Goal: Task Accomplishment & Management: Complete application form

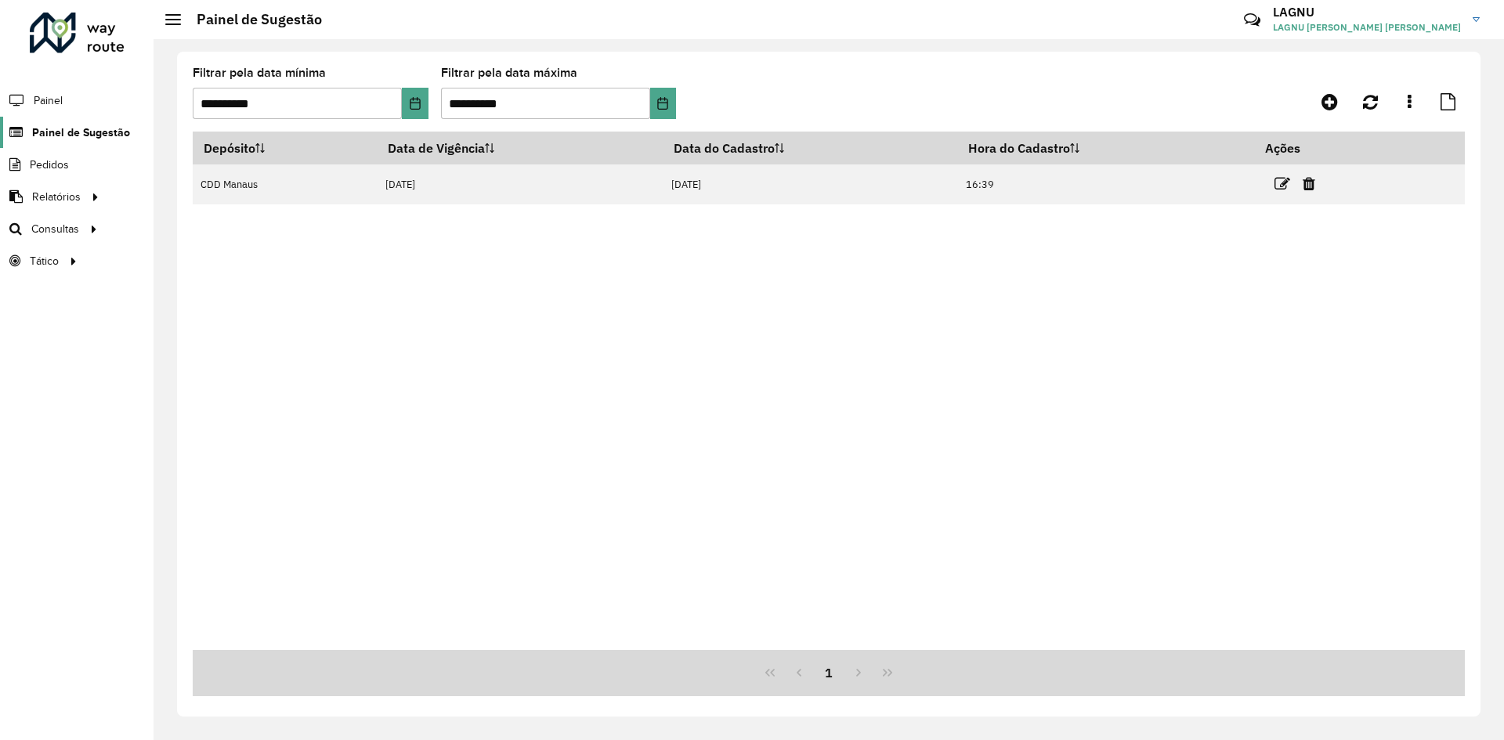
click at [94, 135] on span "Painel de Sugestão" at bounding box center [81, 133] width 98 height 16
click at [63, 121] on link "Painel de Sugestão" at bounding box center [65, 132] width 130 height 31
click at [1330, 107] on icon at bounding box center [1329, 101] width 16 height 19
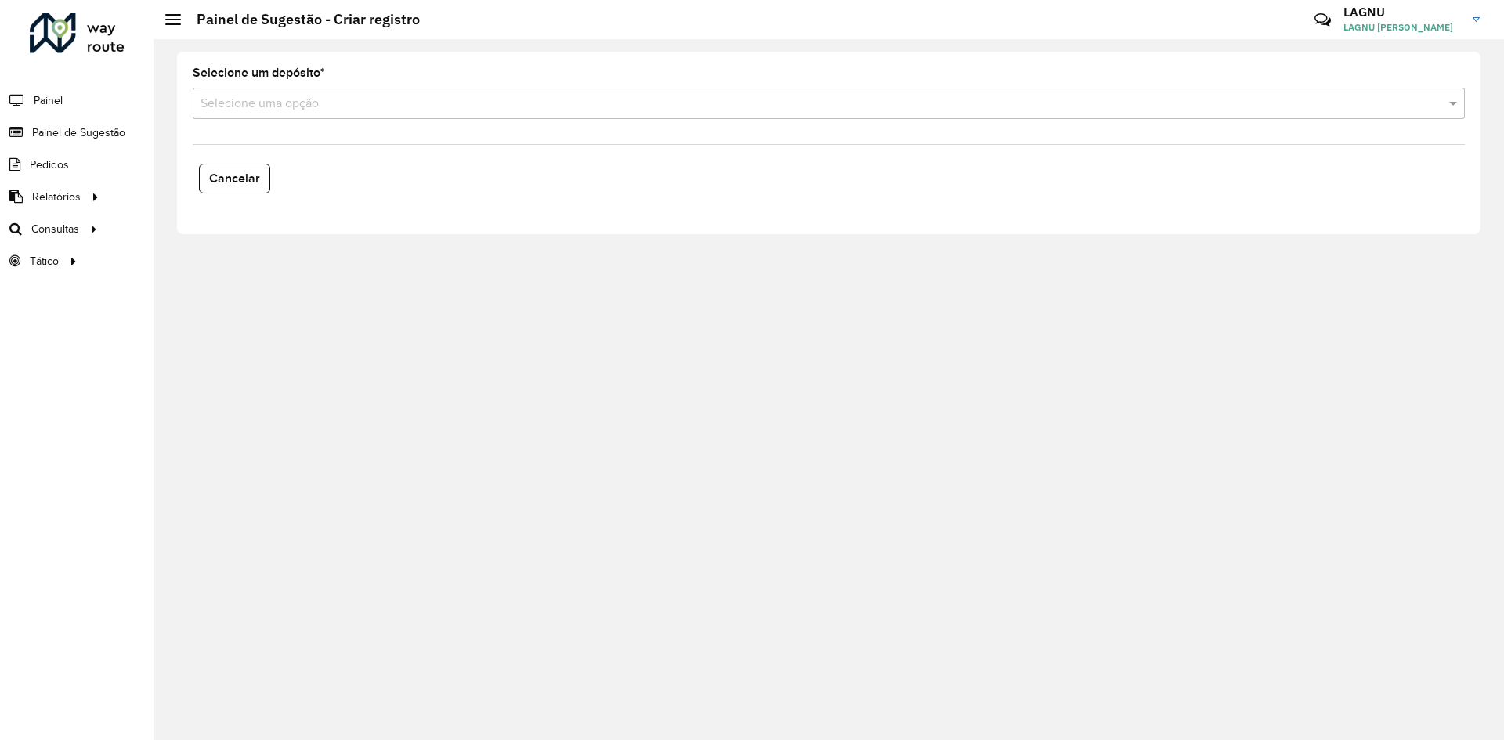
click at [605, 92] on div "Selecione uma opção" at bounding box center [829, 103] width 1272 height 31
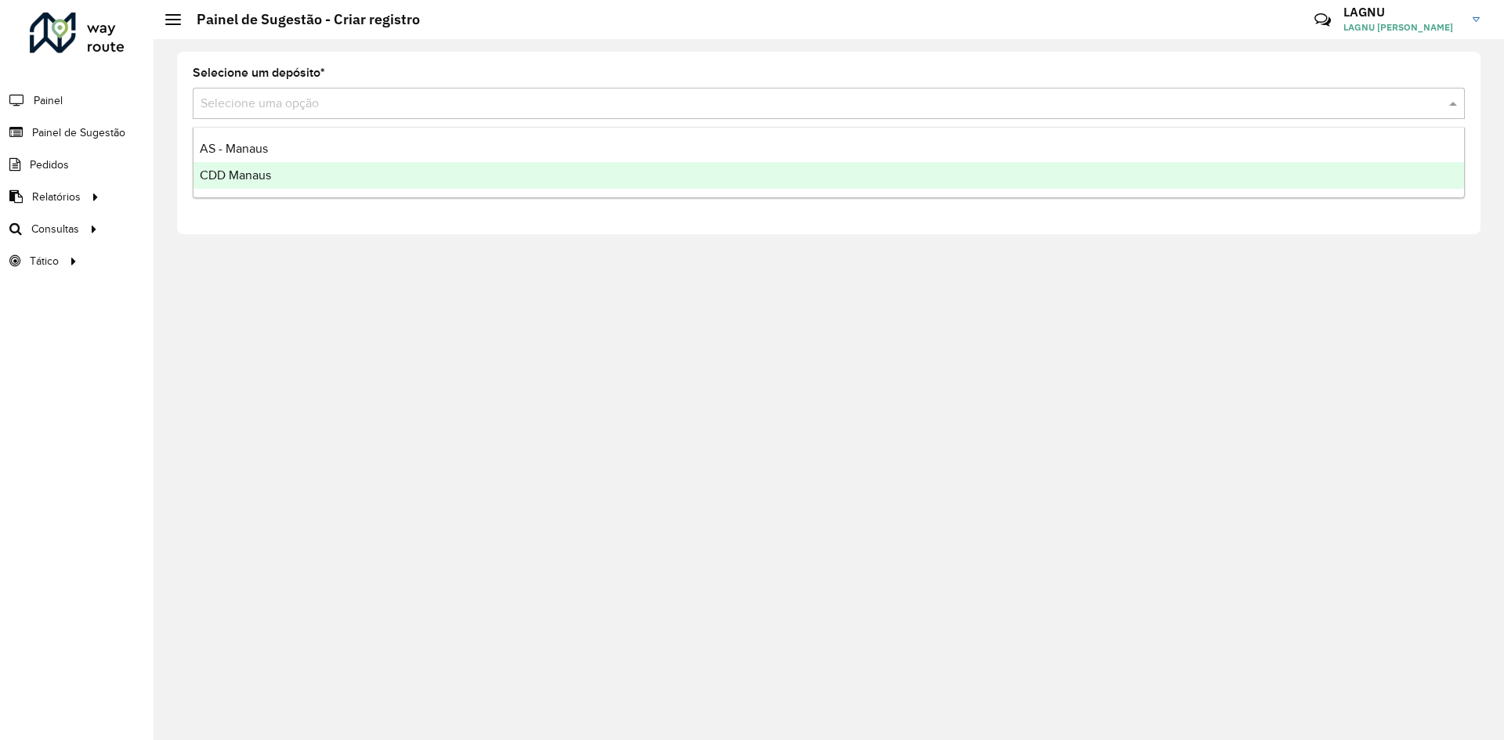
click at [234, 177] on span "CDD Manaus" at bounding box center [235, 174] width 71 height 13
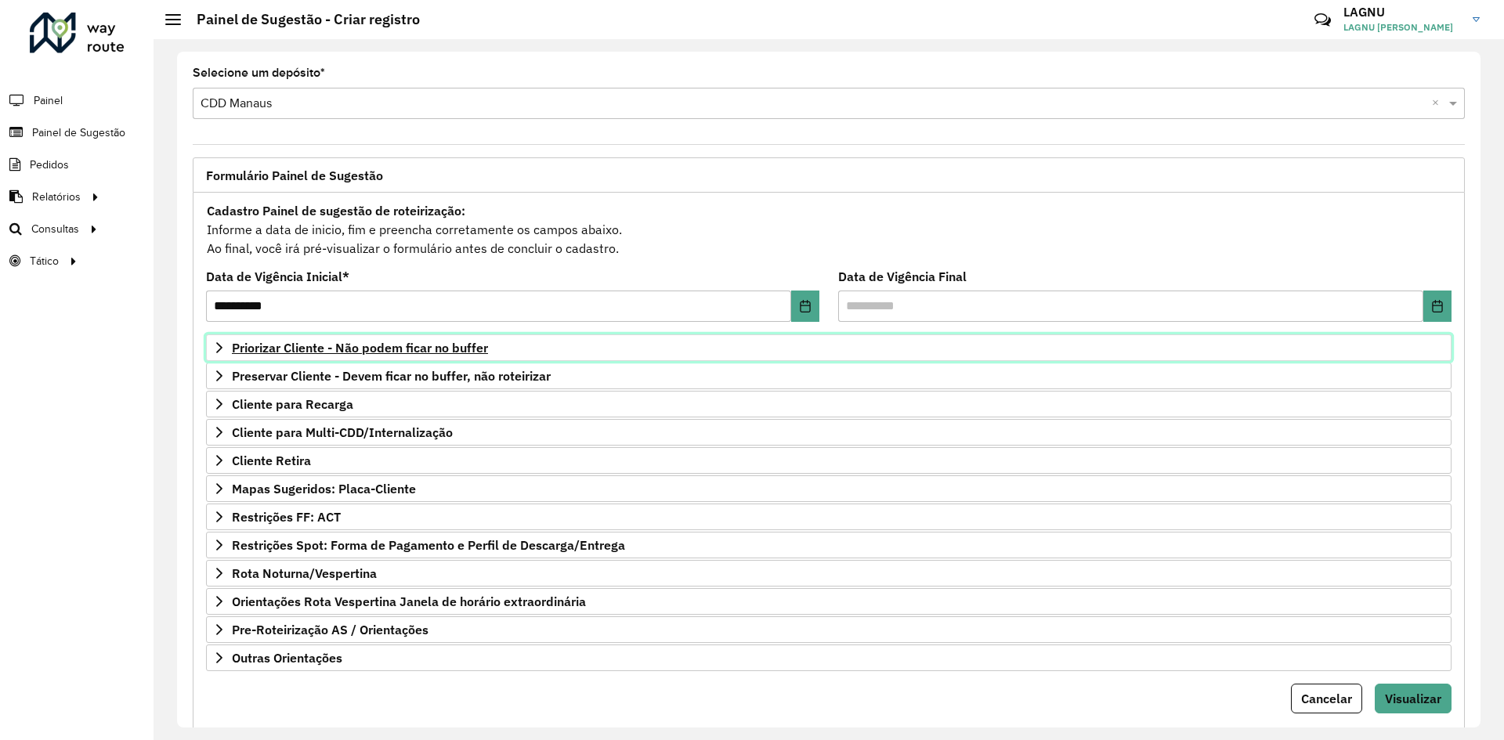
click at [310, 354] on span "Priorizar Cliente - Não podem ficar no buffer" at bounding box center [360, 347] width 256 height 13
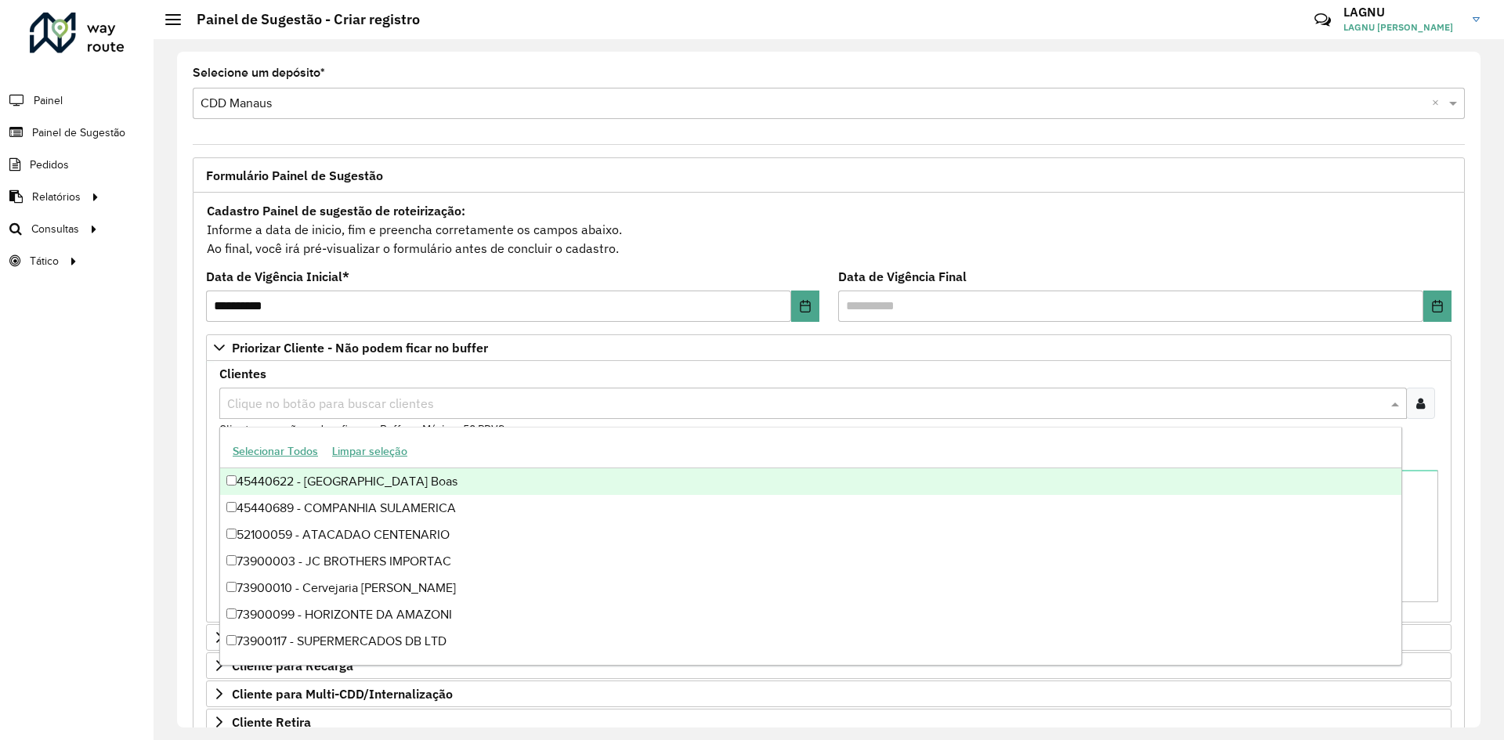
click at [281, 408] on input "text" at bounding box center [805, 404] width 1164 height 19
click at [1423, 406] on div at bounding box center [1420, 403] width 29 height 31
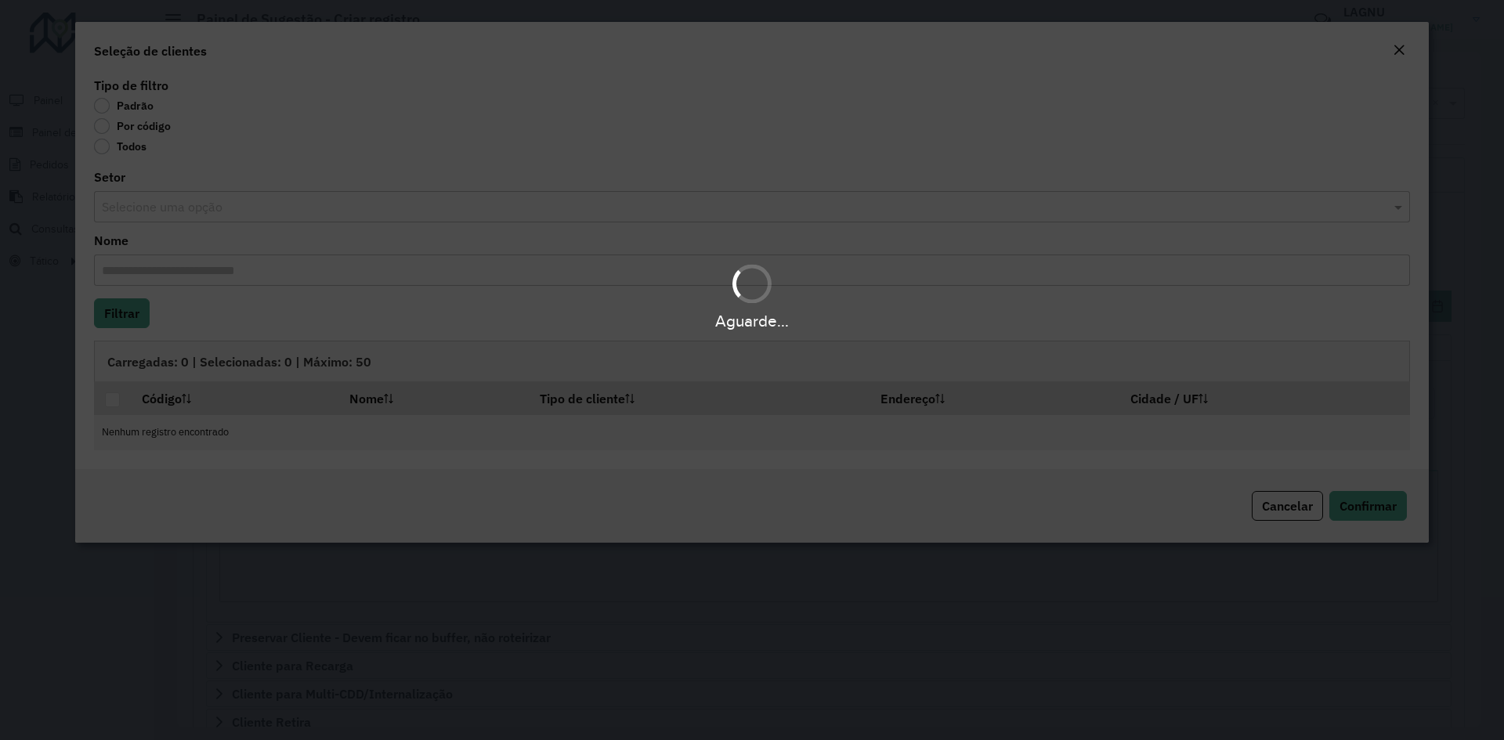
click at [114, 125] on div "Aguarde..." at bounding box center [752, 370] width 1504 height 740
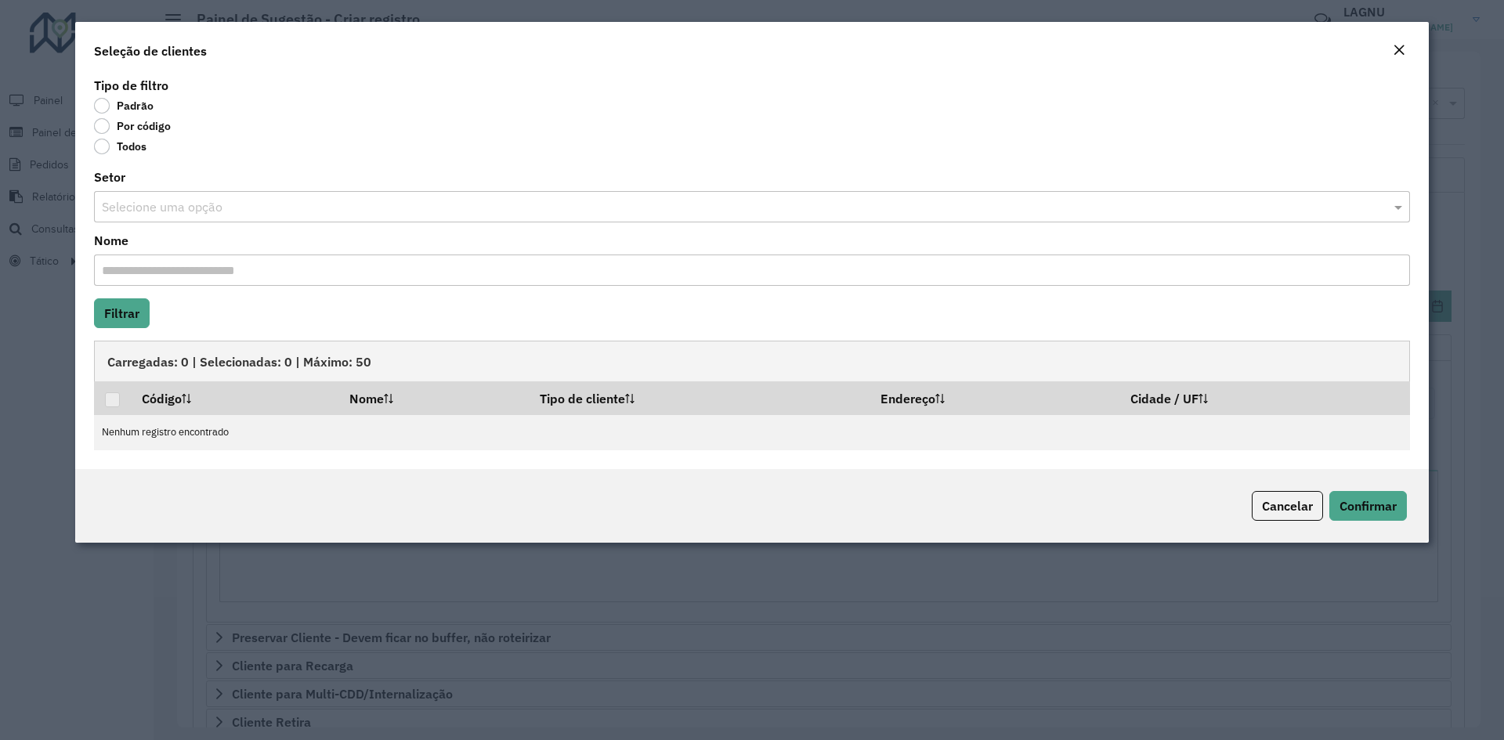
click at [98, 126] on label "Por código" at bounding box center [132, 126] width 77 height 16
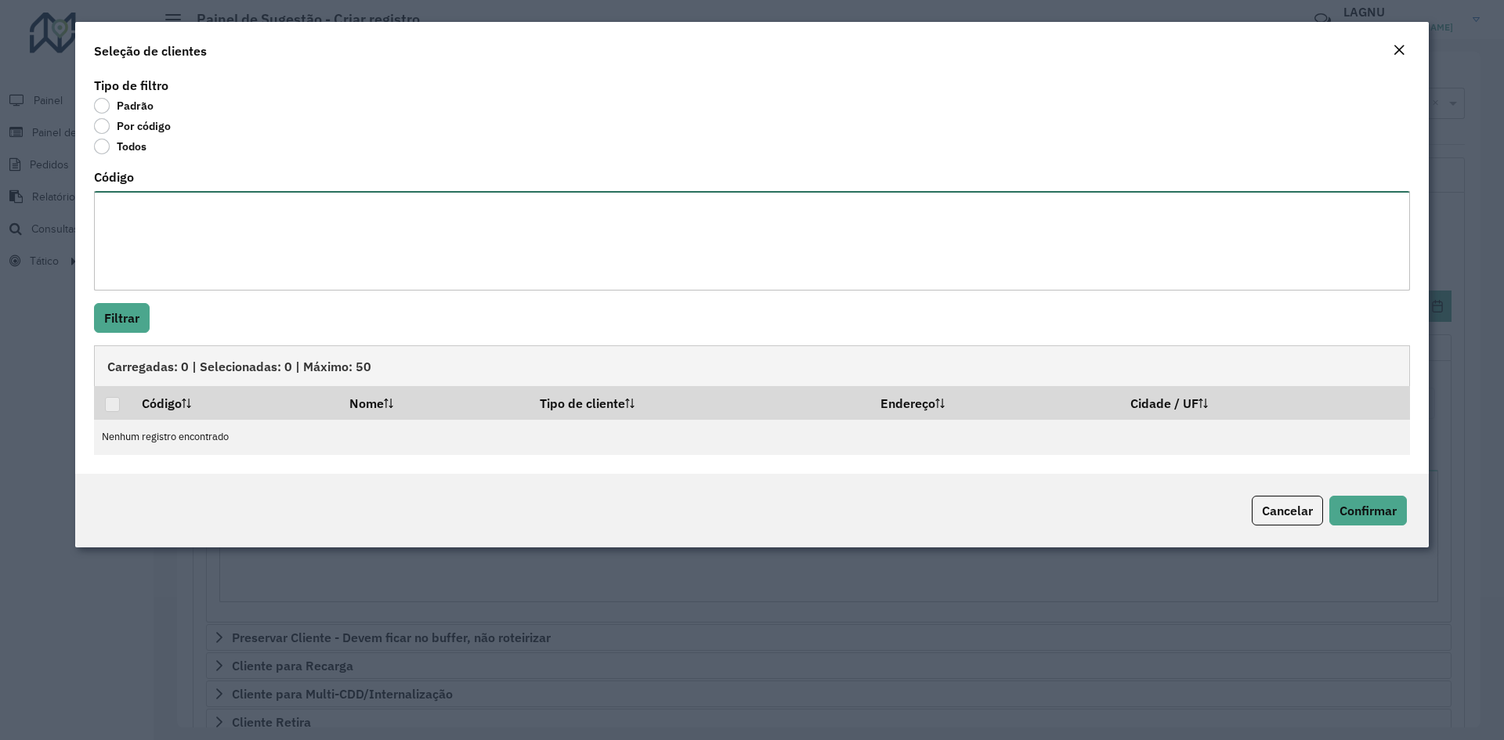
click at [153, 247] on textarea "Código" at bounding box center [752, 240] width 1316 height 99
paste textarea "***** ***** ***** ***** ***** ***** ***** ***** ***** ***** ***** ***** ***** *…"
type textarea "***** ***** ***** ***** ***** ***** ***** ***** ***** ***** ***** ***** ***** *…"
click at [136, 320] on button "Filtrar" at bounding box center [122, 318] width 56 height 30
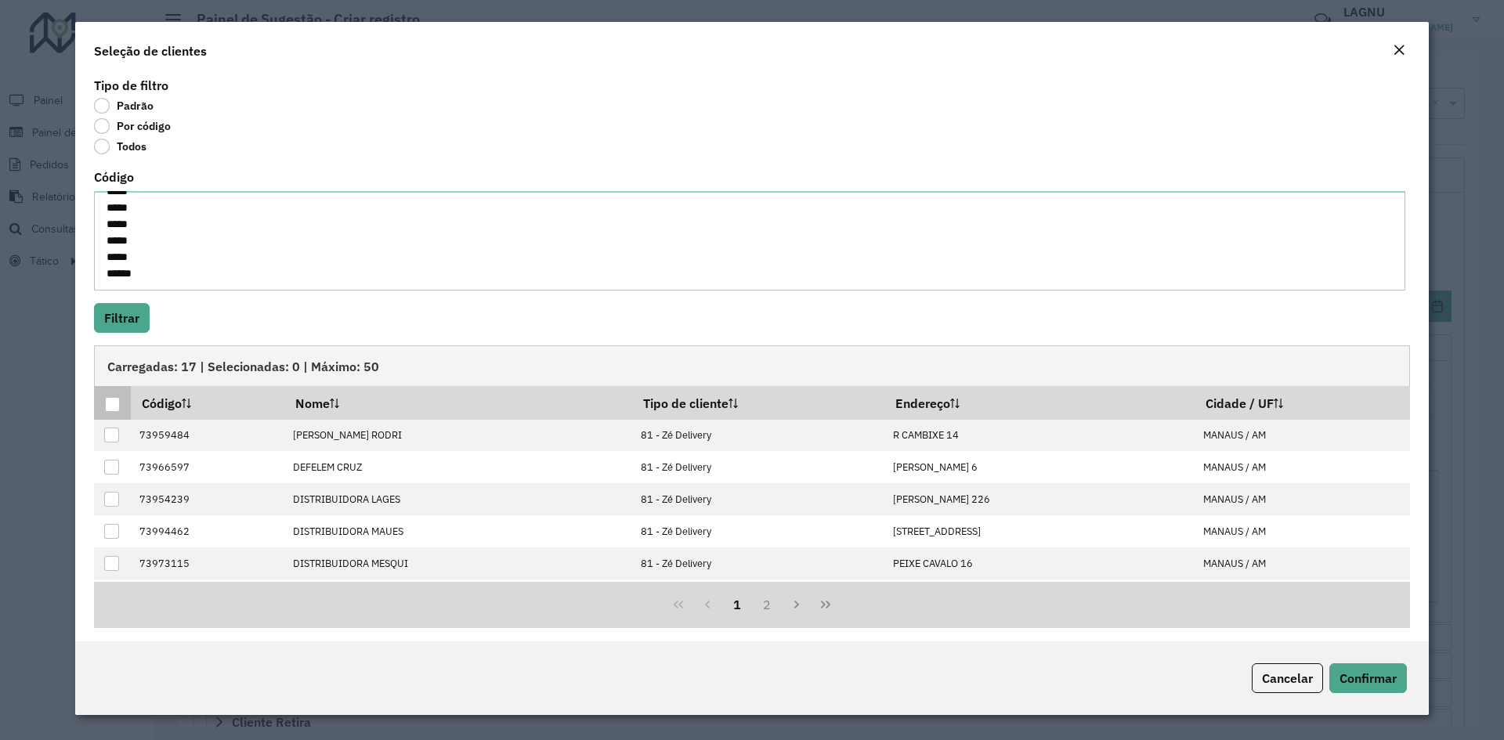
click at [113, 405] on div at bounding box center [112, 404] width 15 height 15
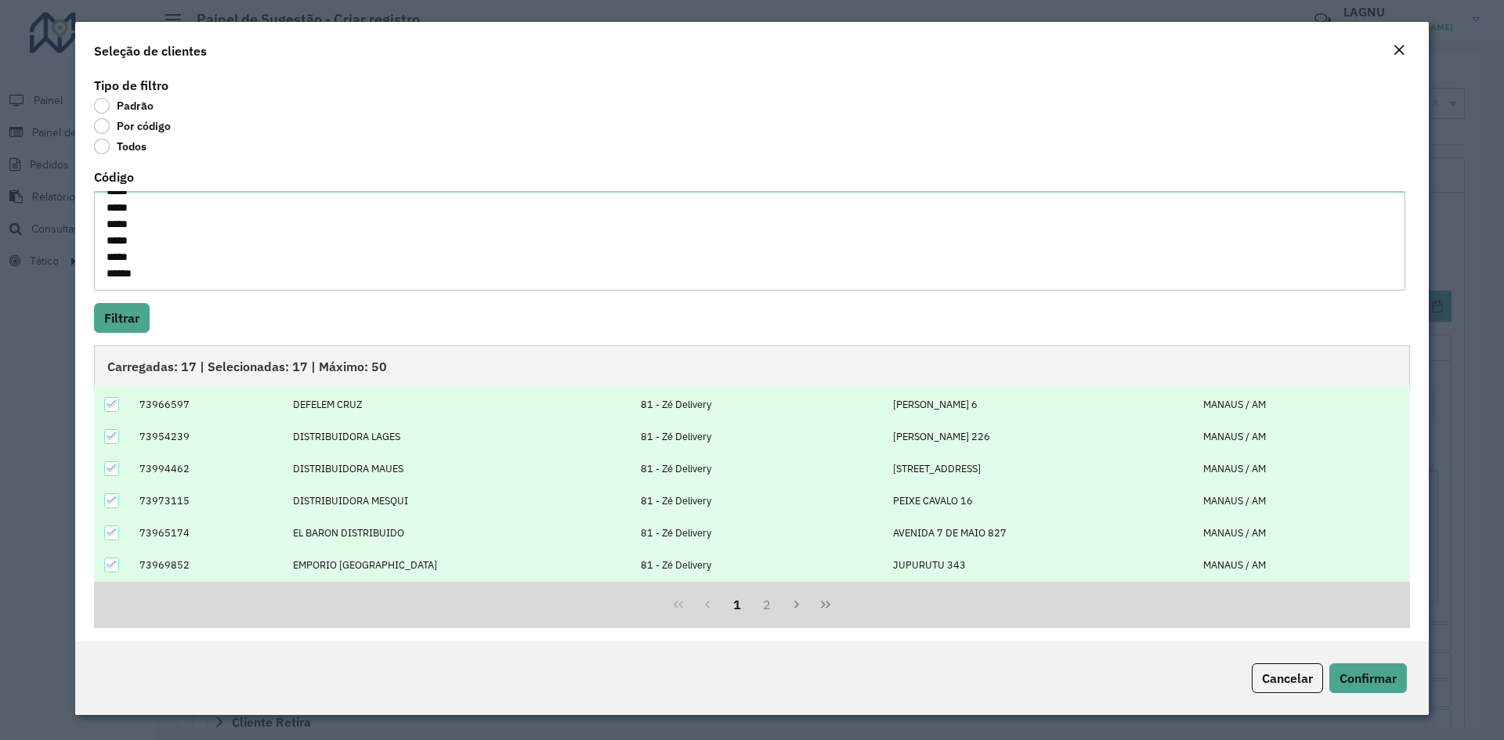
scroll to position [158, 0]
drag, startPoint x: 1353, startPoint y: 679, endPoint x: 1290, endPoint y: 651, distance: 69.4
click at [1353, 679] on span "Confirmar" at bounding box center [1367, 678] width 57 height 16
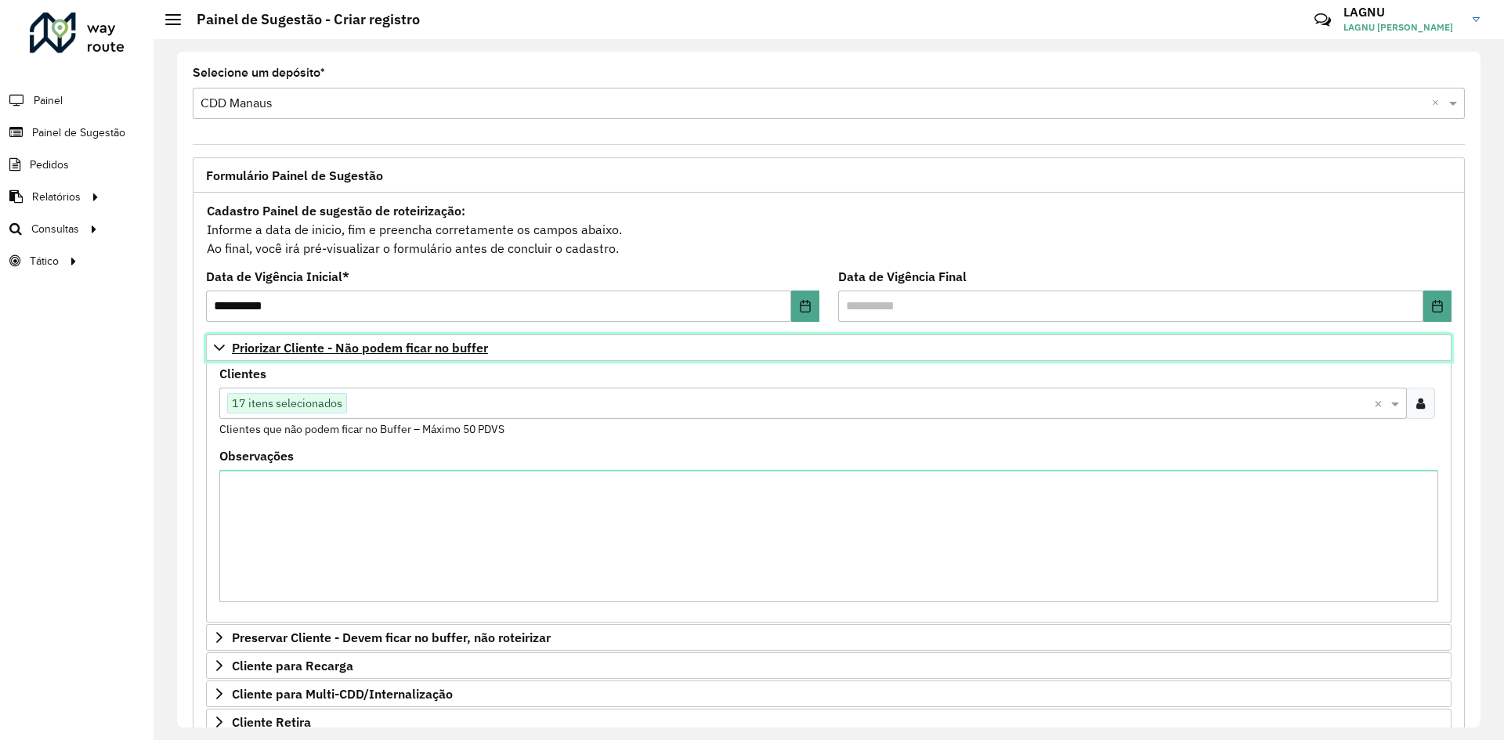
click at [277, 341] on span "Priorizar Cliente - Não podem ficar no buffer" at bounding box center [360, 347] width 256 height 13
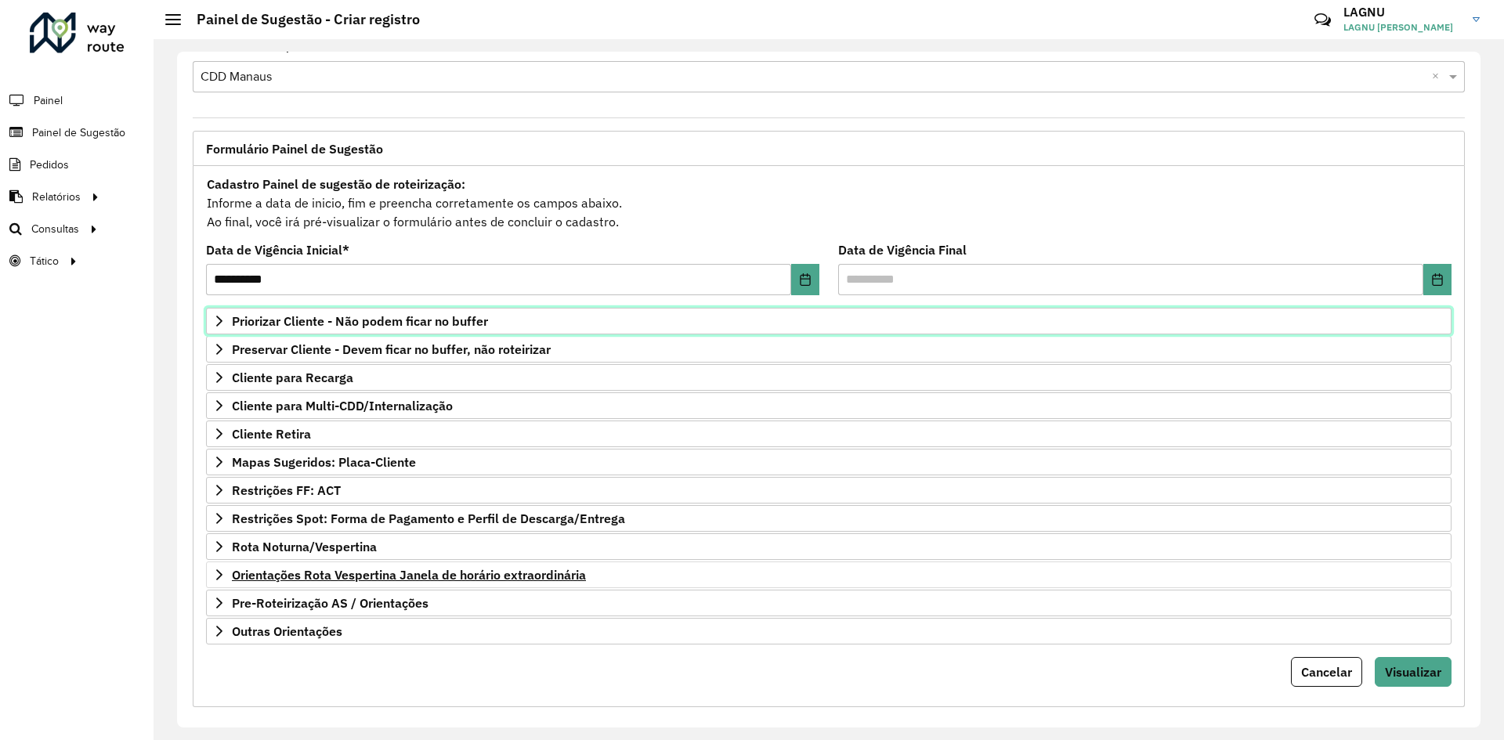
scroll to position [41, 0]
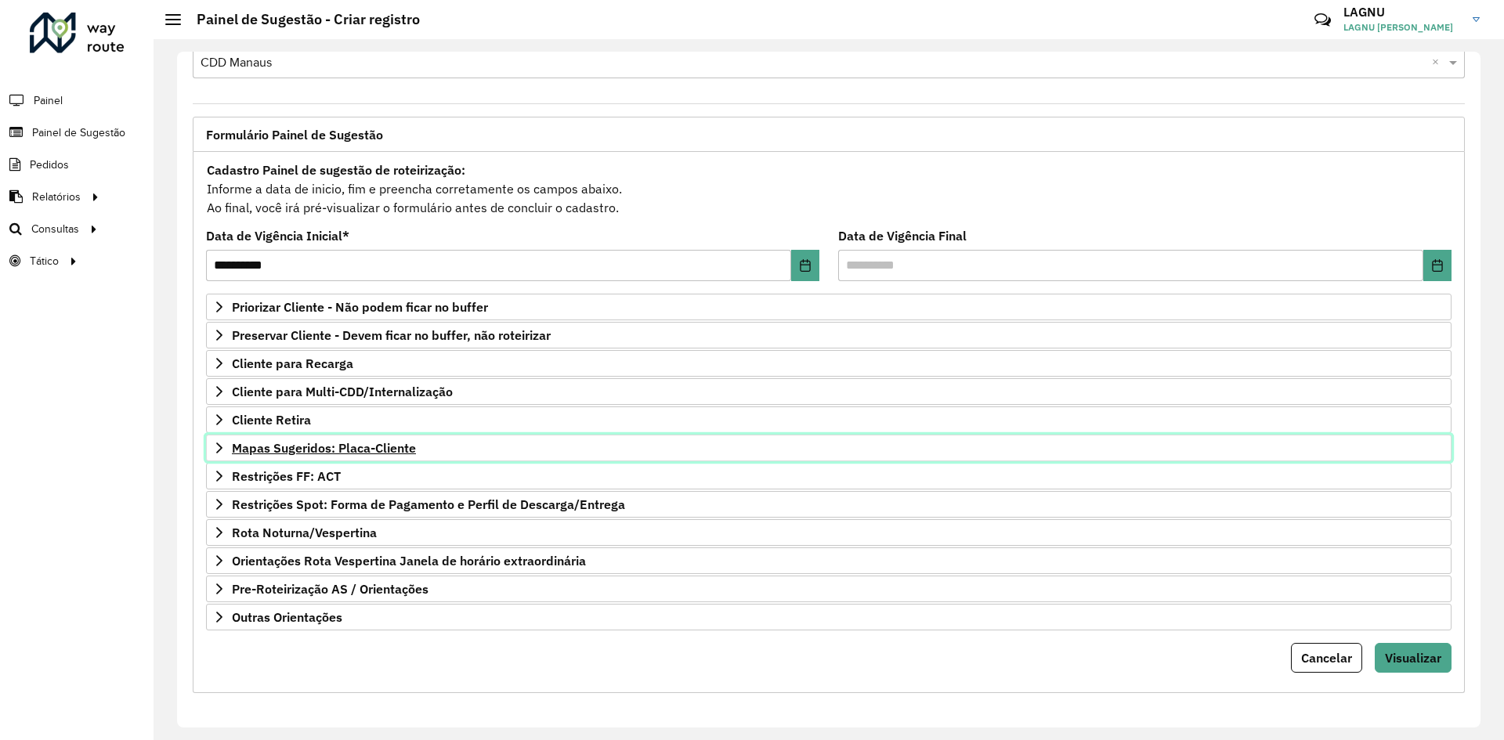
click at [312, 449] on span "Mapas Sugeridos: Placa-Cliente" at bounding box center [324, 448] width 184 height 13
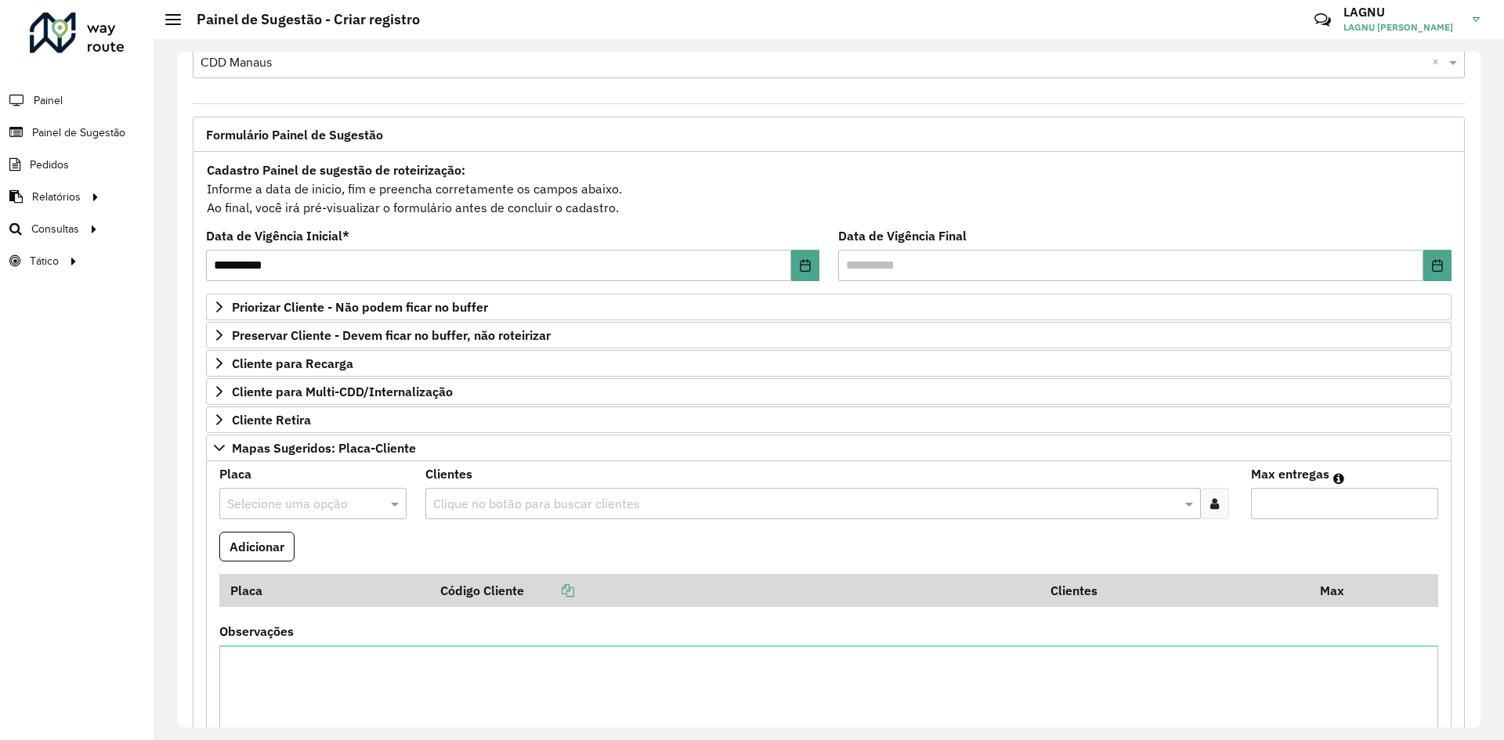
click at [312, 503] on input "text" at bounding box center [297, 504] width 140 height 19
type input "***"
click at [317, 540] on div "GKQ7339" at bounding box center [312, 549] width 185 height 27
click at [482, 505] on input "text" at bounding box center [804, 504] width 751 height 19
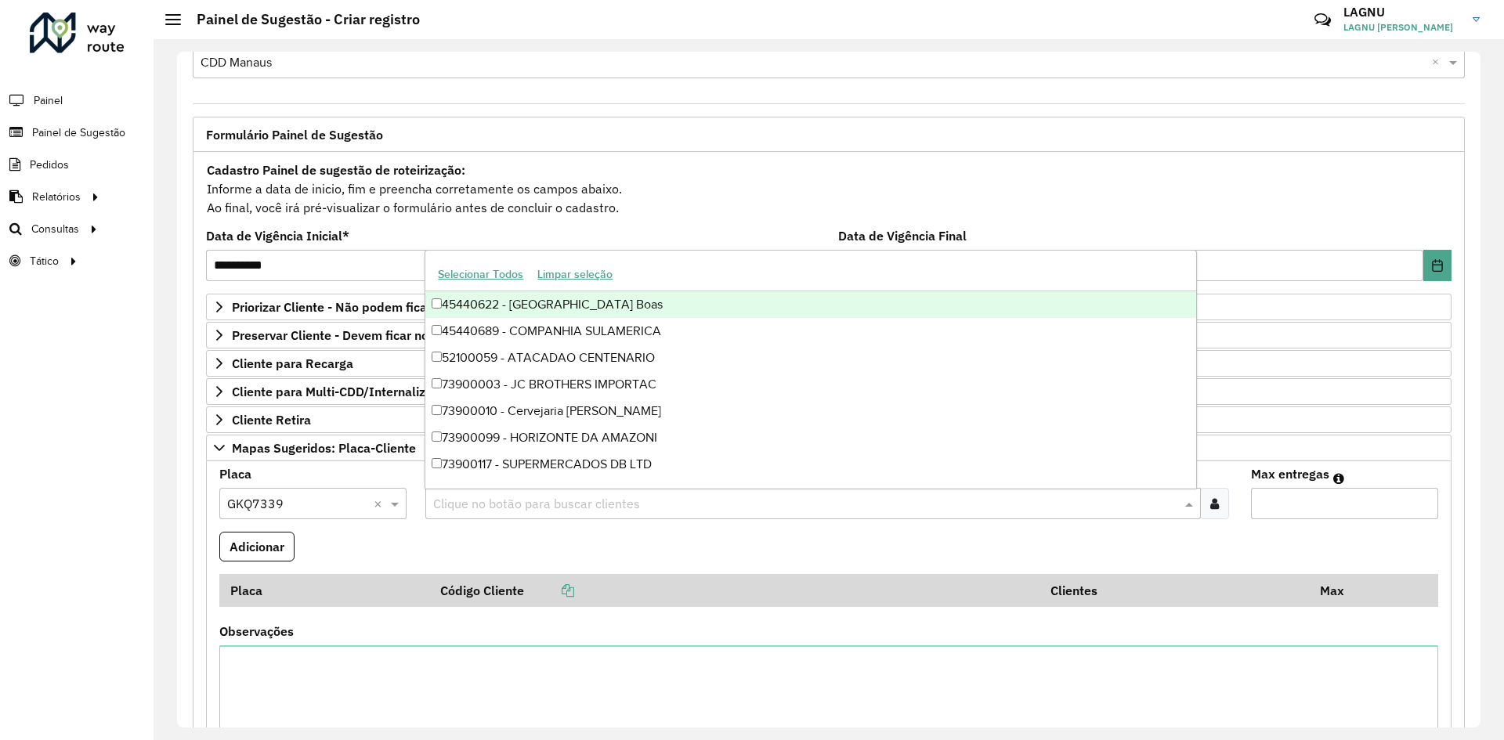
type input "*"
type input "*****"
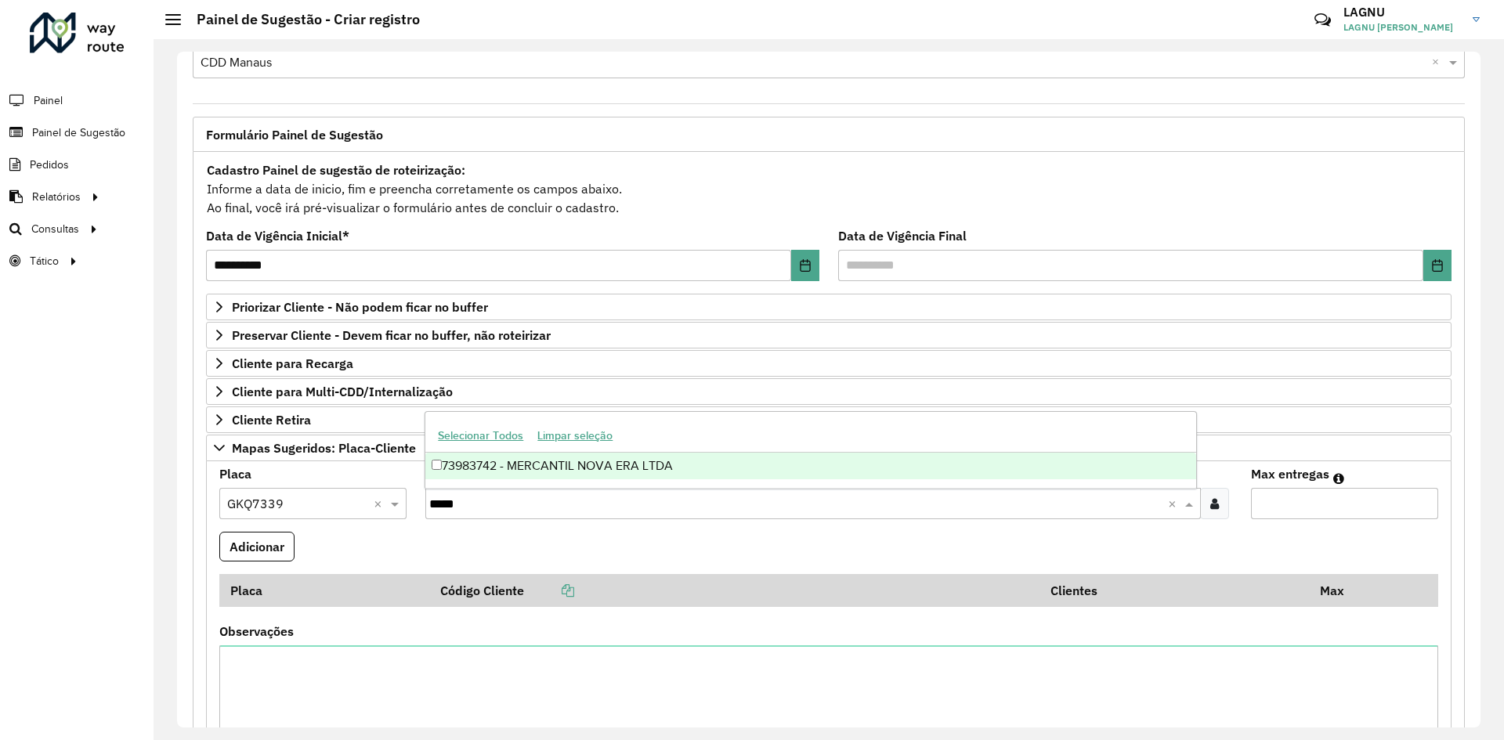
click at [547, 469] on div "73983742 - MERCANTIL NOVA ERA LTDA" at bounding box center [810, 466] width 770 height 27
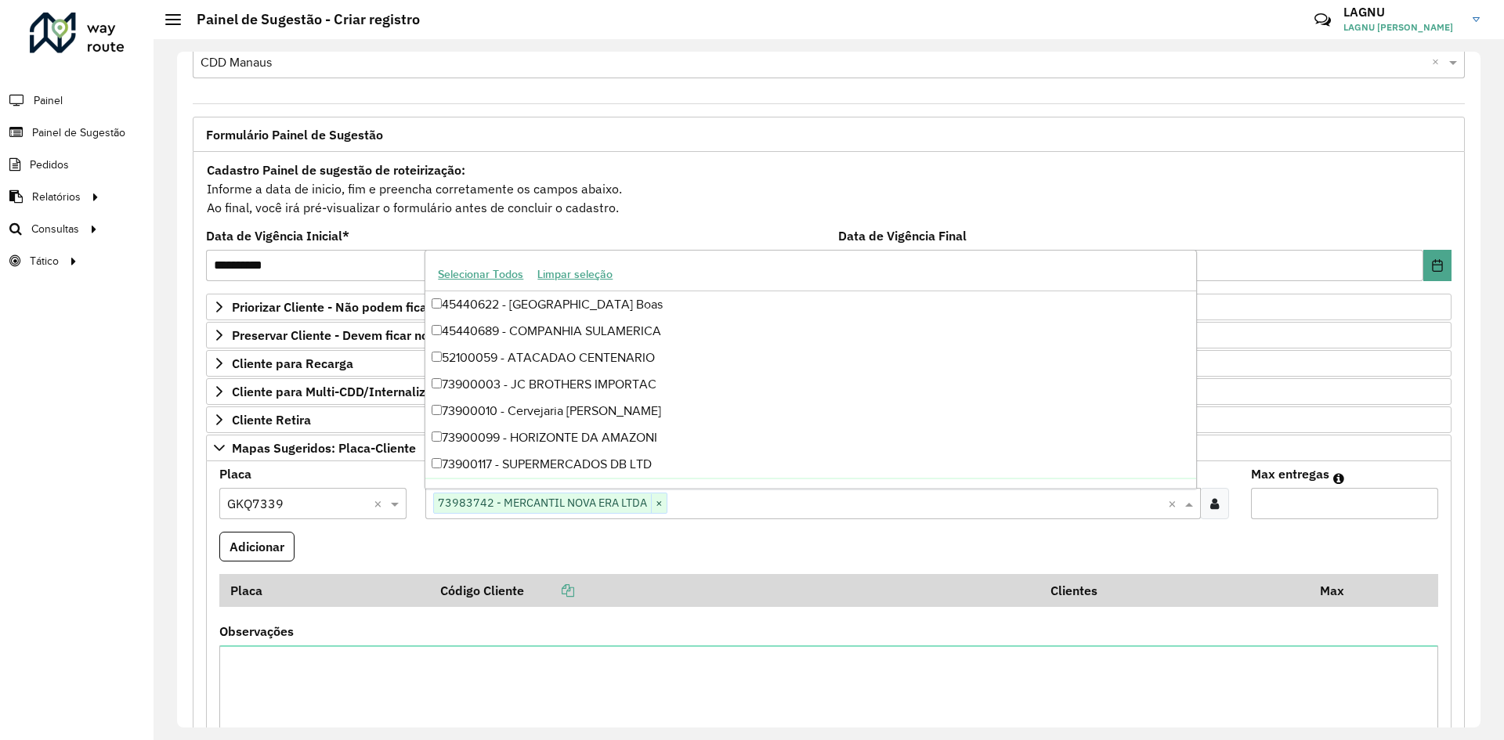
click at [1294, 514] on input "Max entregas" at bounding box center [1344, 503] width 187 height 31
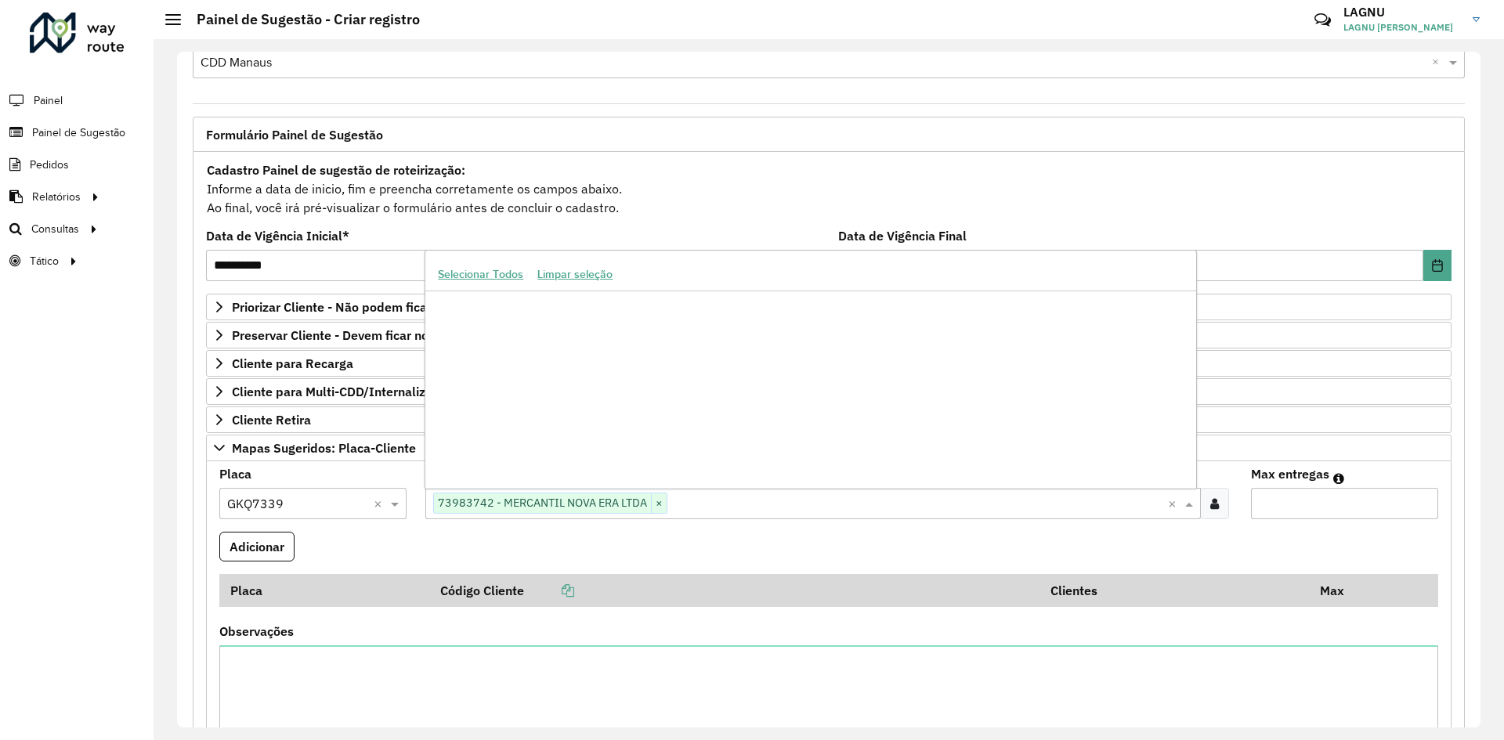
click at [691, 507] on input "text" at bounding box center [917, 504] width 500 height 19
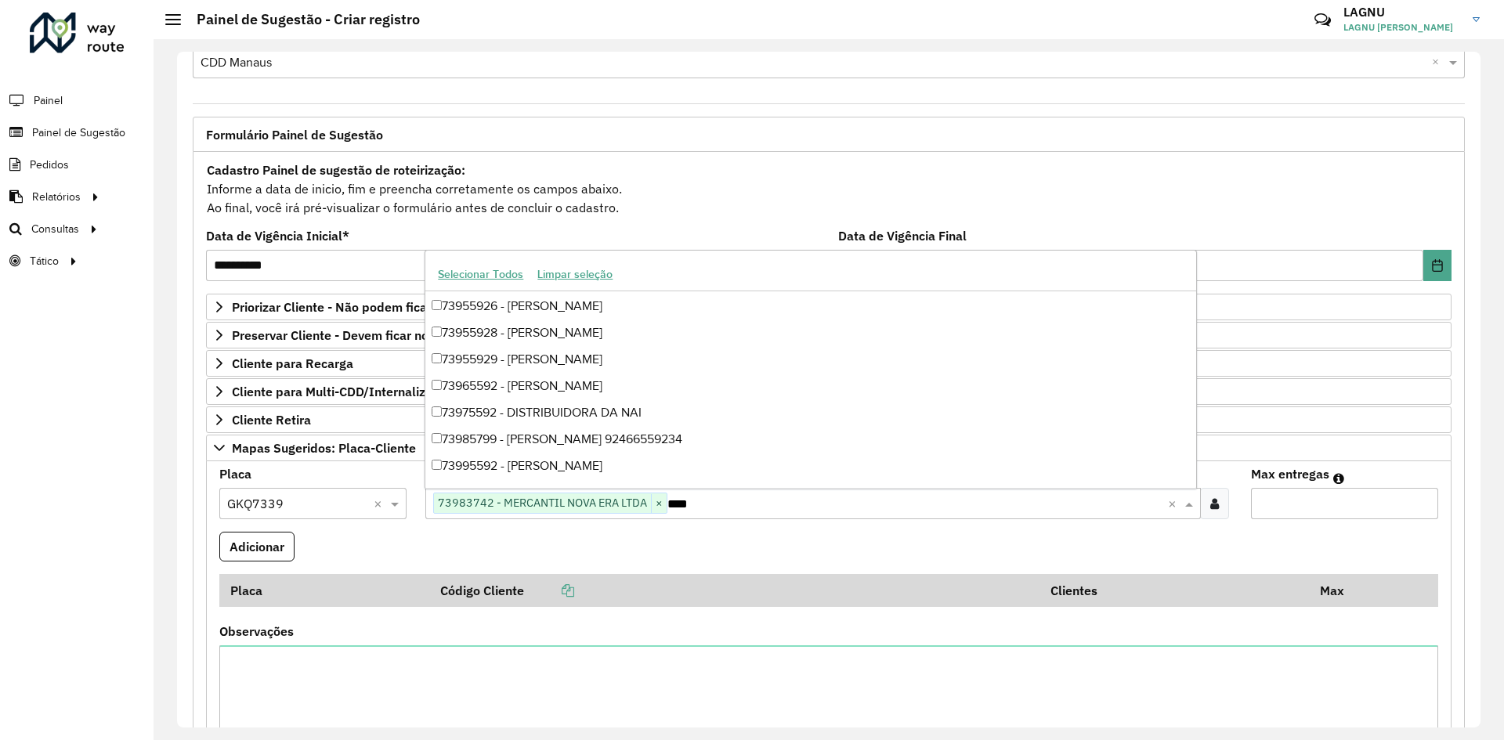
scroll to position [0, 0]
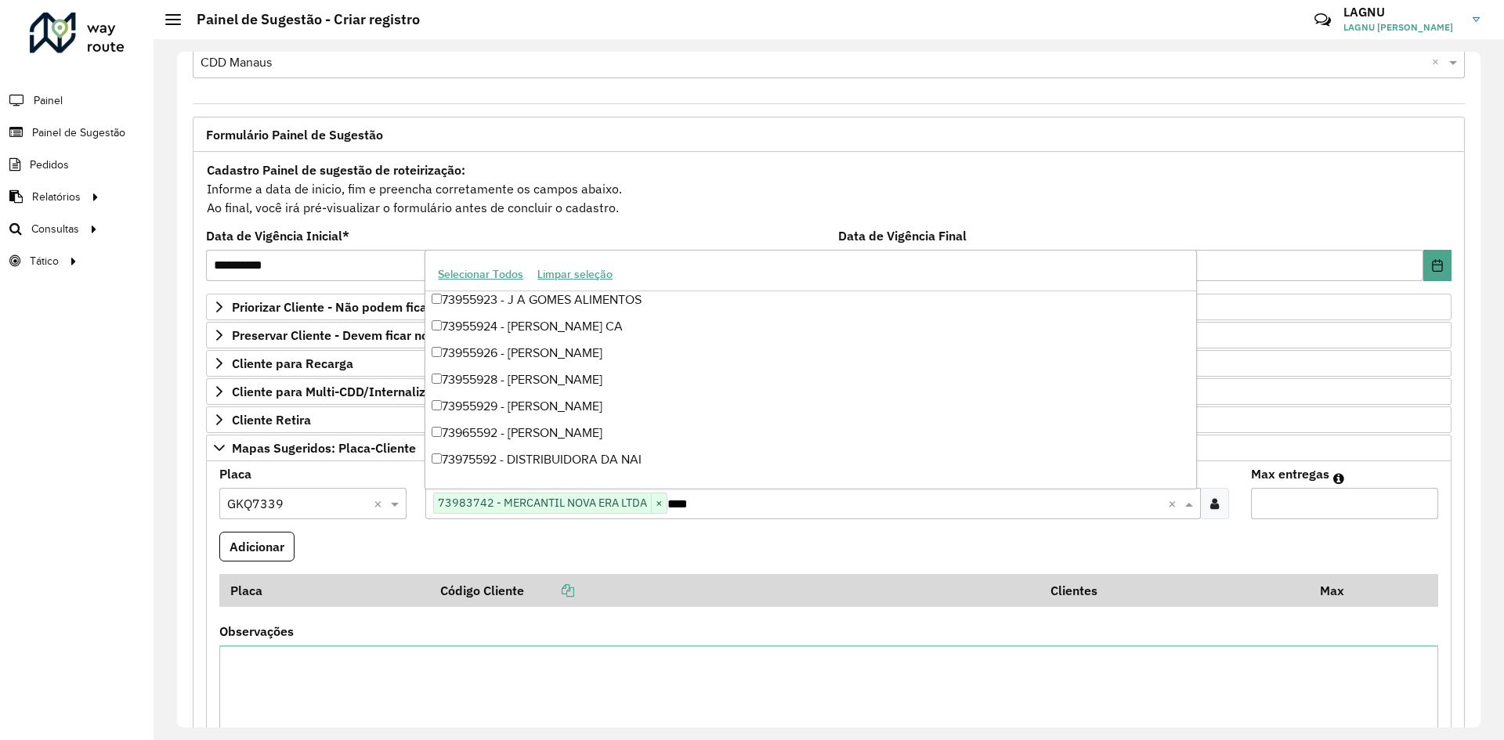
type input "*****"
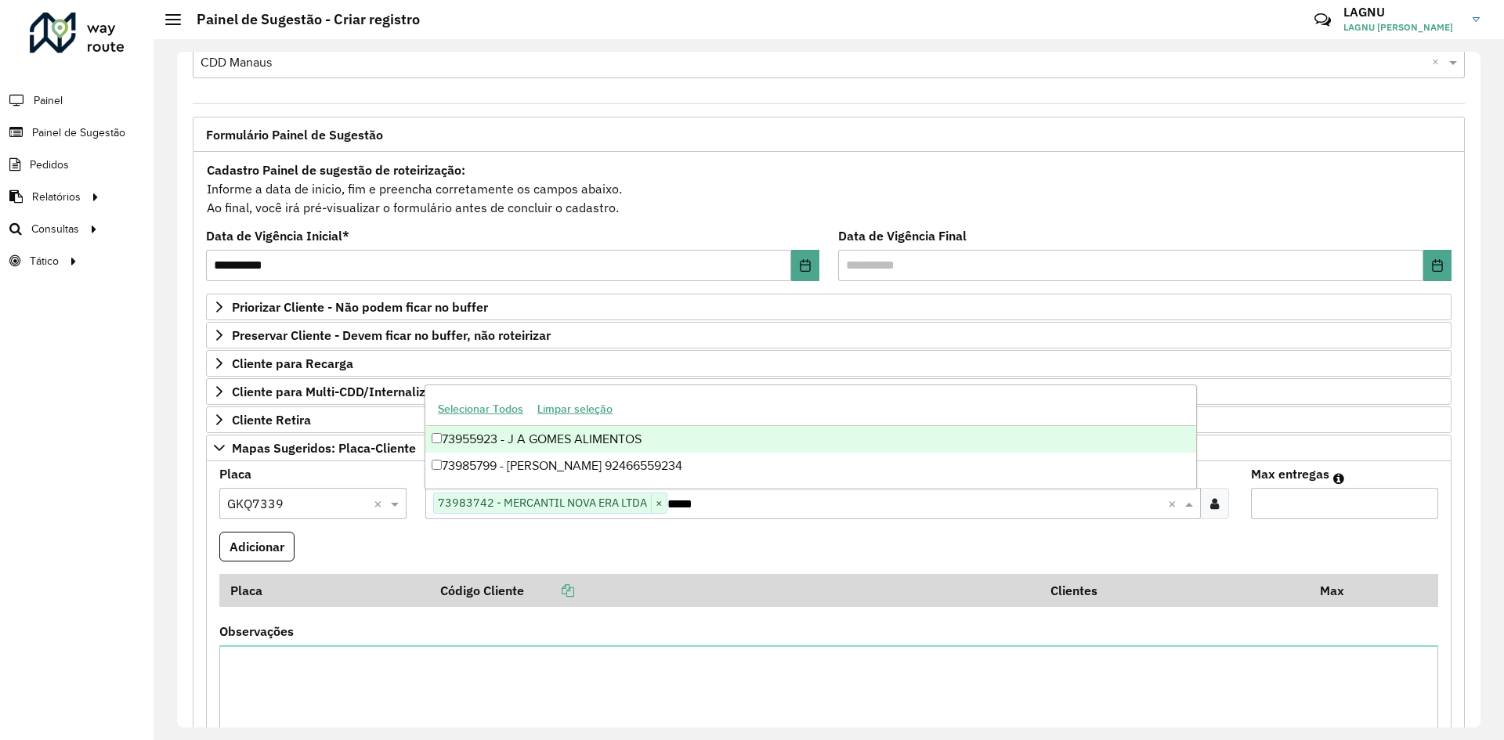
click at [665, 443] on div "73955923 - J A GOMES ALIMENTOS" at bounding box center [810, 439] width 770 height 27
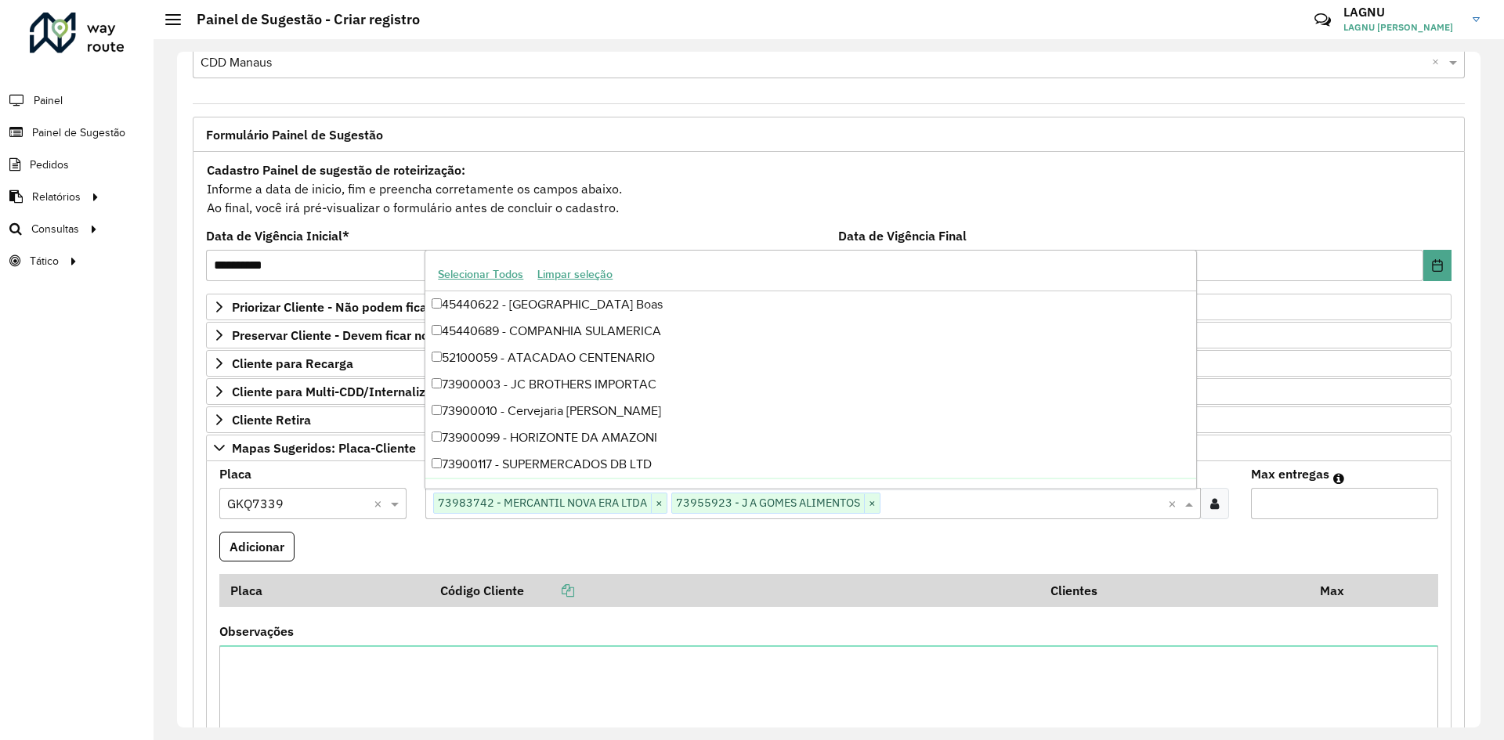
click at [1287, 500] on input "Max entregas" at bounding box center [1344, 503] width 187 height 31
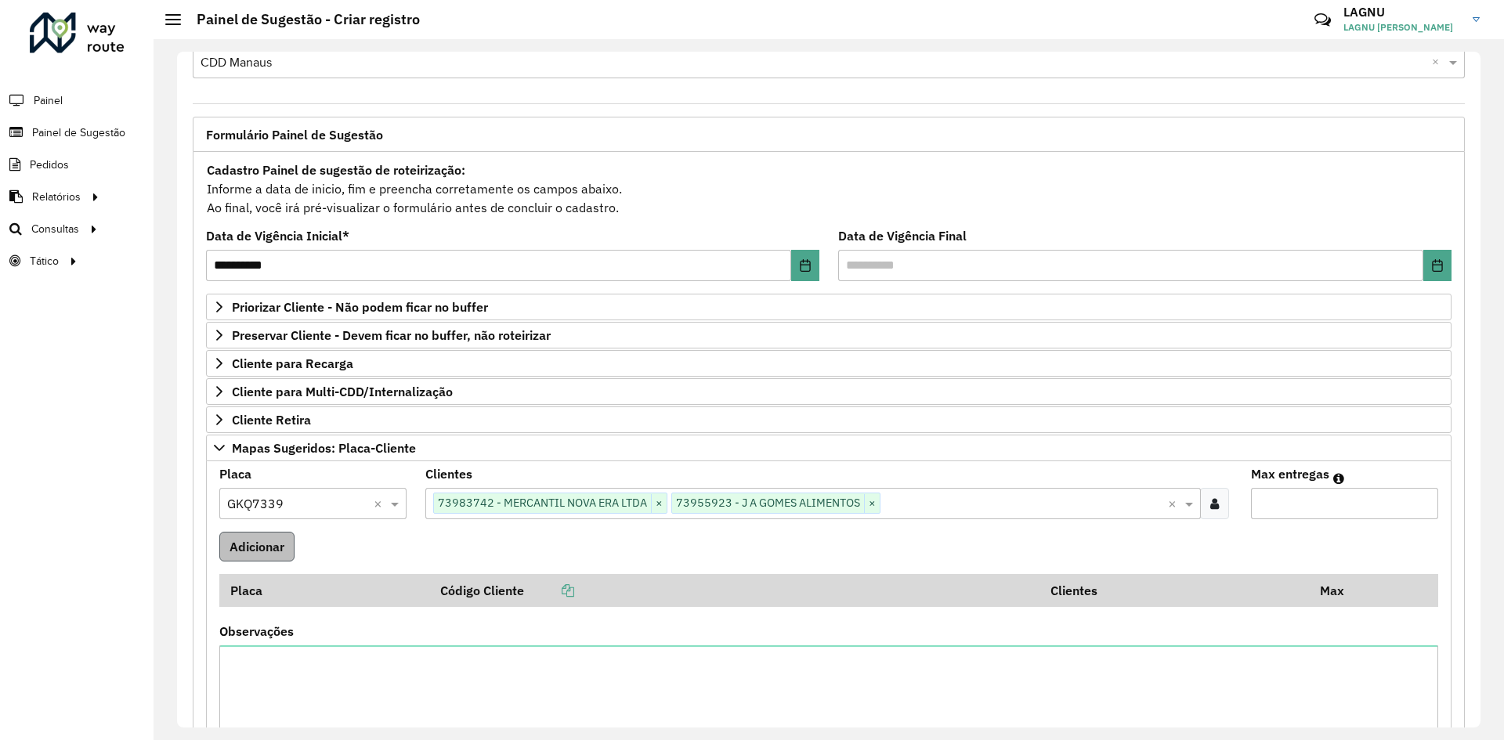
type input "*"
click at [273, 543] on button "Adicionar" at bounding box center [256, 547] width 75 height 30
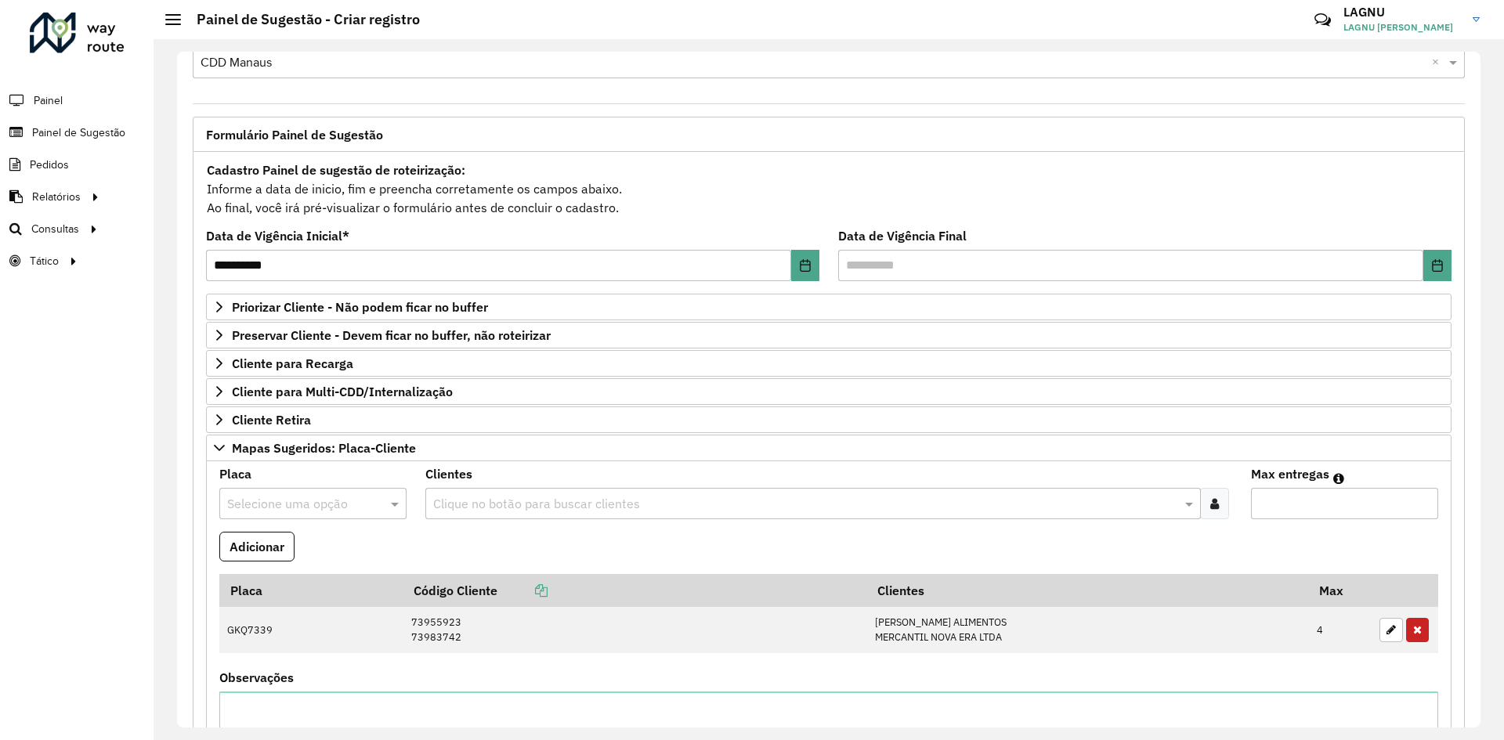
click at [321, 509] on input "text" at bounding box center [297, 504] width 140 height 19
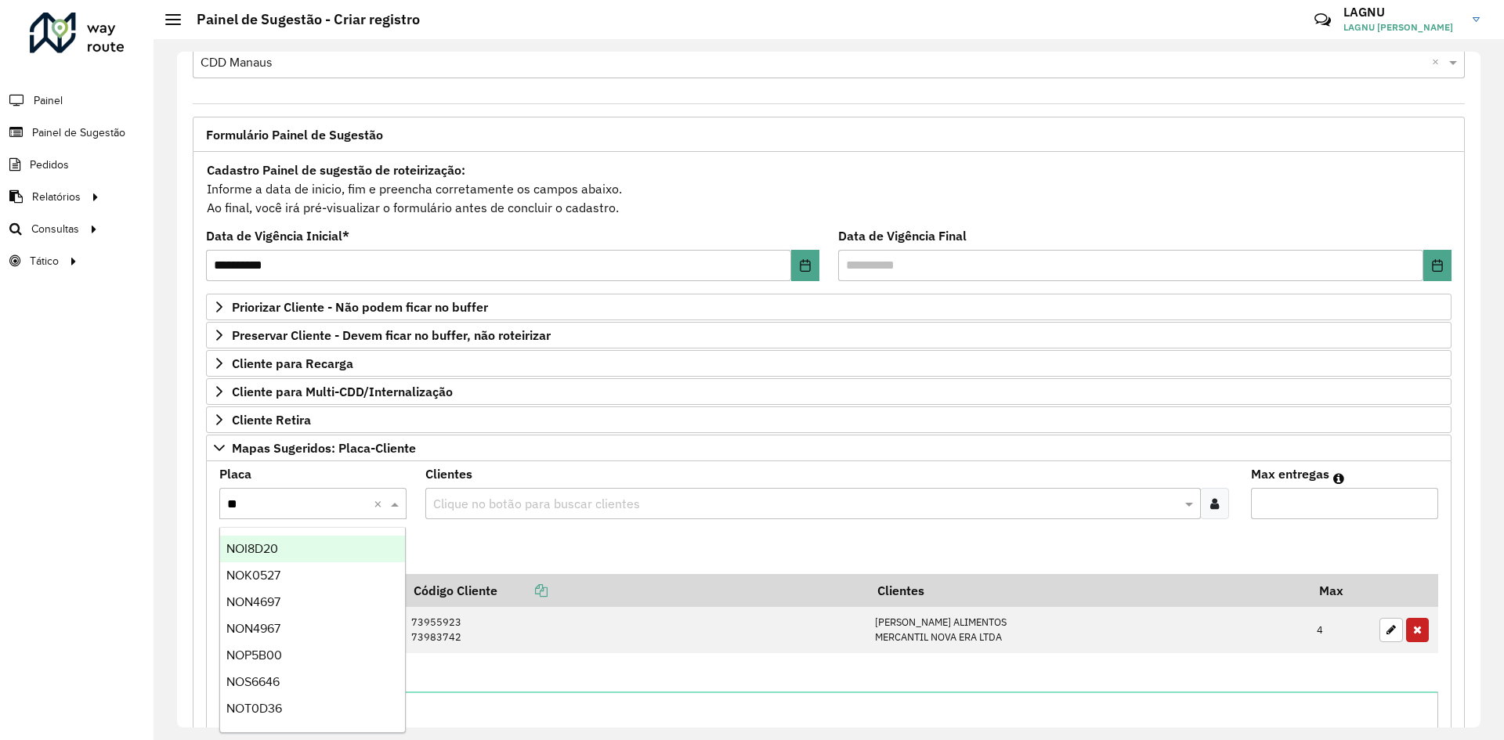
type input "***"
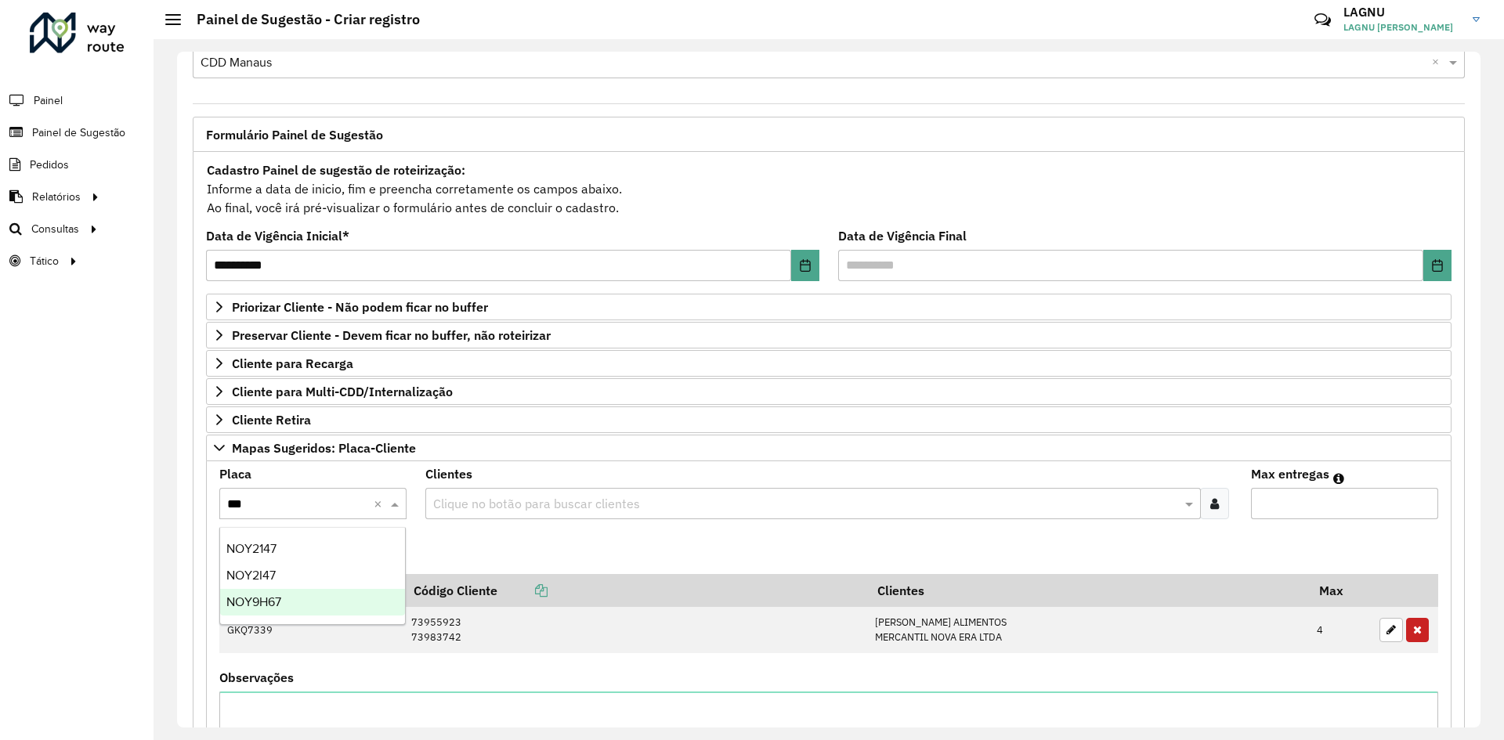
click at [294, 600] on div "NOY9H67" at bounding box center [312, 602] width 185 height 27
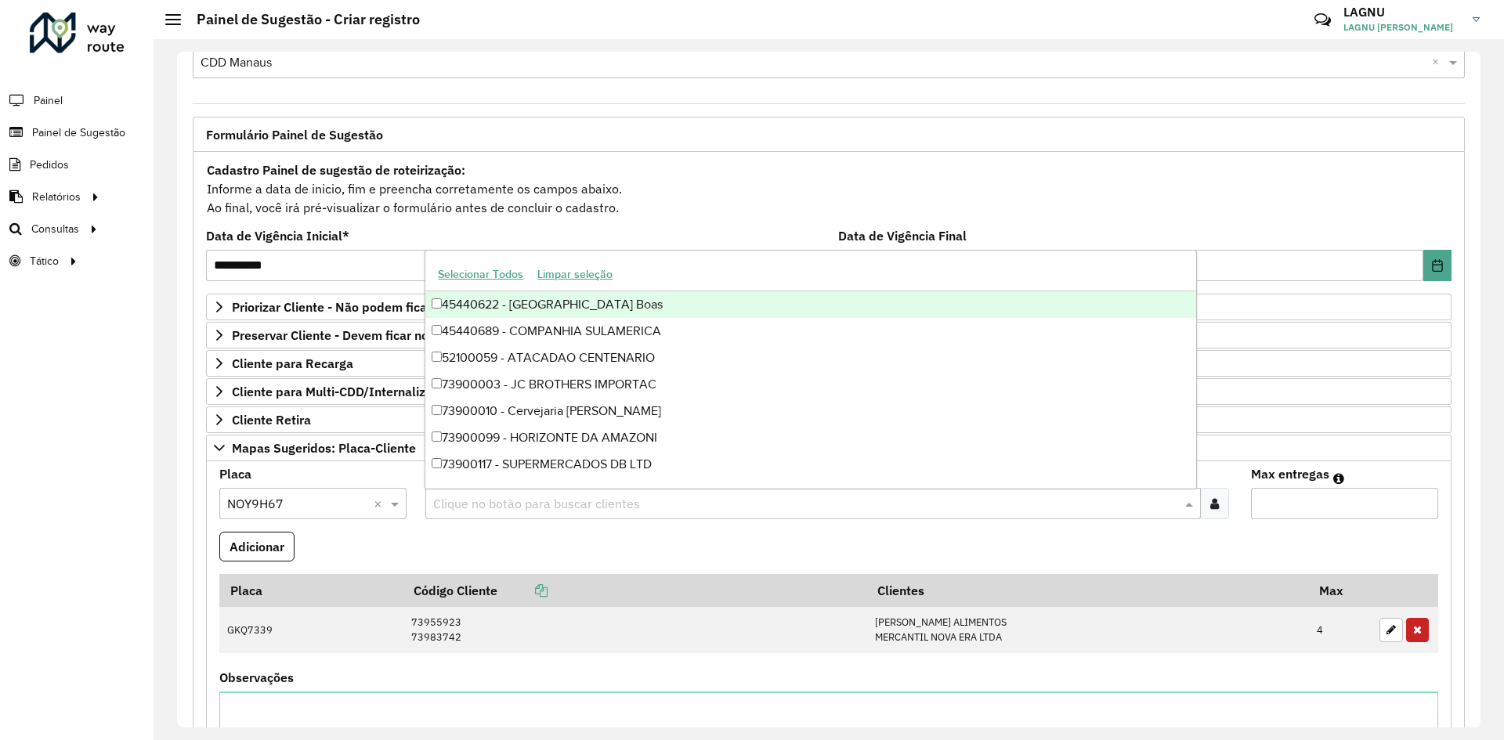
click at [506, 506] on input "text" at bounding box center [804, 504] width 751 height 19
type input "*****"
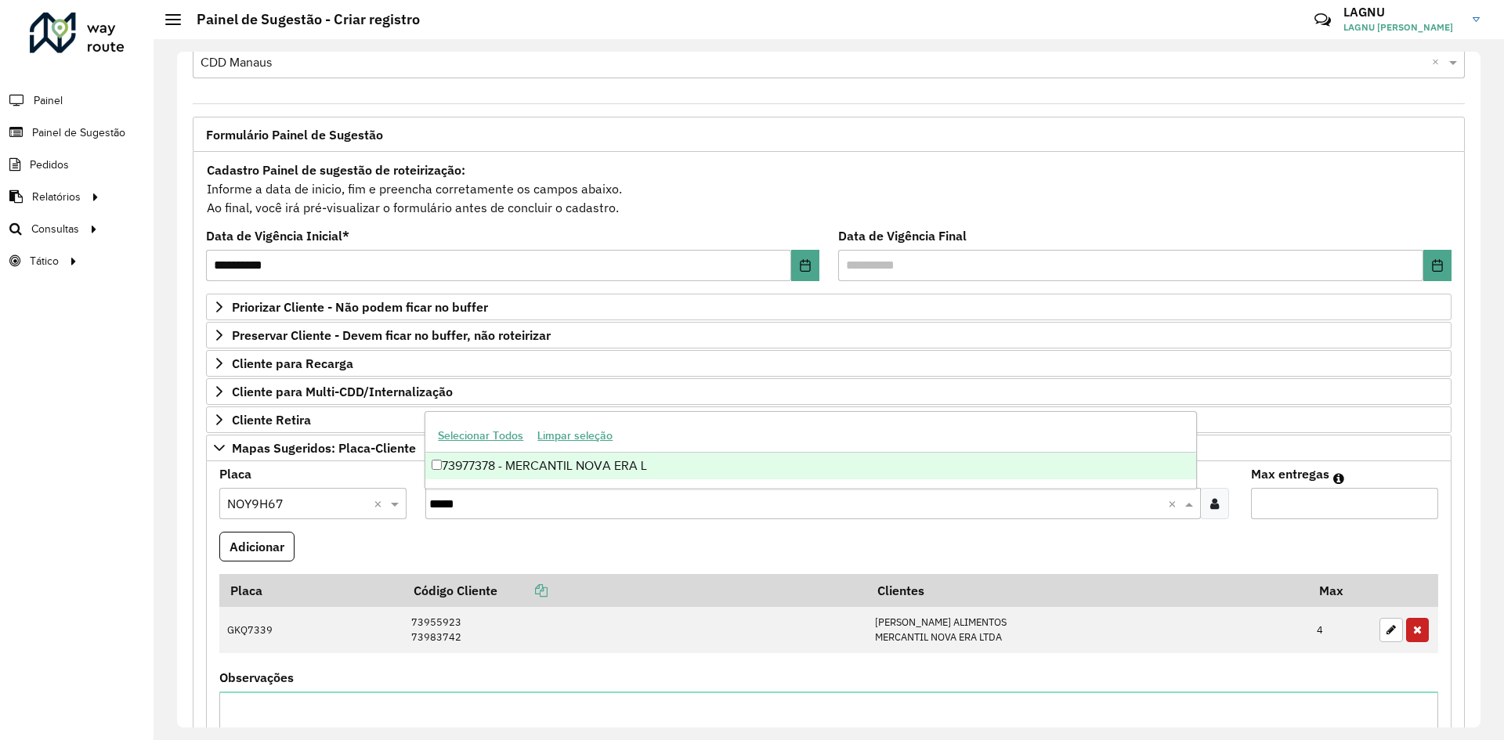
click at [555, 468] on div "73977378 - MERCANTIL NOVA ERA L" at bounding box center [810, 466] width 770 height 27
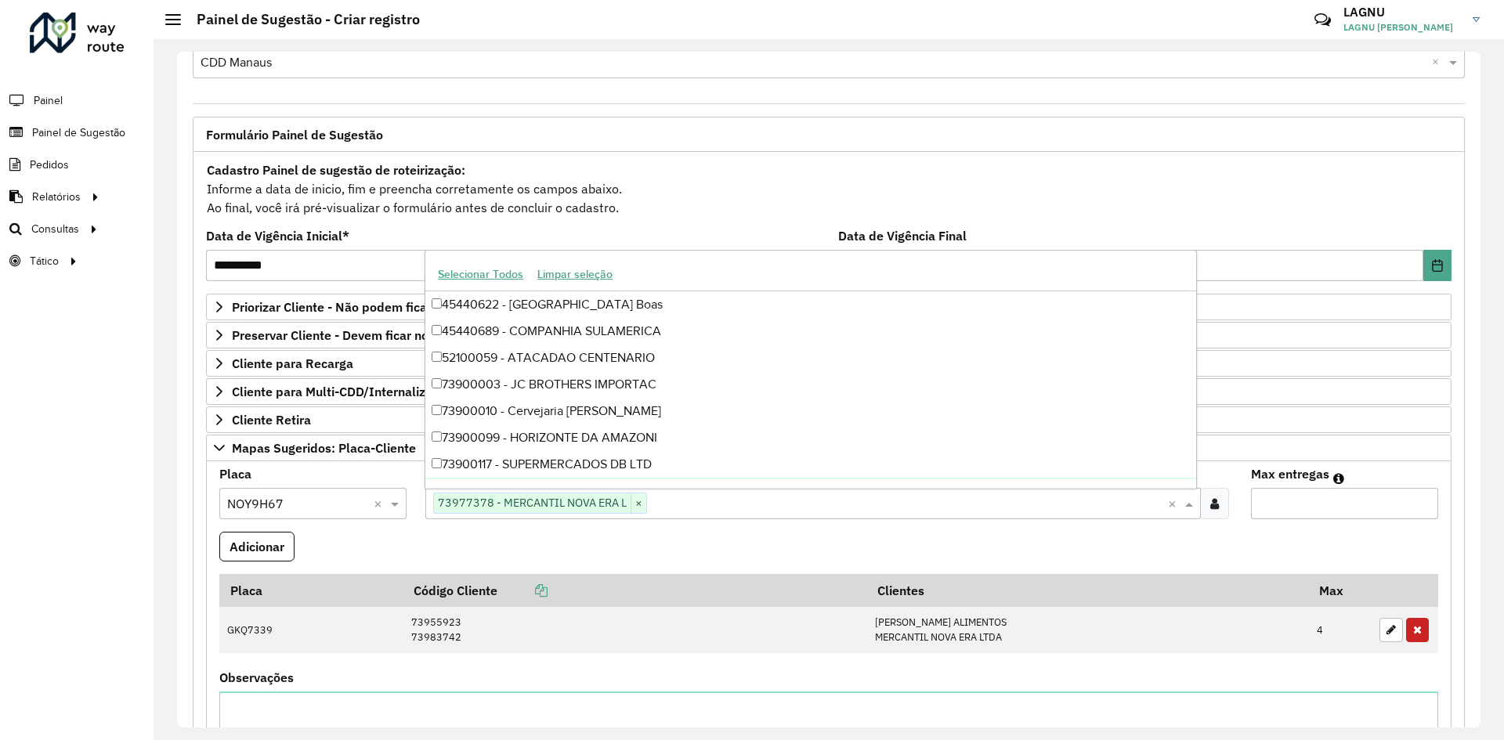
click at [1303, 506] on input "Max entregas" at bounding box center [1344, 503] width 187 height 31
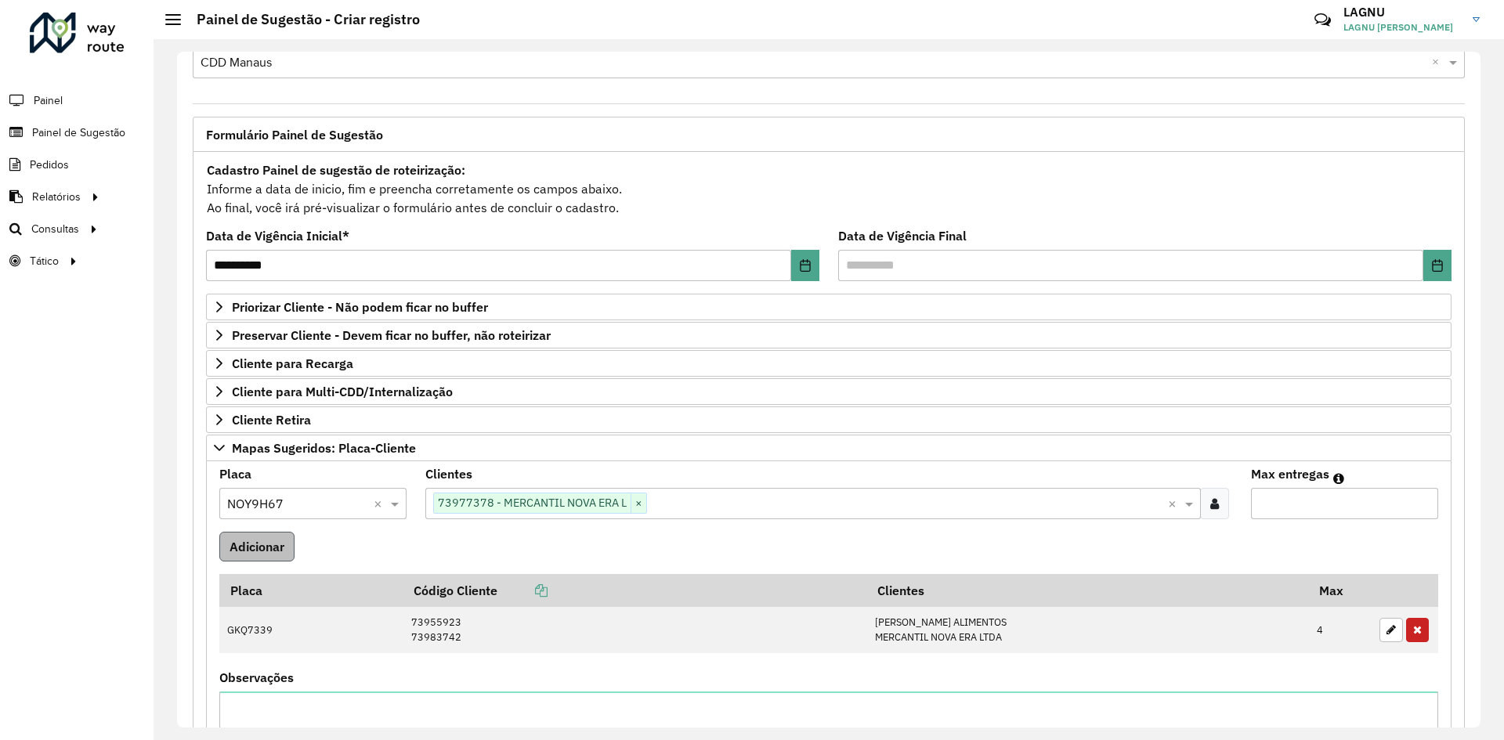
type input "*"
click at [262, 544] on button "Adicionar" at bounding box center [256, 547] width 75 height 30
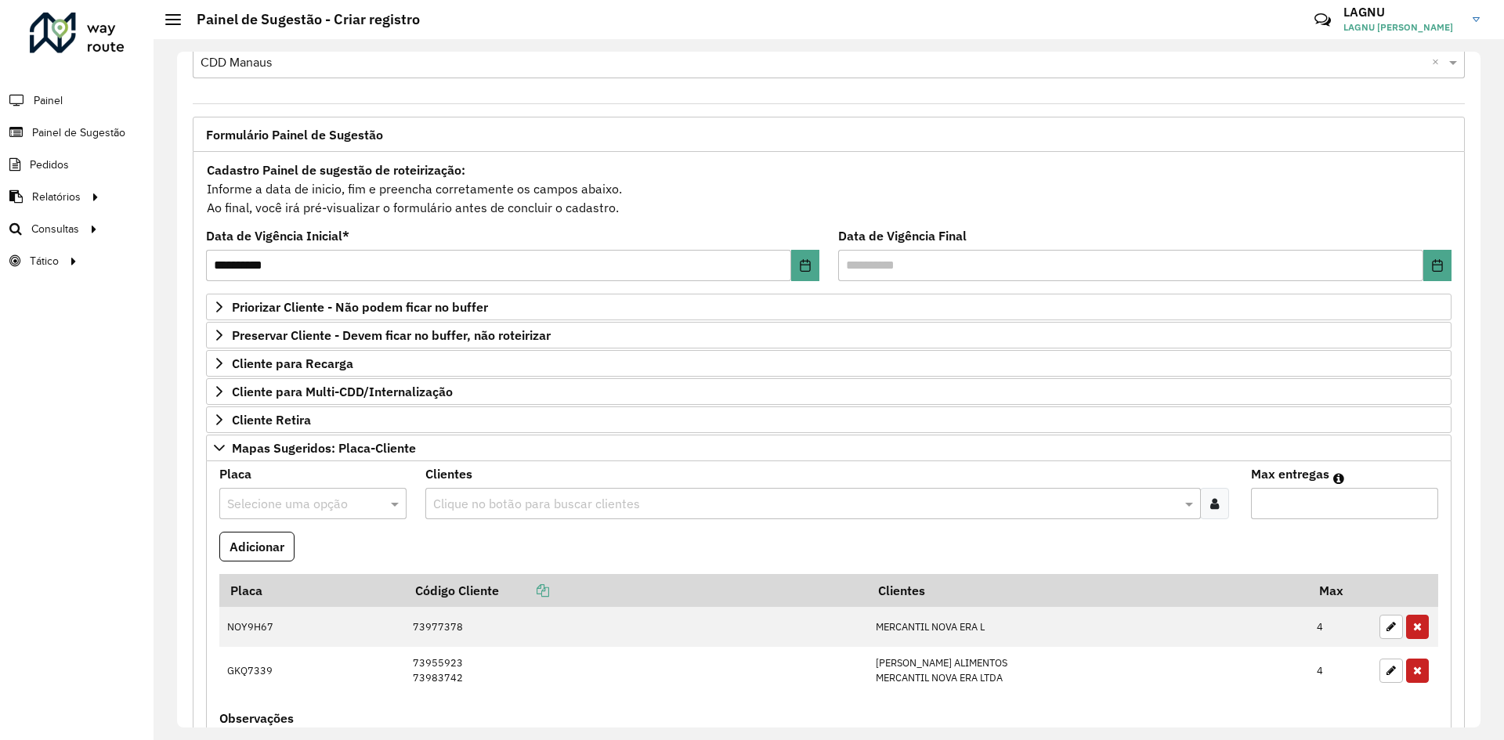
click at [277, 506] on input "text" at bounding box center [297, 504] width 140 height 19
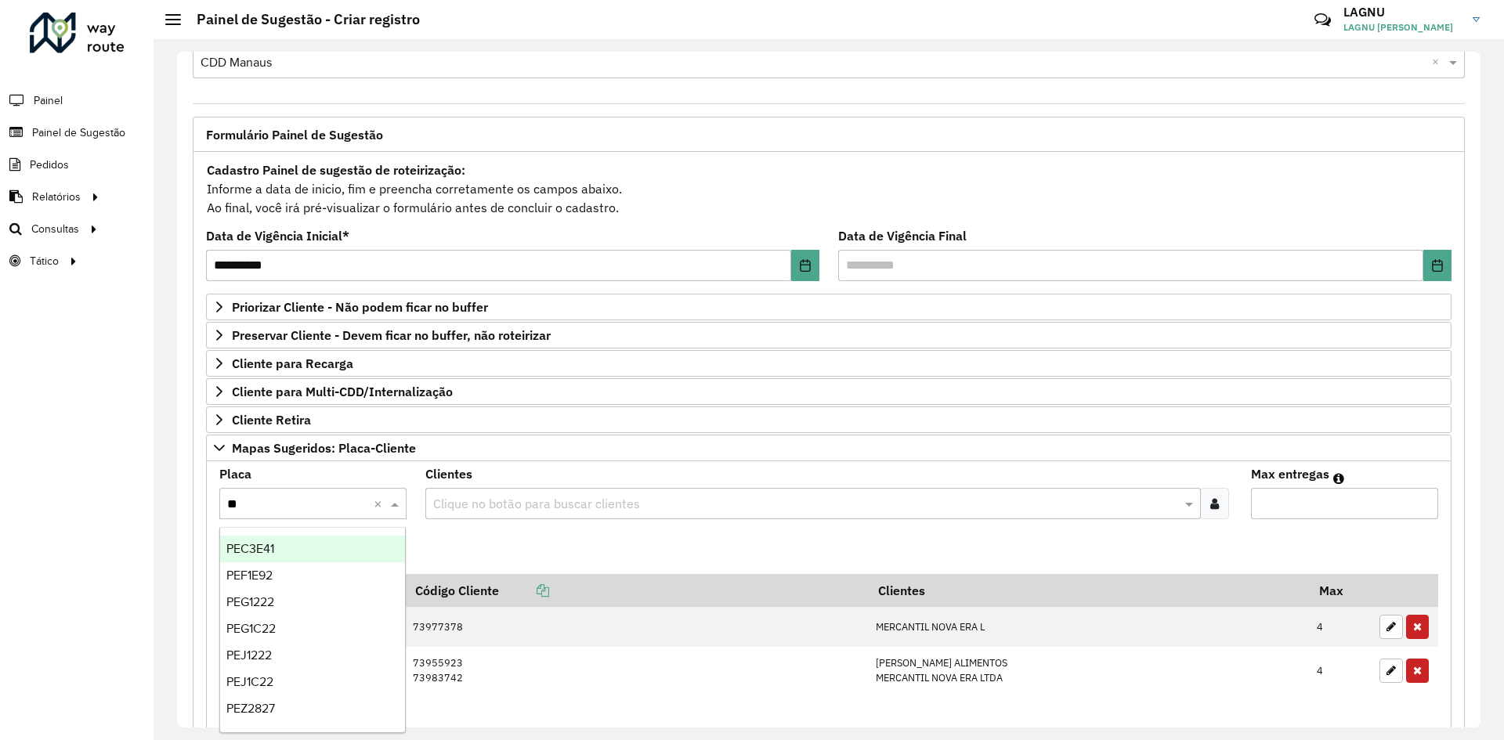
type input "***"
click at [296, 544] on div "PEF1E92" at bounding box center [312, 549] width 185 height 27
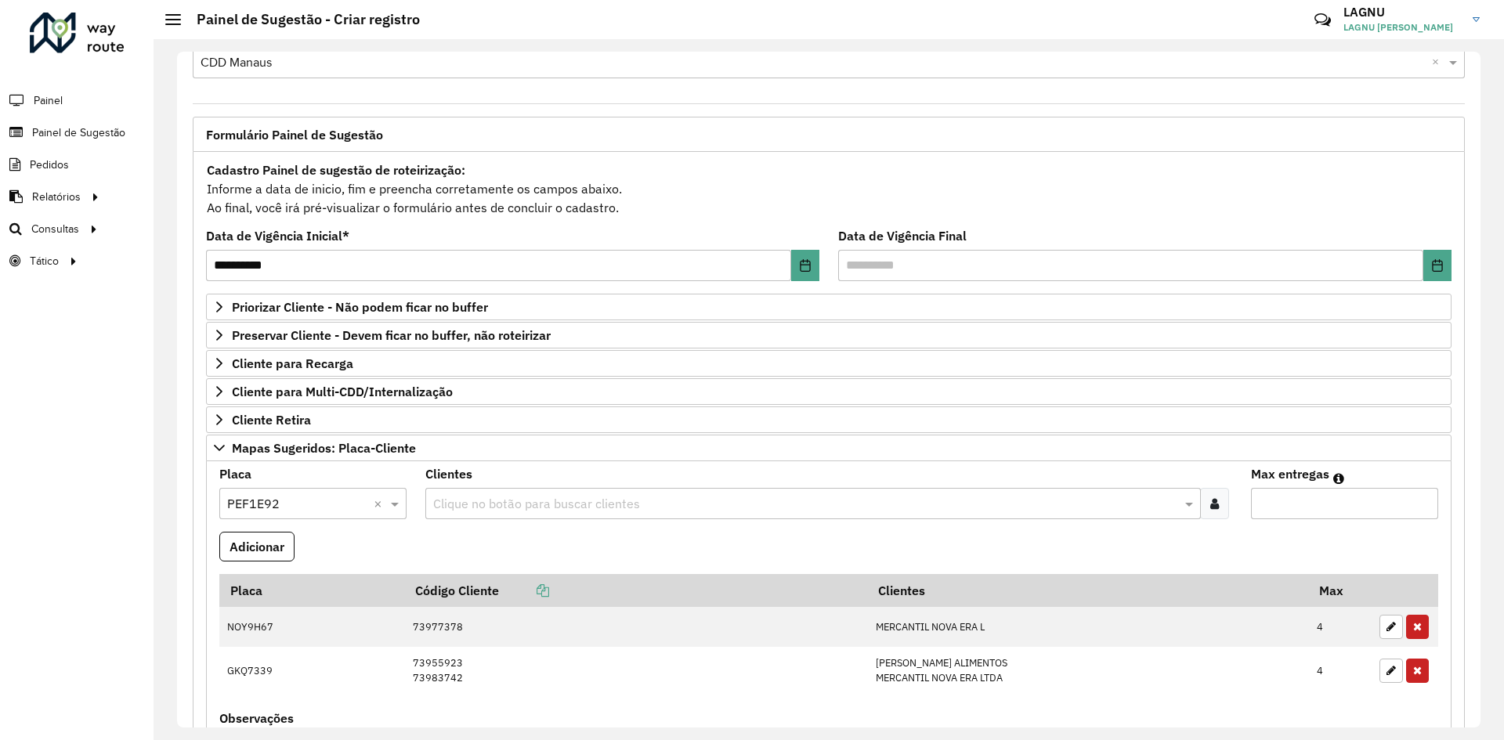
click at [494, 511] on input "text" at bounding box center [804, 504] width 751 height 19
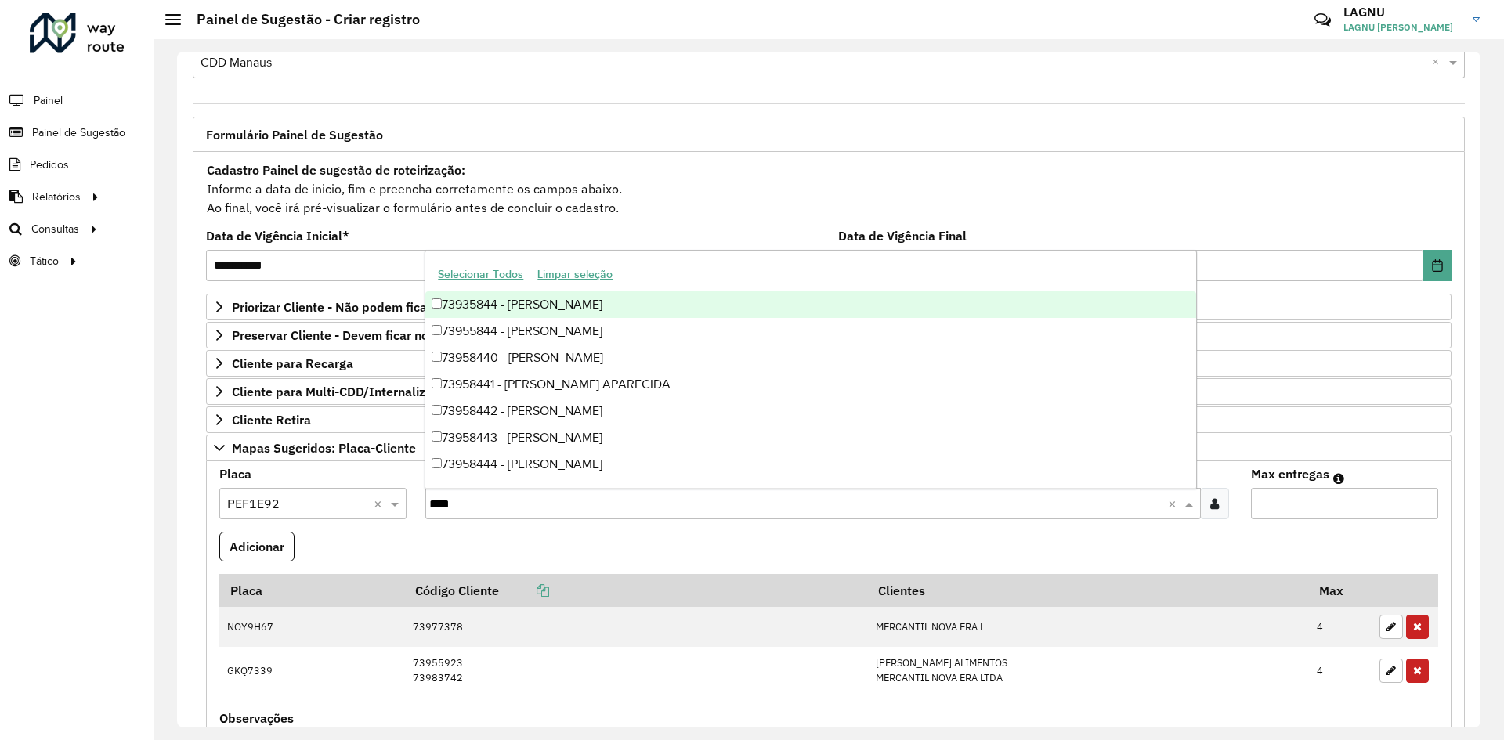
type input "*****"
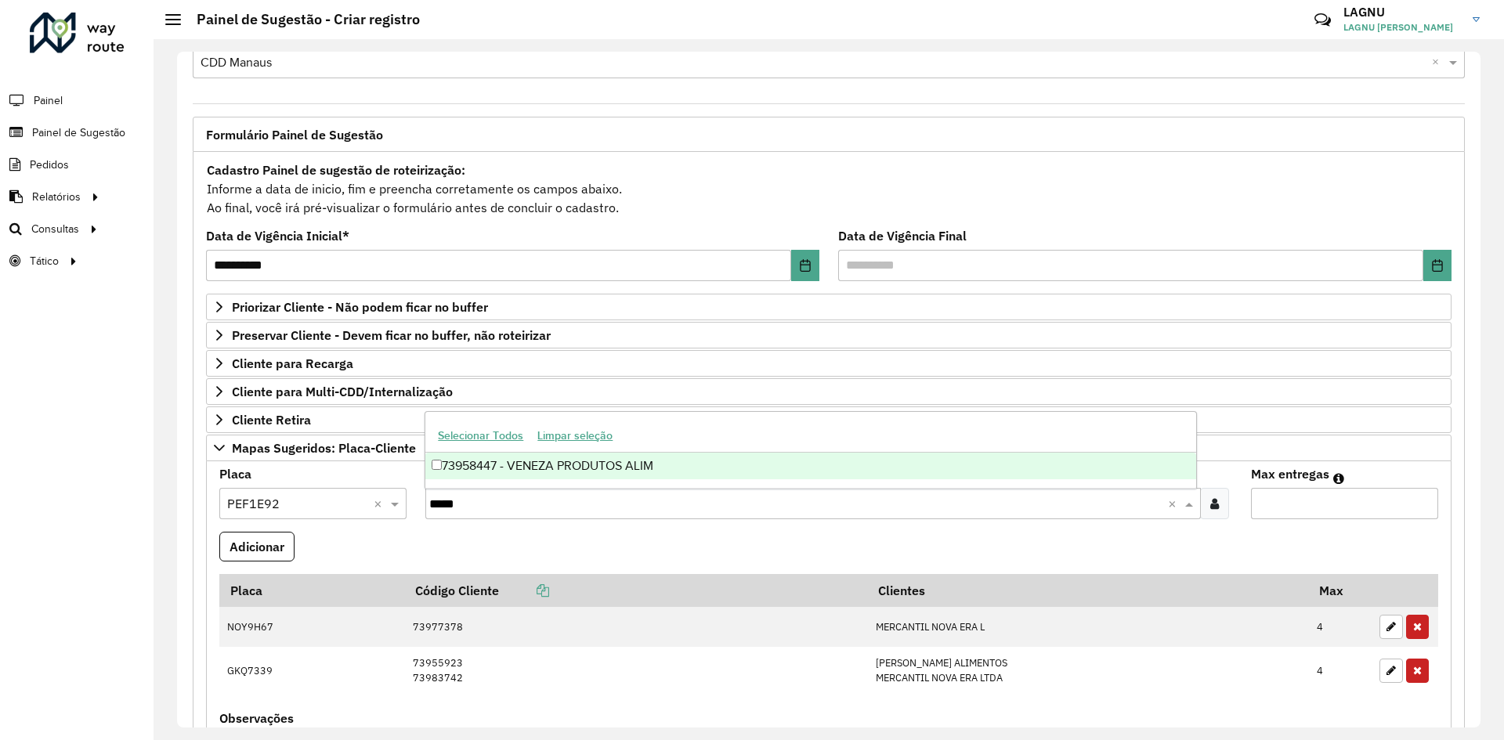
click at [529, 475] on div "73958447 - VENEZA PRODUTOS ALIM" at bounding box center [810, 466] width 770 height 27
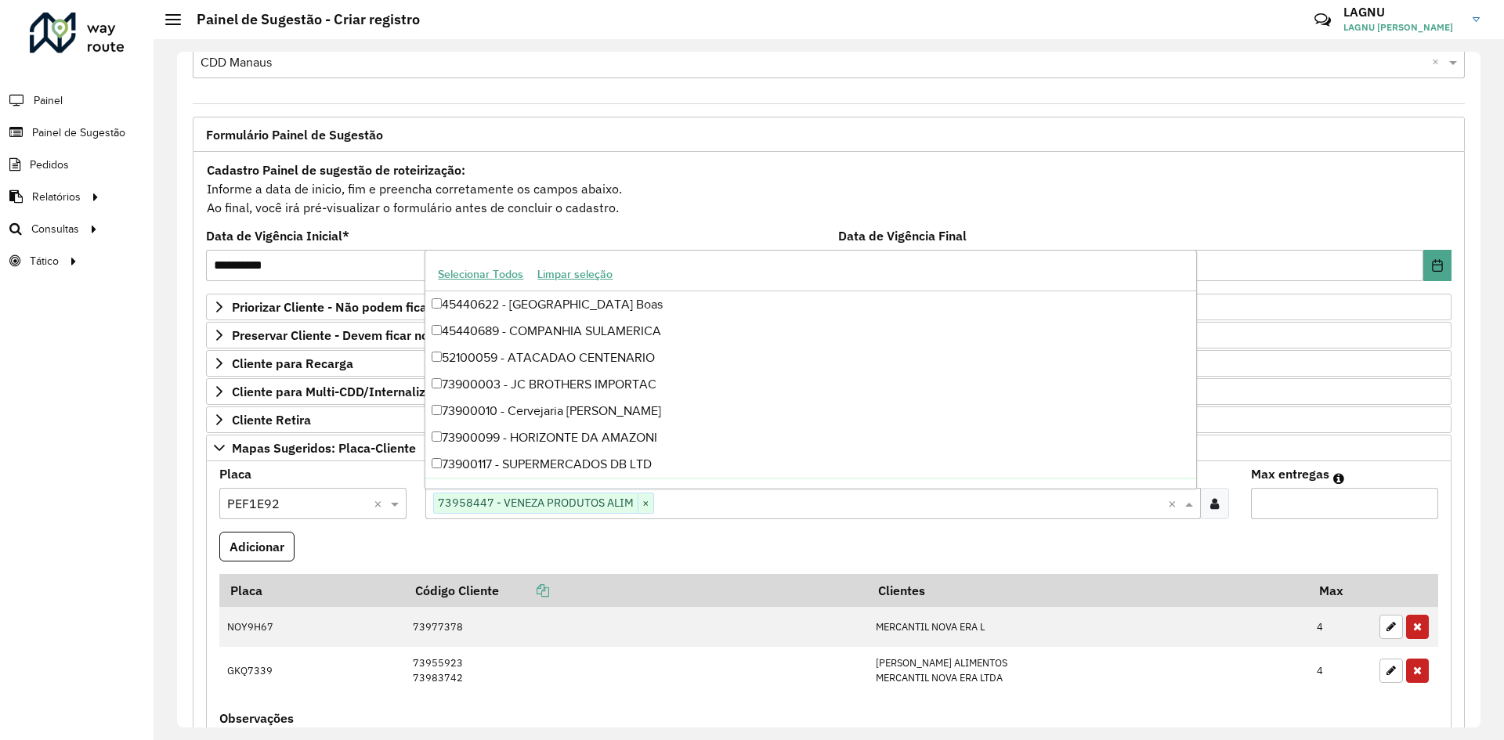
click at [1281, 506] on input "Max entregas" at bounding box center [1344, 503] width 187 height 31
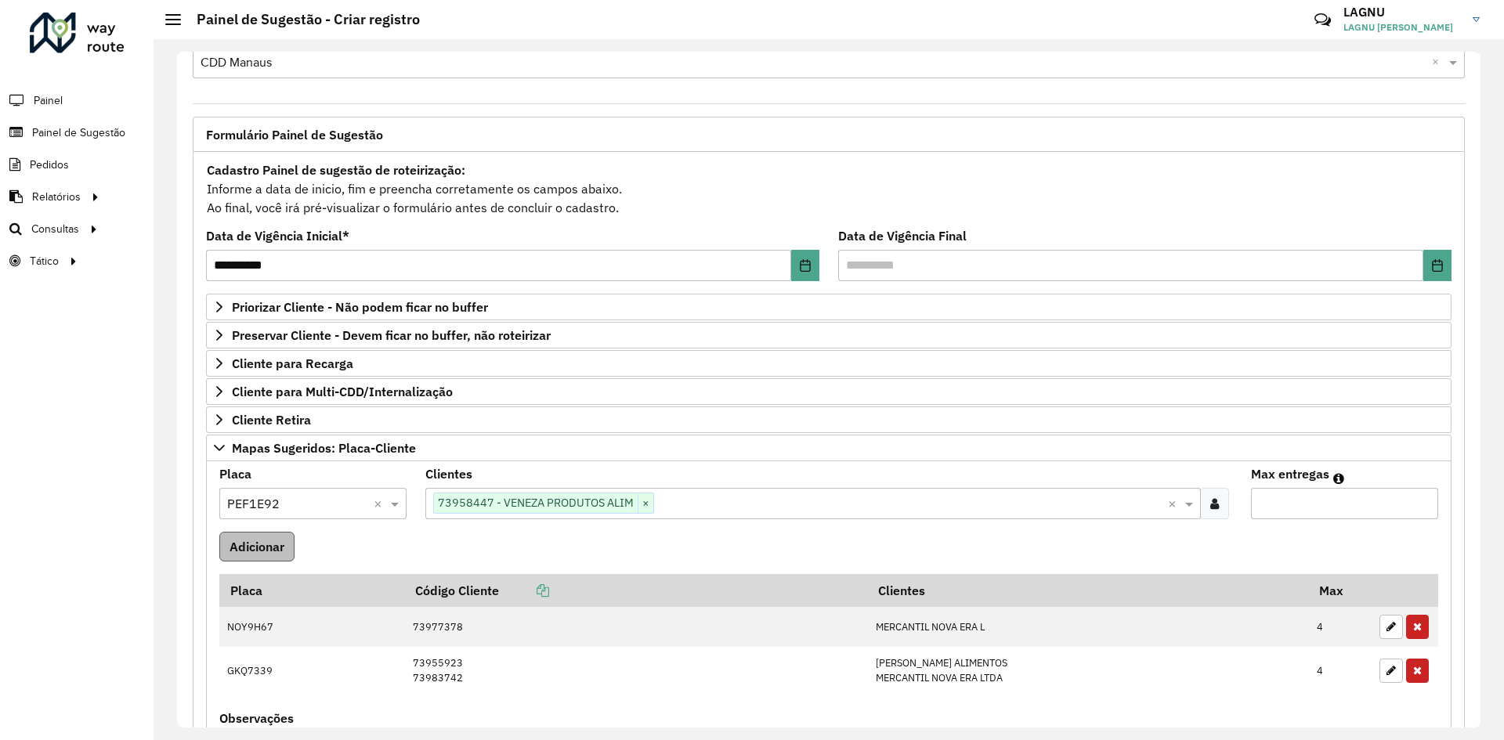
type input "*"
click at [240, 550] on button "Adicionar" at bounding box center [256, 547] width 75 height 30
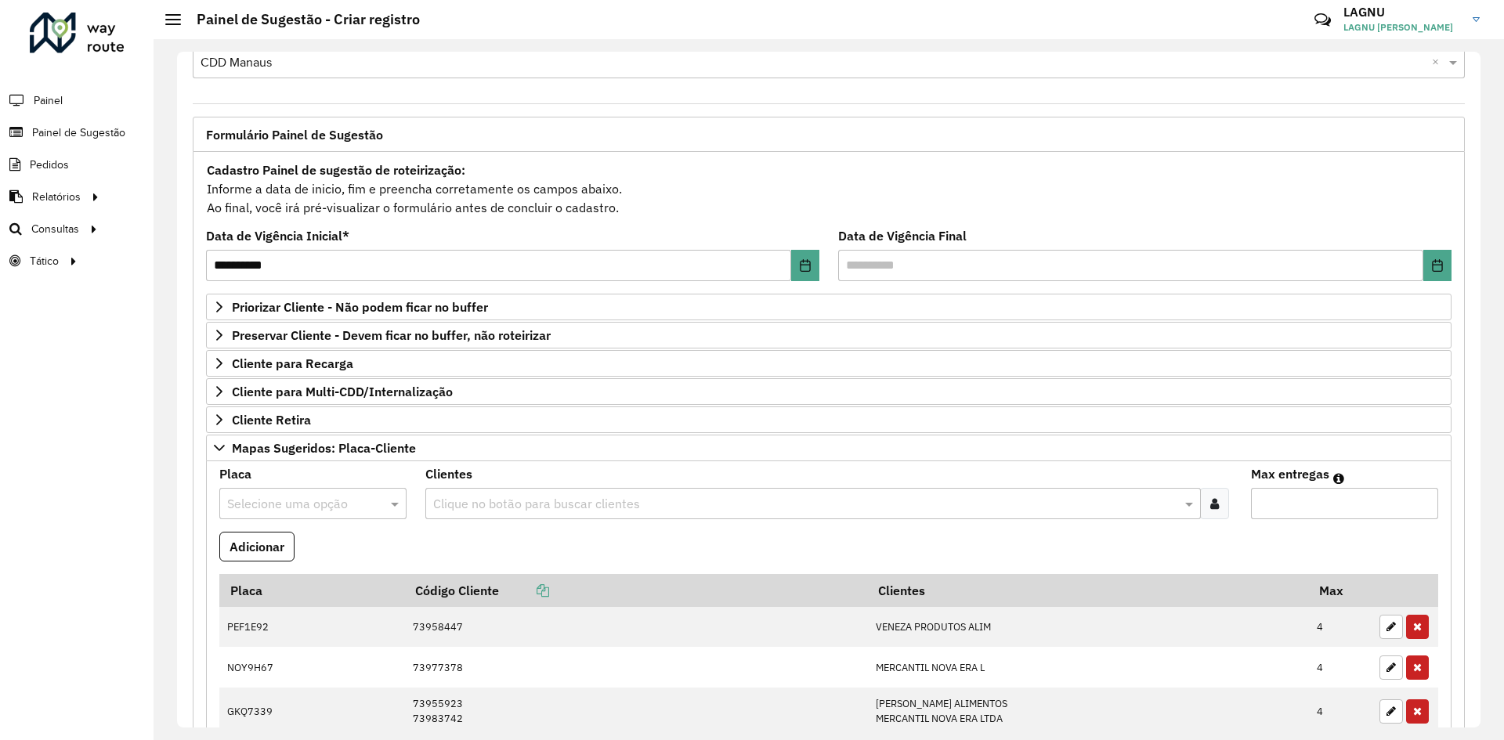
click at [283, 498] on input "text" at bounding box center [297, 504] width 140 height 19
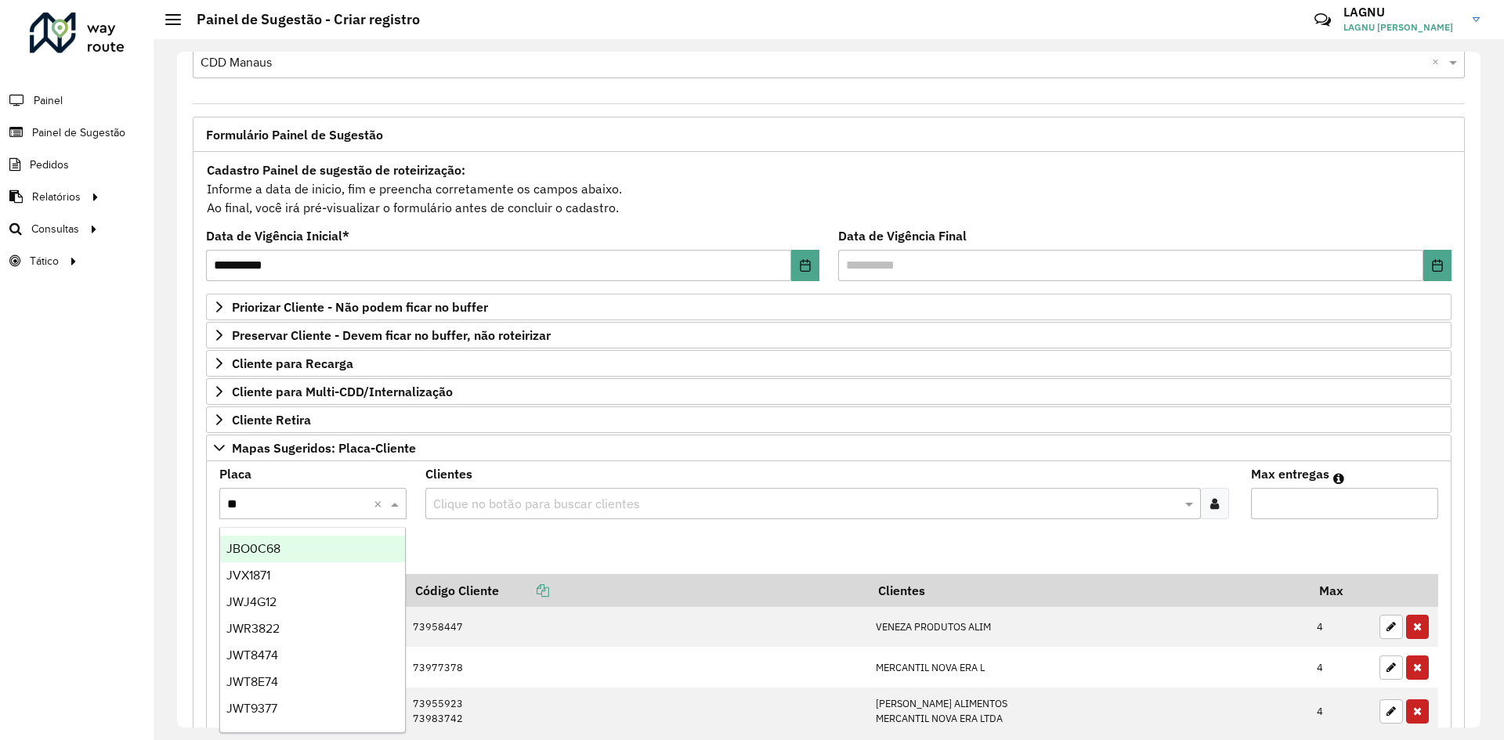
type input "***"
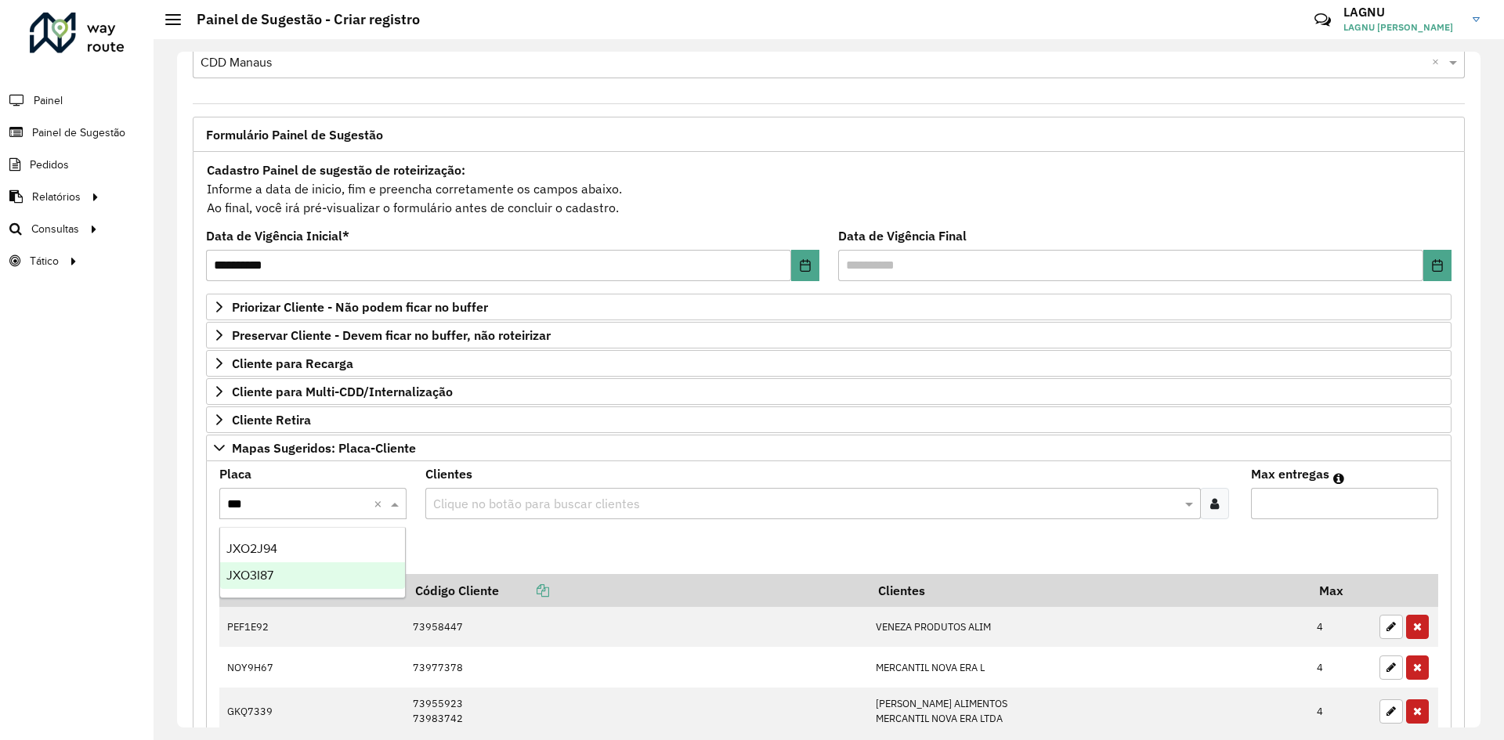
click at [294, 571] on div "JXO3I87" at bounding box center [312, 575] width 185 height 27
click at [503, 512] on input "text" at bounding box center [804, 504] width 751 height 19
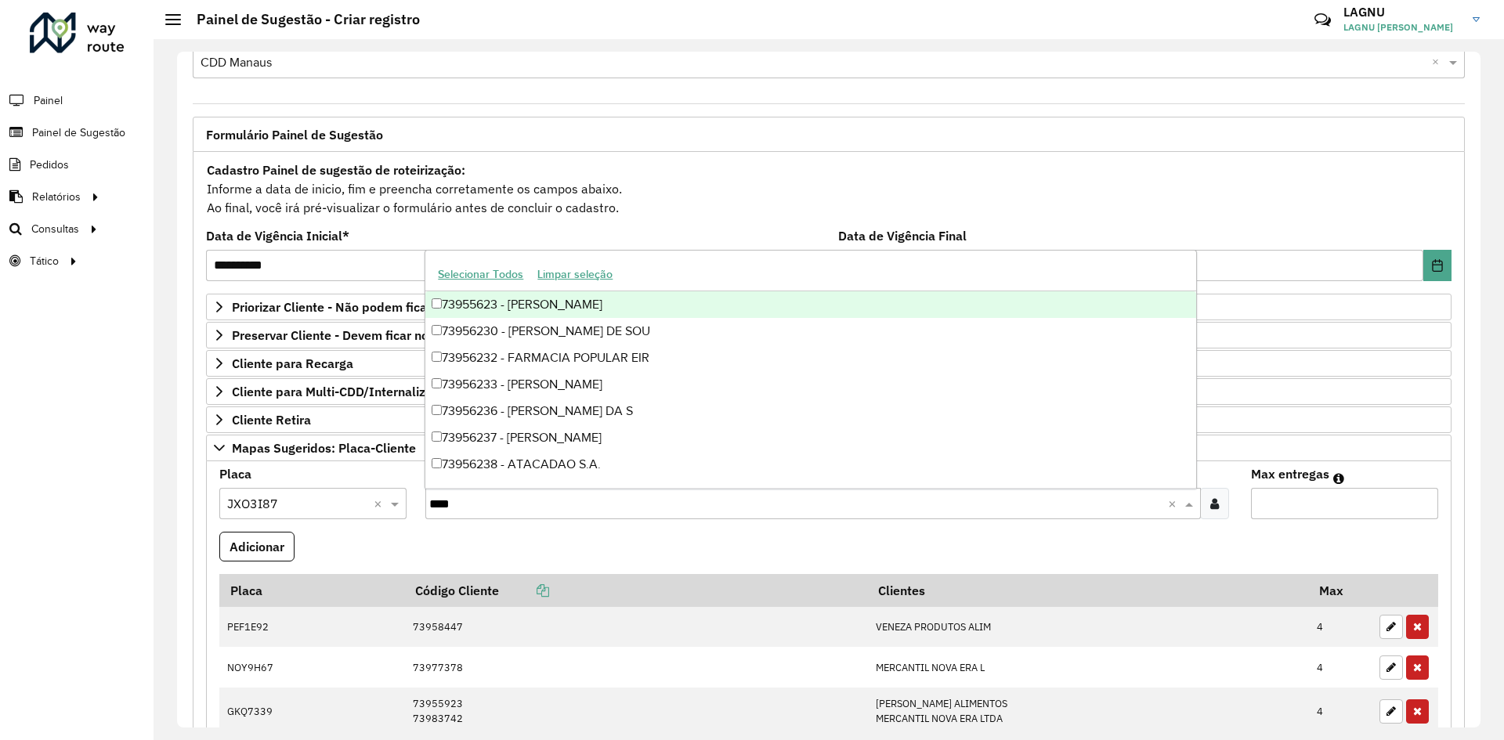
type input "*****"
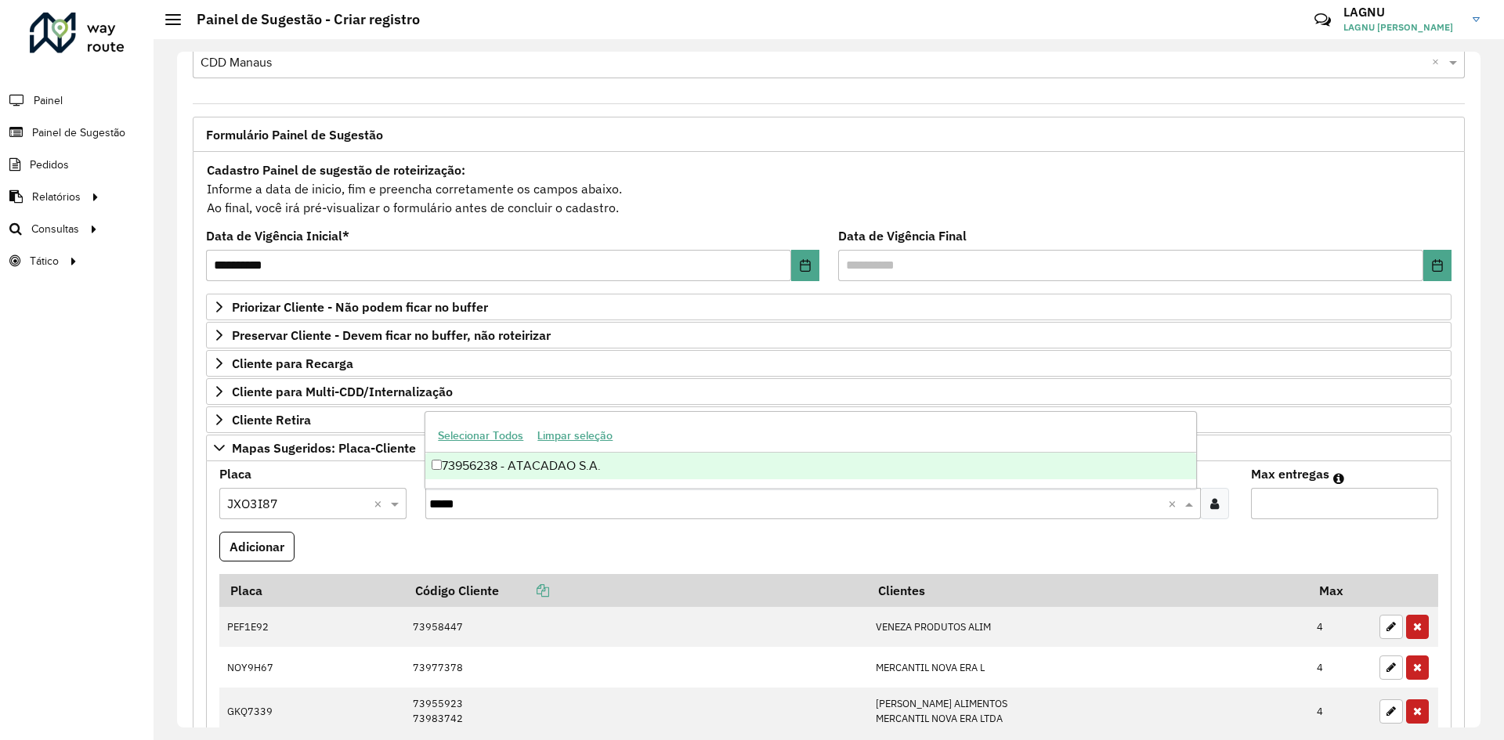
click at [547, 469] on div "73956238 - ATACADAO S.A." at bounding box center [810, 466] width 770 height 27
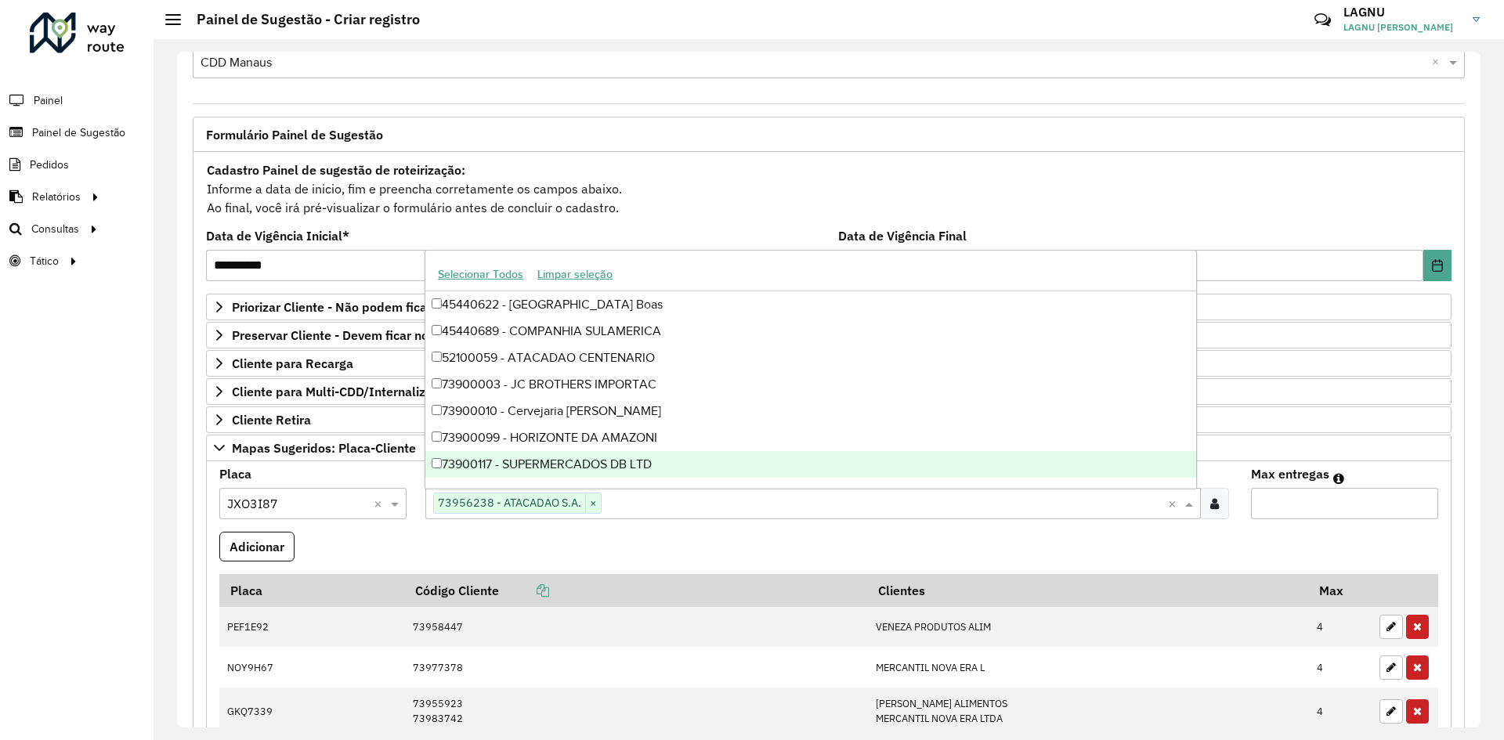
click at [1283, 501] on input "Max entregas" at bounding box center [1344, 503] width 187 height 31
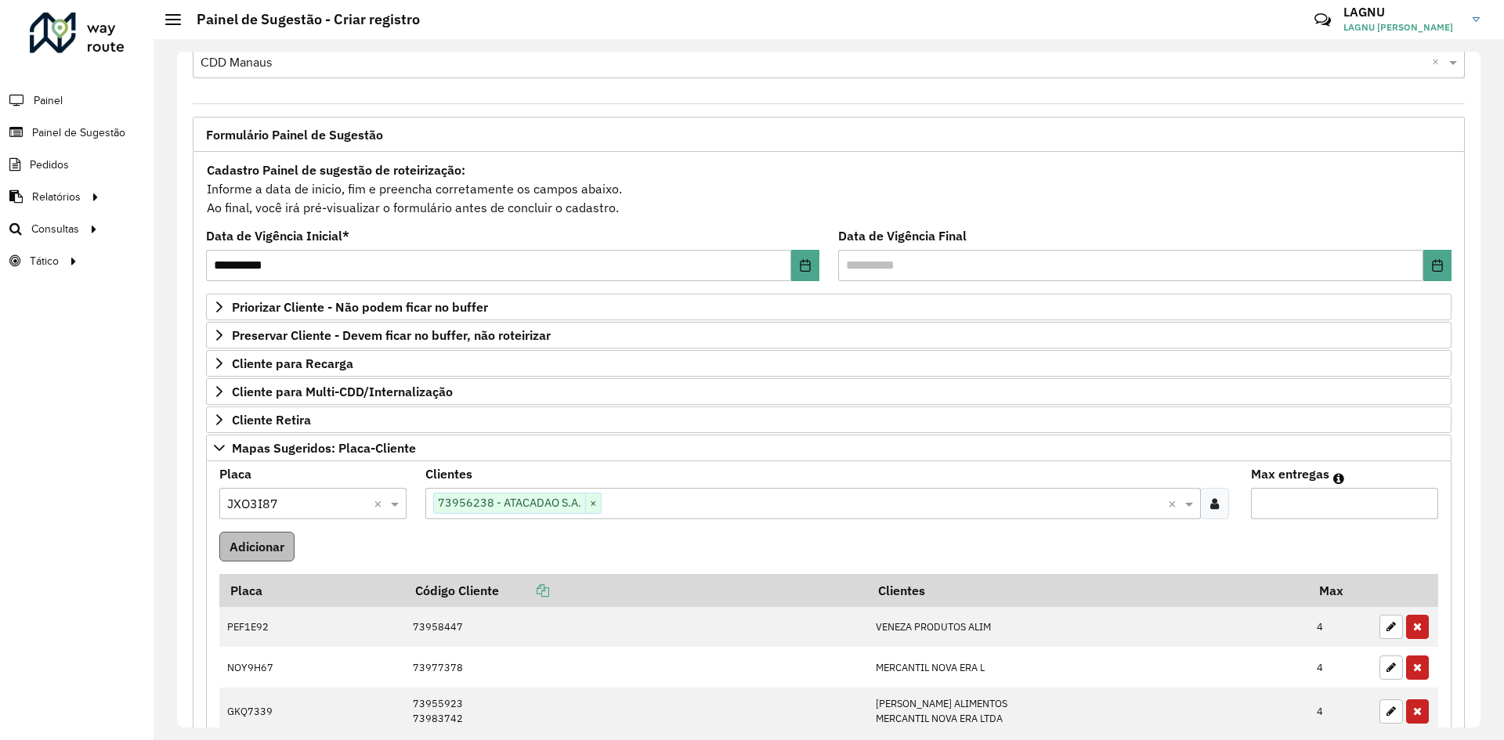
type input "*"
click at [292, 540] on button "Adicionar" at bounding box center [256, 547] width 75 height 30
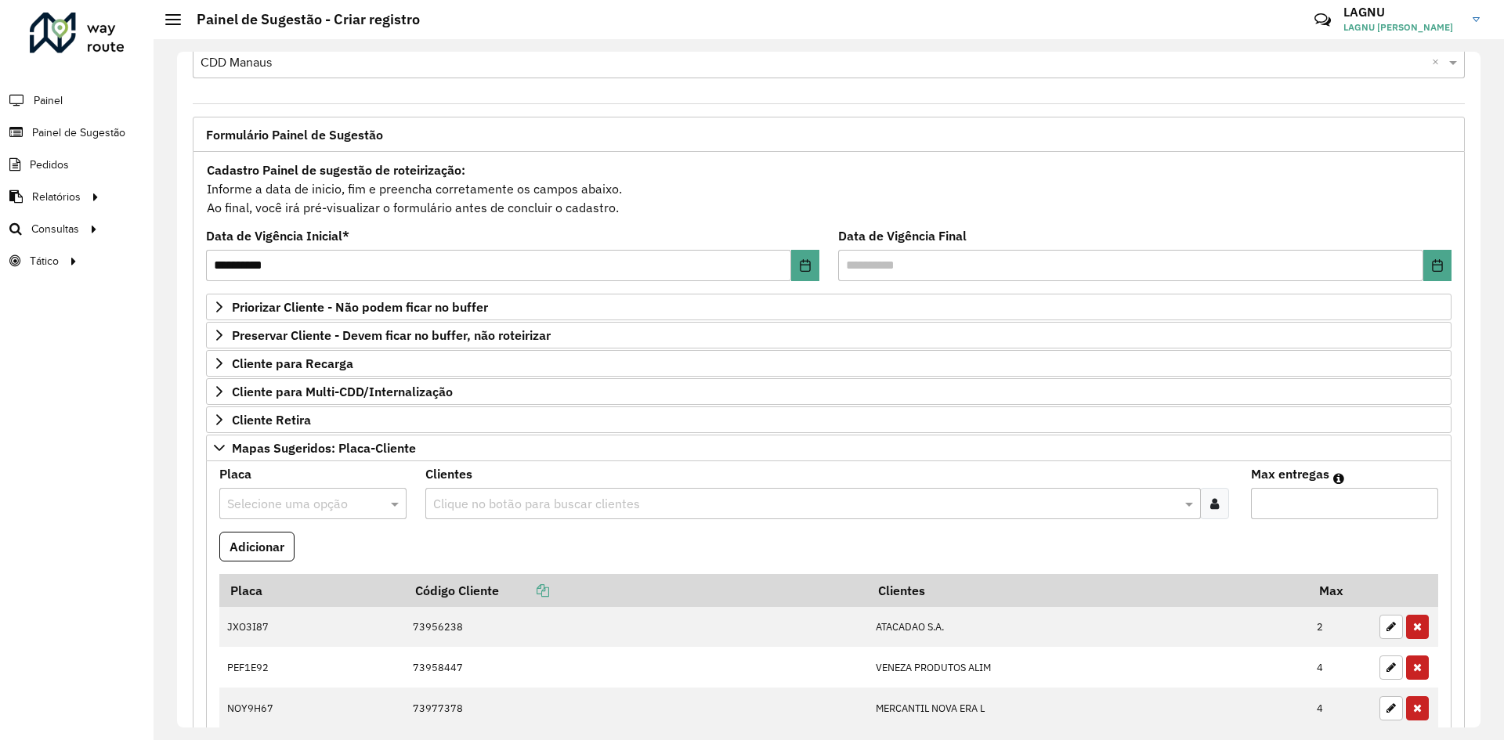
click at [283, 511] on input "text" at bounding box center [297, 504] width 140 height 19
type input "***"
click at [457, 540] on formly-field "Adicionar" at bounding box center [828, 553] width 1237 height 42
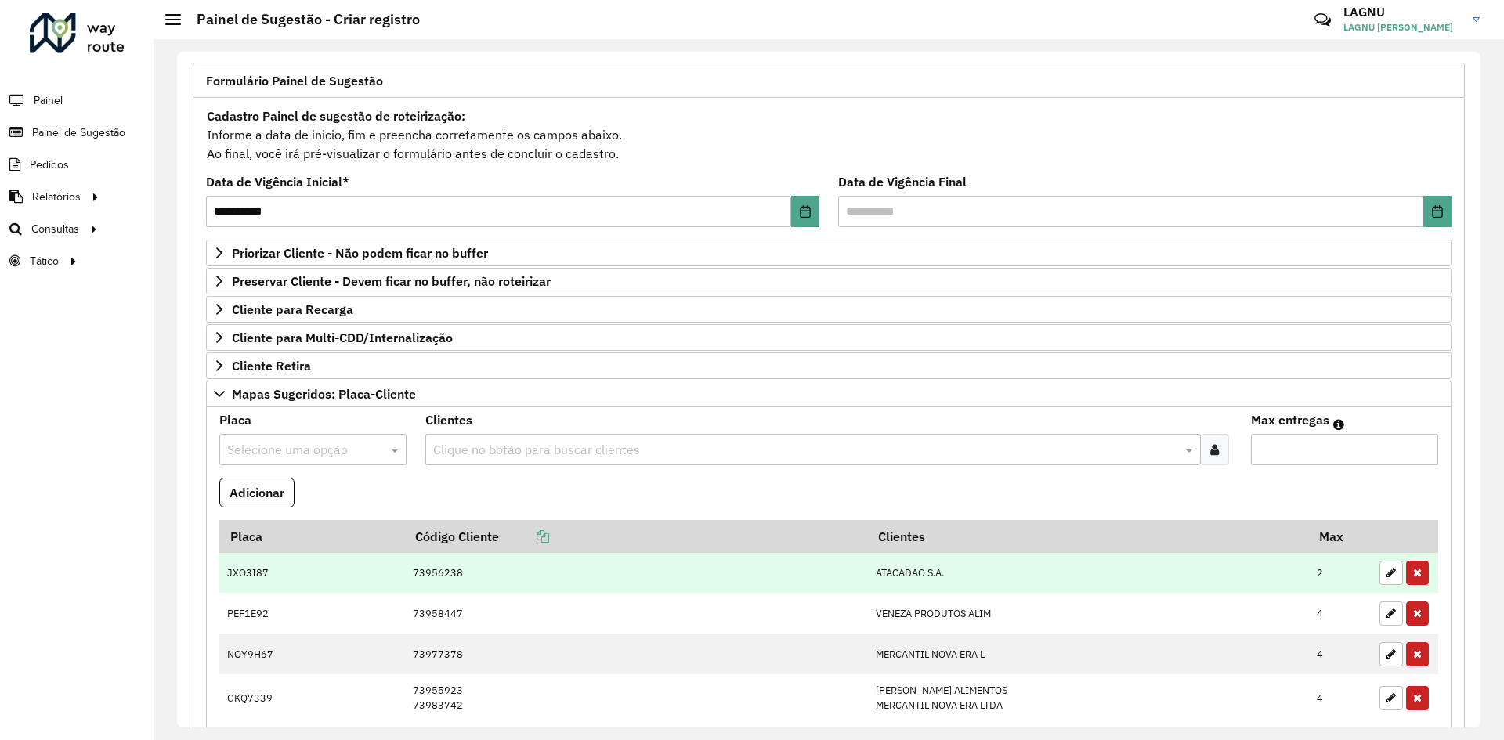
scroll to position [119, 0]
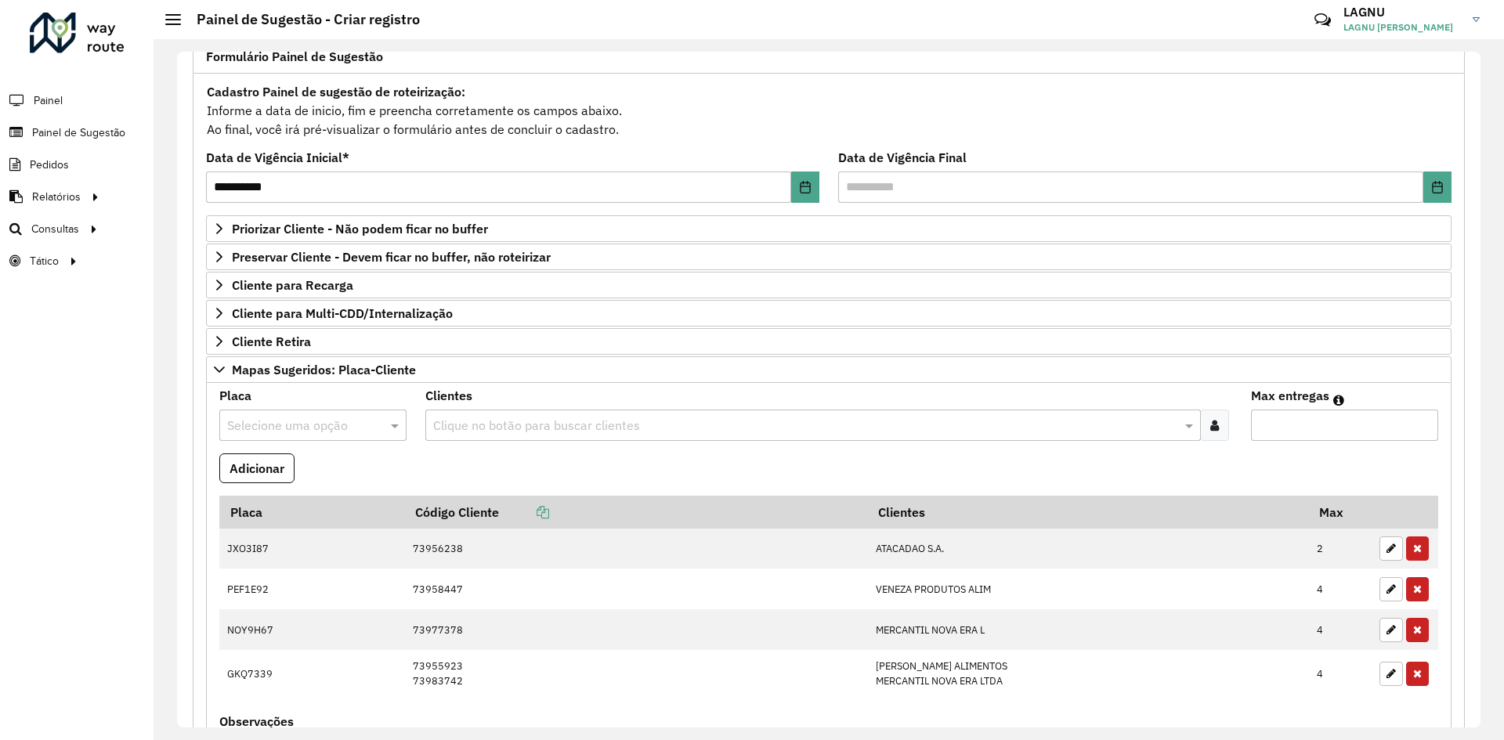
click at [310, 414] on div "Selecione uma opção" at bounding box center [312, 425] width 187 height 31
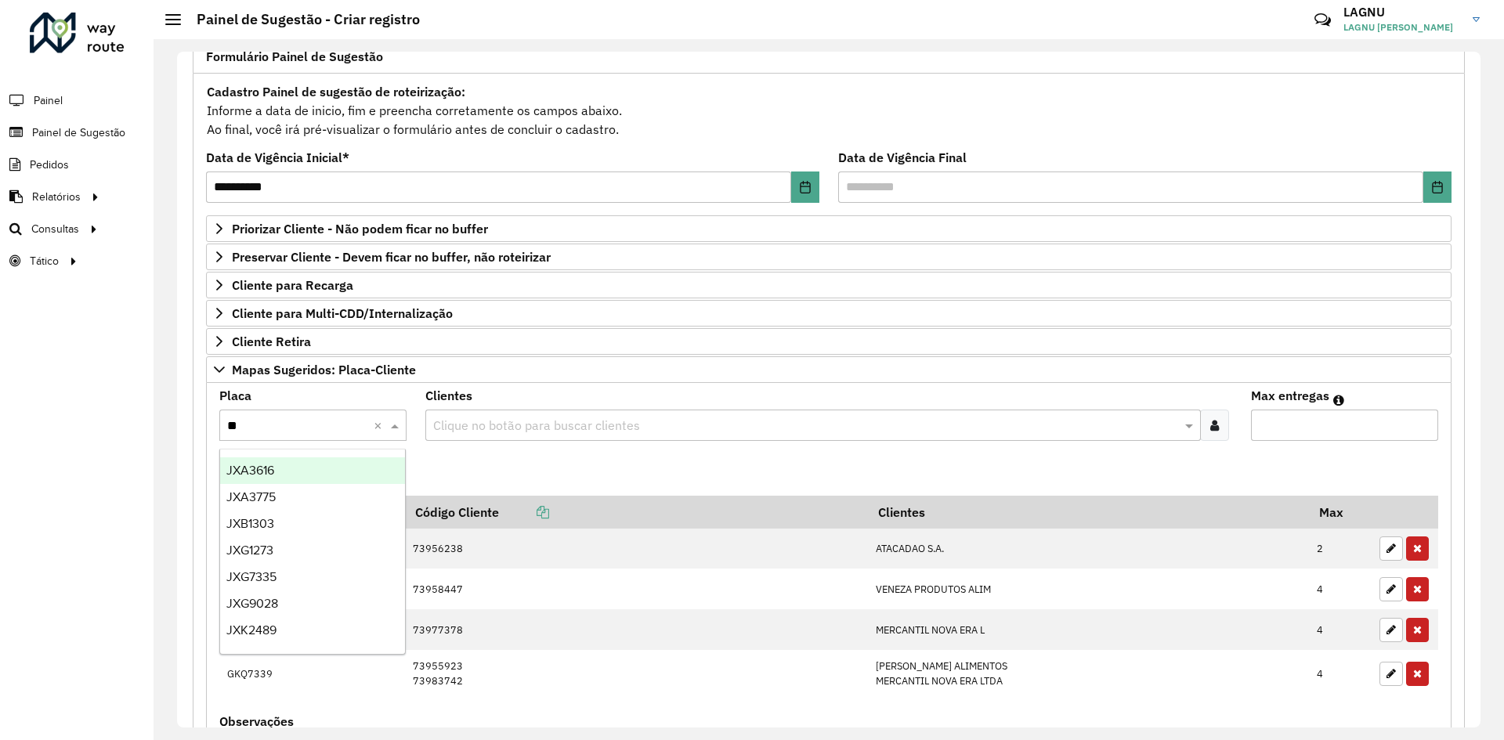
type input "***"
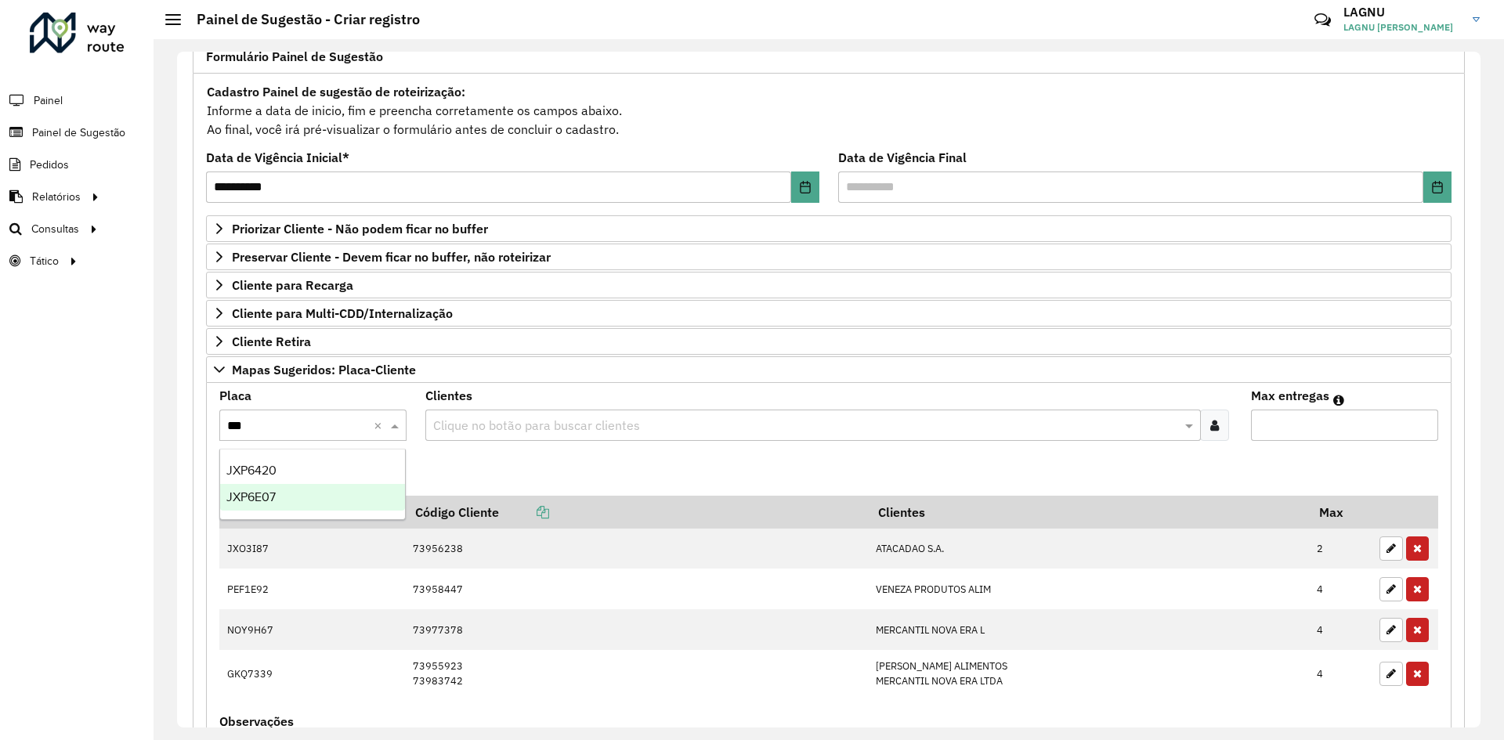
click at [312, 486] on div "JXP6E07" at bounding box center [312, 497] width 185 height 27
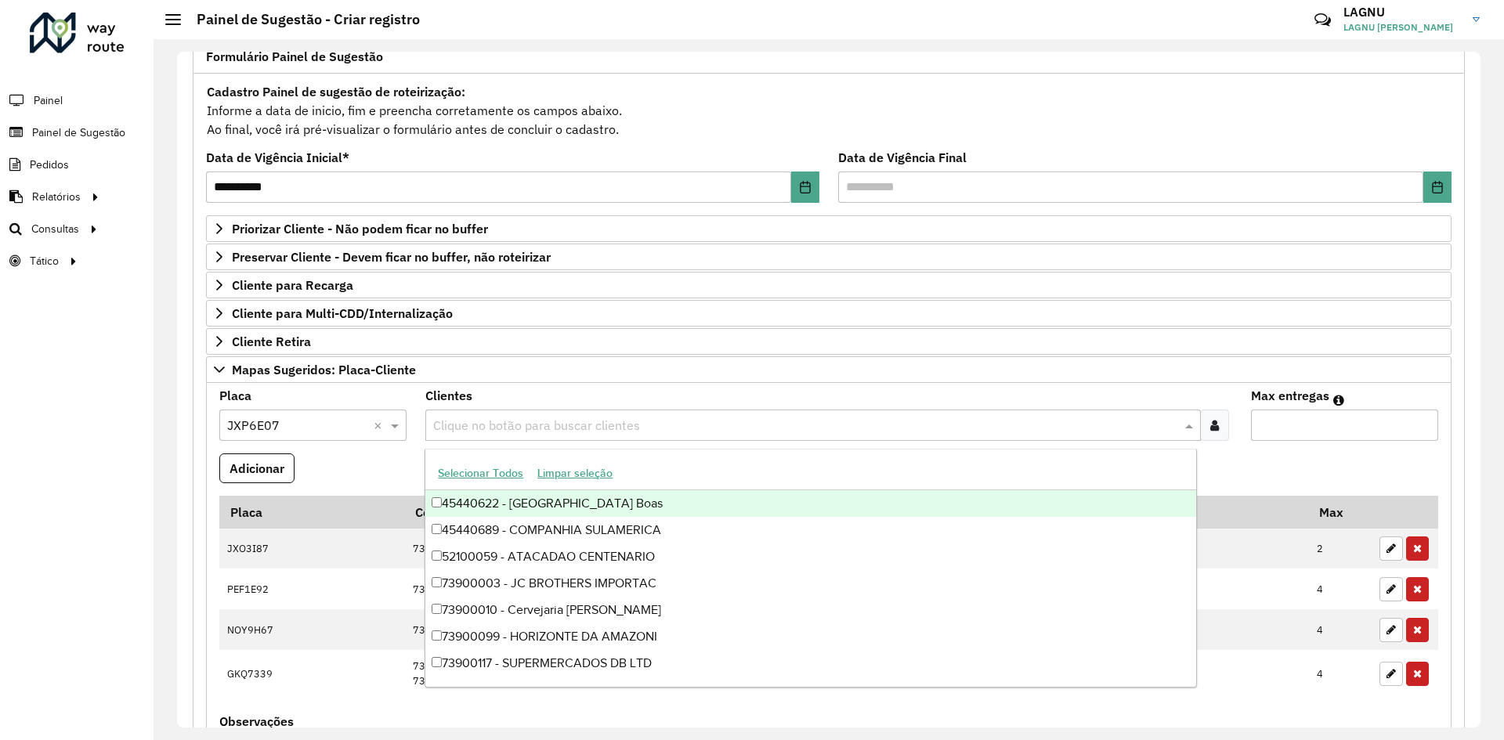
click at [577, 425] on input "text" at bounding box center [804, 426] width 751 height 19
type input "*****"
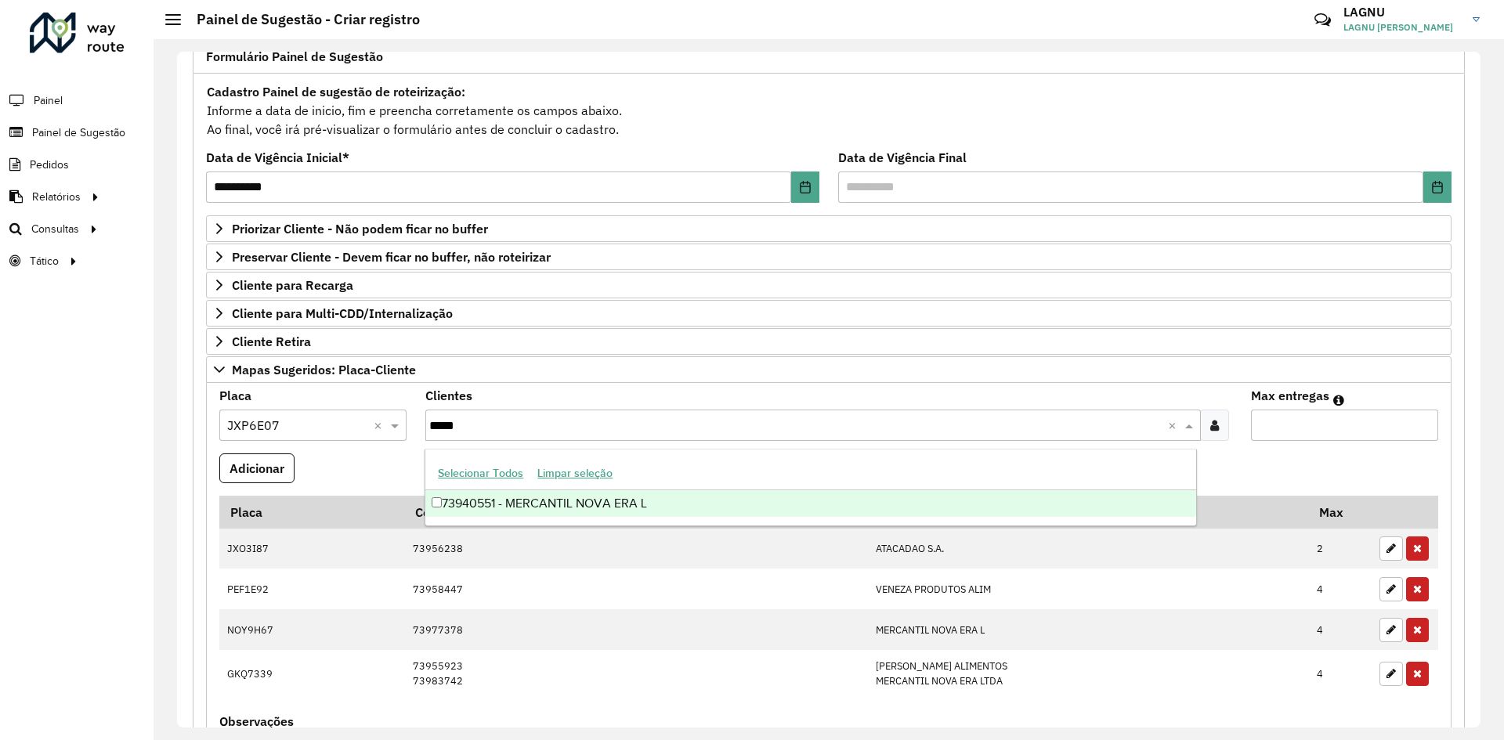
click at [624, 505] on div "73940551 - MERCANTIL NOVA ERA L" at bounding box center [810, 503] width 770 height 27
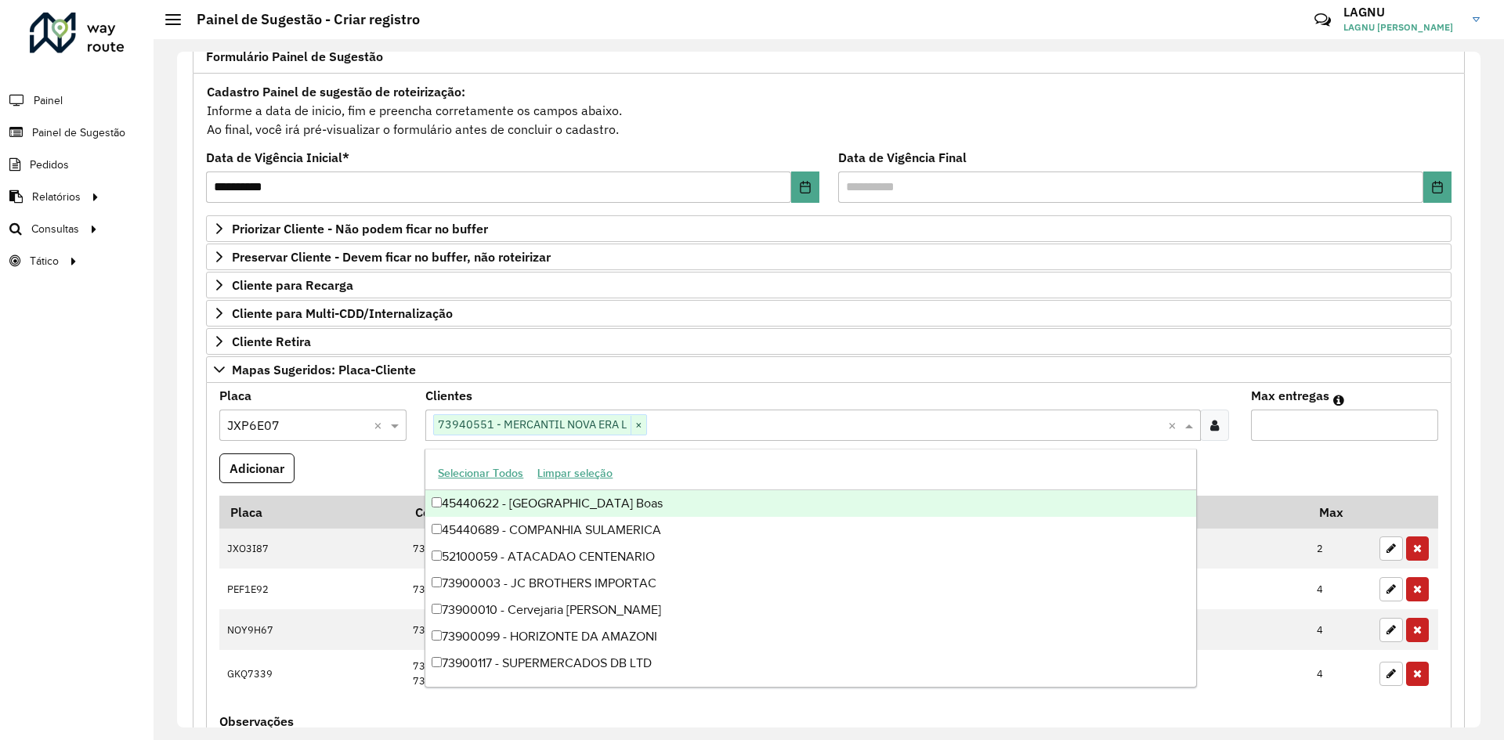
click at [1301, 432] on input "Max entregas" at bounding box center [1344, 425] width 187 height 31
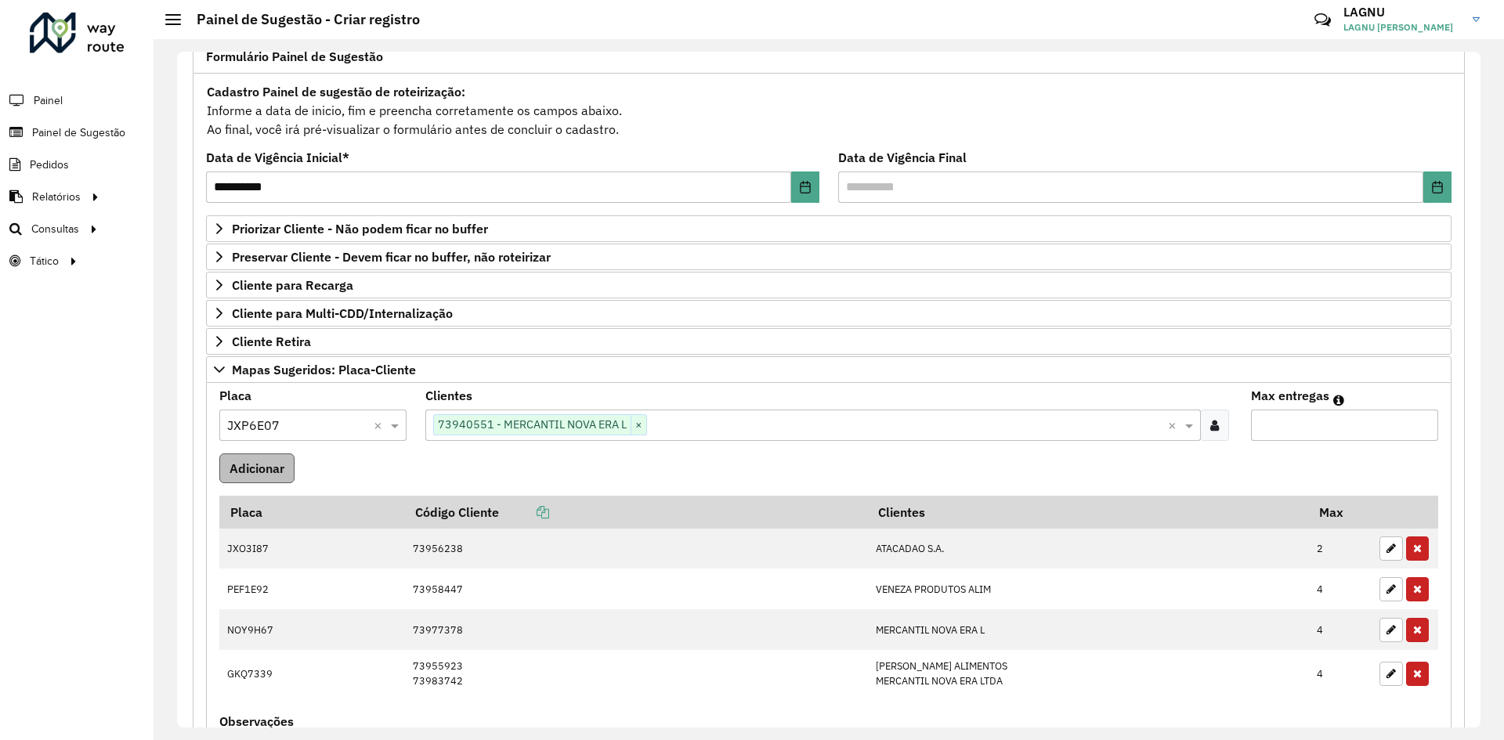
type input "*"
click at [290, 467] on button "Adicionar" at bounding box center [256, 468] width 75 height 30
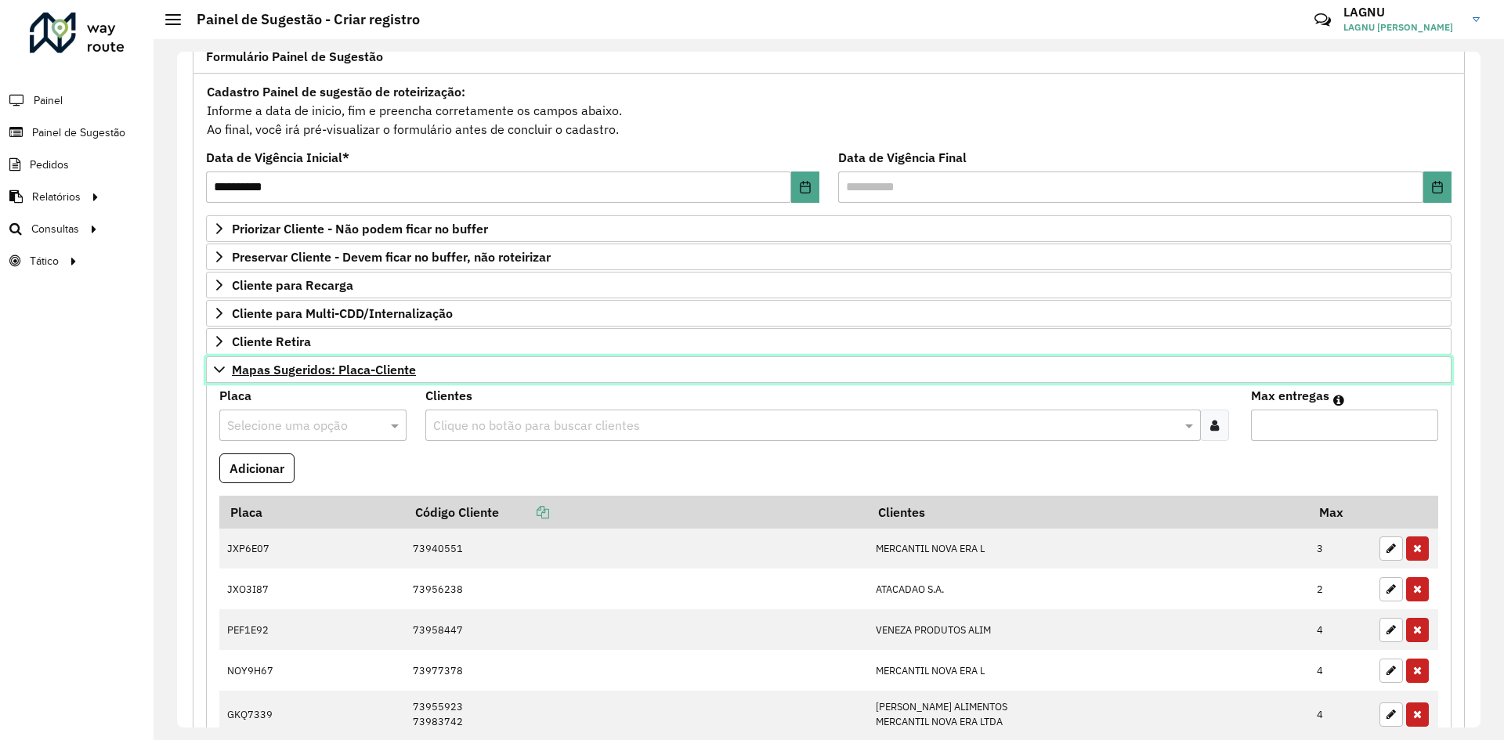
click at [280, 369] on span "Mapas Sugeridos: Placa-Cliente" at bounding box center [324, 369] width 184 height 13
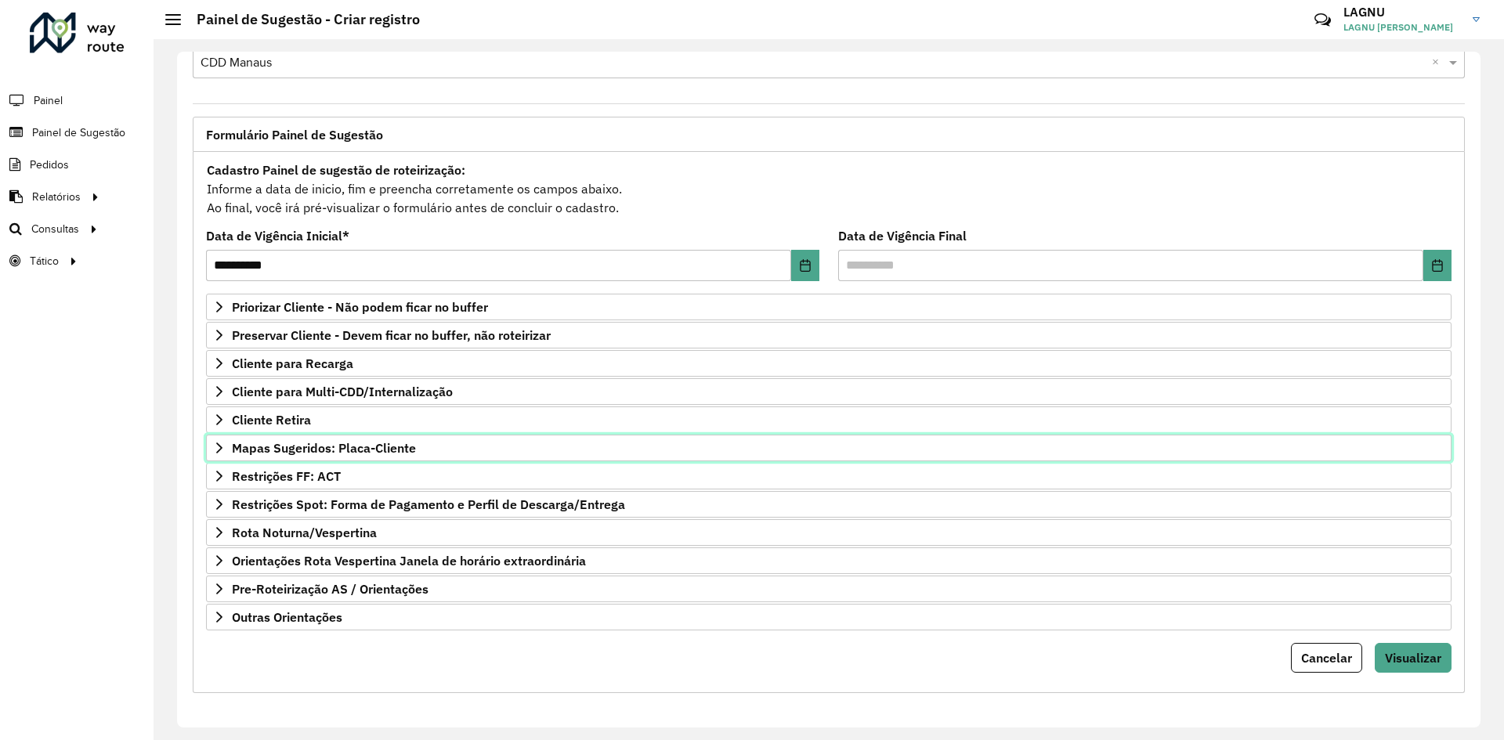
scroll to position [41, 0]
click at [311, 449] on span "Mapas Sugeridos: Placa-Cliente" at bounding box center [324, 448] width 184 height 13
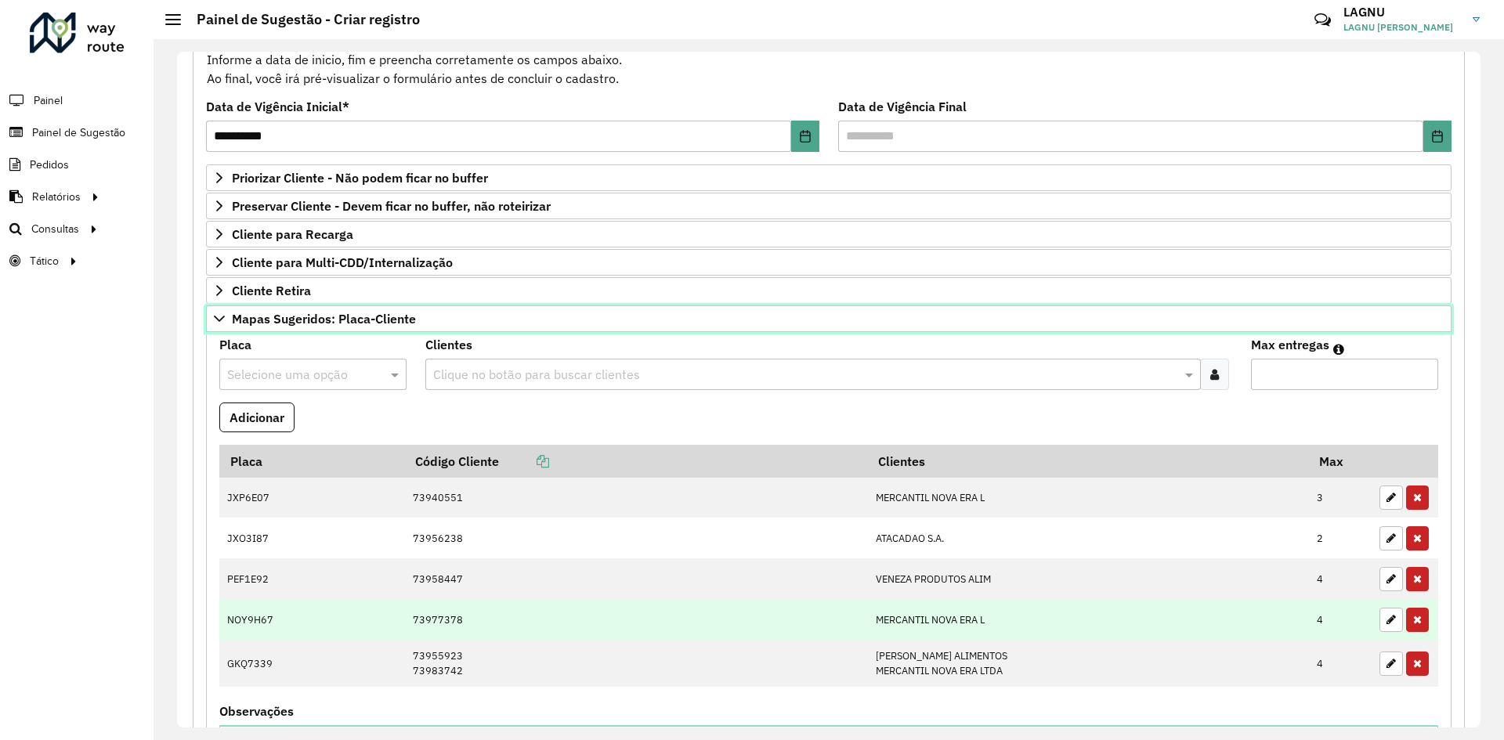
scroll to position [197, 0]
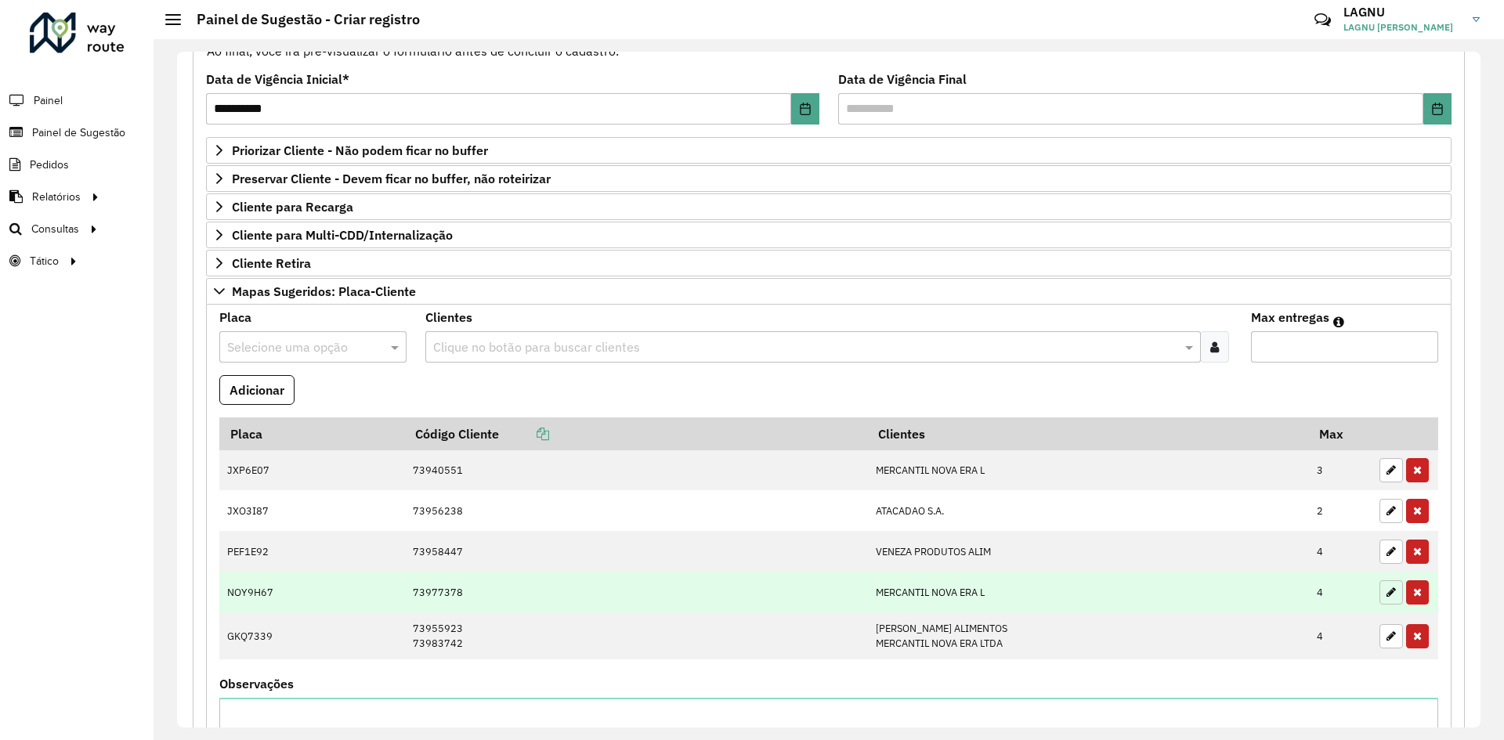
click at [1379, 590] on button "button" at bounding box center [1390, 592] width 23 height 24
type input "*"
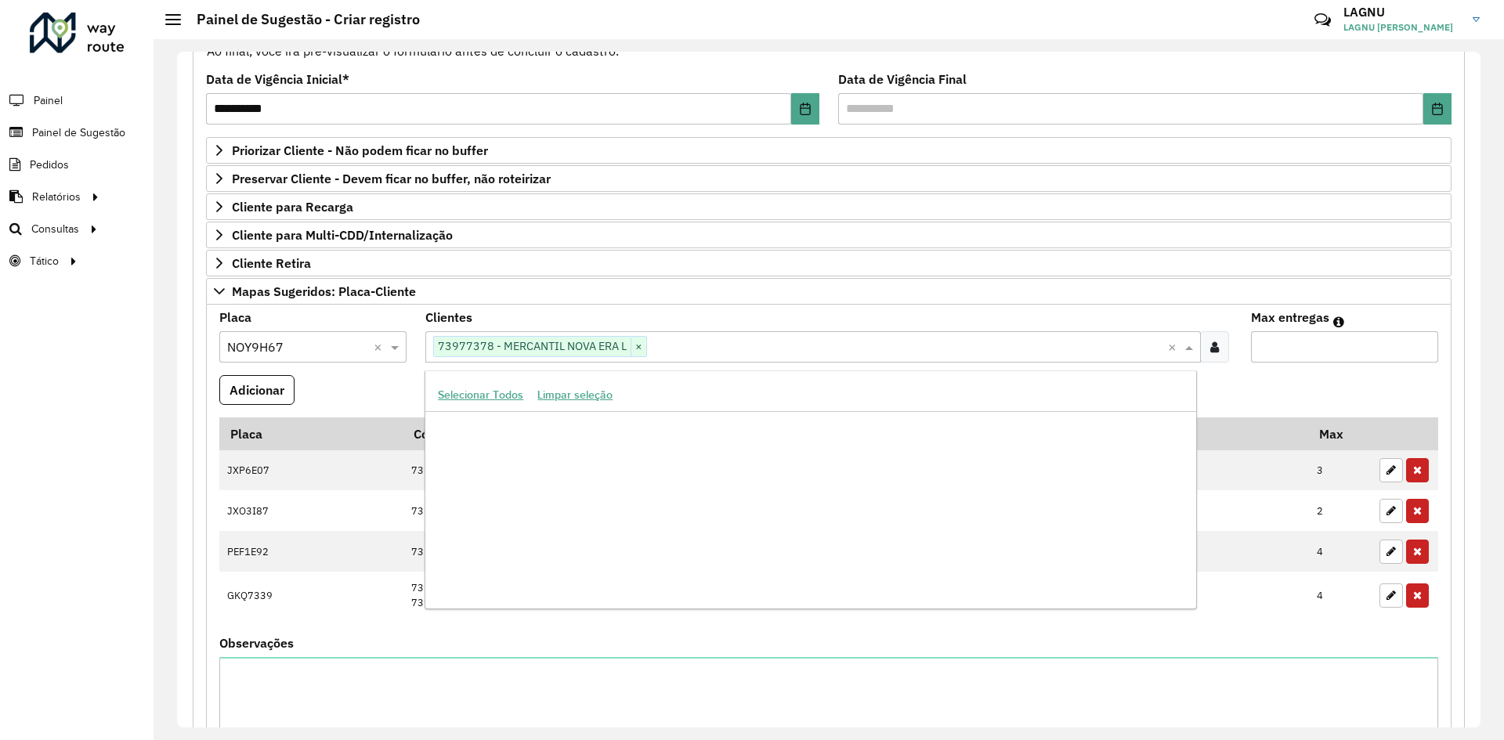
click at [720, 348] on input "text" at bounding box center [907, 347] width 520 height 19
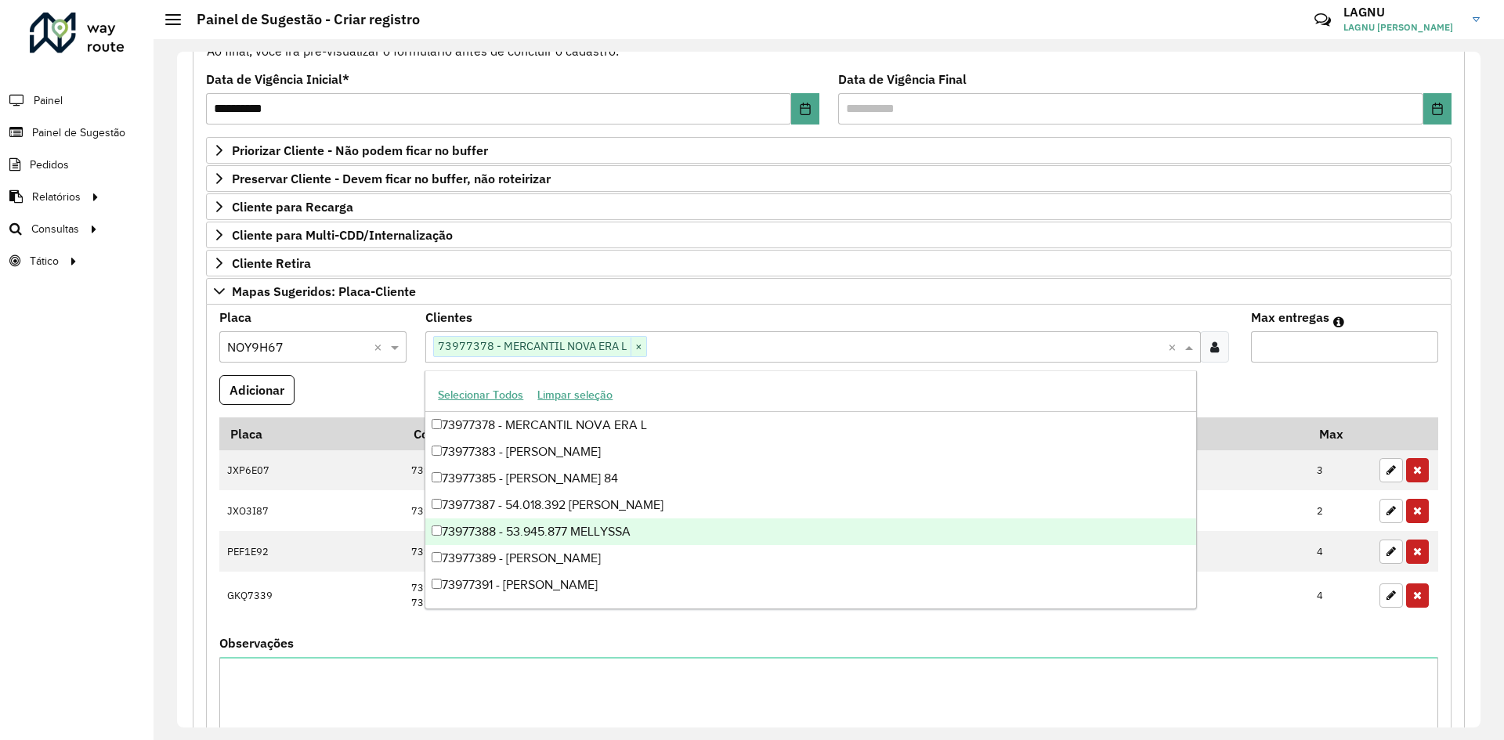
click at [333, 378] on formly-field "Adicionar" at bounding box center [828, 396] width 1237 height 42
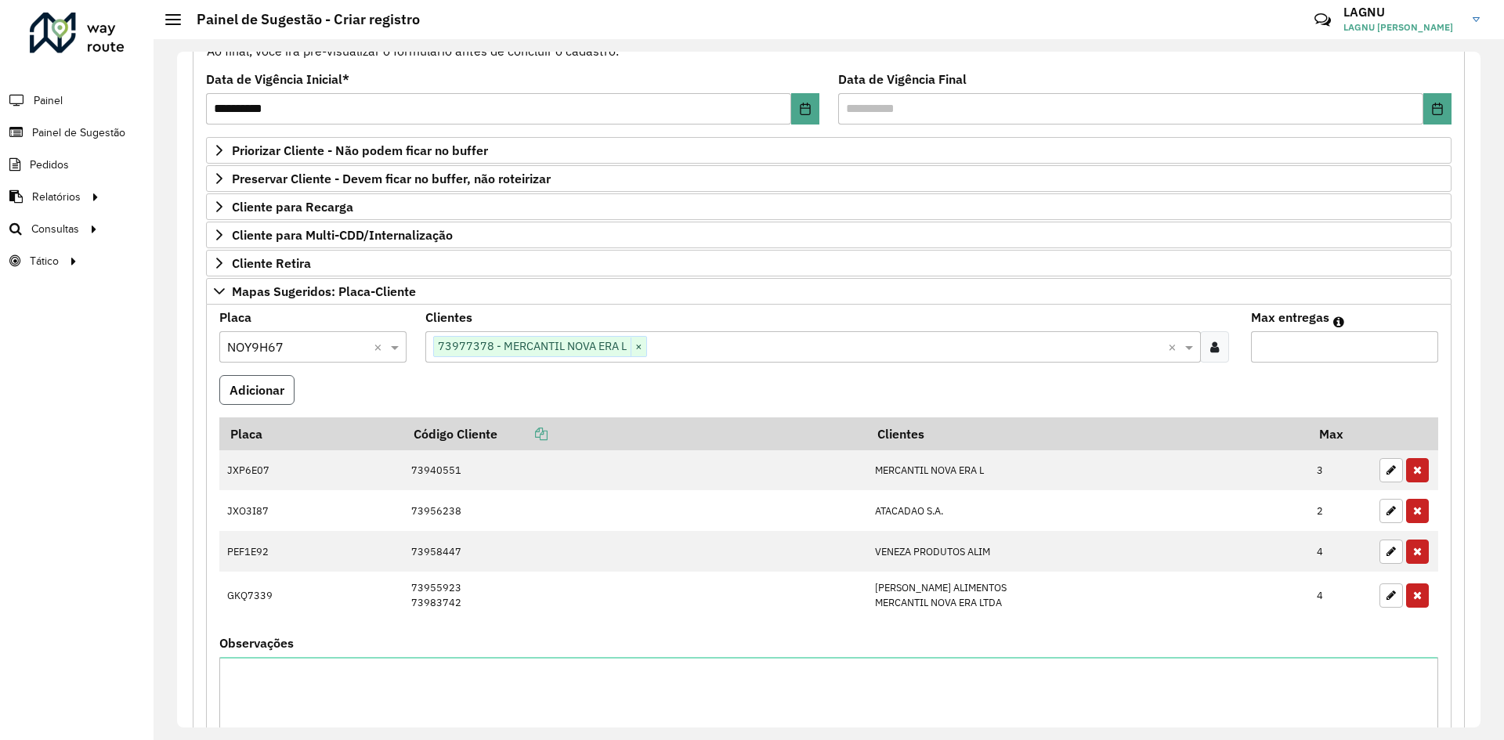
click at [272, 388] on button "Adicionar" at bounding box center [256, 390] width 75 height 30
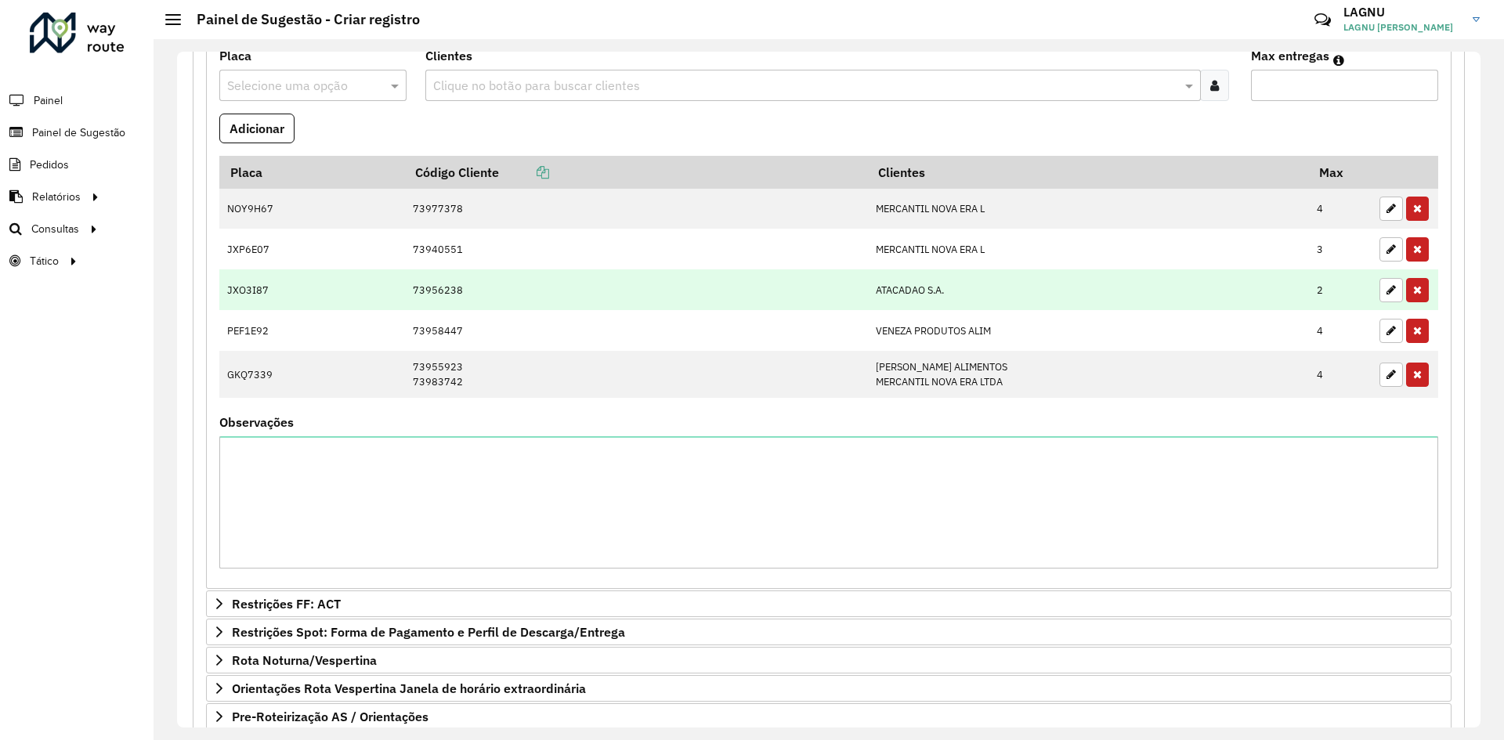
scroll to position [431, 0]
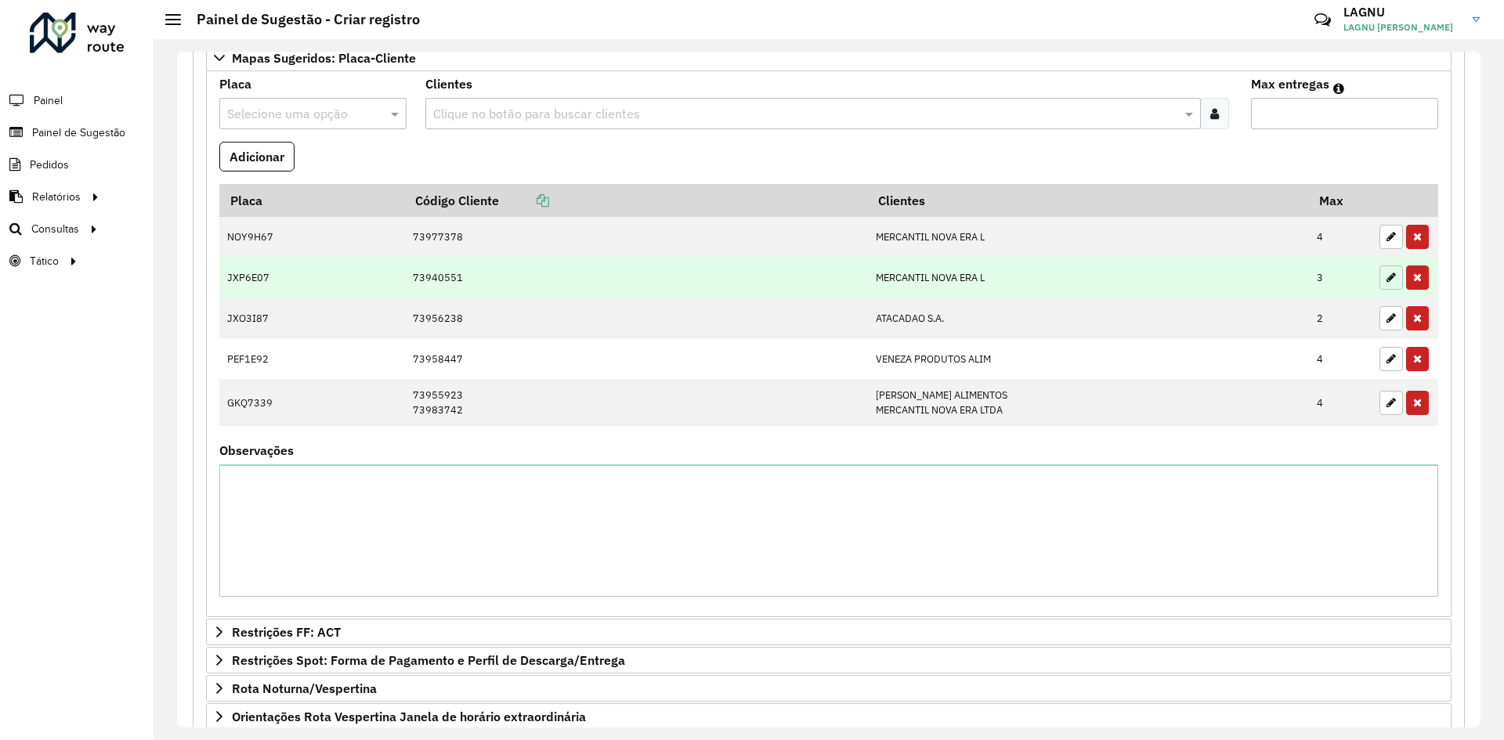
click at [1388, 282] on button "button" at bounding box center [1390, 277] width 23 height 24
type input "*"
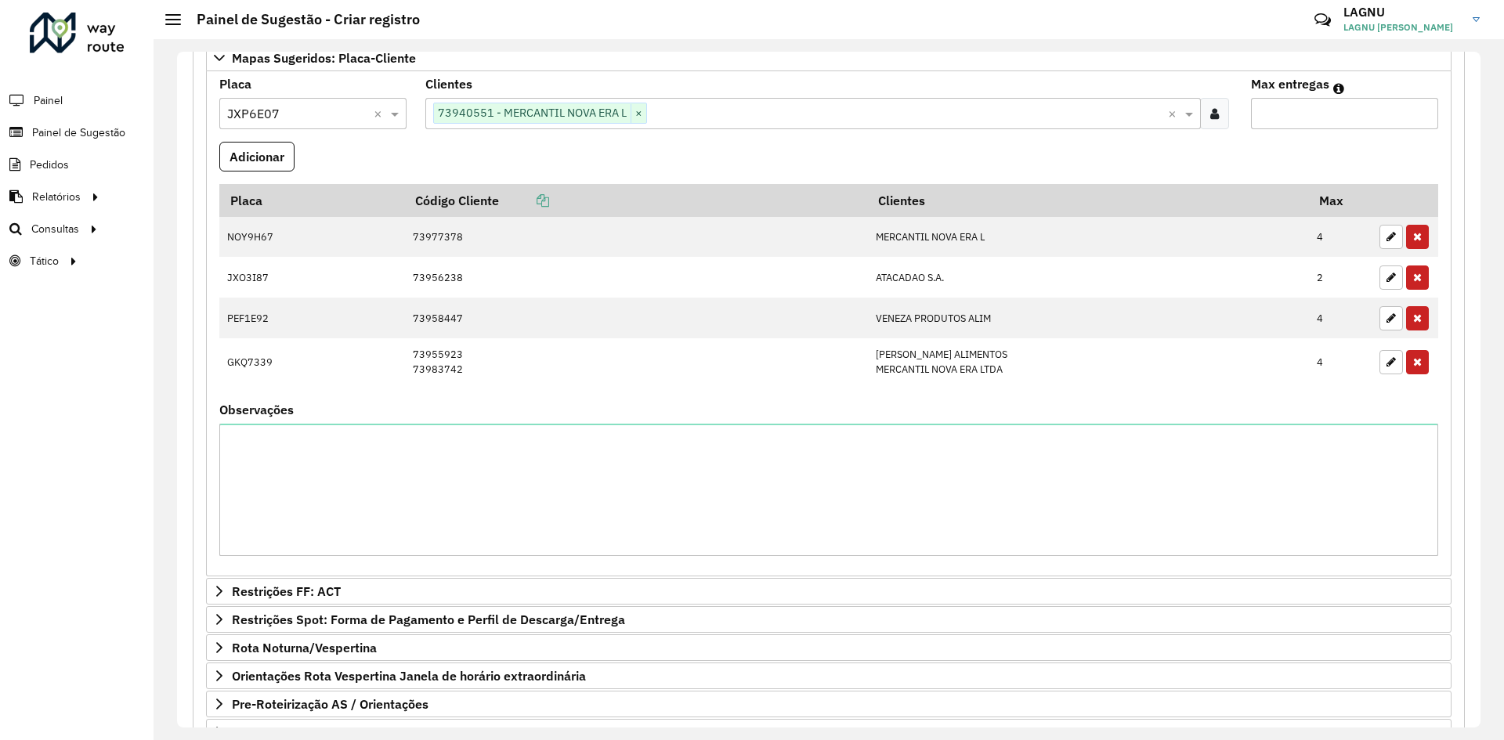
click at [681, 124] on div "Clique no botão para buscar clientes 73940551 - MERCANTIL NOVA ERA L ×" at bounding box center [796, 113] width 742 height 29
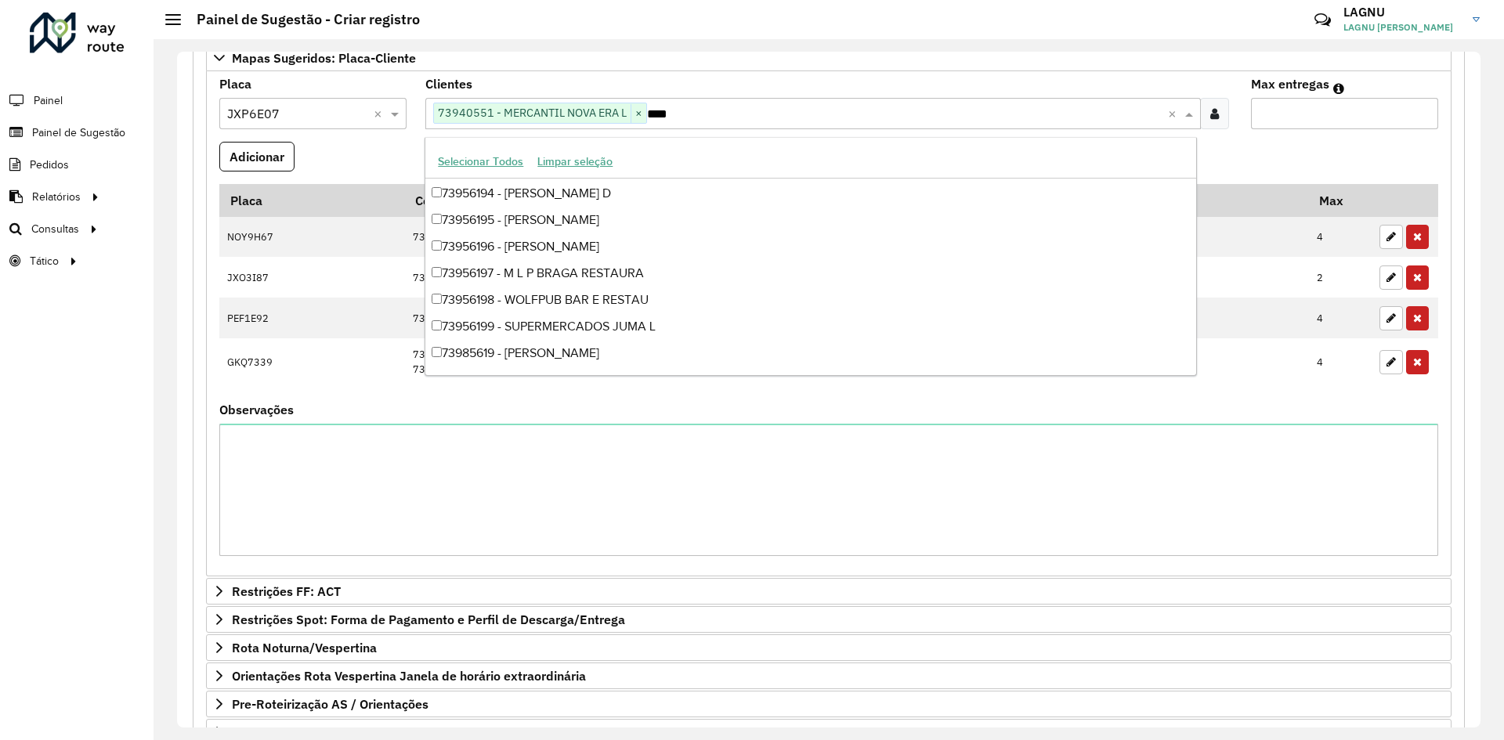
scroll to position [0, 0]
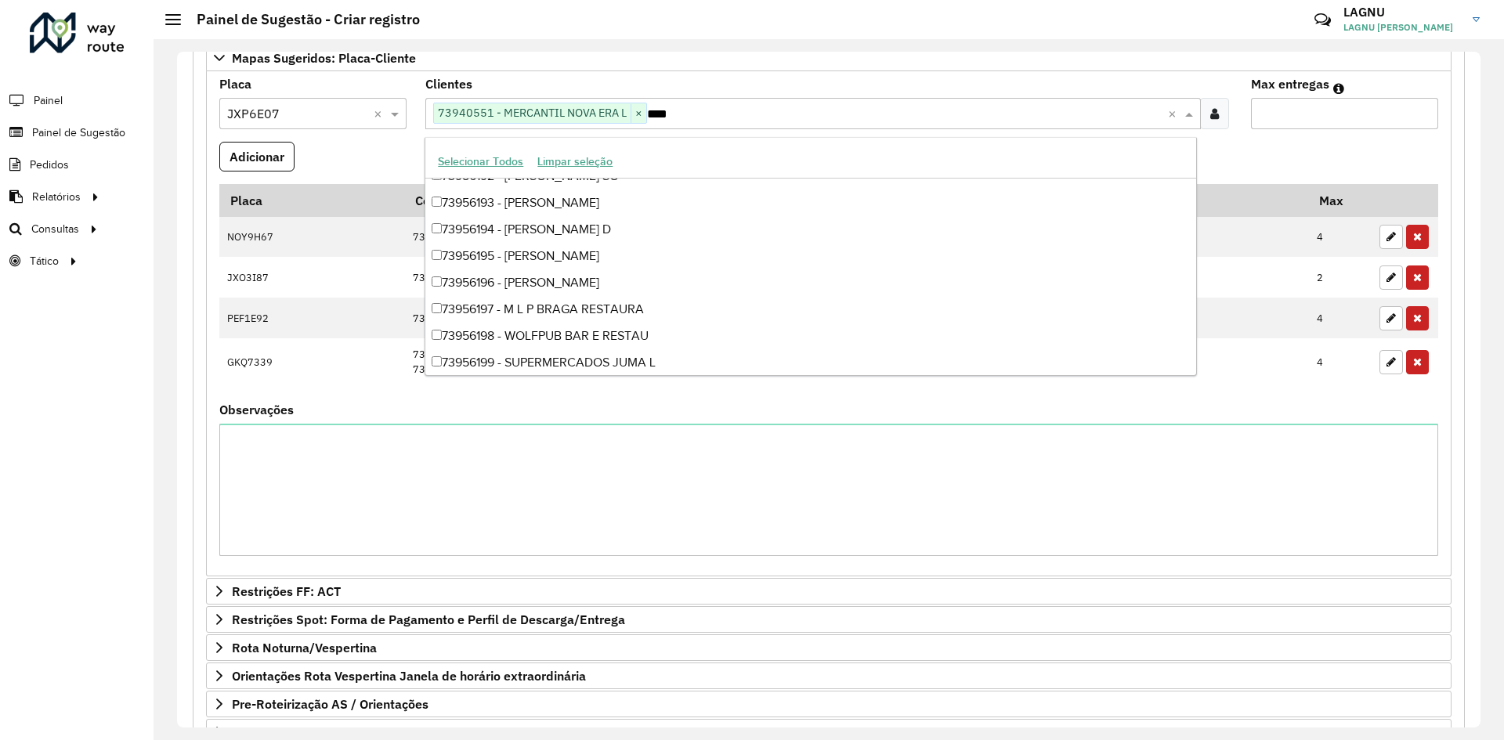
type input "*****"
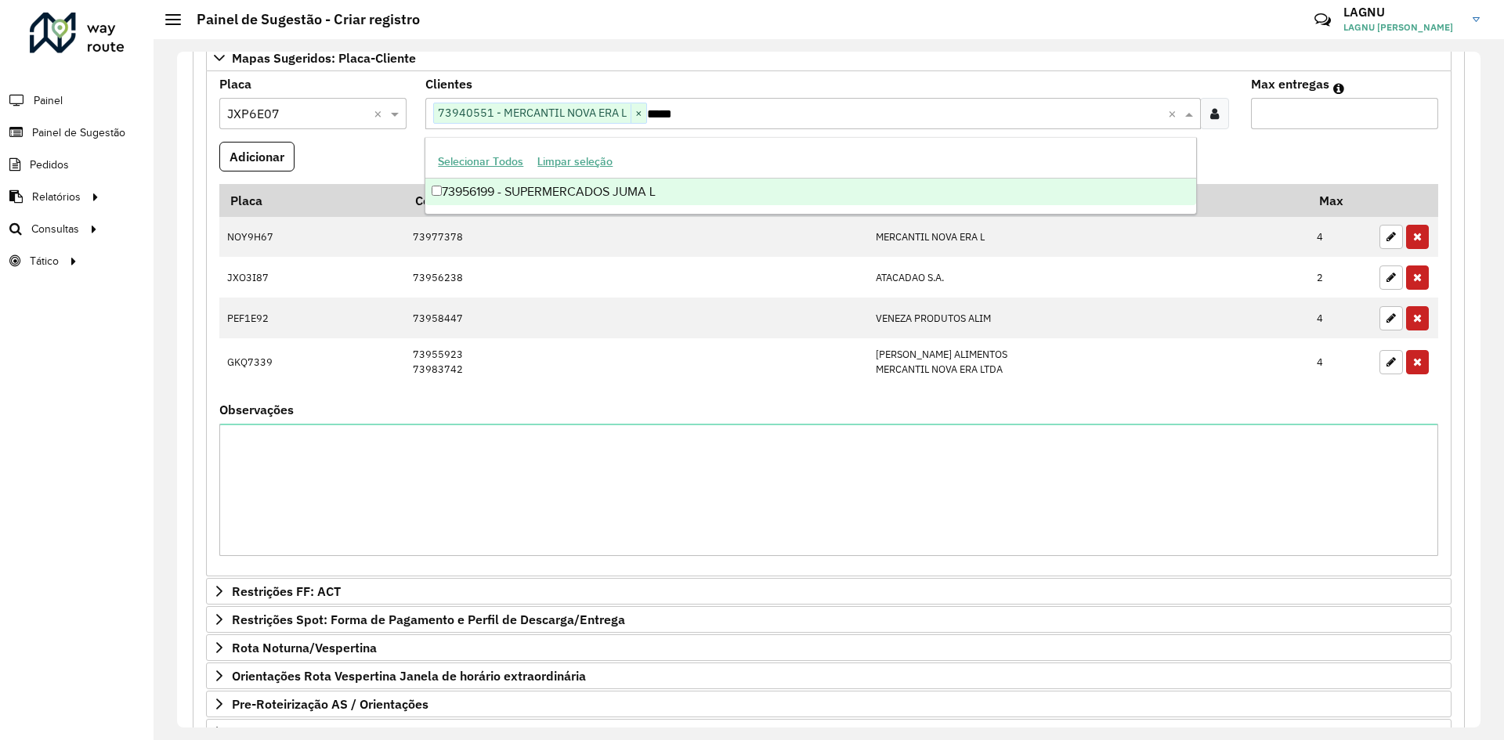
click at [708, 198] on div "73956199 - SUPERMERCADOS JUMA L" at bounding box center [810, 192] width 770 height 27
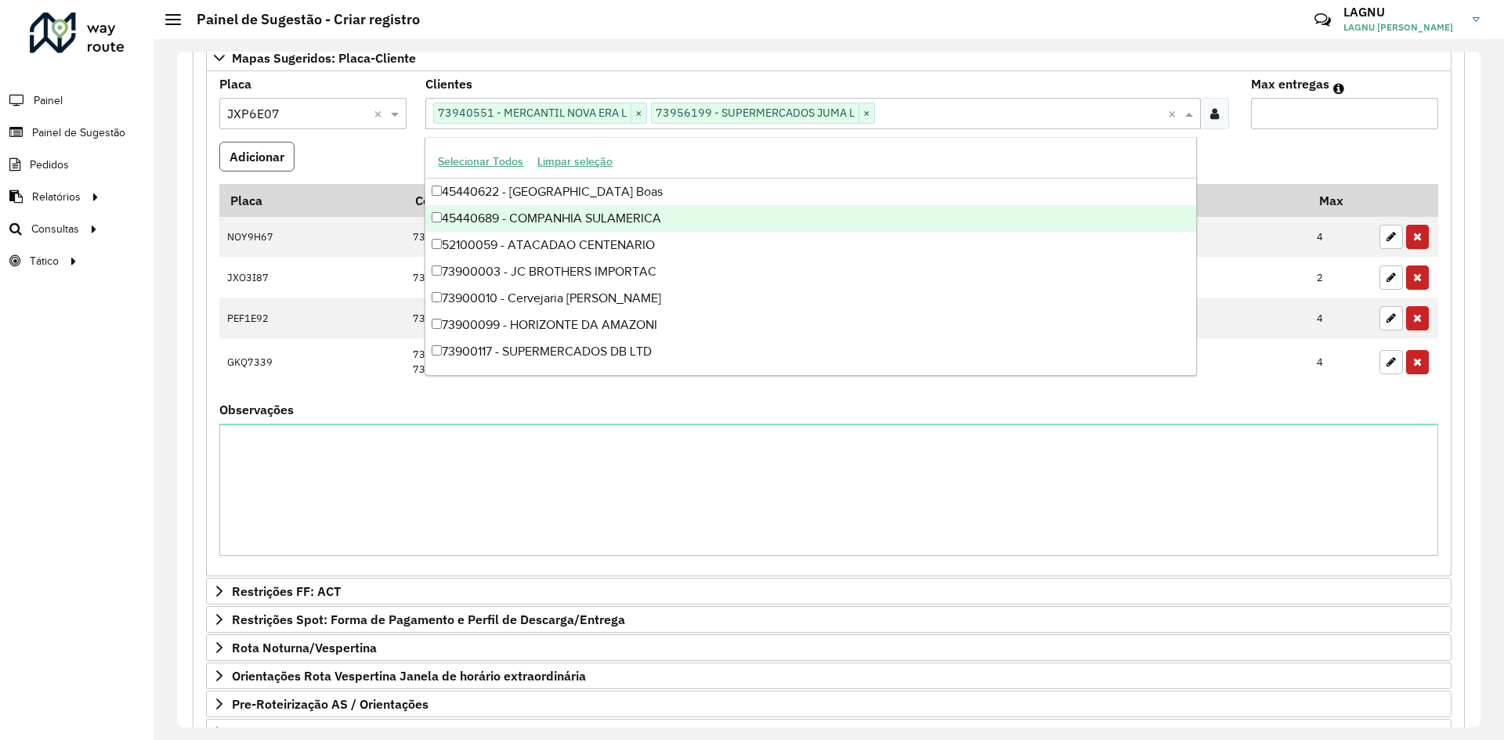
click at [266, 164] on button "Adicionar" at bounding box center [256, 157] width 75 height 30
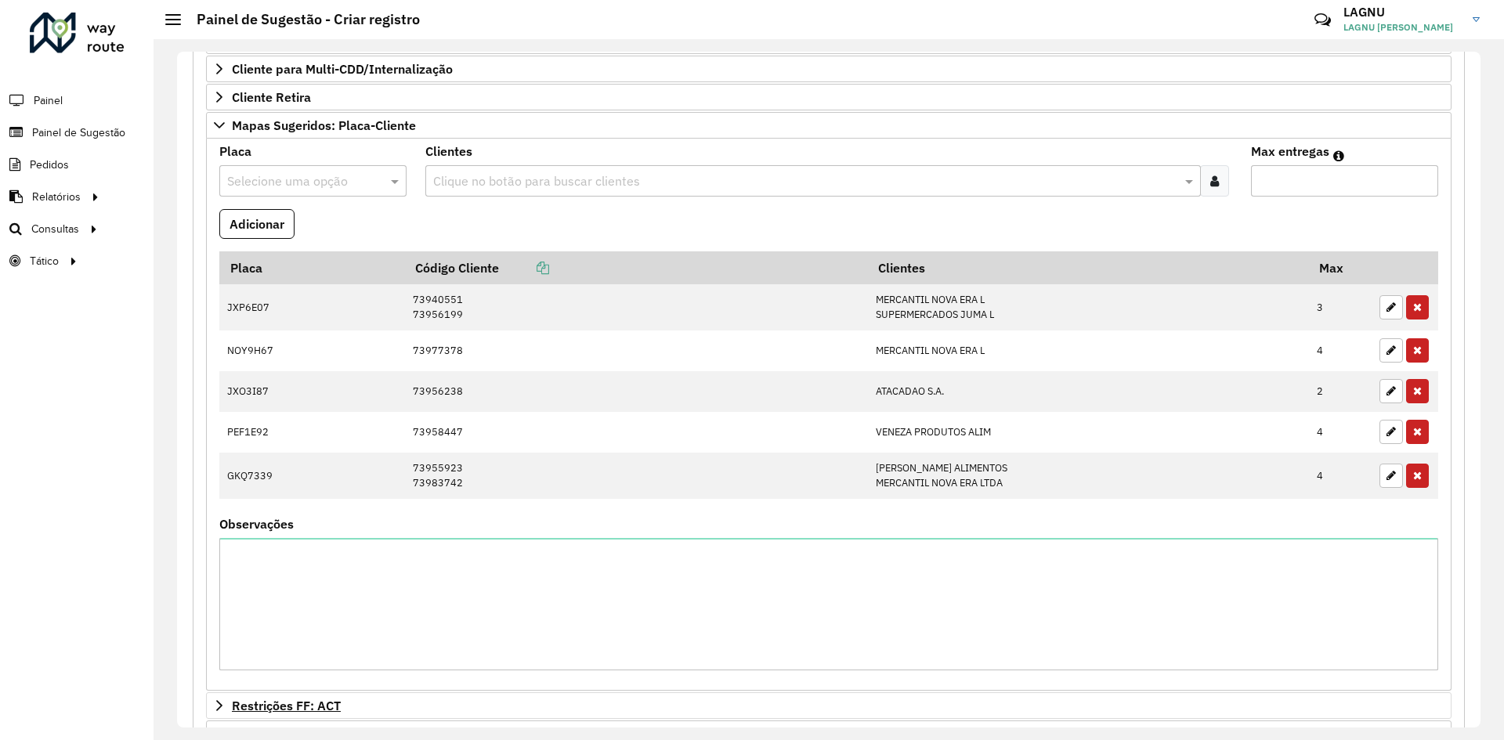
scroll to position [280, 0]
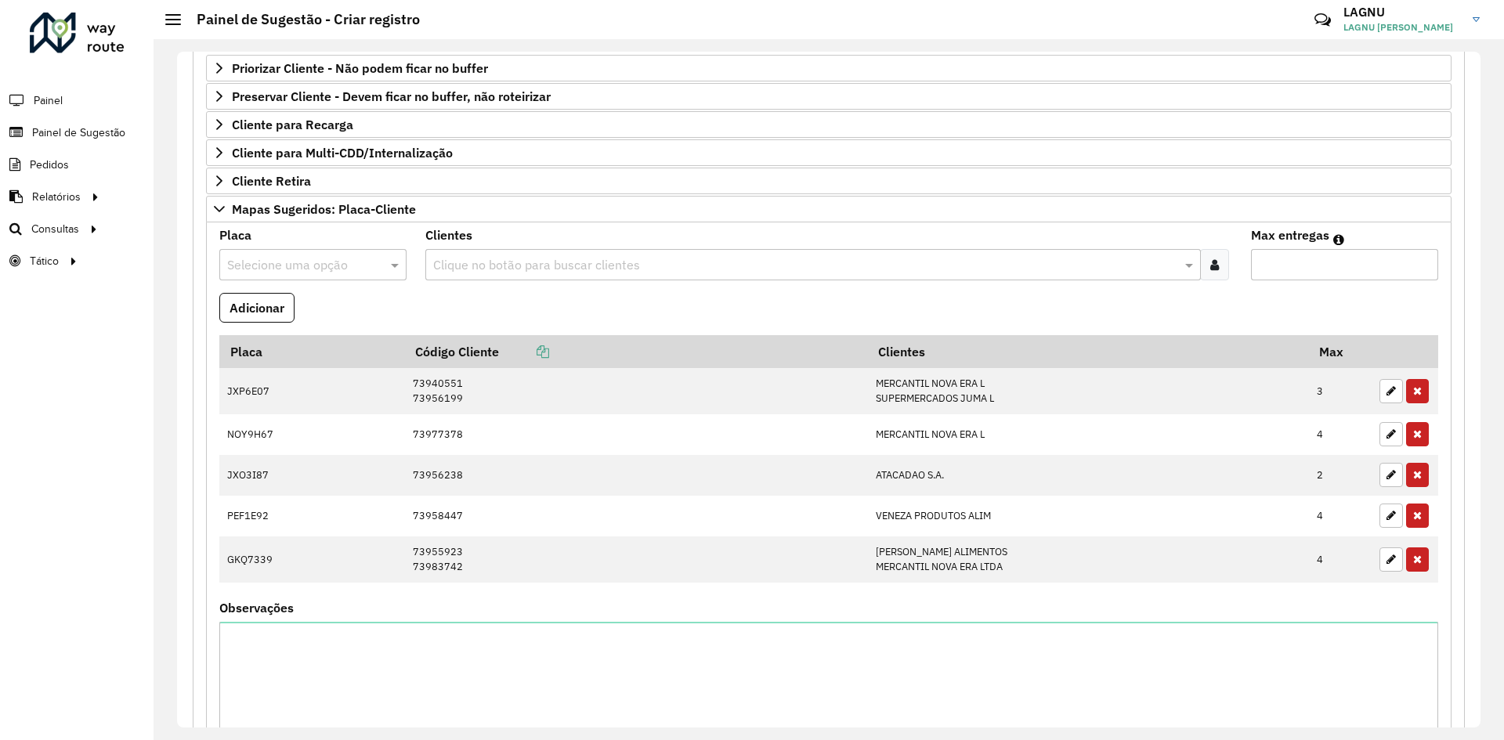
click at [323, 256] on input "text" at bounding box center [297, 265] width 140 height 19
type input "*****"
click at [330, 310] on div "PEG1C22" at bounding box center [312, 310] width 185 height 27
click at [529, 254] on div "Clique no botão para buscar clientes" at bounding box center [812, 264] width 774 height 31
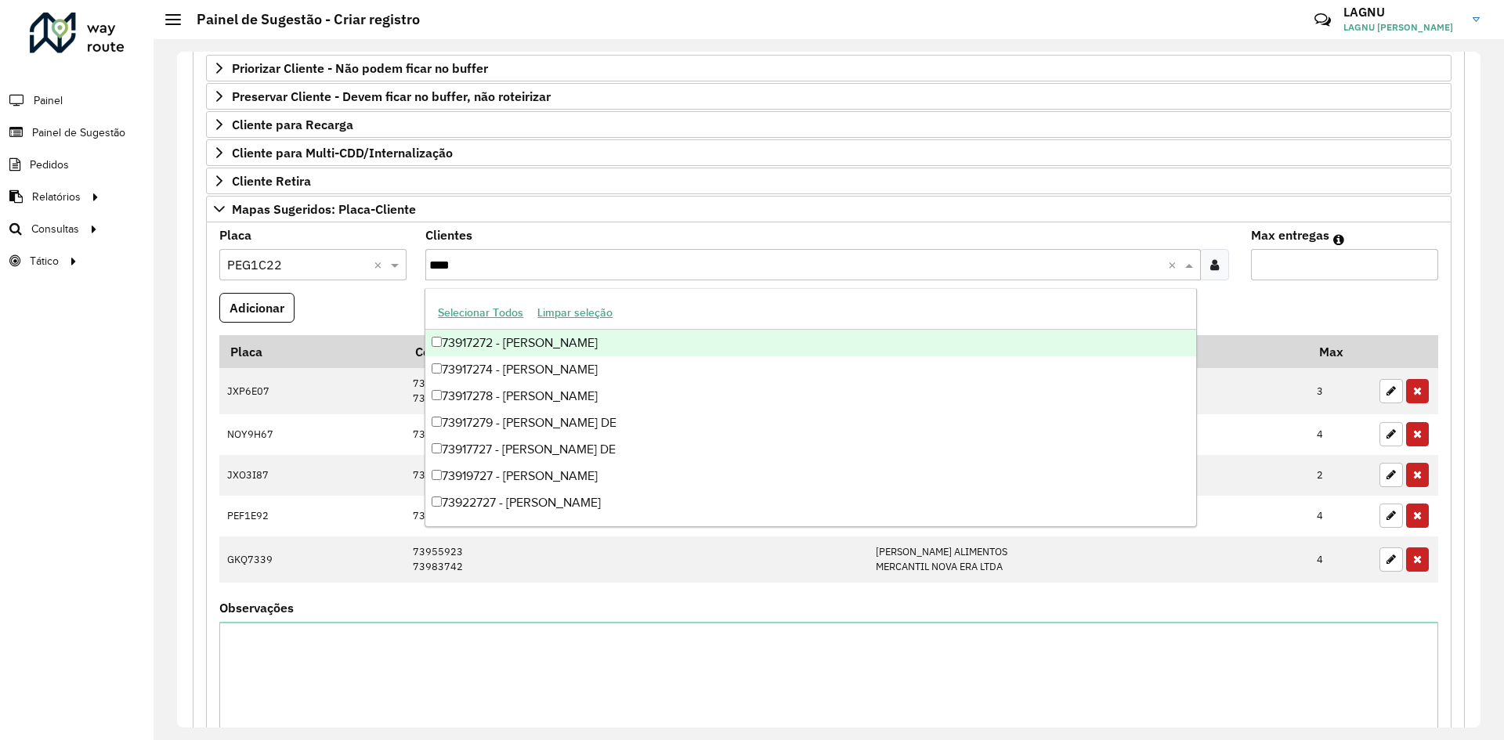
type input "*****"
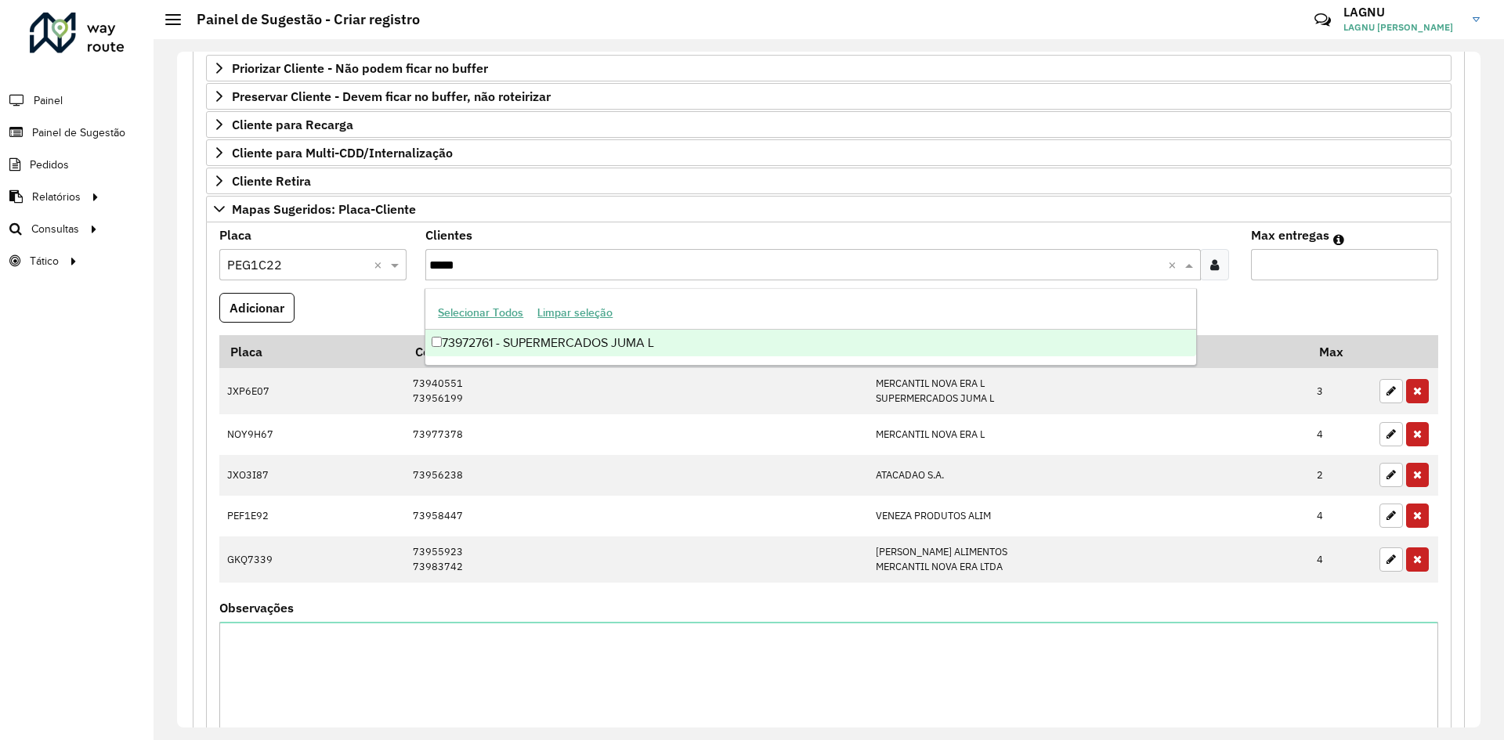
click at [600, 338] on div "73972761 - SUPERMERCADOS JUMA L" at bounding box center [810, 343] width 770 height 27
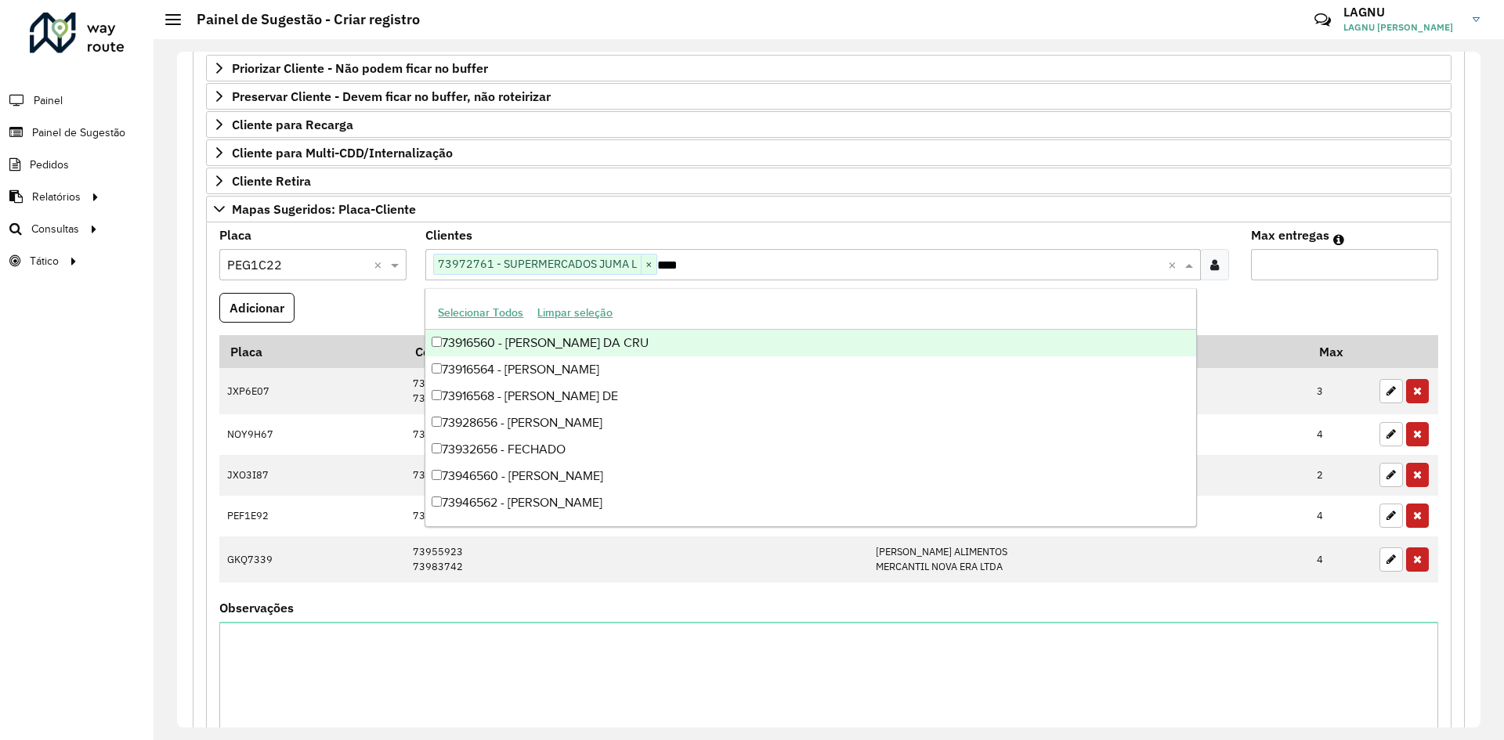
type input "*****"
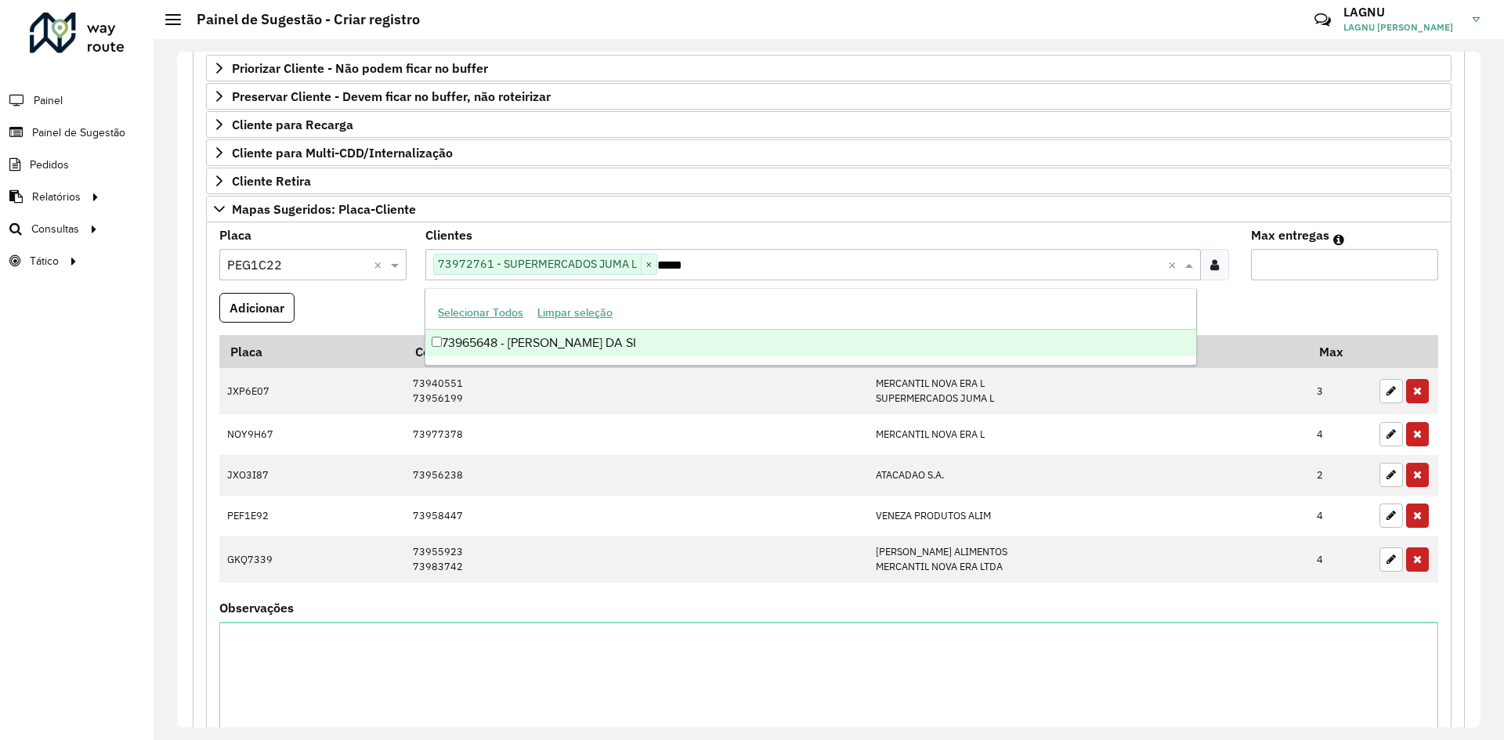
click at [602, 341] on div "73965648 - CLEILSON ASSIS DA SI" at bounding box center [810, 343] width 770 height 27
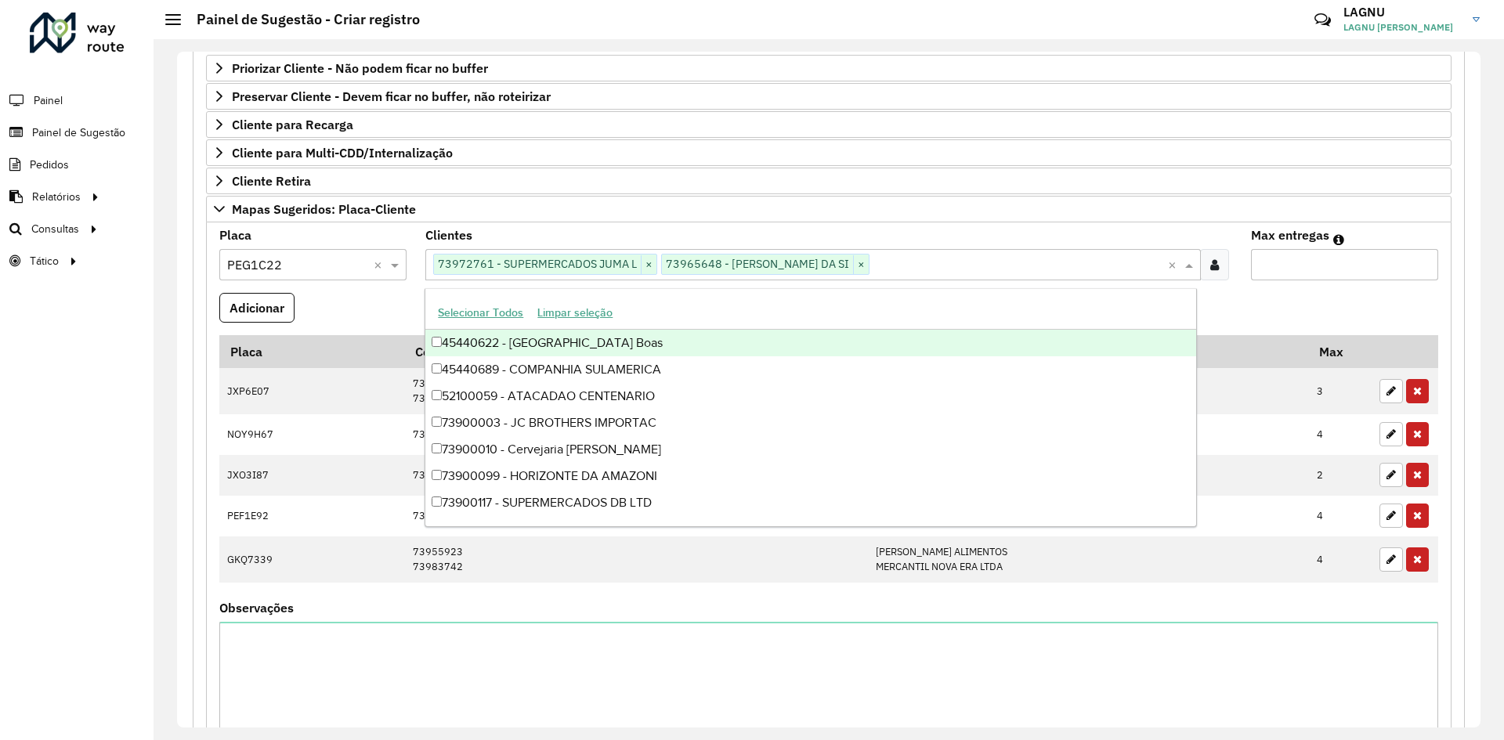
click at [1291, 271] on input "Max entregas" at bounding box center [1344, 264] width 187 height 31
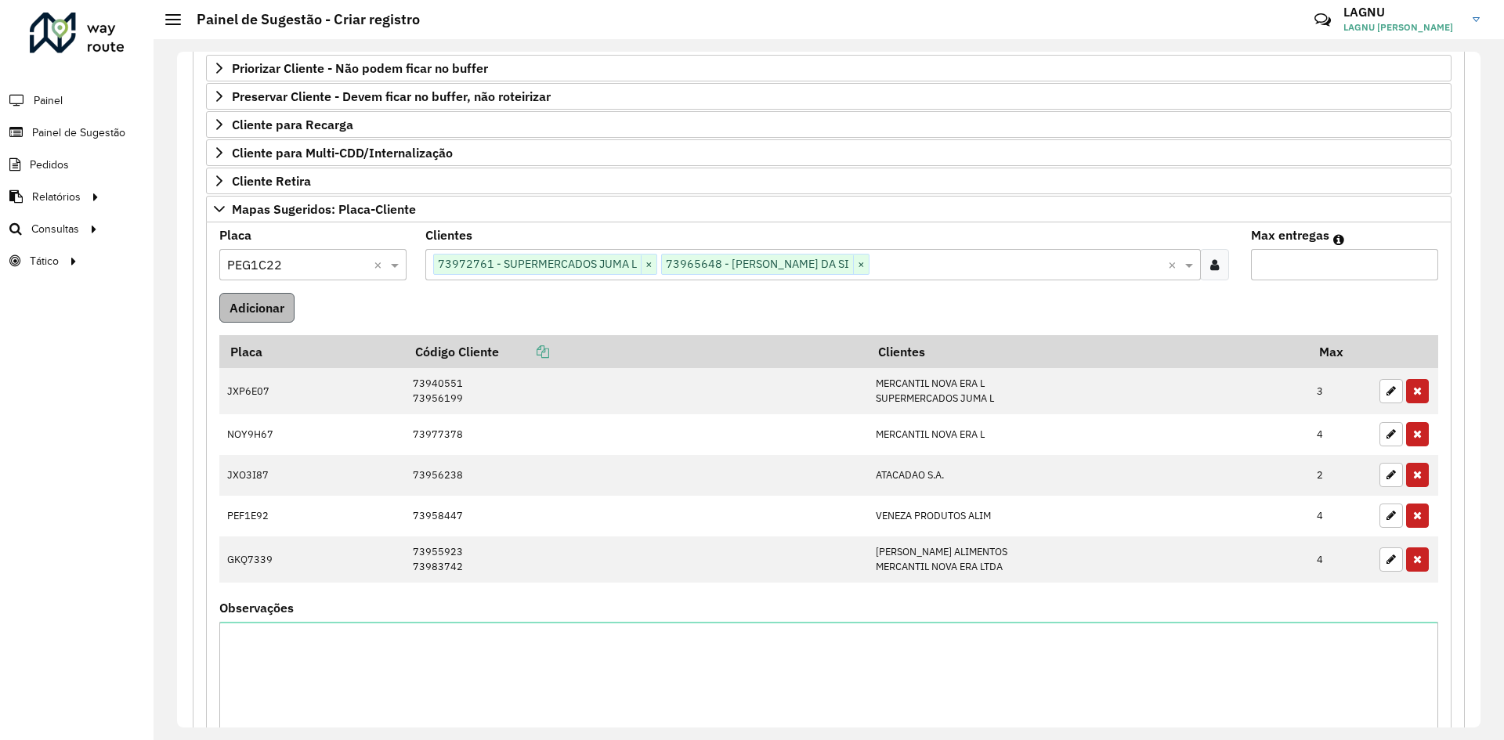
type input "*"
click at [280, 317] on button "Adicionar" at bounding box center [256, 308] width 75 height 30
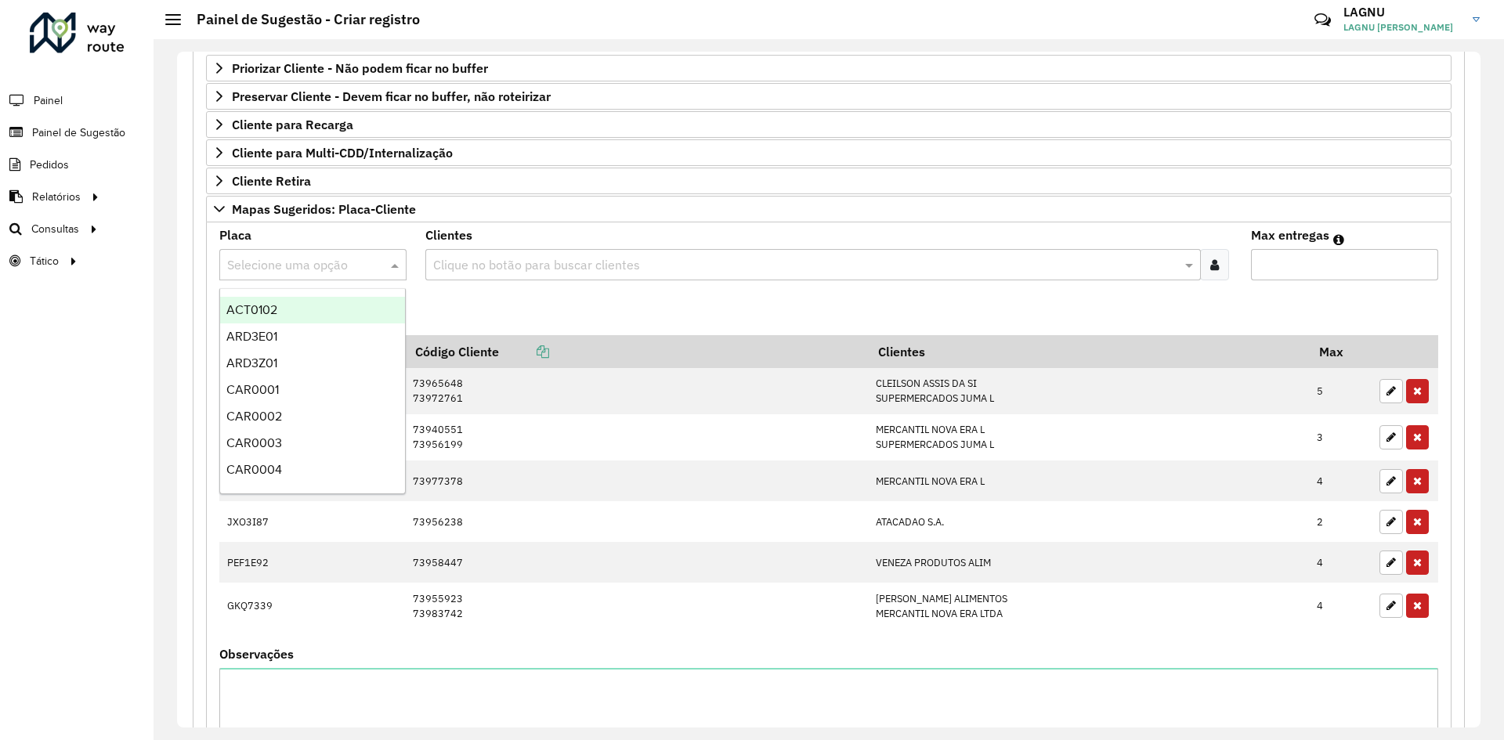
click at [283, 268] on input "text" at bounding box center [297, 265] width 140 height 19
type input "***"
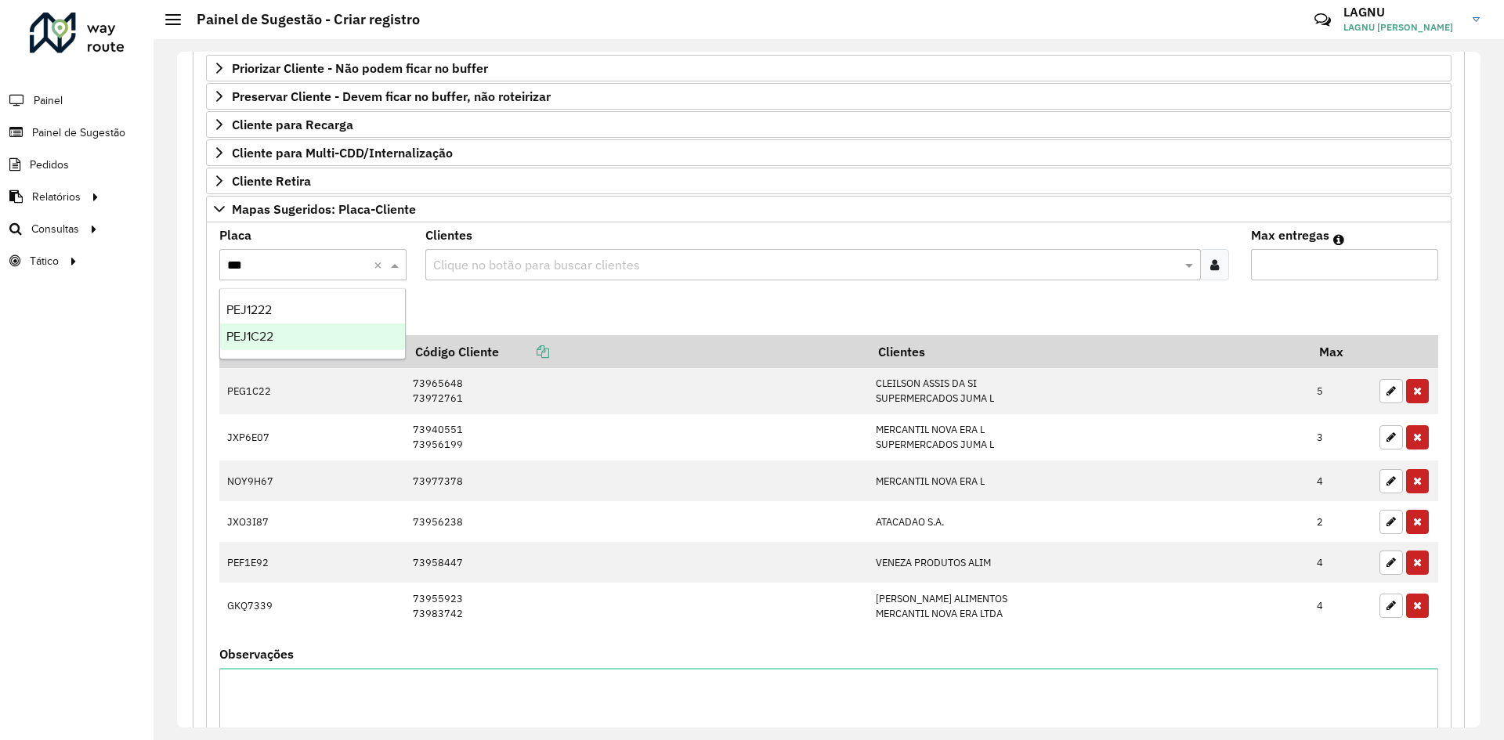
click at [287, 326] on div "PEJ1C22" at bounding box center [312, 336] width 185 height 27
click at [458, 271] on input "text" at bounding box center [804, 265] width 751 height 19
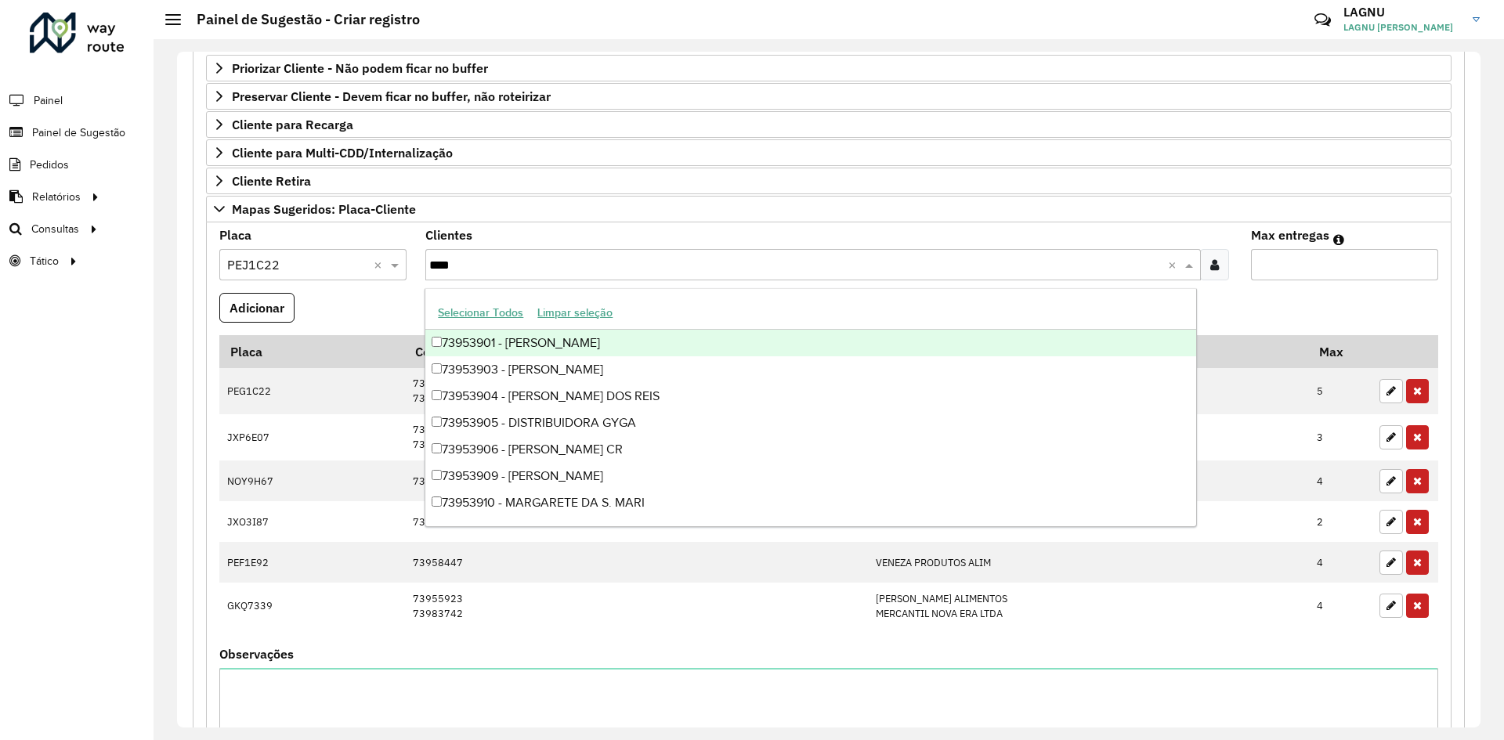
type input "*****"
click at [564, 339] on div "73953932 - RUDINEY MATOS GUERRE" at bounding box center [810, 343] width 770 height 27
type input "*****"
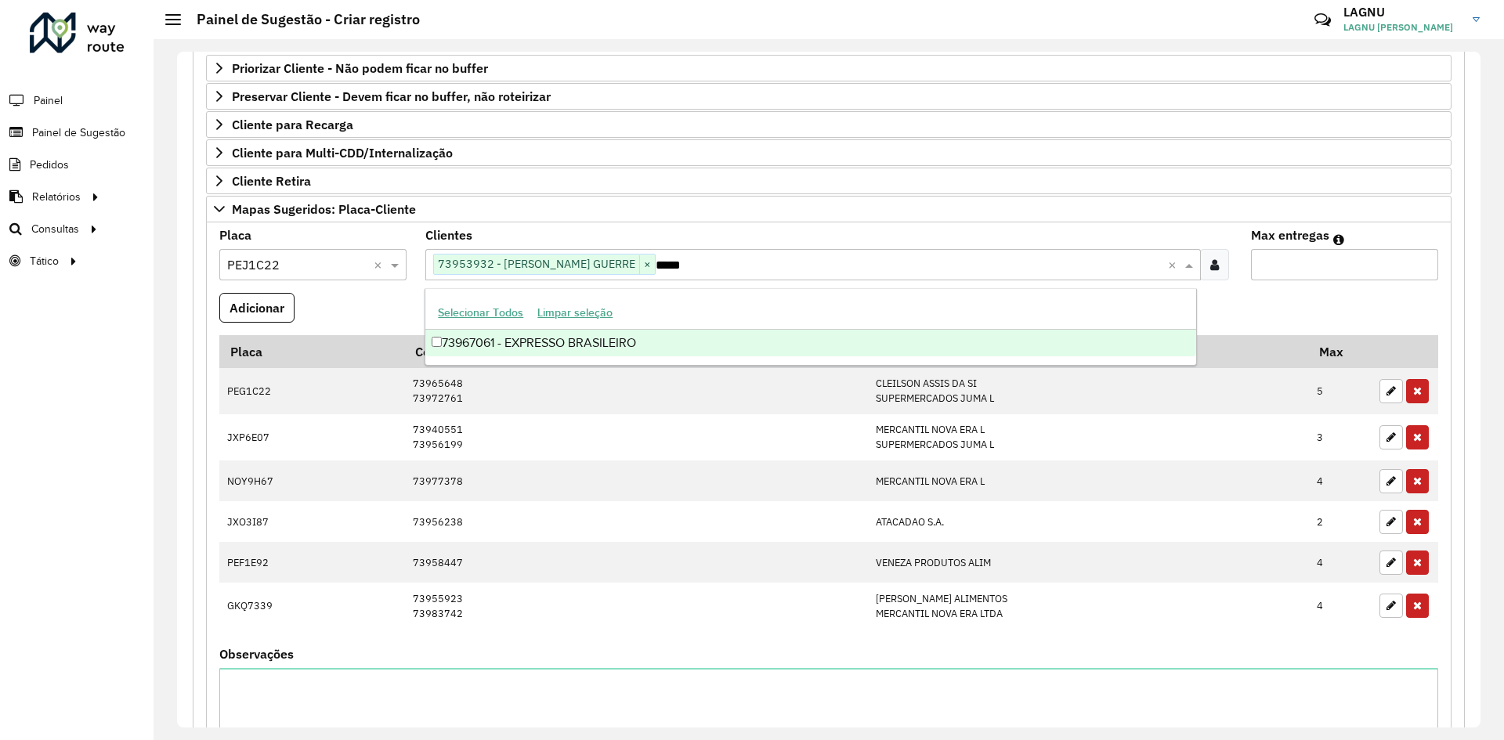
click at [629, 350] on div "73967061 - EXPRESSO BRASILEIRO" at bounding box center [810, 343] width 770 height 27
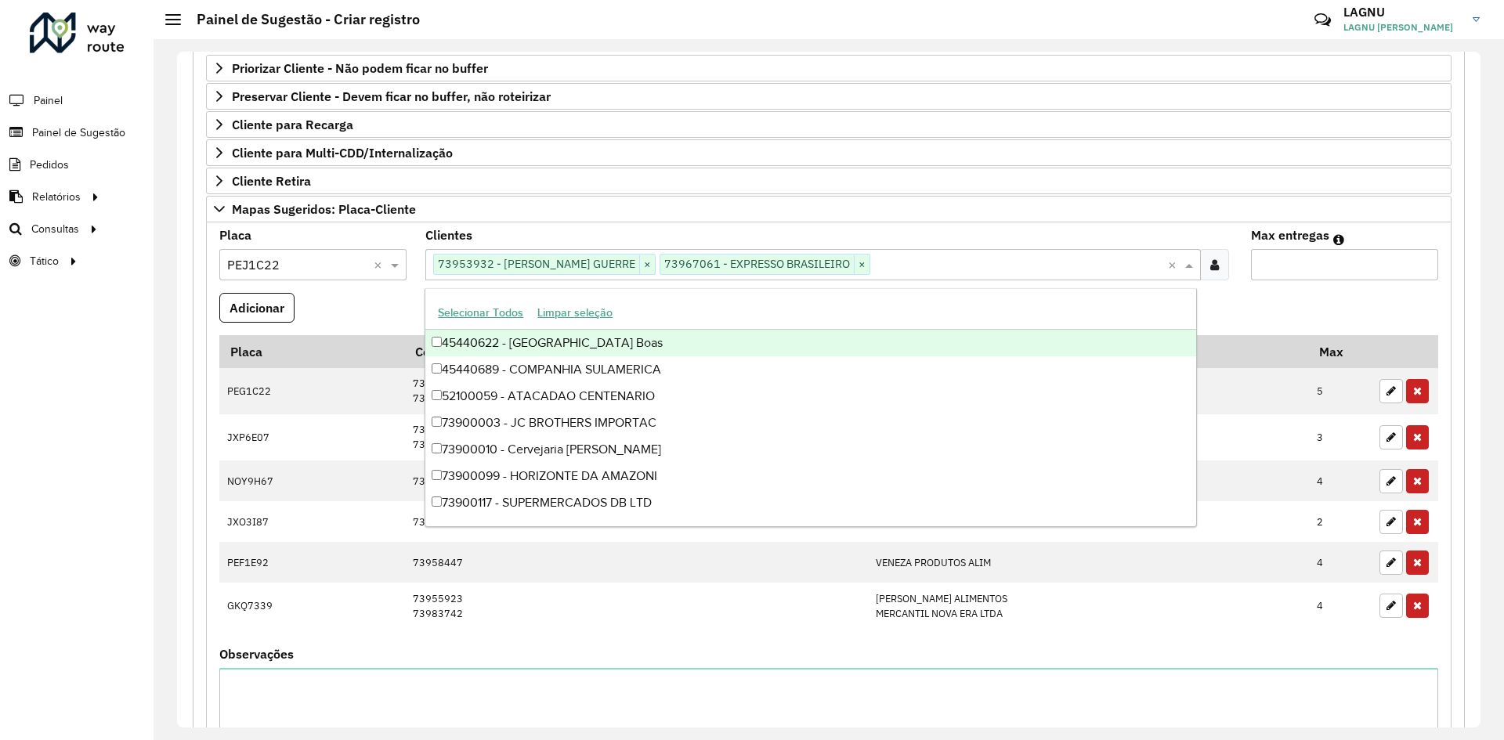
click at [1304, 280] on input "Max entregas" at bounding box center [1344, 264] width 187 height 31
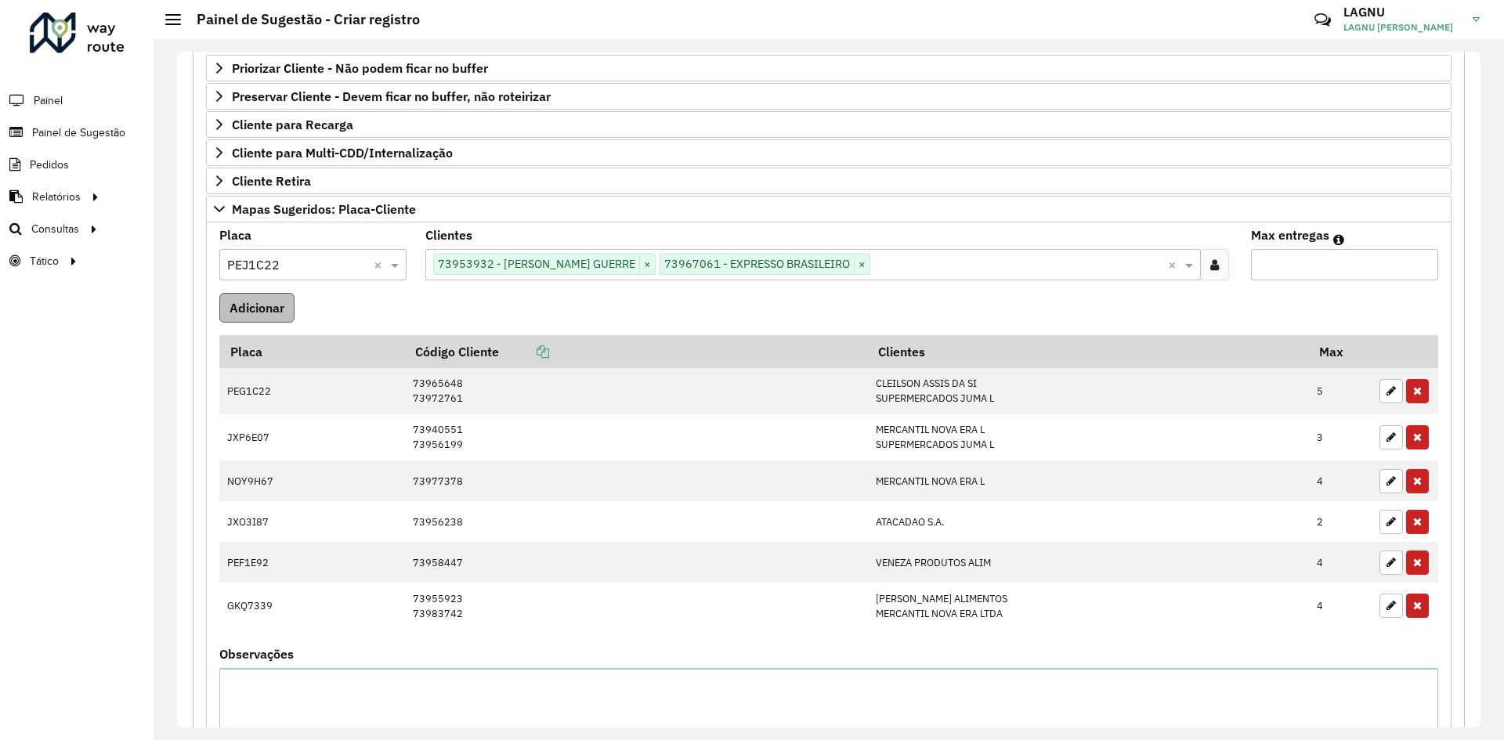
type input "*"
click at [280, 313] on button "Adicionar" at bounding box center [256, 308] width 75 height 30
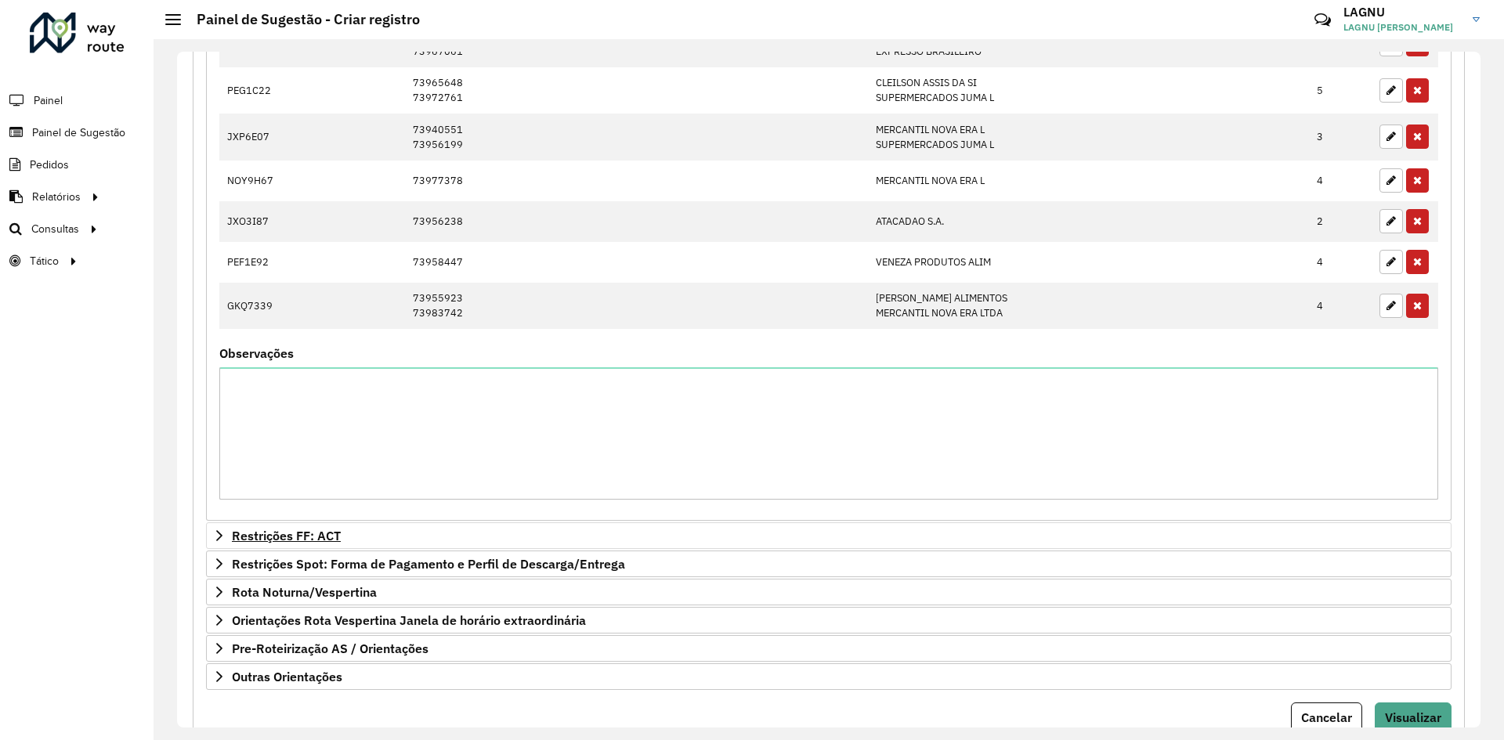
scroll to position [686, 0]
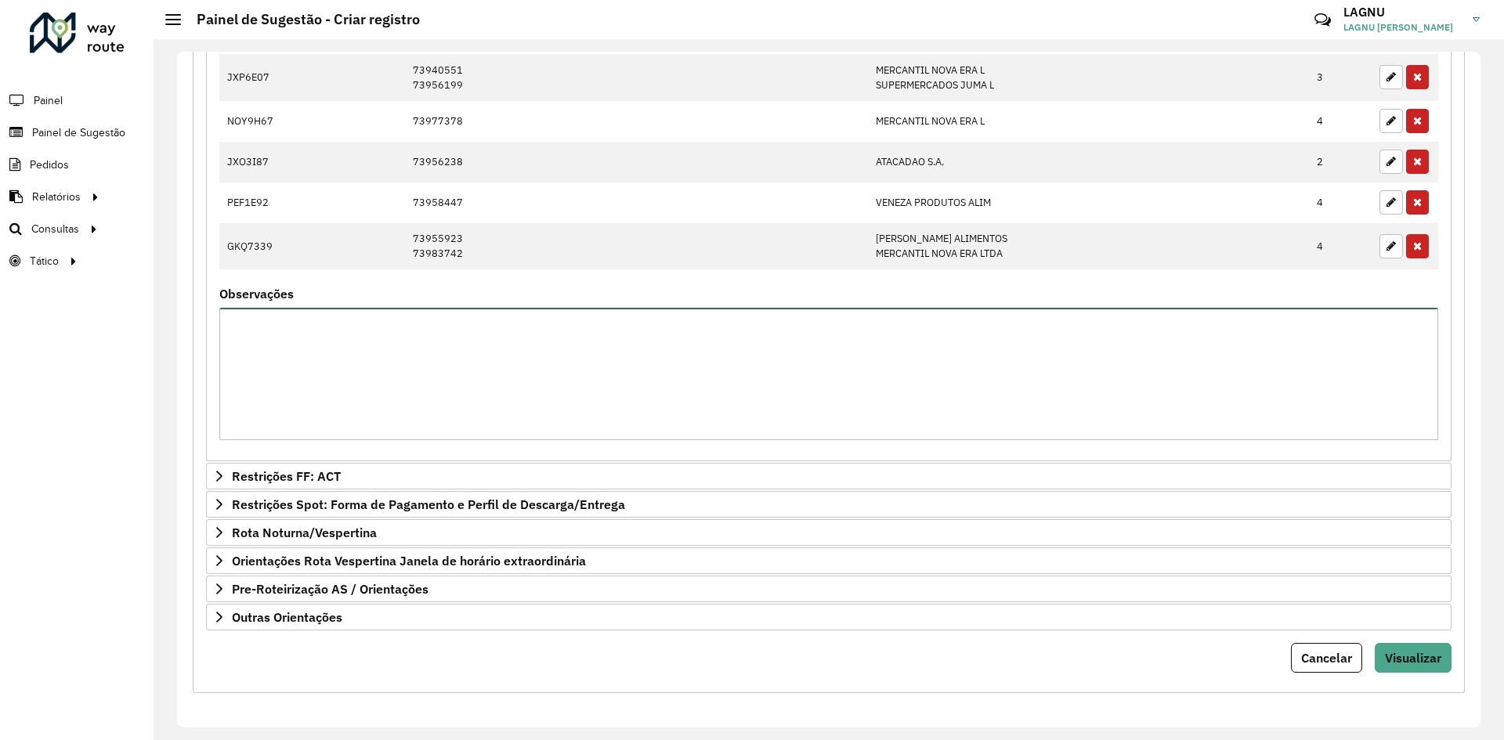
drag, startPoint x: 829, startPoint y: 393, endPoint x: 815, endPoint y: 405, distance: 17.8
click at [829, 393] on textarea "Observações" at bounding box center [828, 374] width 1218 height 132
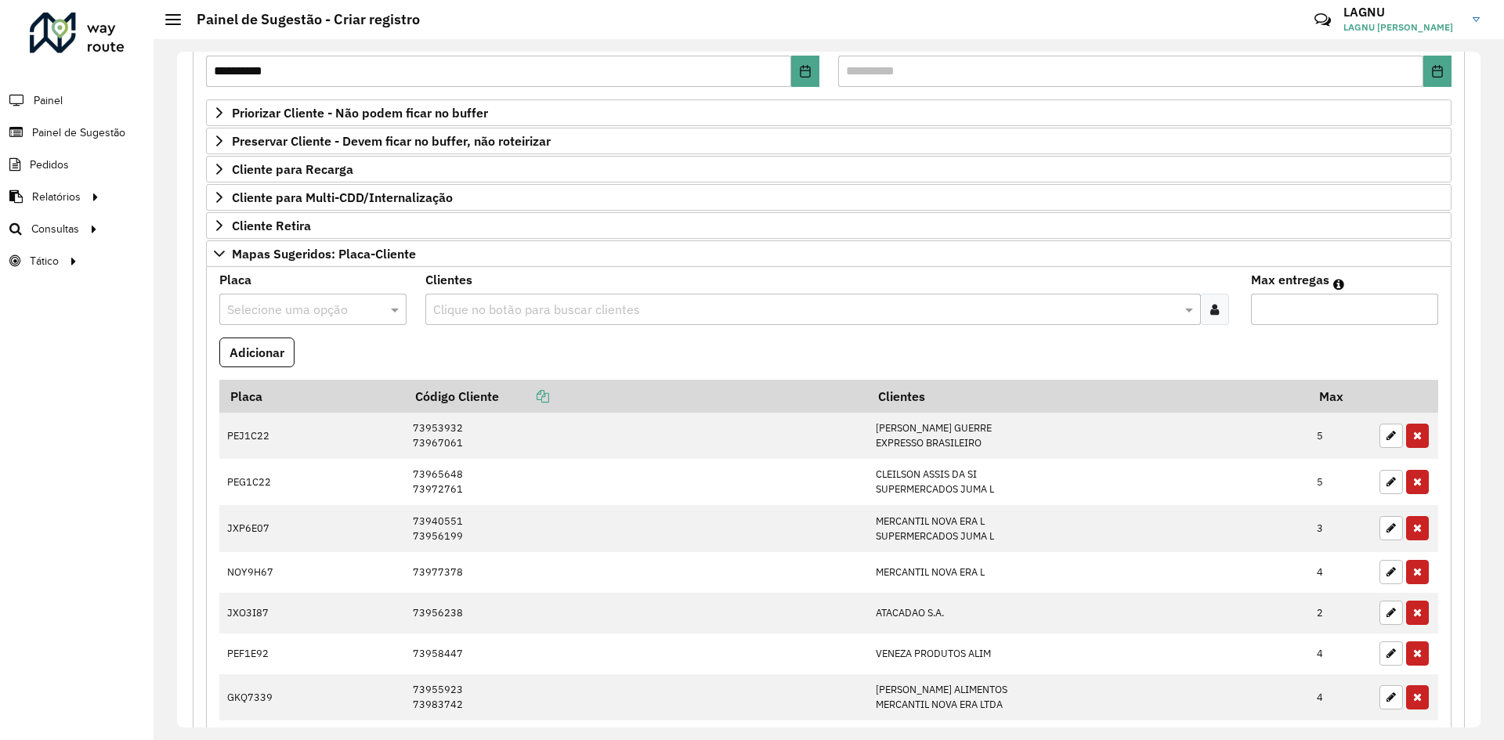
scroll to position [138, 0]
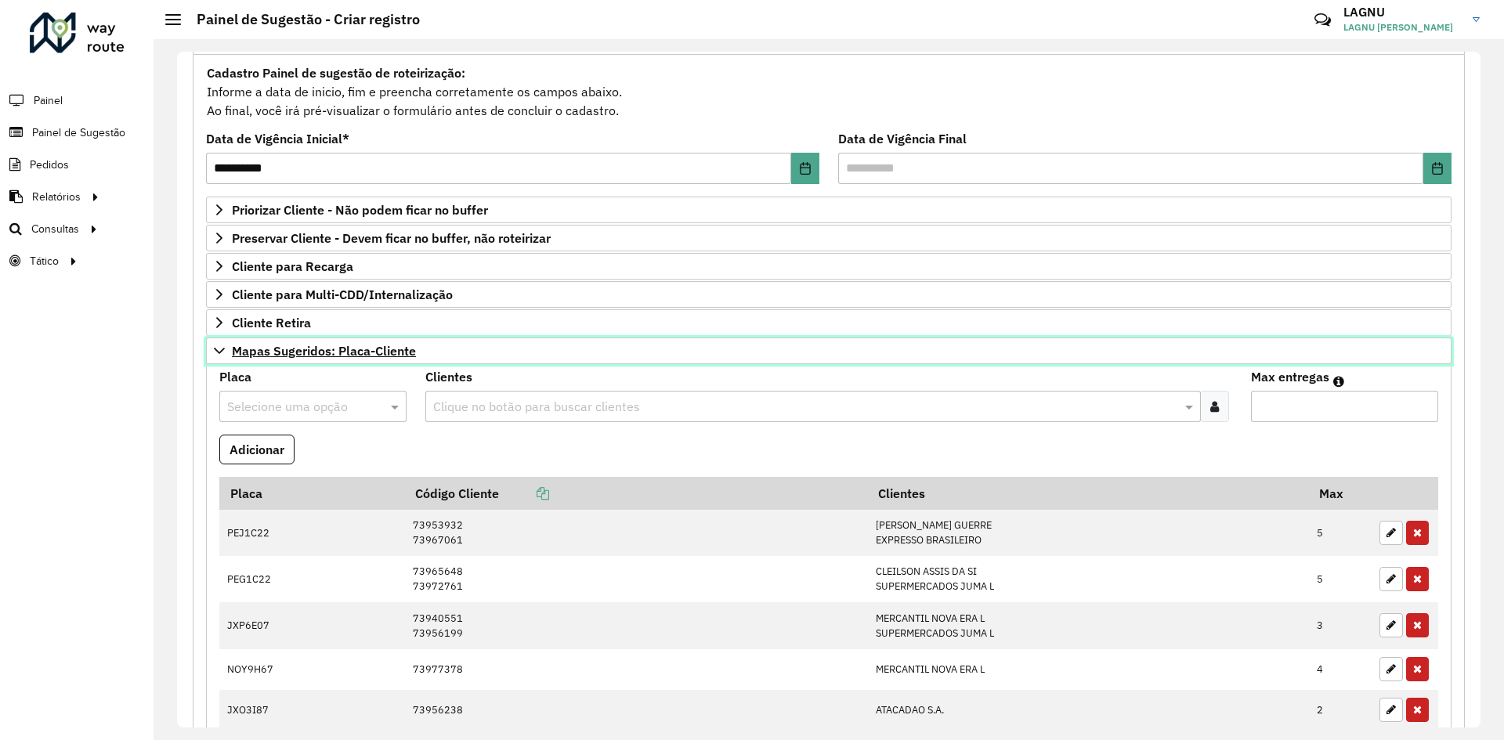
click at [275, 349] on span "Mapas Sugeridos: Placa-Cliente" at bounding box center [324, 351] width 184 height 13
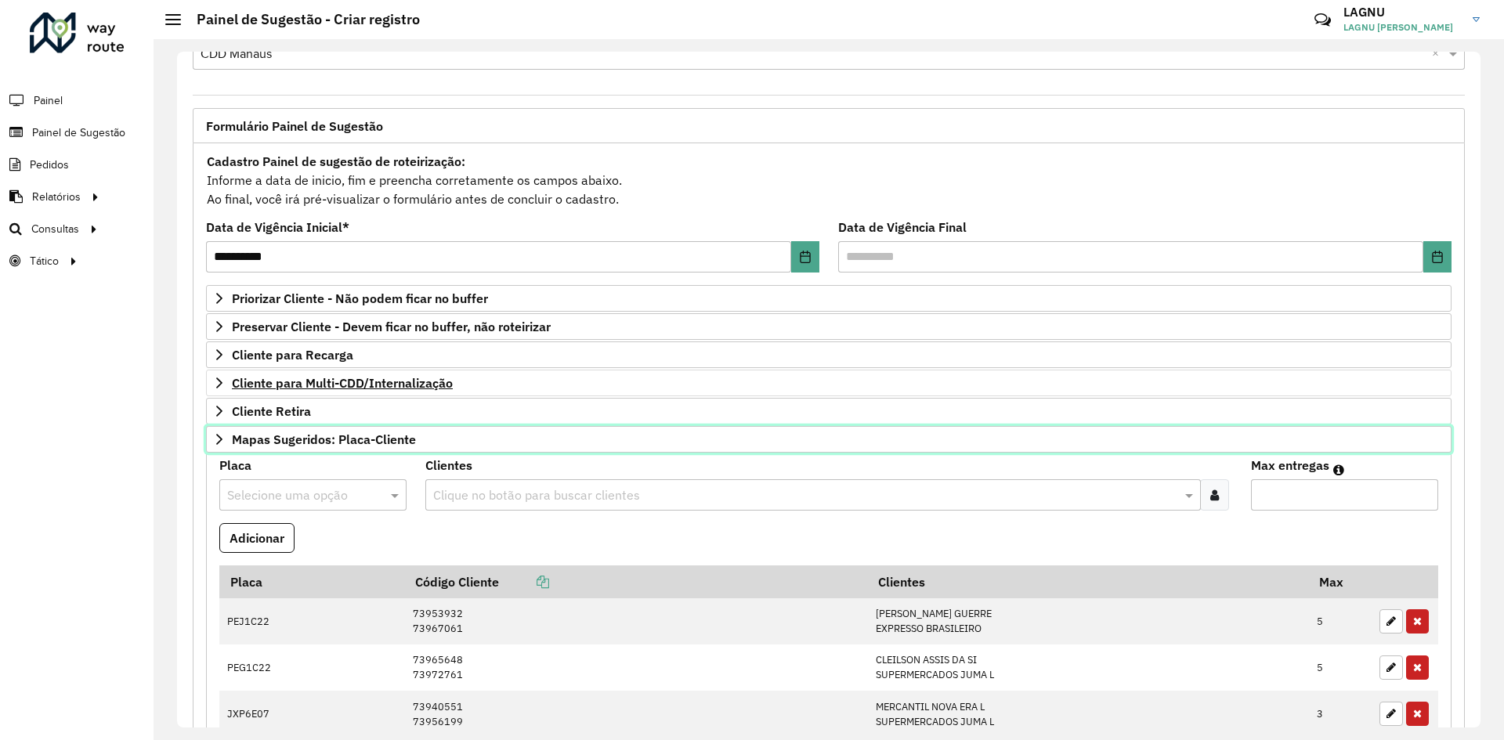
scroll to position [41, 0]
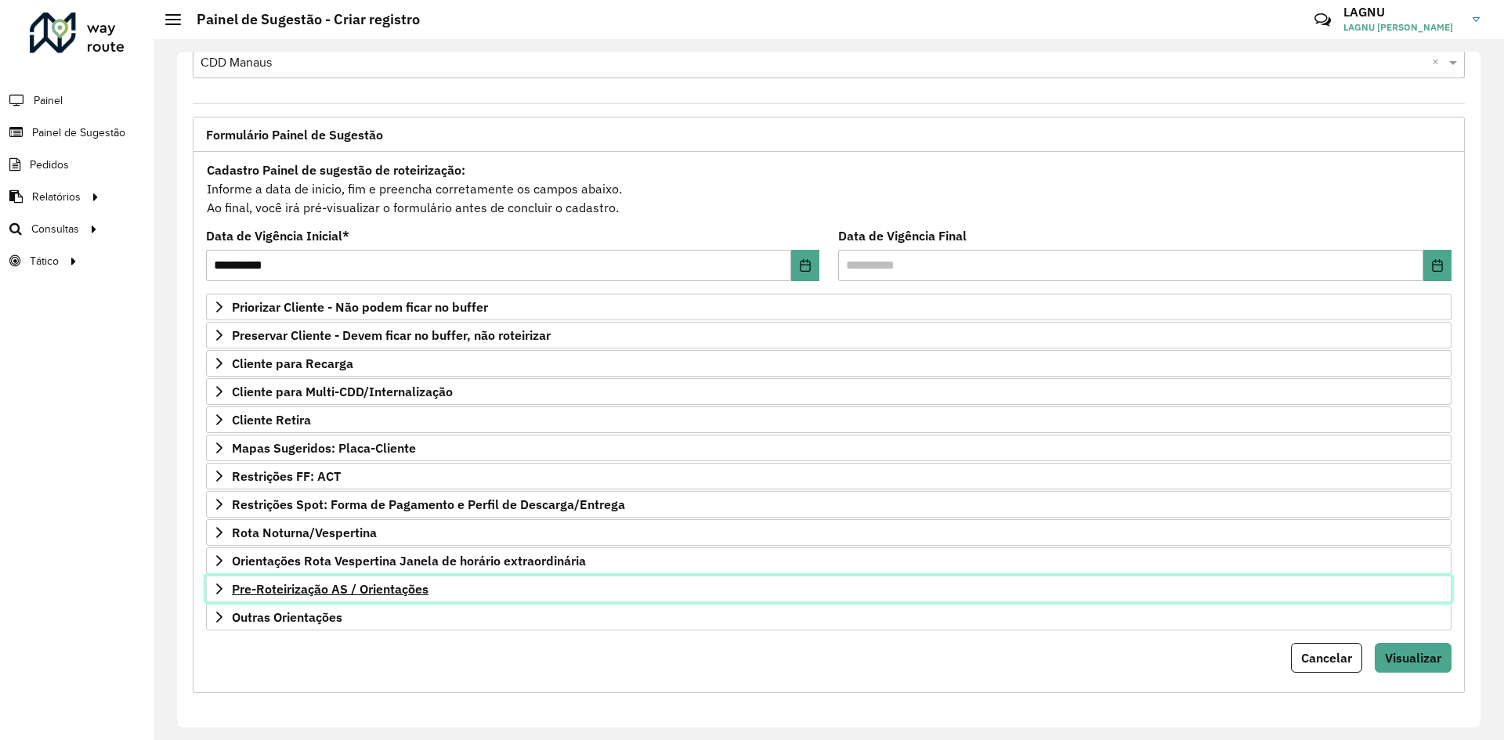
click at [262, 583] on span "Pre-Roteirização AS / Orientações" at bounding box center [330, 589] width 197 height 13
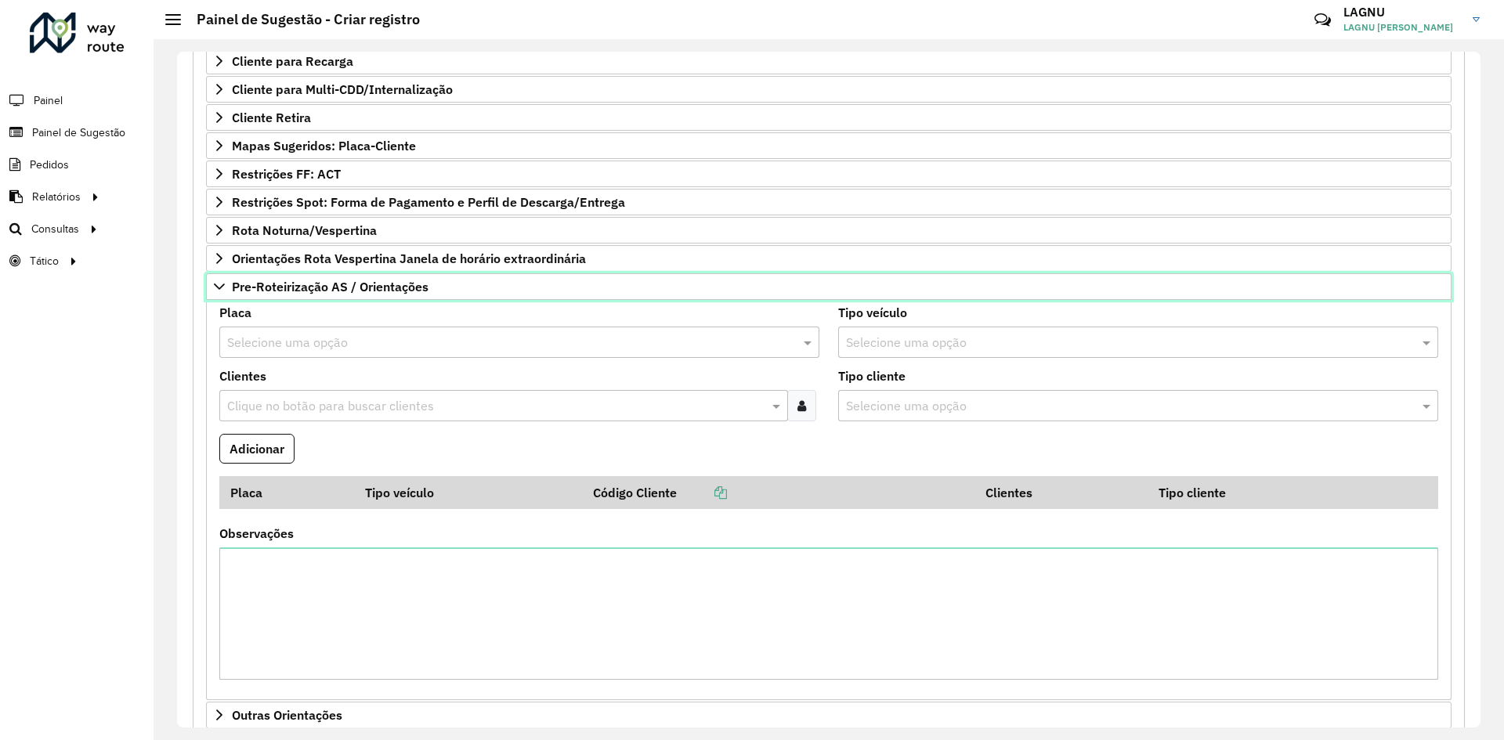
scroll to position [441, 0]
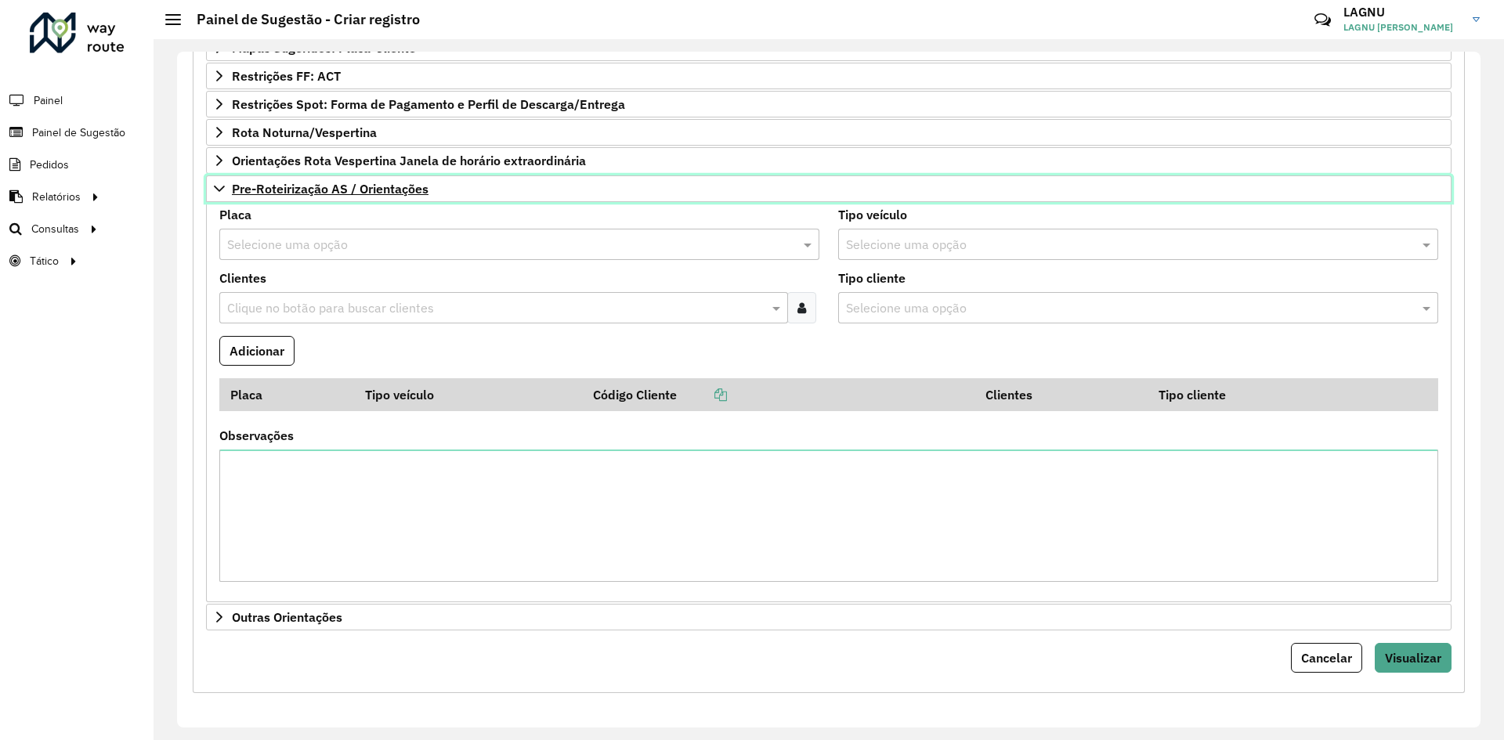
click at [290, 190] on span "Pre-Roteirização AS / Orientações" at bounding box center [330, 188] width 197 height 13
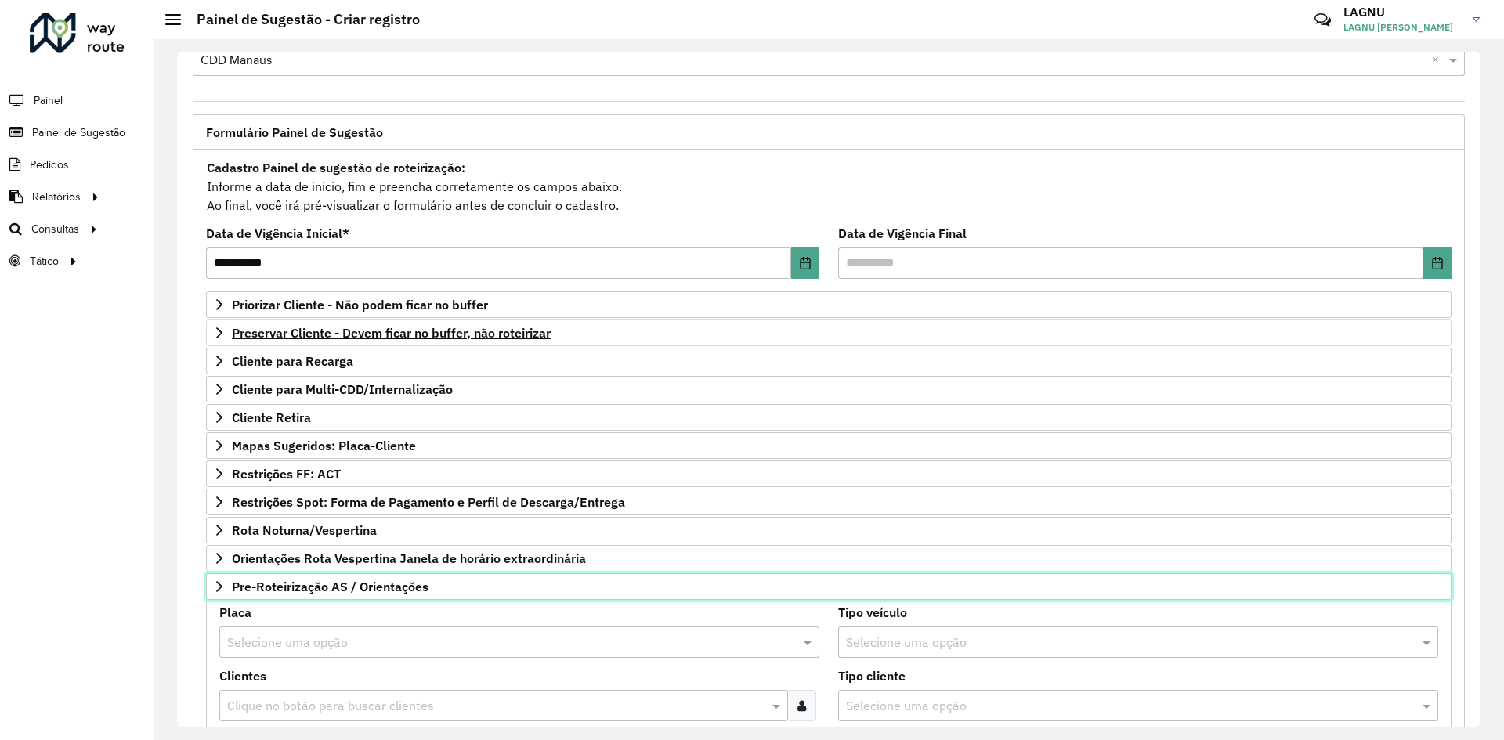
scroll to position [41, 0]
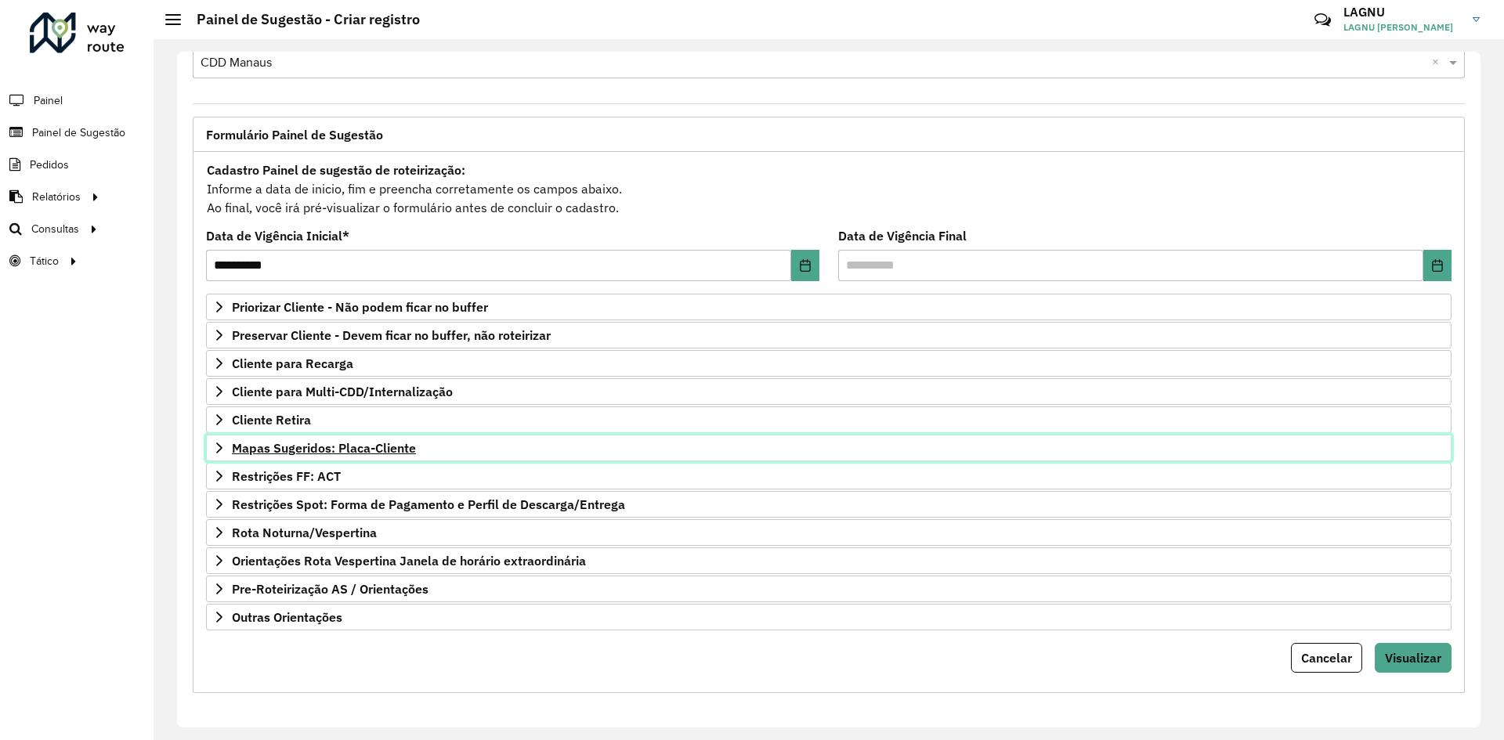
click at [312, 436] on link "Mapas Sugeridos: Placa-Cliente" at bounding box center [828, 448] width 1245 height 27
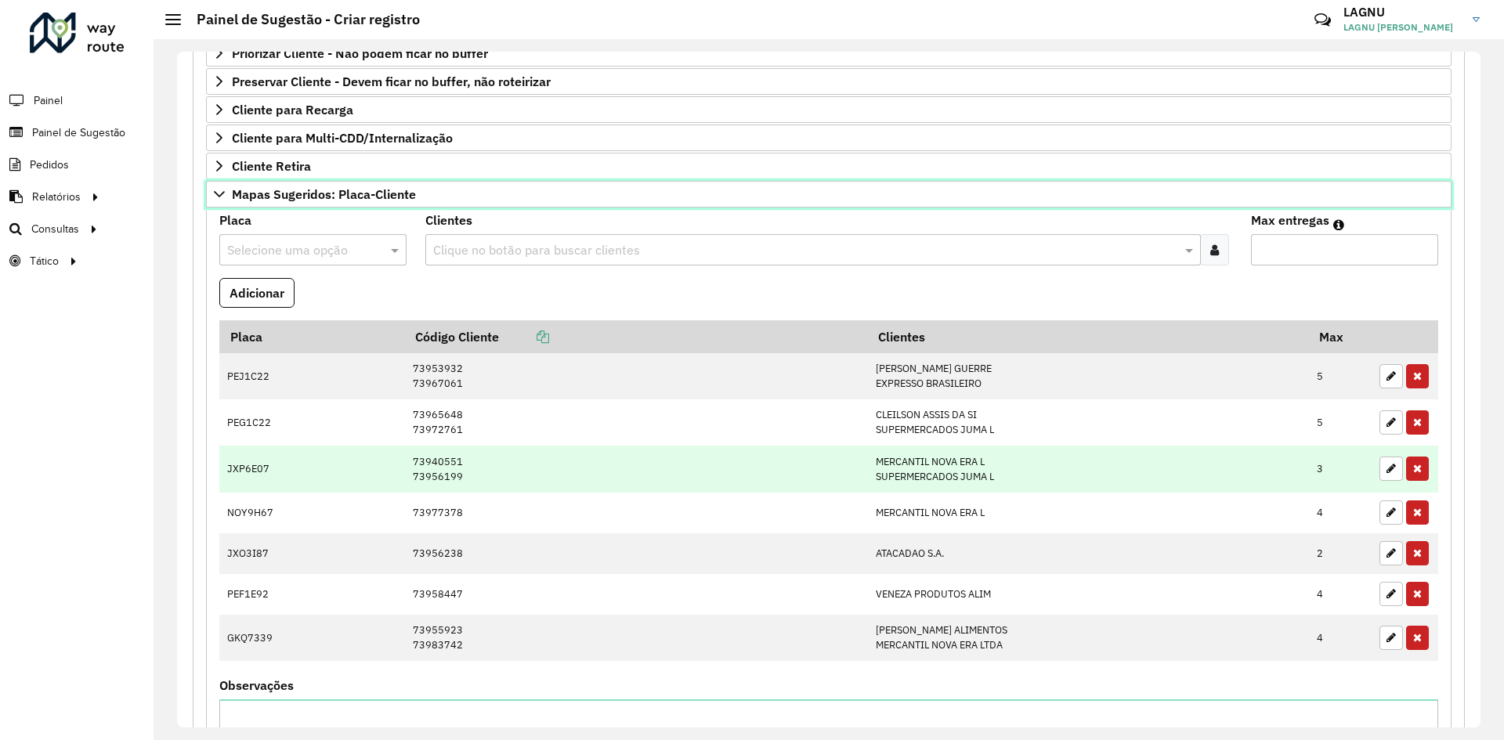
scroll to position [0, 0]
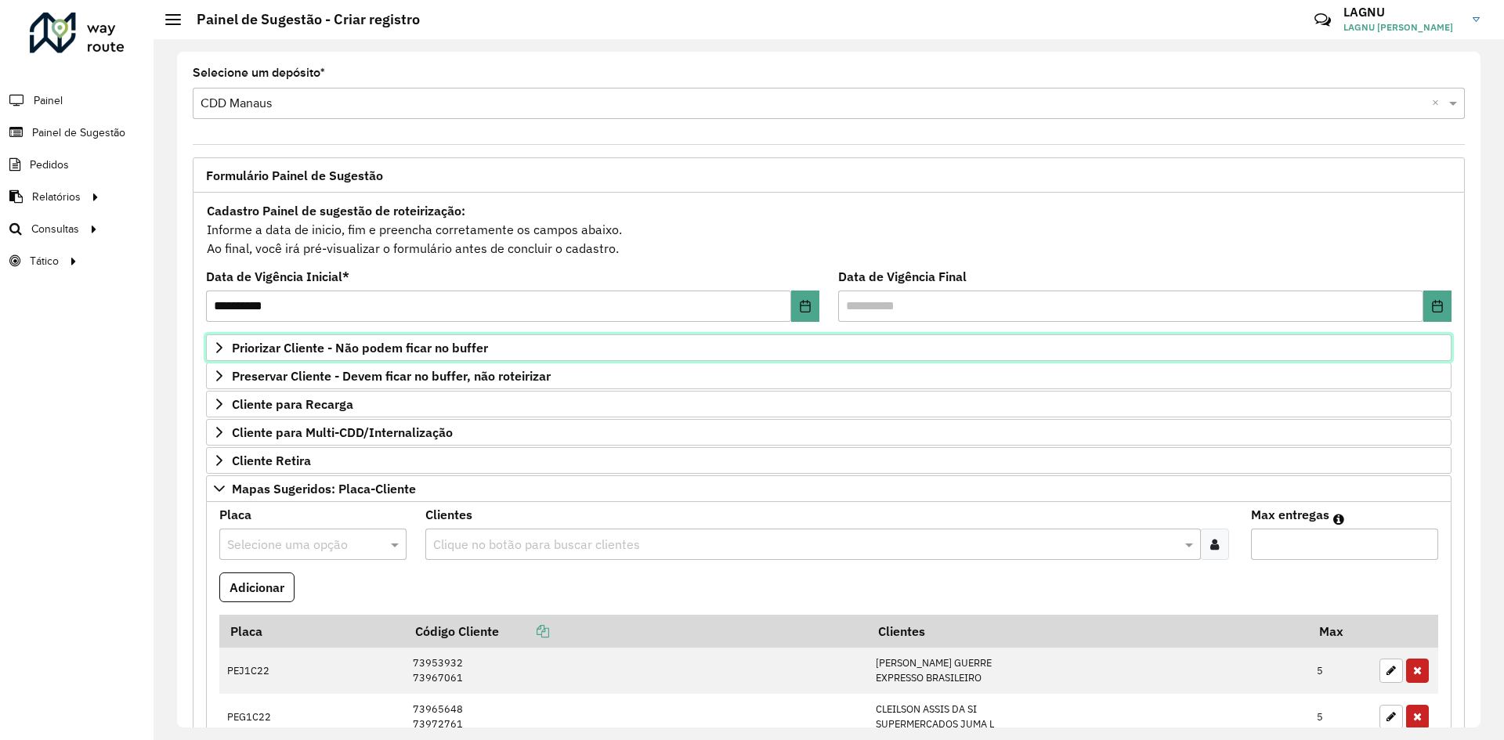
drag, startPoint x: 280, startPoint y: 350, endPoint x: 366, endPoint y: 364, distance: 86.5
click at [280, 350] on span "Priorizar Cliente - Não podem ficar no buffer" at bounding box center [360, 347] width 256 height 13
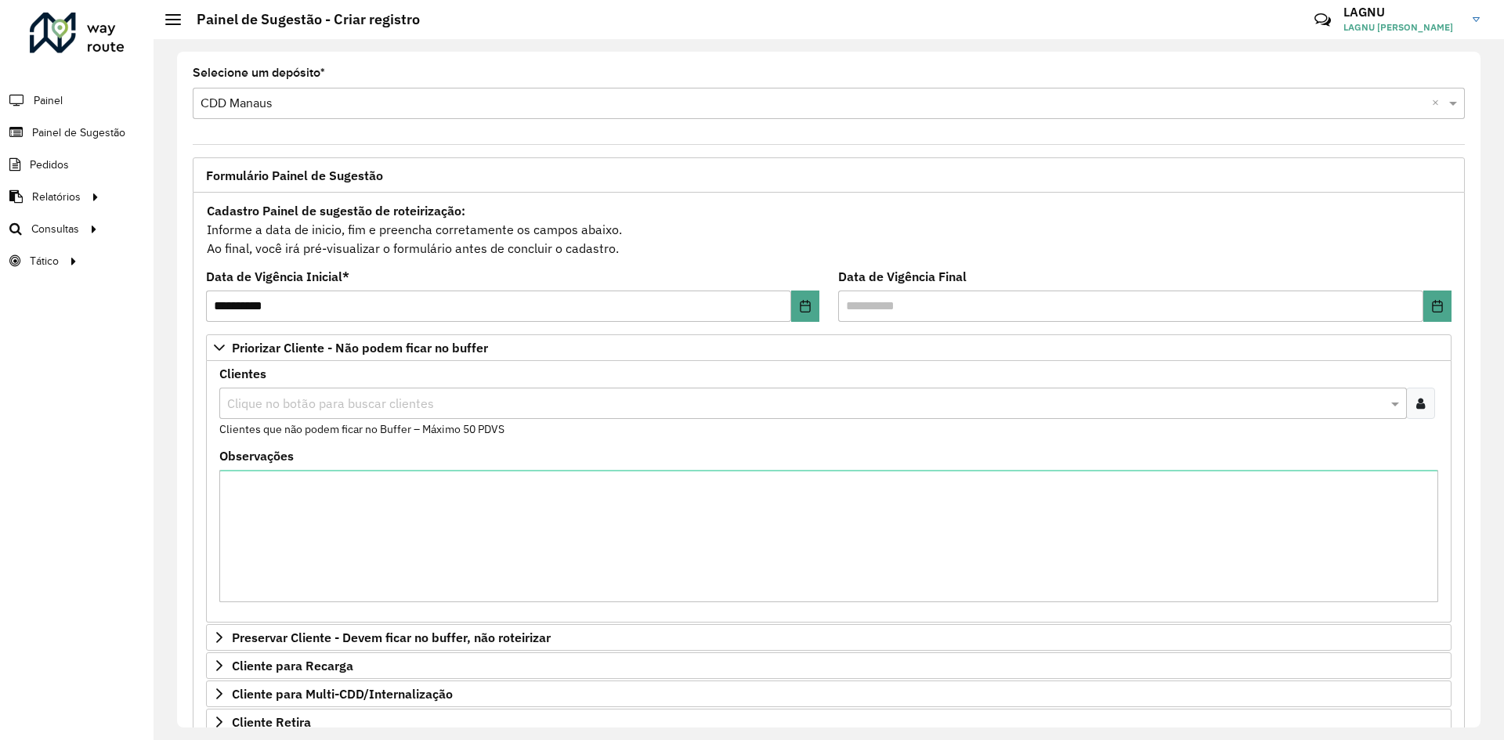
click at [1410, 399] on div at bounding box center [1420, 403] width 29 height 31
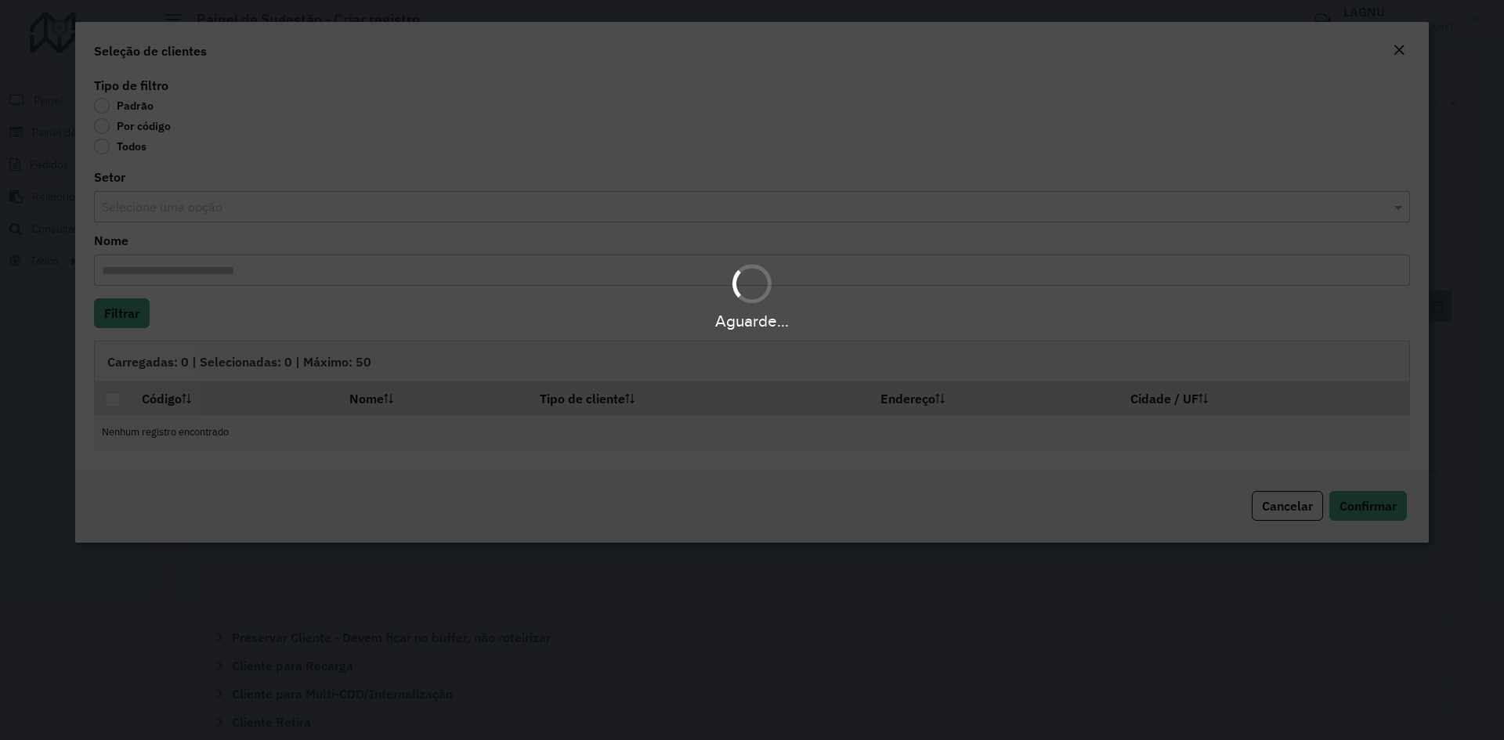
click at [107, 128] on div "Aguarde..." at bounding box center [752, 370] width 1504 height 740
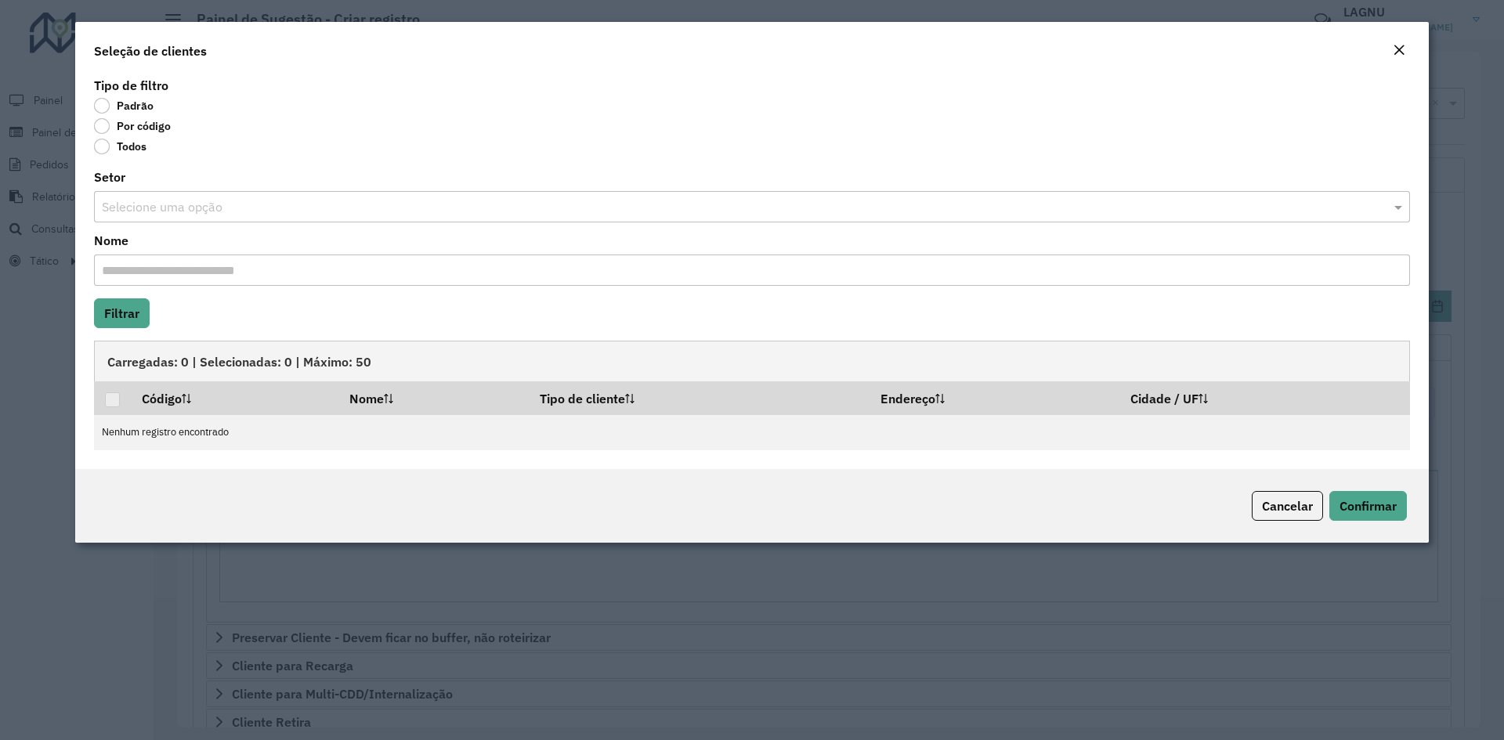
click at [99, 125] on label "Por código" at bounding box center [132, 126] width 77 height 16
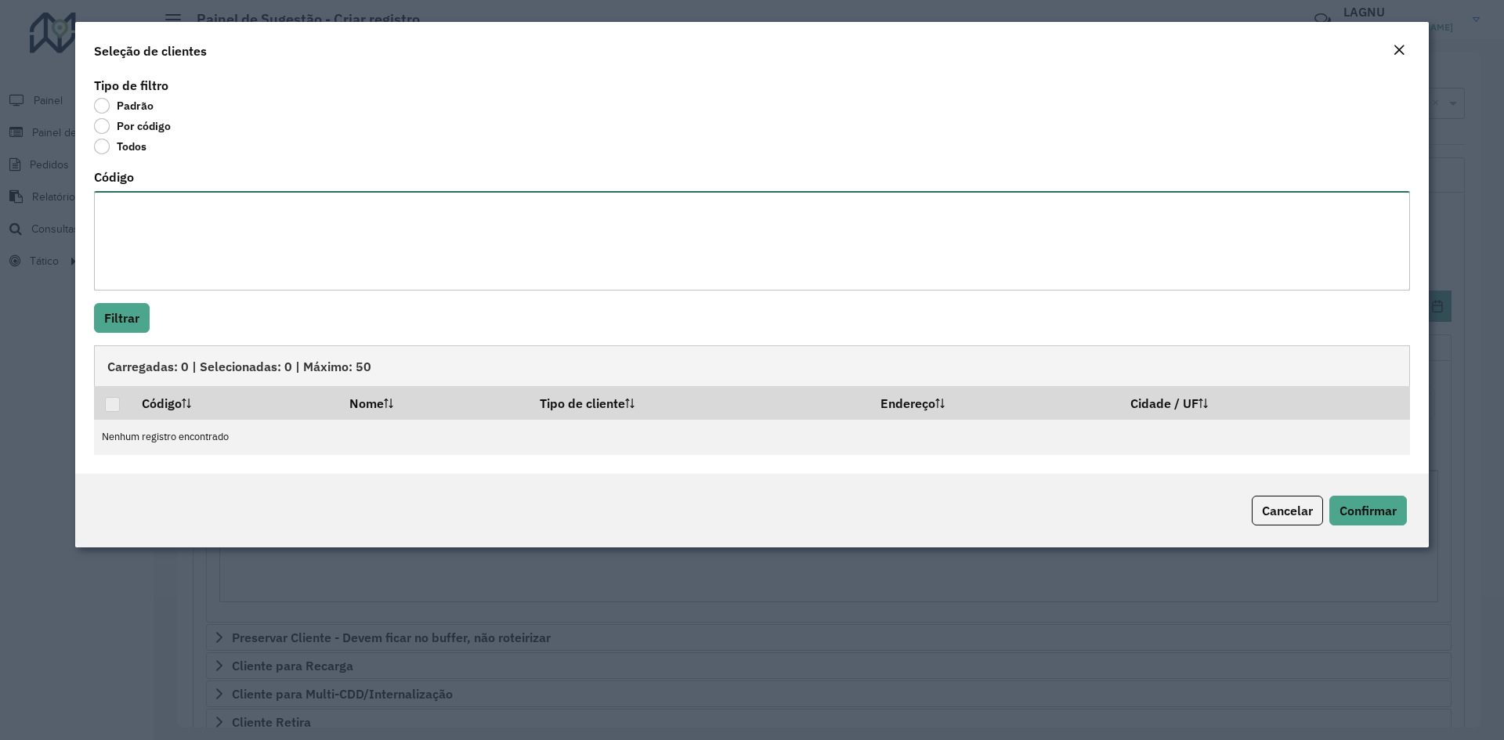
click at [170, 229] on textarea "Código" at bounding box center [752, 240] width 1316 height 99
paste textarea "***** ***** ***** ***** ***** ***** ***** ***** ***** ***** ***** ***** ***** *…"
type textarea "***** ***** ***** ***** ***** ***** ***** ***** ***** ***** ***** ***** ***** *…"
click at [131, 315] on button "Filtrar" at bounding box center [122, 318] width 56 height 30
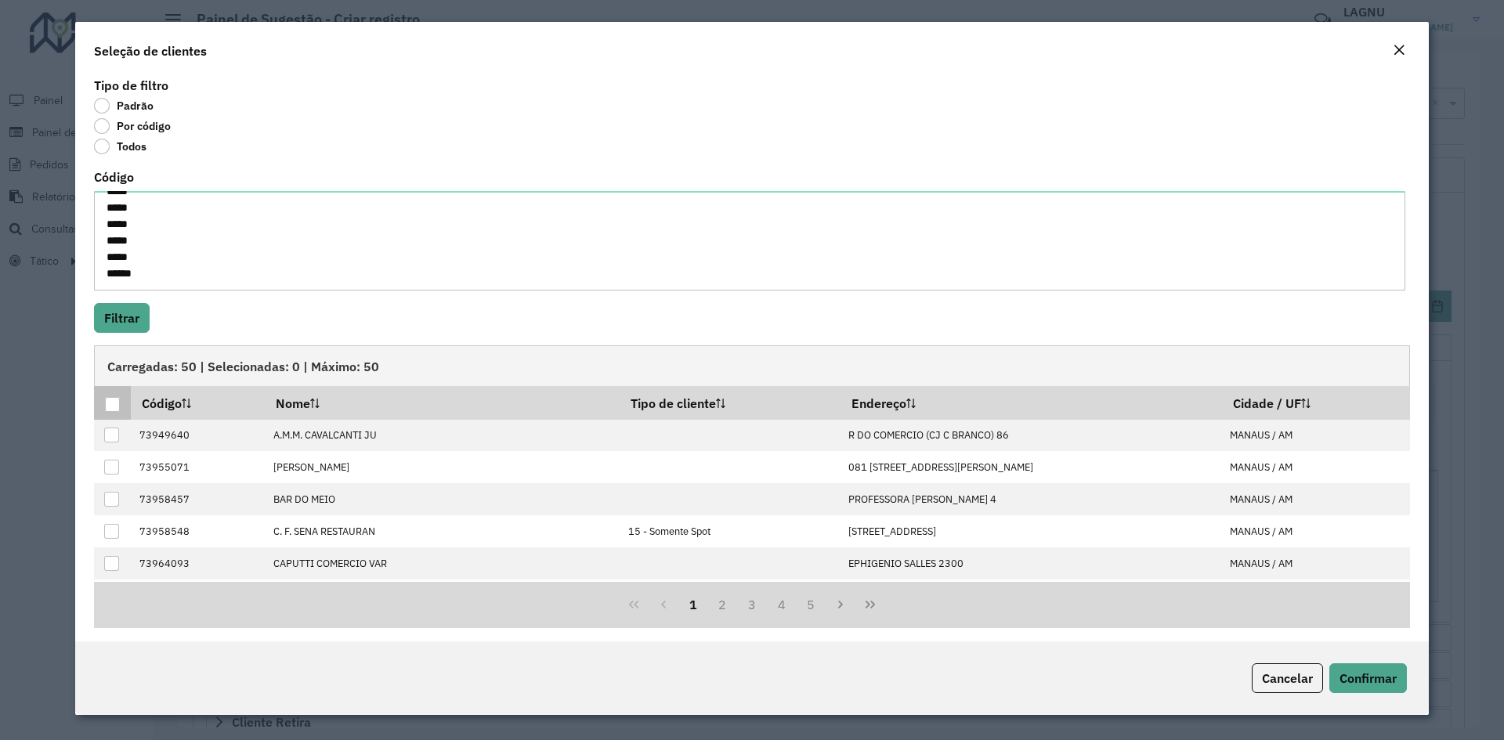
click at [113, 403] on div at bounding box center [112, 404] width 15 height 15
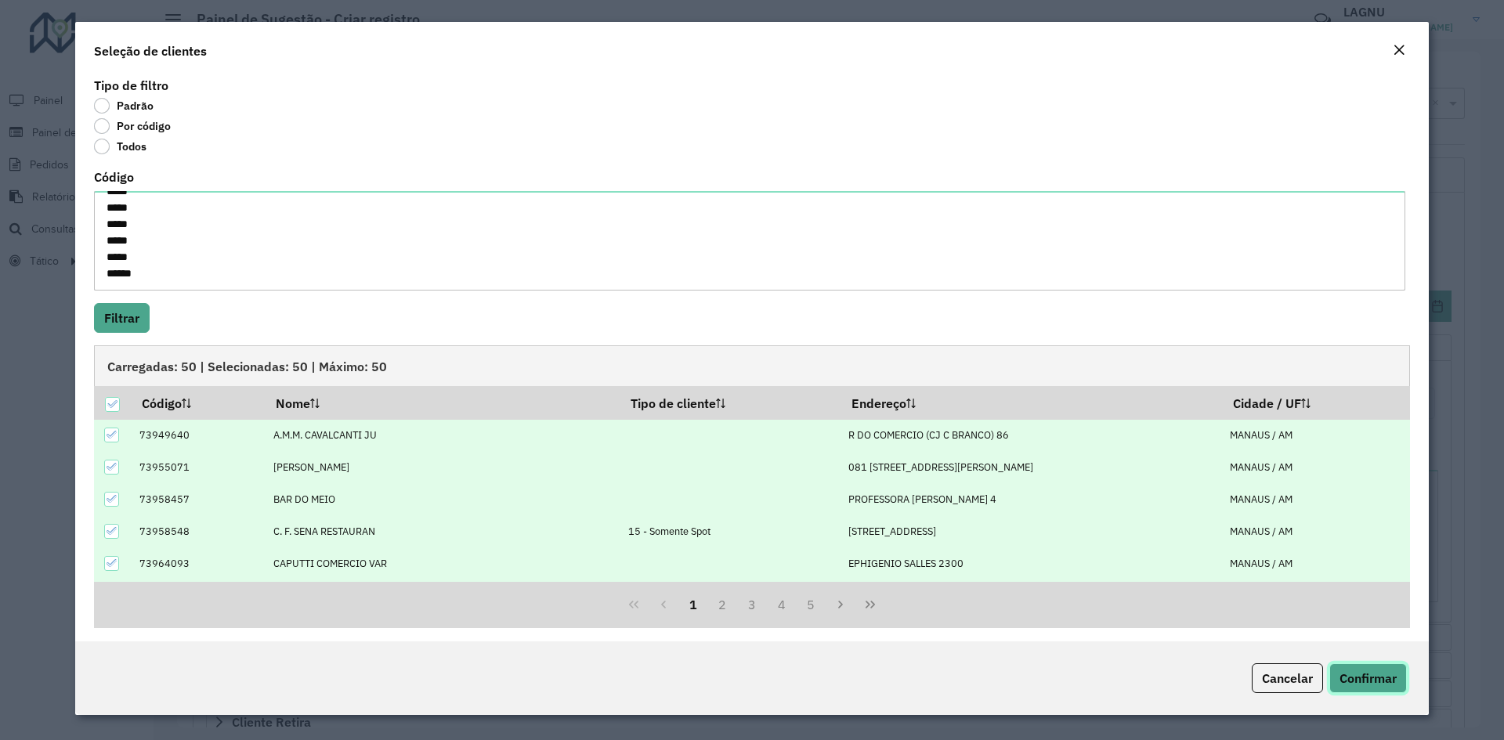
click at [1361, 670] on span "Confirmar" at bounding box center [1367, 678] width 57 height 16
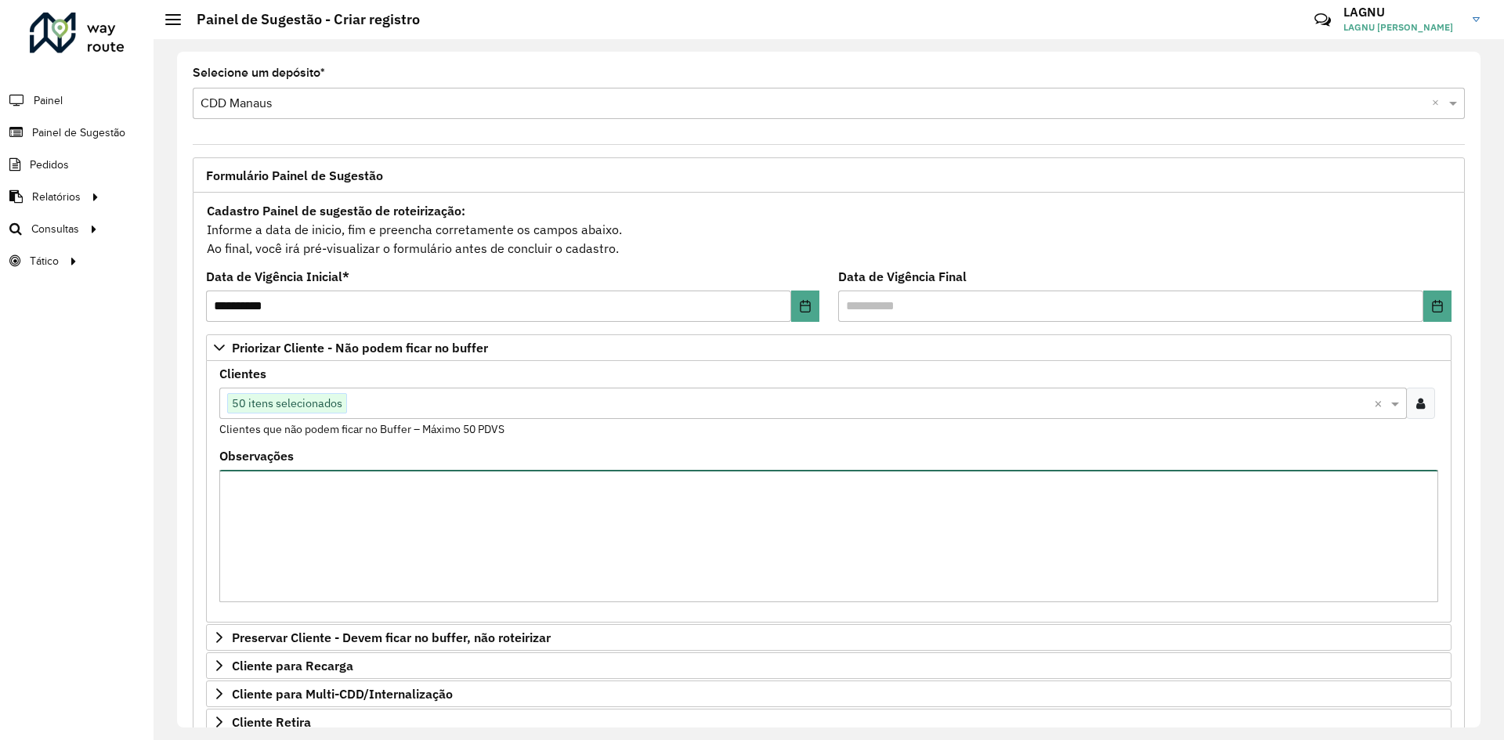
click at [404, 496] on textarea "Observações" at bounding box center [828, 536] width 1218 height 132
paste textarea "***** ***** ***** ***** ***** ***** ***** ***** ***** ***** ***** ***** ***** *…"
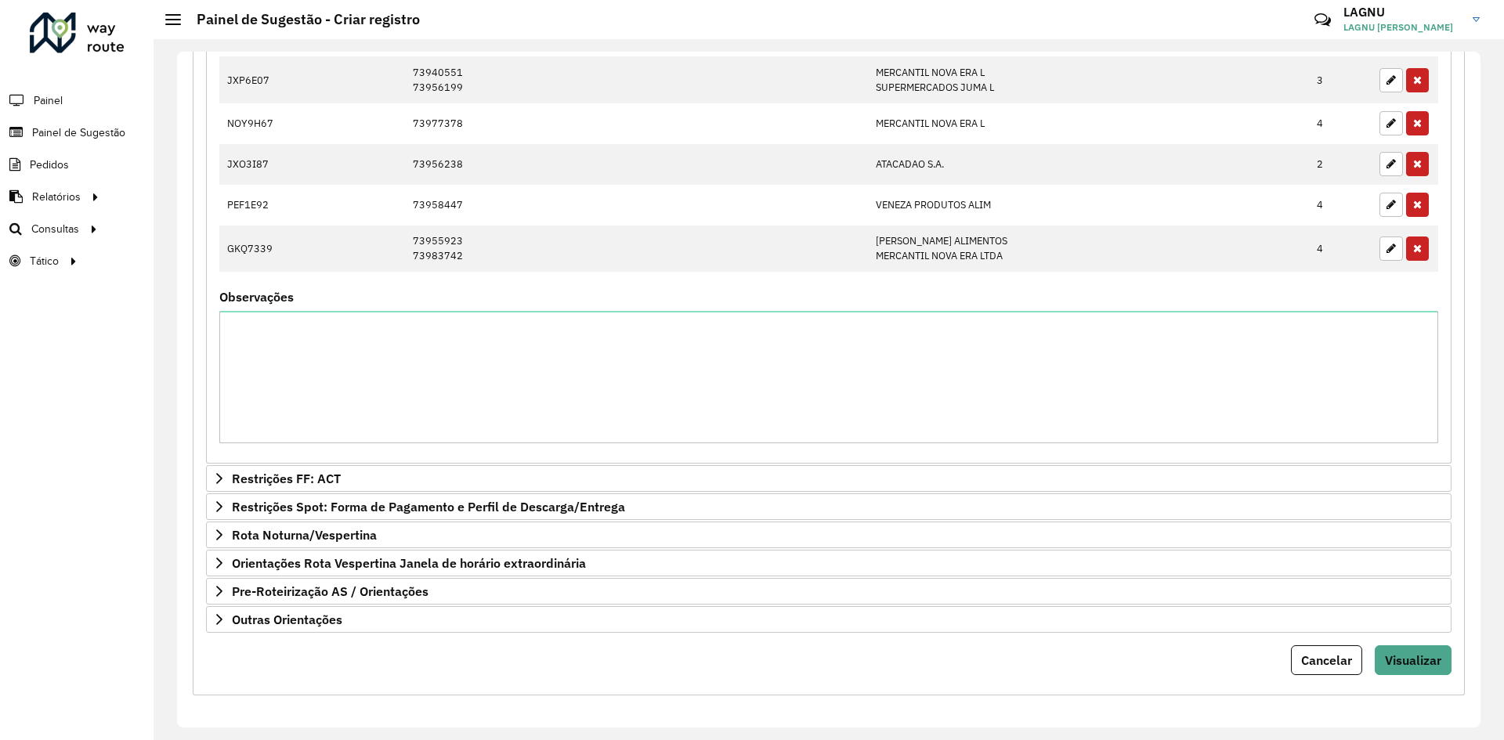
scroll to position [948, 0]
type textarea "***** ***** ***** ***** ***** ***** ***** ***** ***** ***** ***** ***** ***** *…"
click at [1399, 652] on span "Visualizar" at bounding box center [1413, 658] width 56 height 16
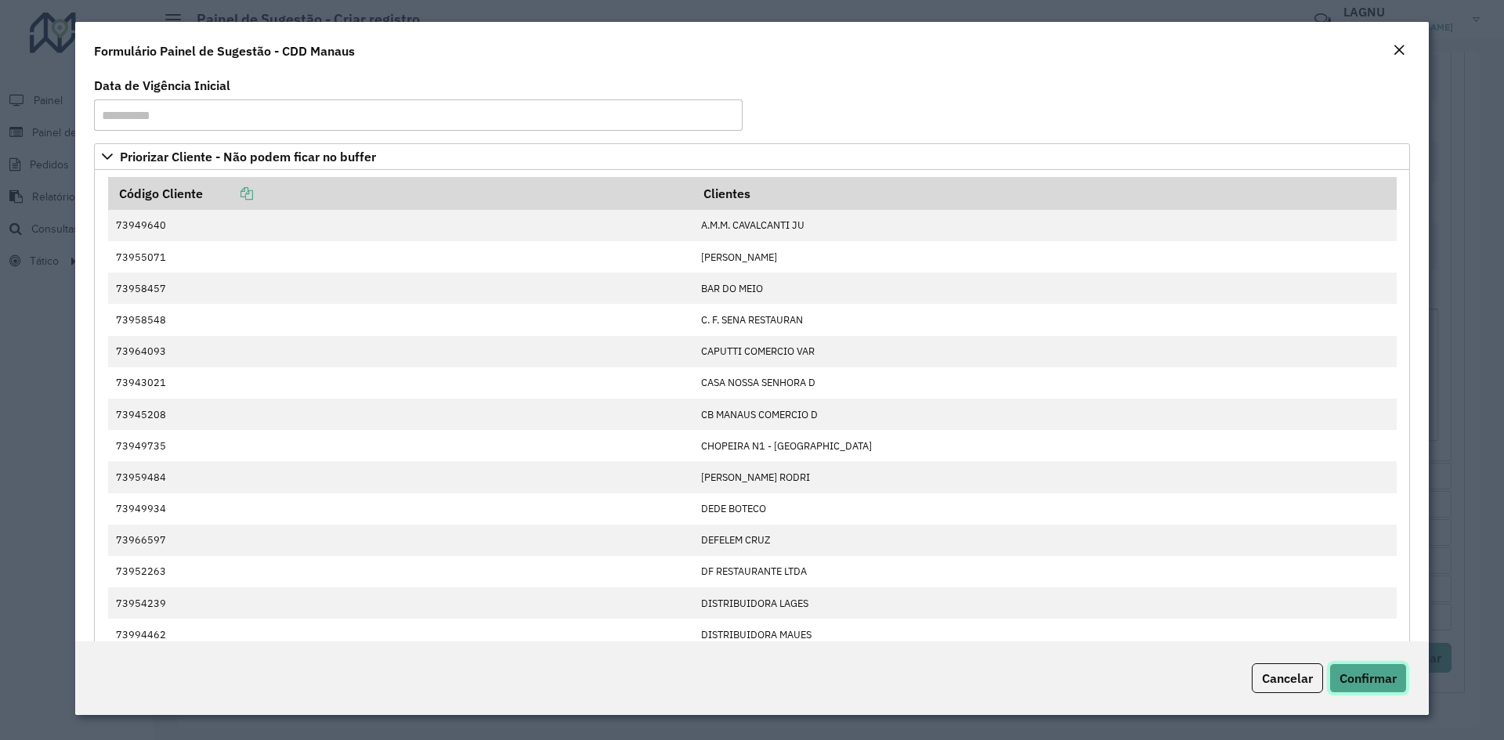
click at [1362, 673] on span "Confirmar" at bounding box center [1367, 678] width 57 height 16
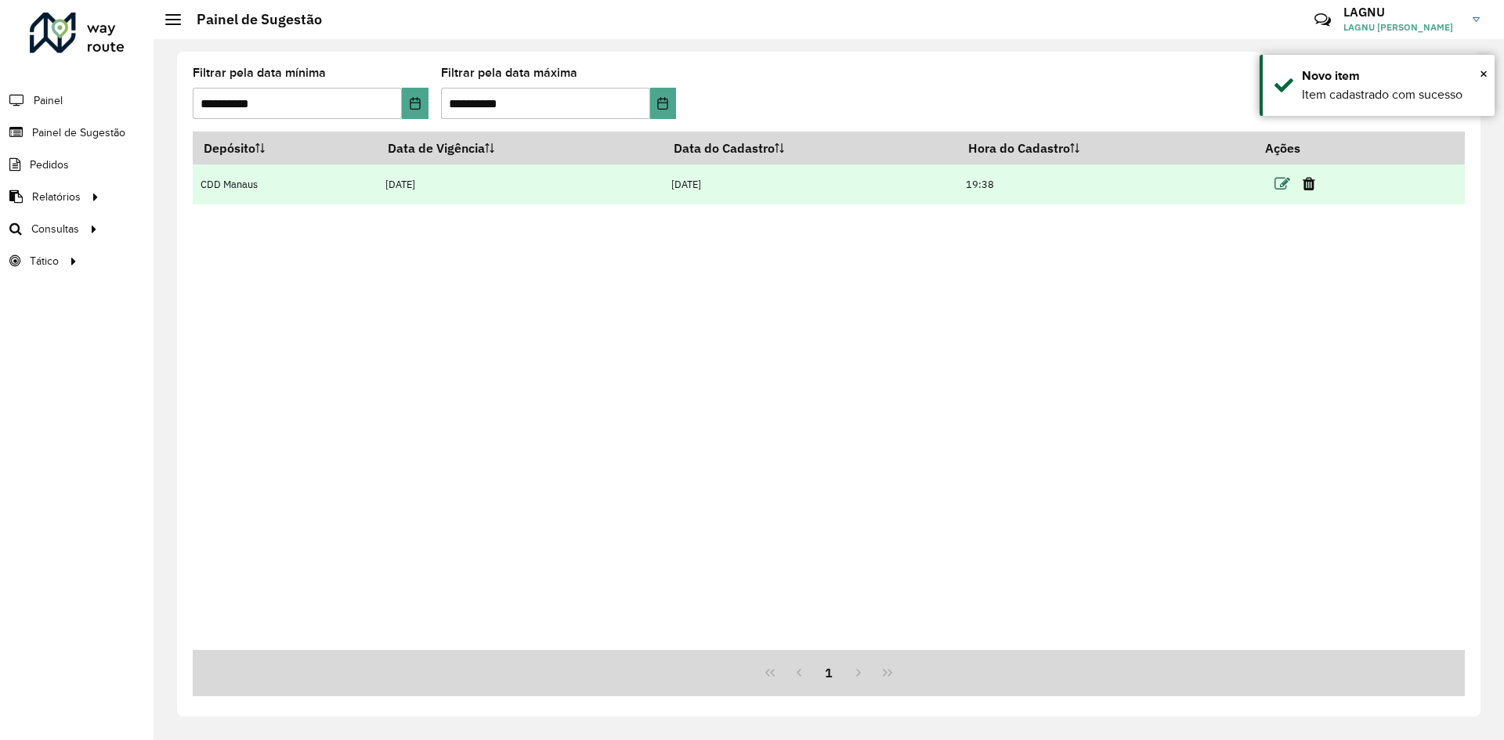
click at [1277, 183] on icon at bounding box center [1282, 184] width 16 height 16
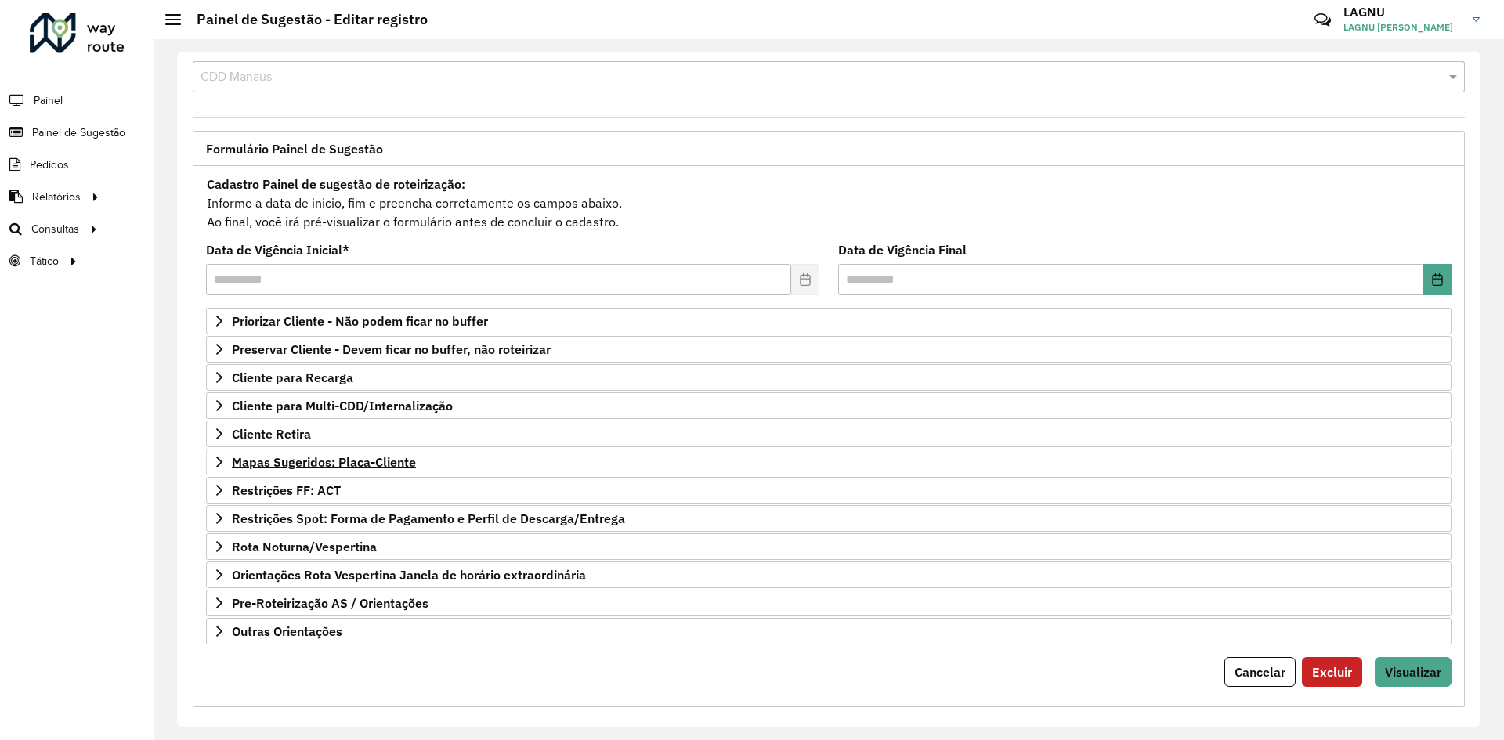
scroll to position [41, 0]
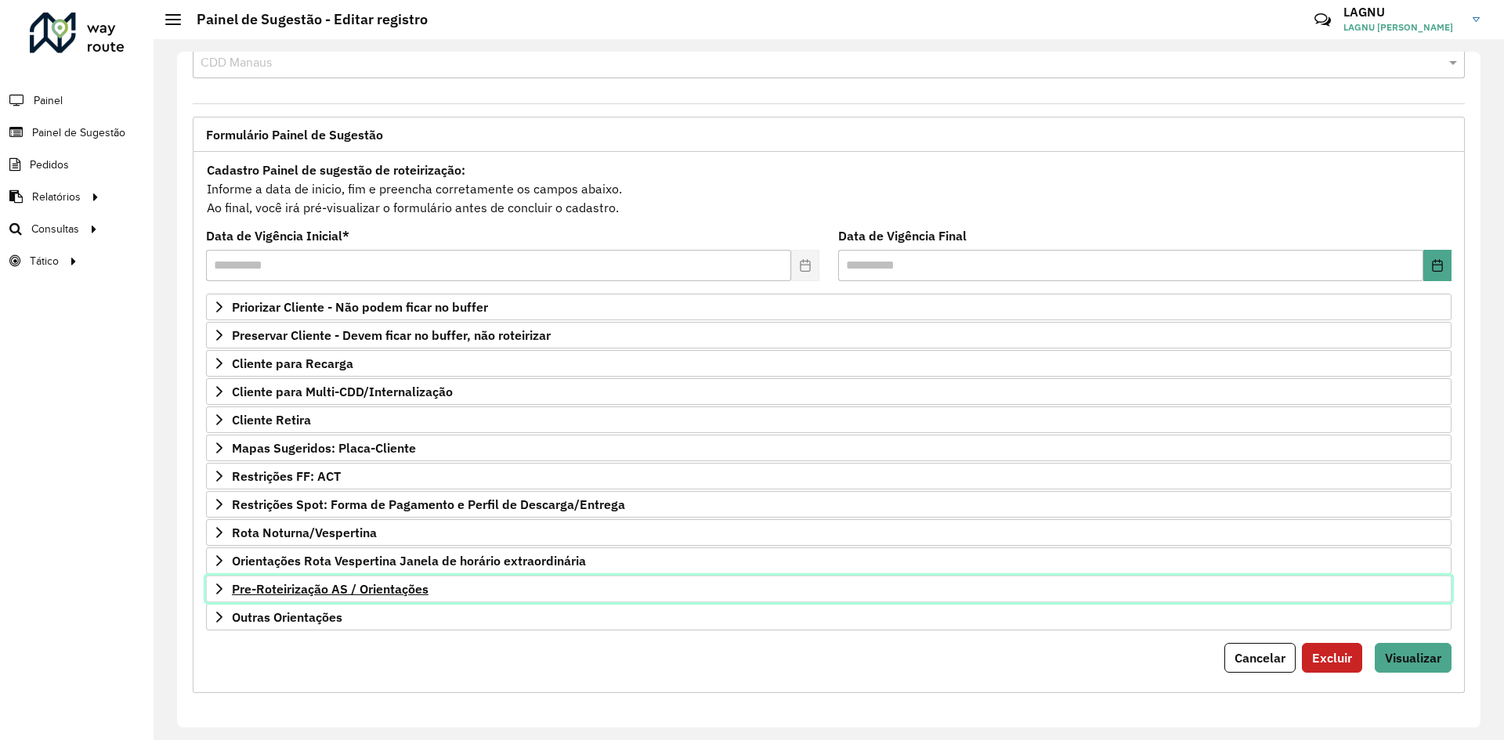
click at [326, 579] on link "Pre-Roteirização AS / Orientações" at bounding box center [828, 589] width 1245 height 27
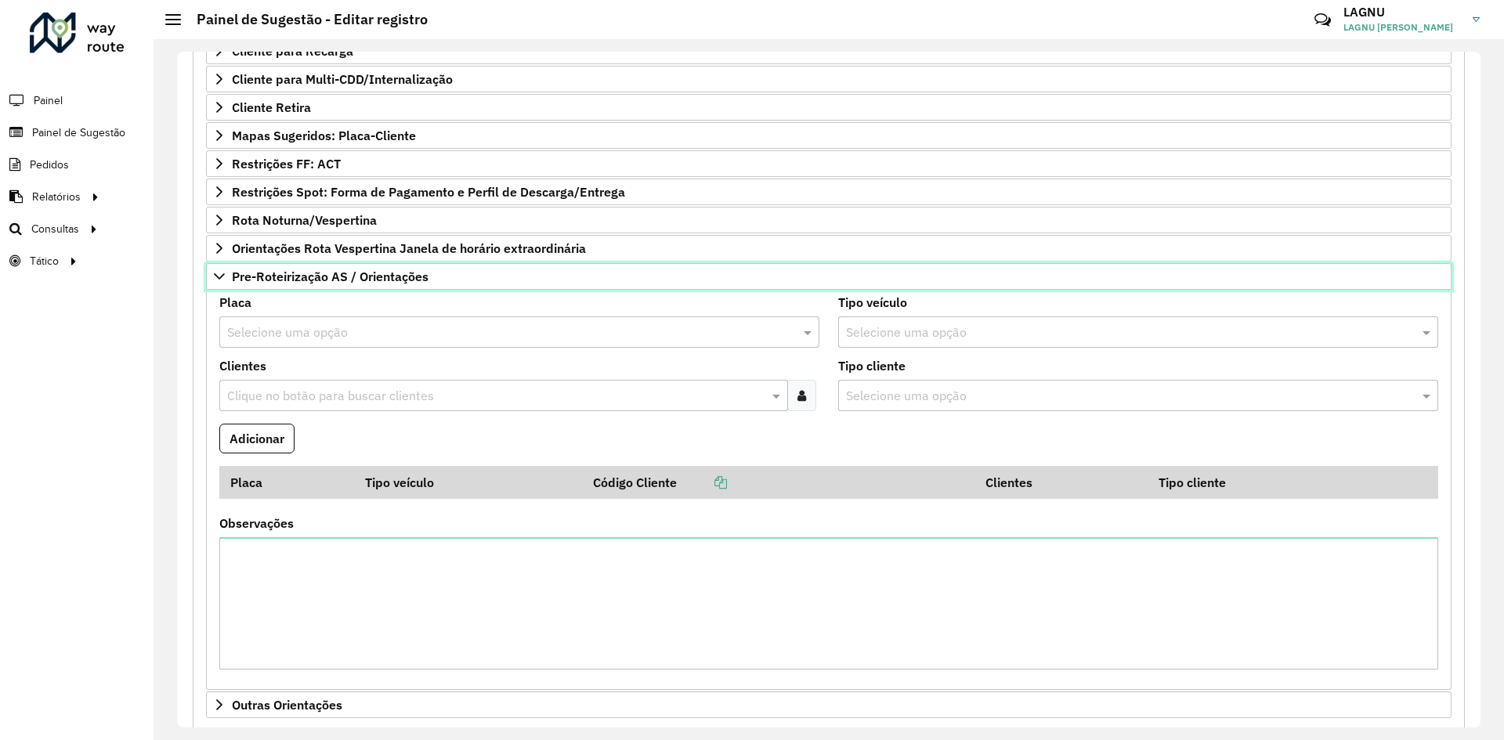
scroll to position [354, 0]
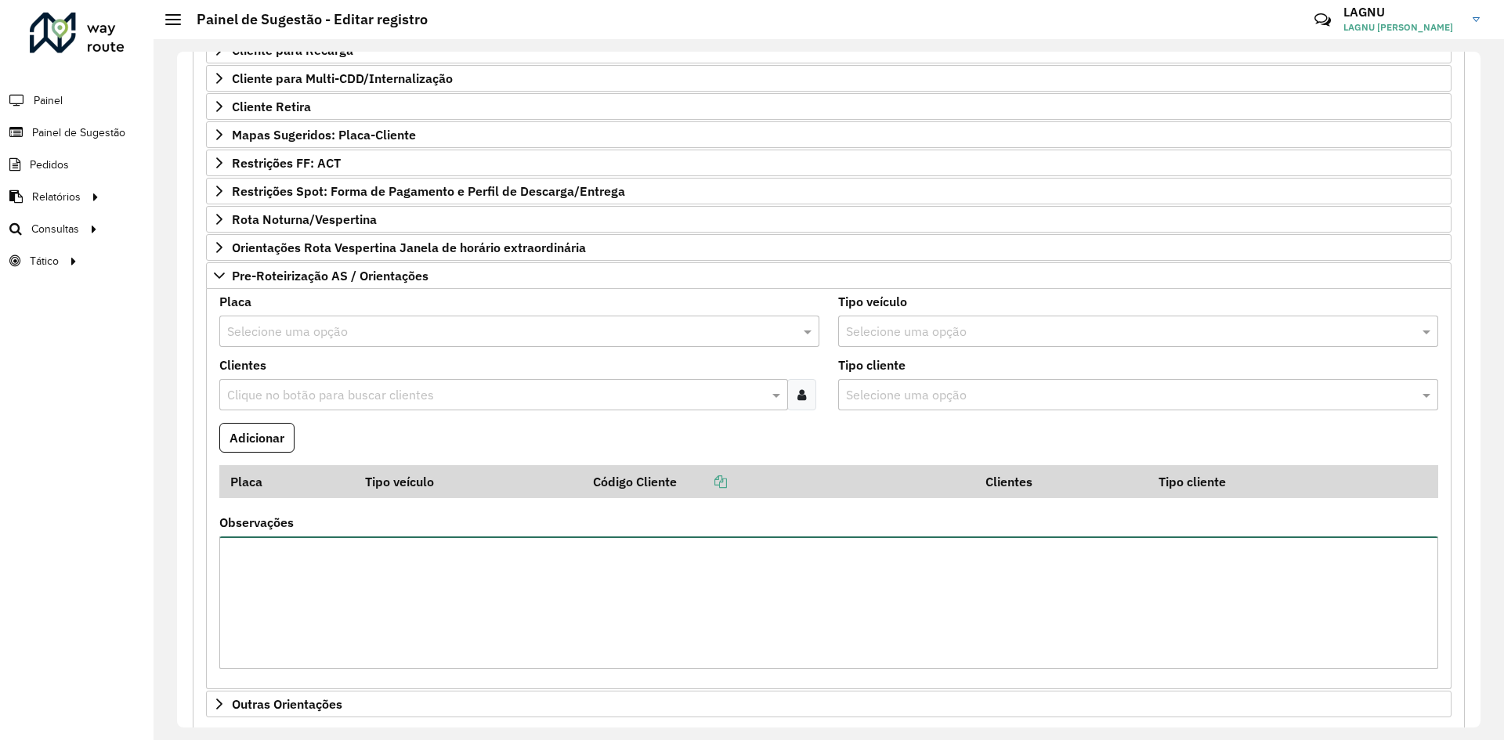
click at [384, 543] on textarea "Observações" at bounding box center [828, 602] width 1218 height 132
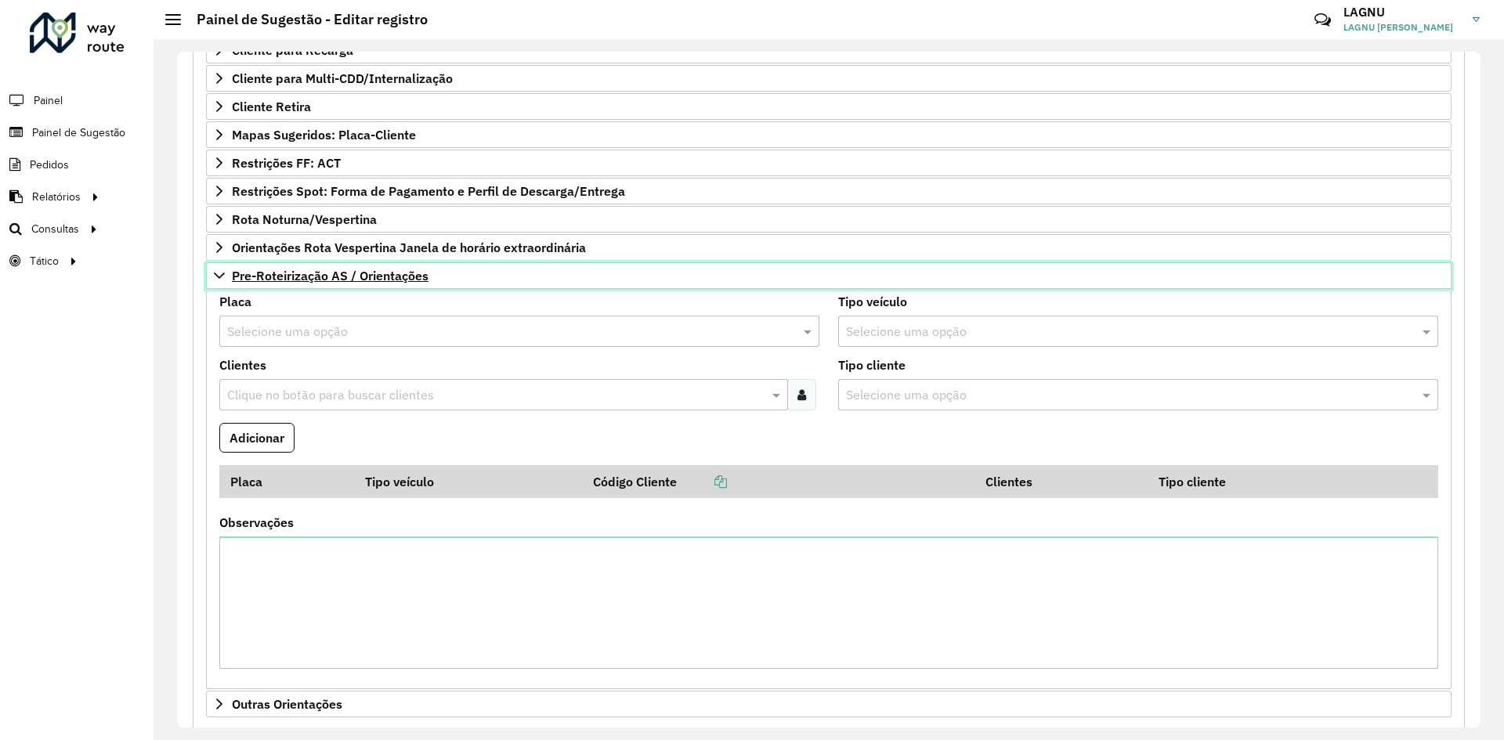
click at [274, 280] on span "Pre-Roteirização AS / Orientações" at bounding box center [330, 275] width 197 height 13
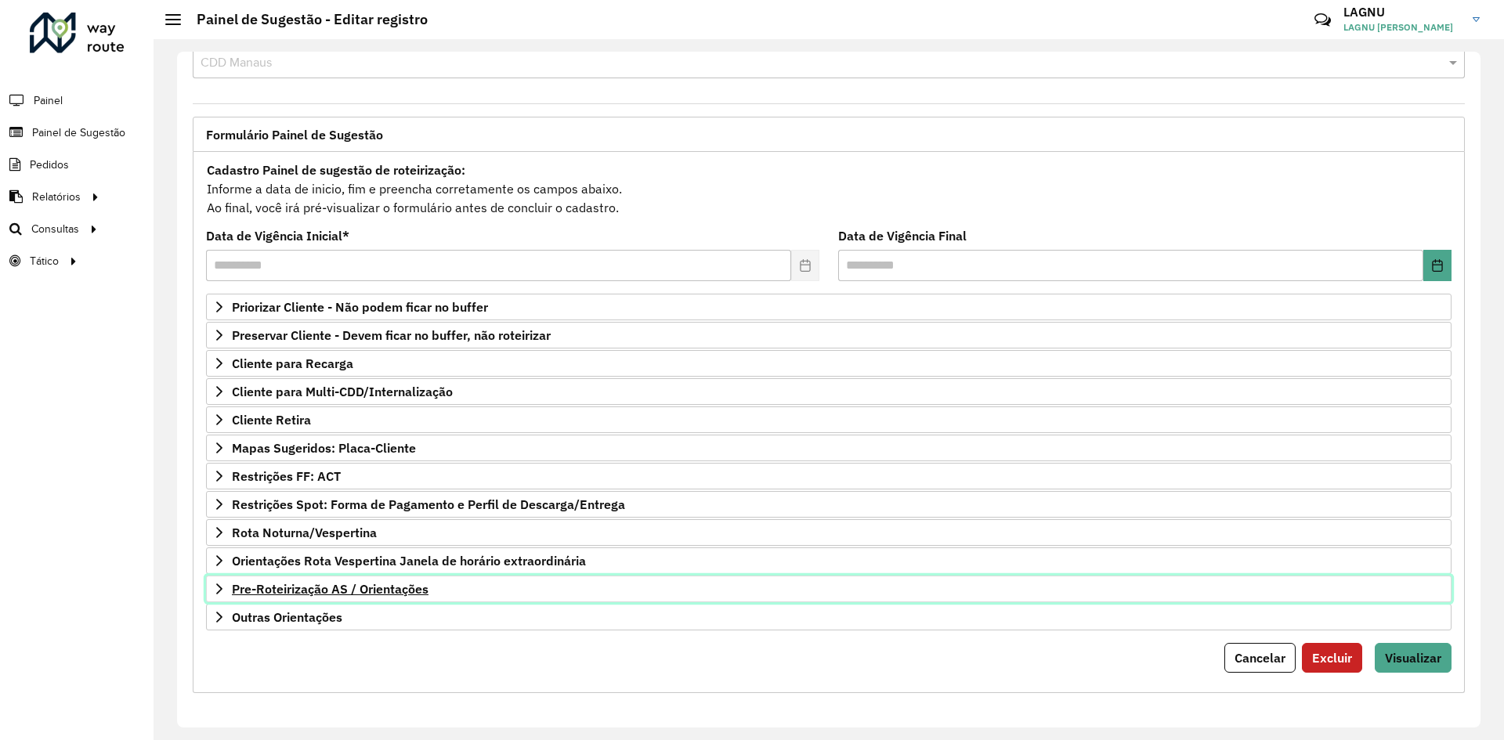
scroll to position [41, 0]
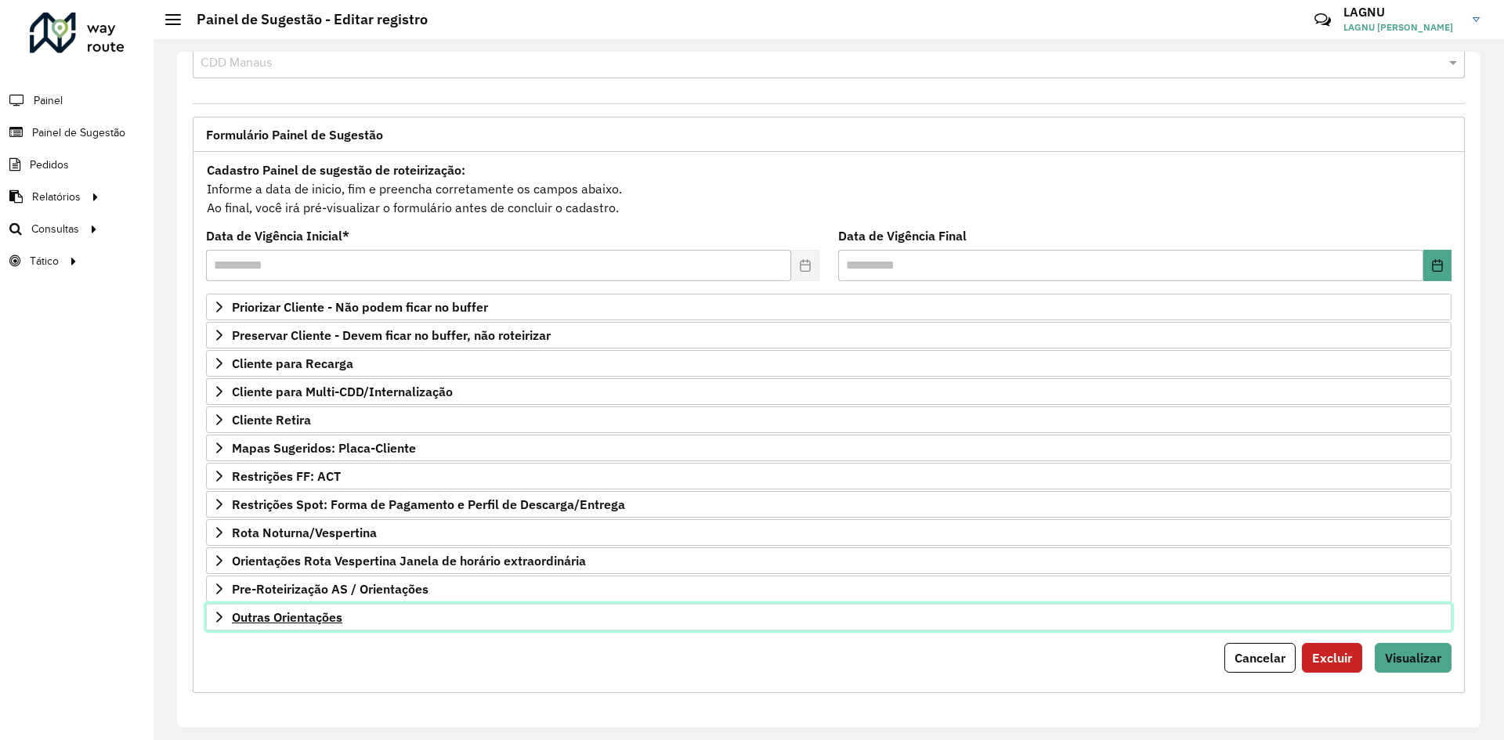
click at [301, 611] on span "Outras Orientações" at bounding box center [287, 617] width 110 height 13
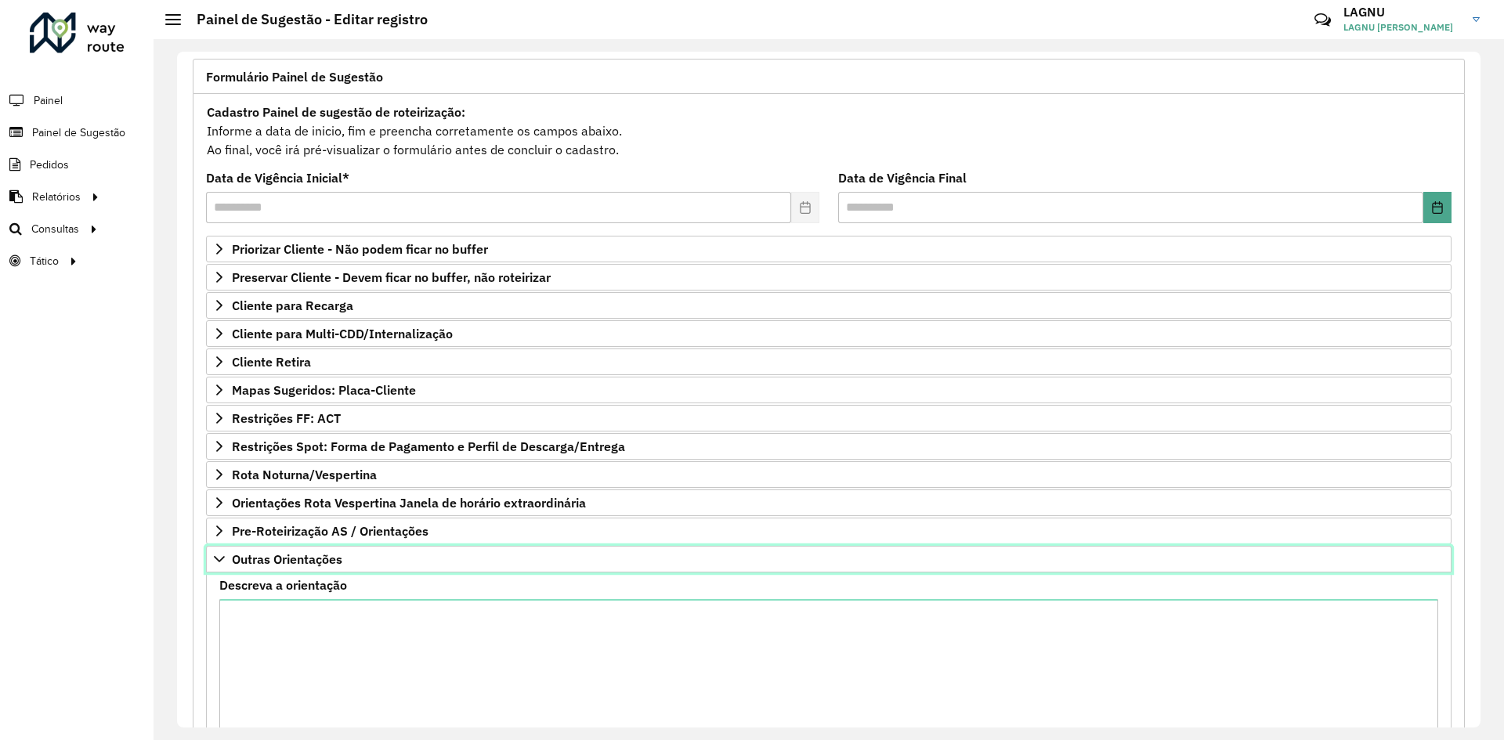
scroll to position [220, 0]
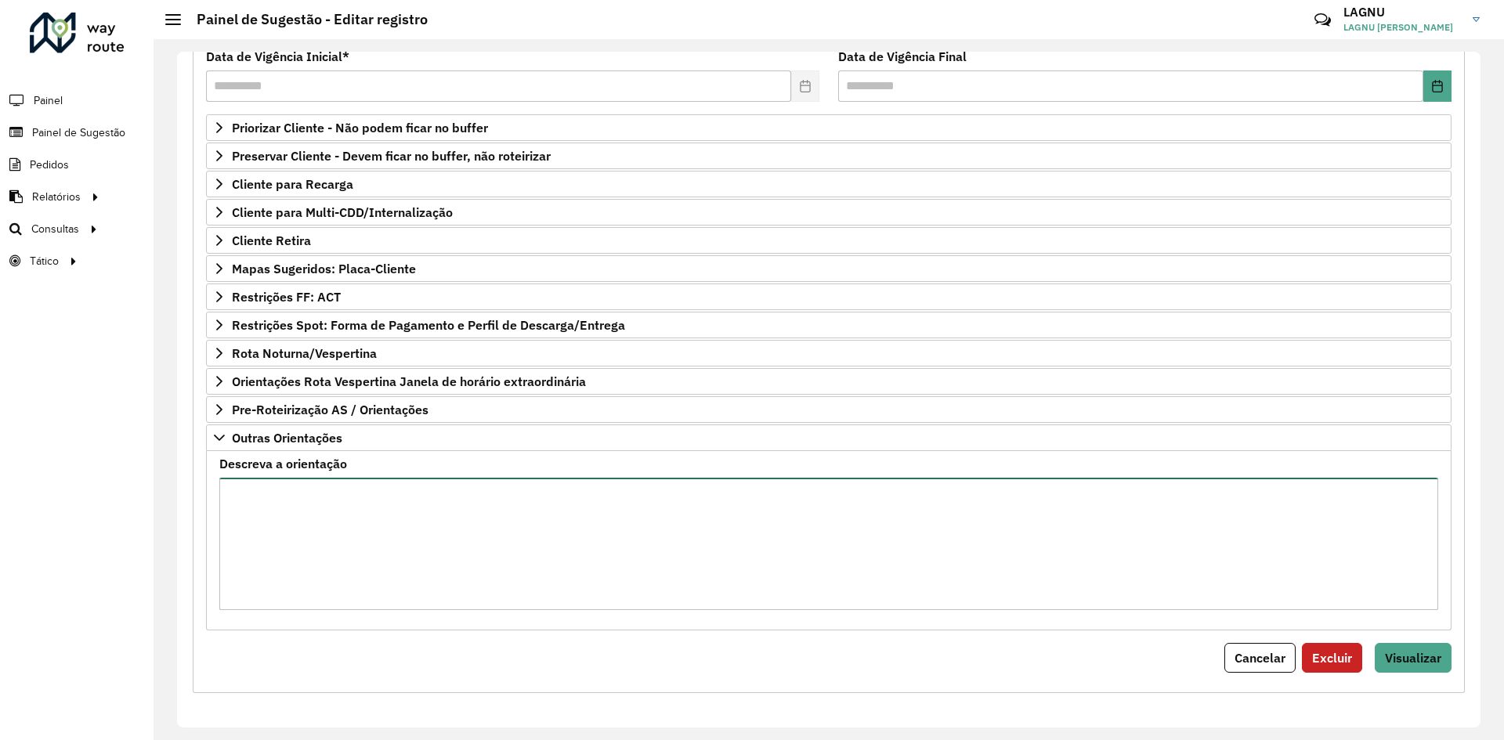
click at [327, 515] on textarea "Descreva a orientação" at bounding box center [828, 544] width 1218 height 132
click at [326, 514] on textarea "Descreva a orientação" at bounding box center [828, 544] width 1218 height 132
type textarea "*"
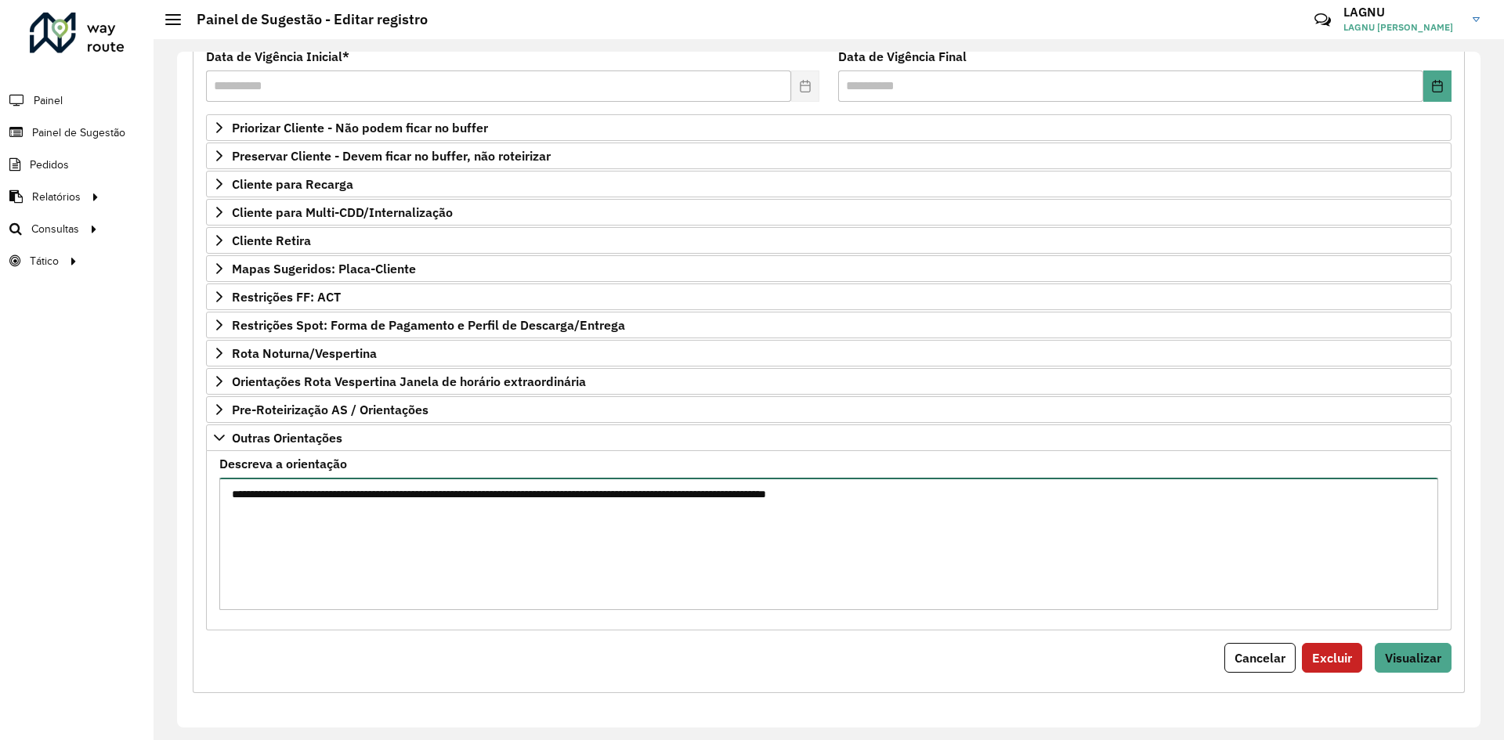
paste textarea "***** ***** ***** ***** ***** ***** ***** ***** ***** ***** ***** ***** ***** *…"
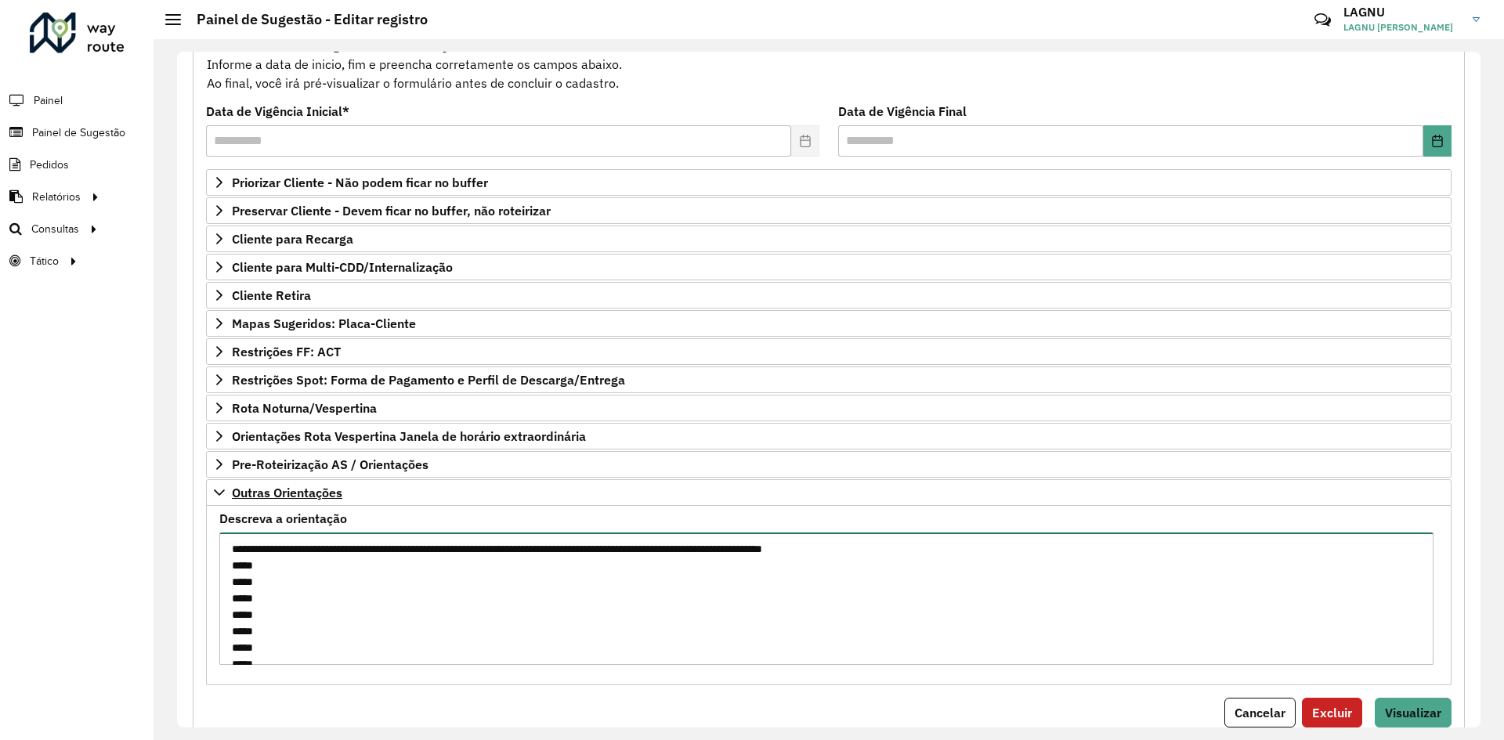
scroll to position [63, 0]
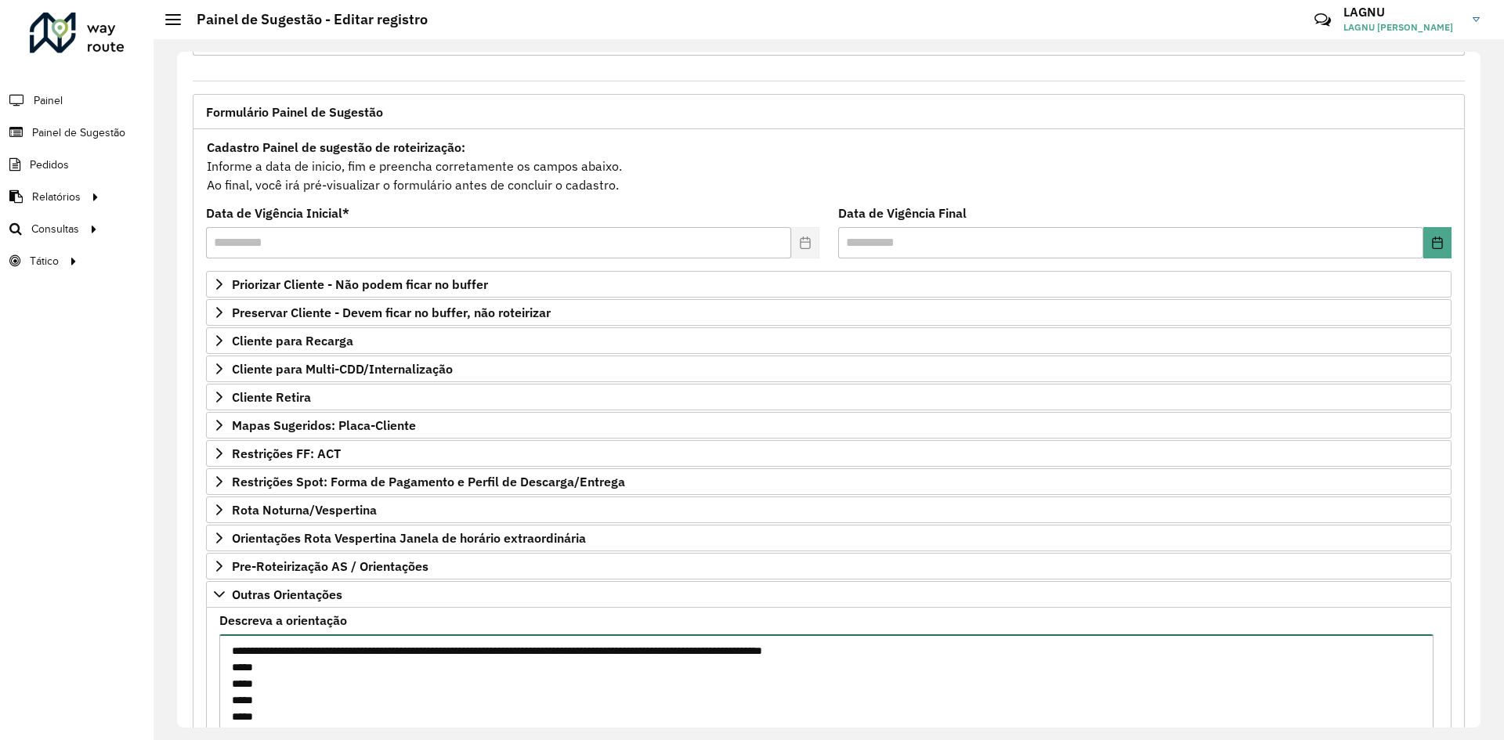
type textarea "**********"
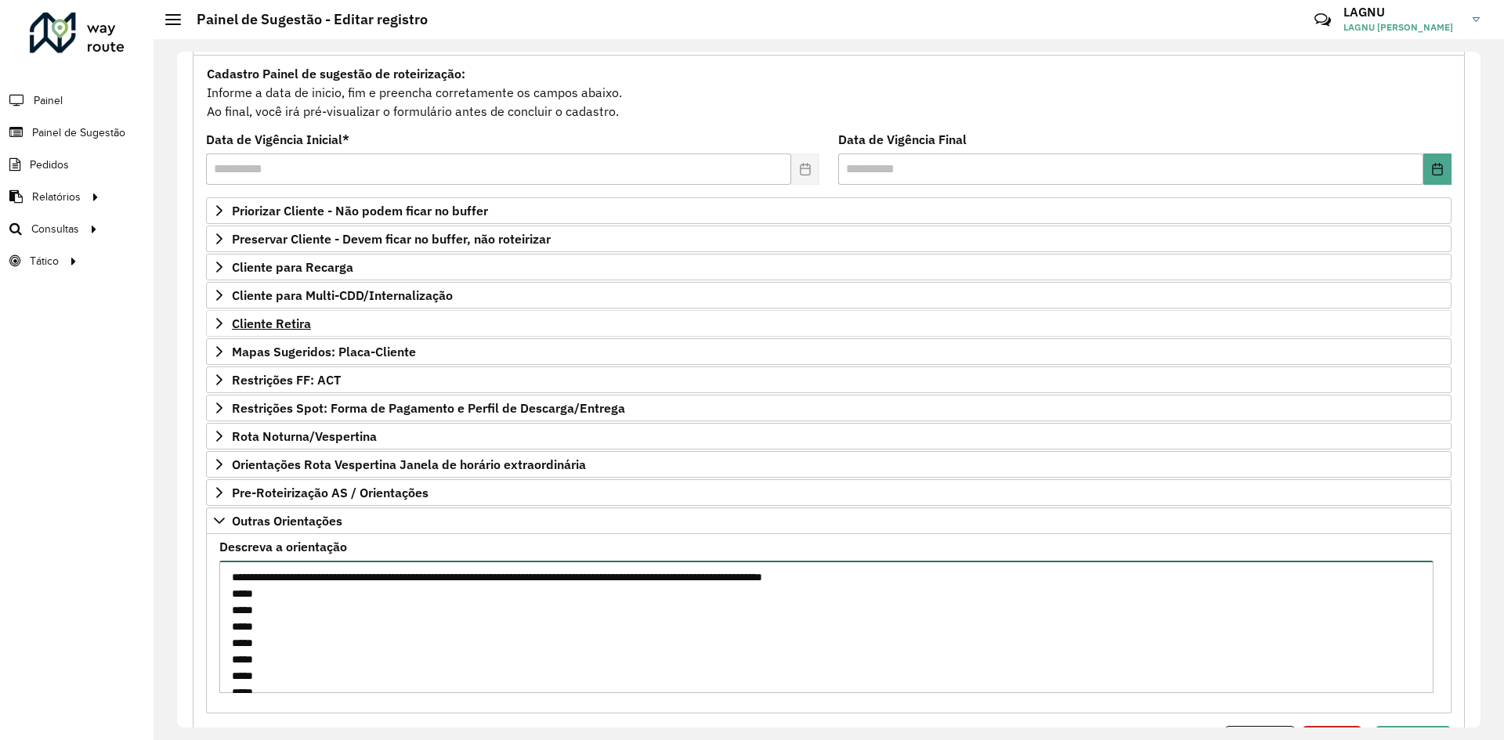
scroll to position [0, 0]
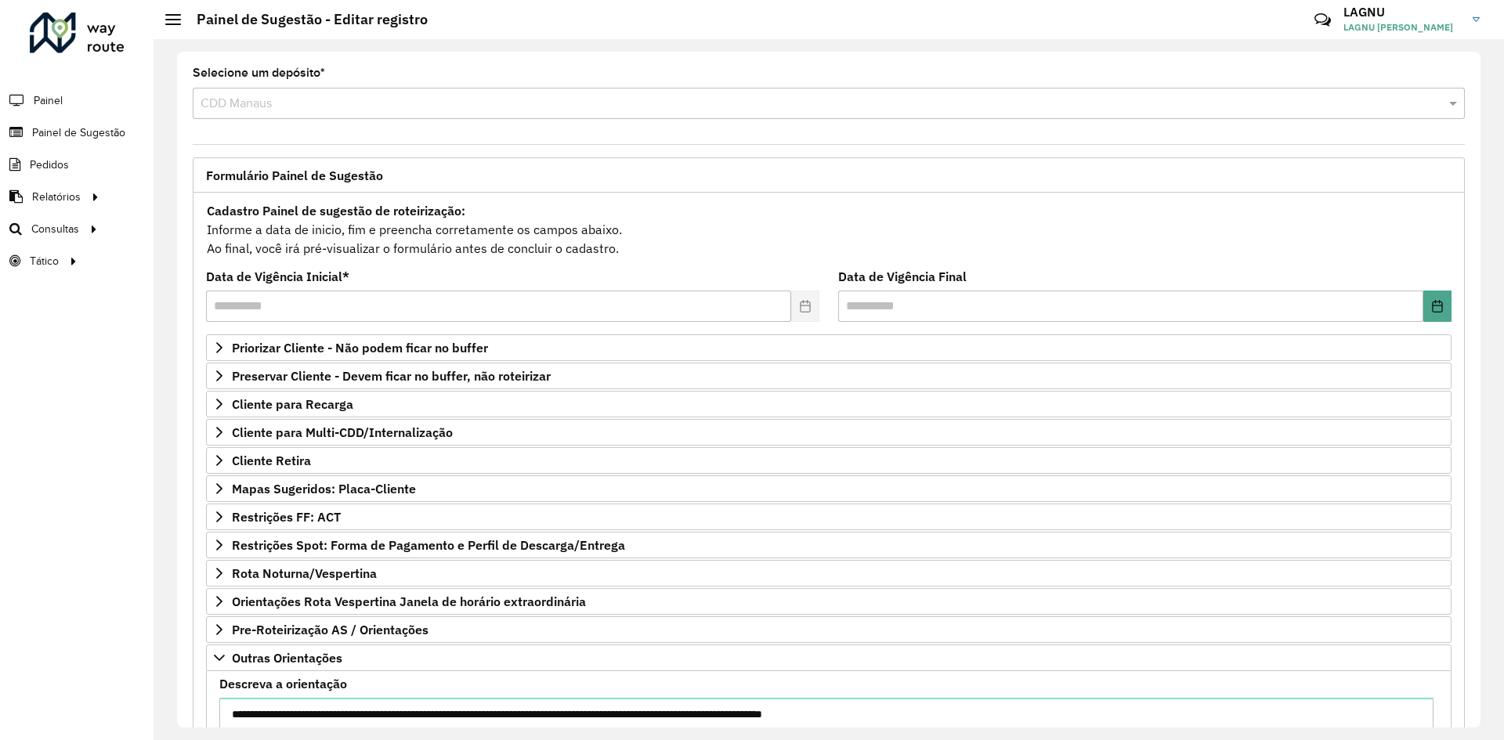
click at [727, 247] on div "Cadastro Painel de sugestão de roteirização: Informe a data de inicio, fim e pr…" at bounding box center [828, 229] width 1245 height 58
click at [341, 356] on link "Priorizar Cliente - Não podem ficar no buffer" at bounding box center [828, 347] width 1245 height 27
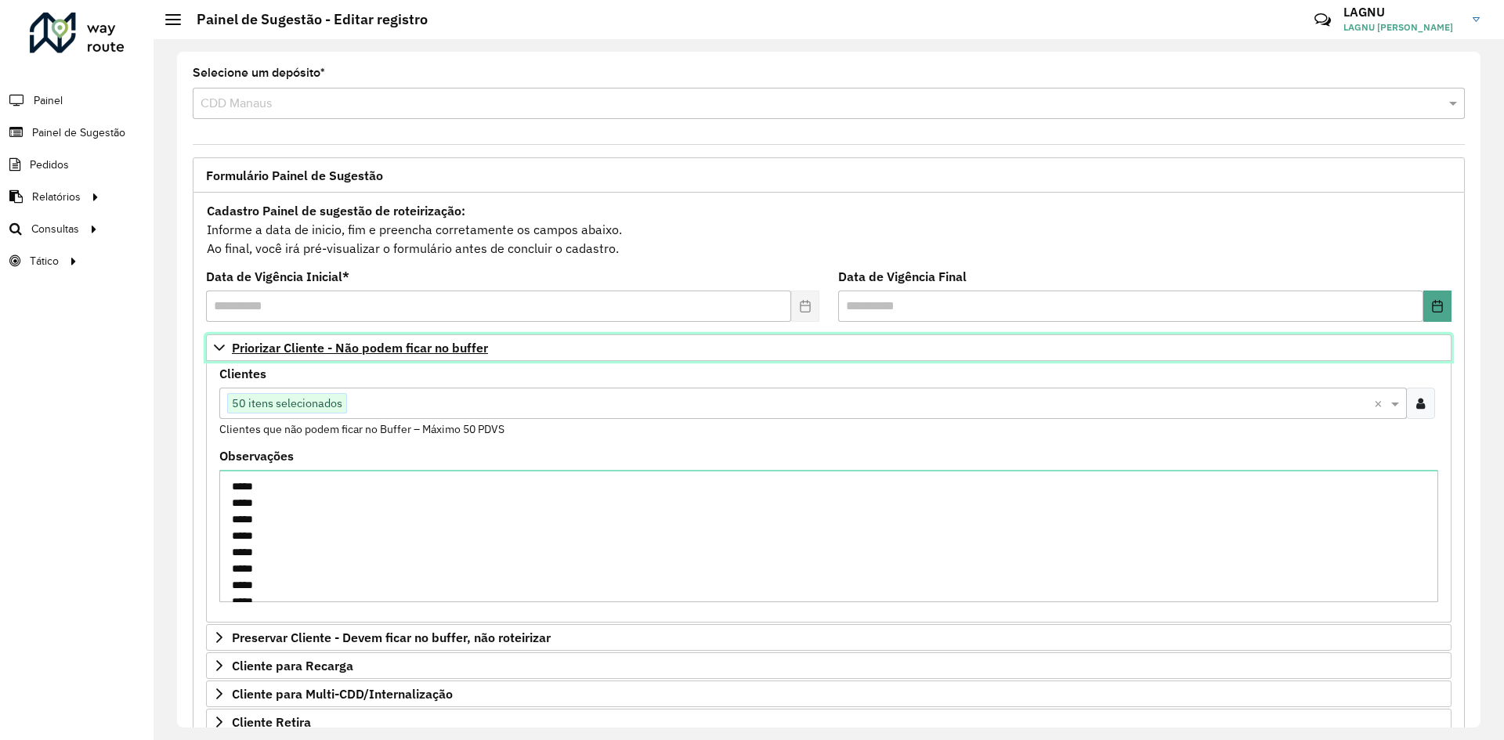
click at [340, 357] on link "Priorizar Cliente - Não podem ficar no buffer" at bounding box center [828, 347] width 1245 height 27
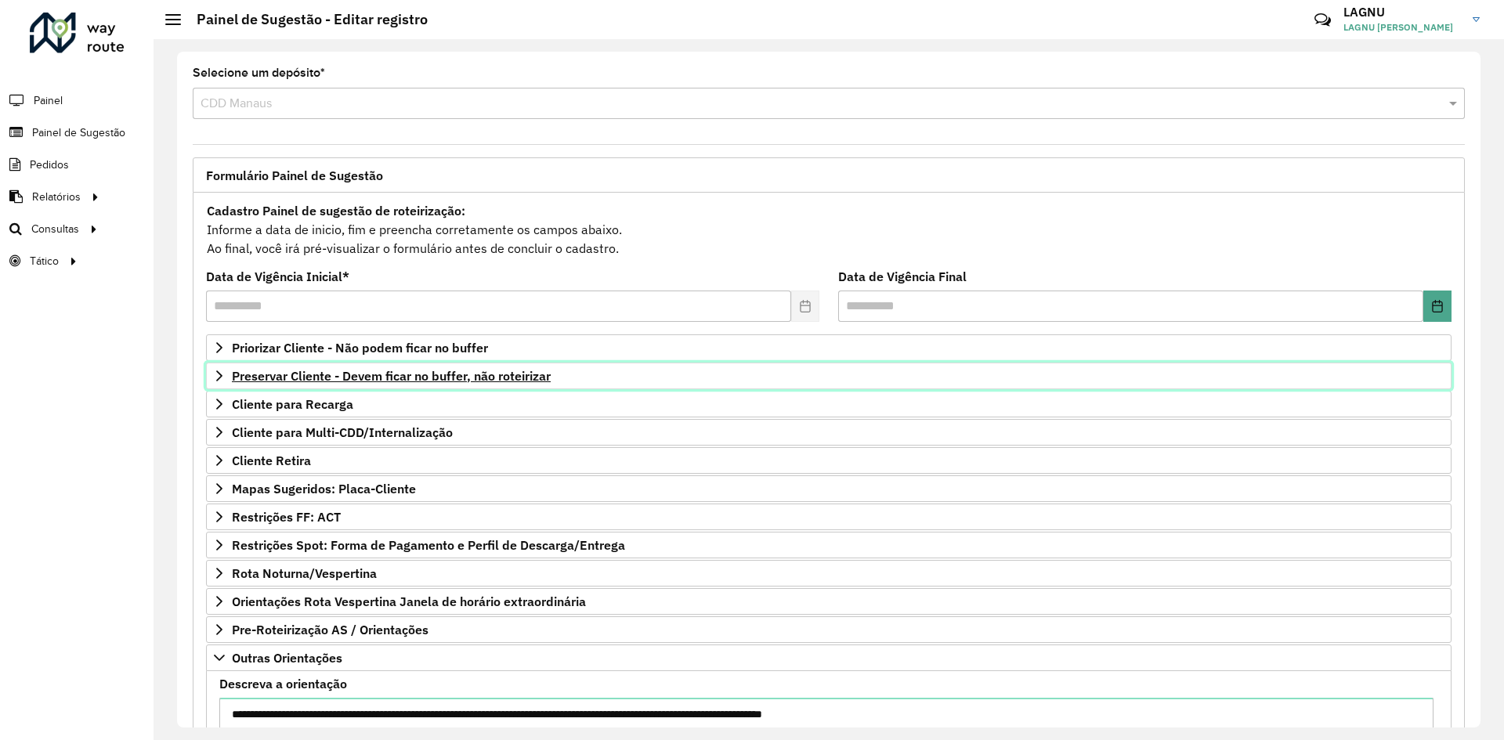
click at [308, 381] on span "Preservar Cliente - Devem ficar no buffer, não roteirizar" at bounding box center [391, 376] width 319 height 13
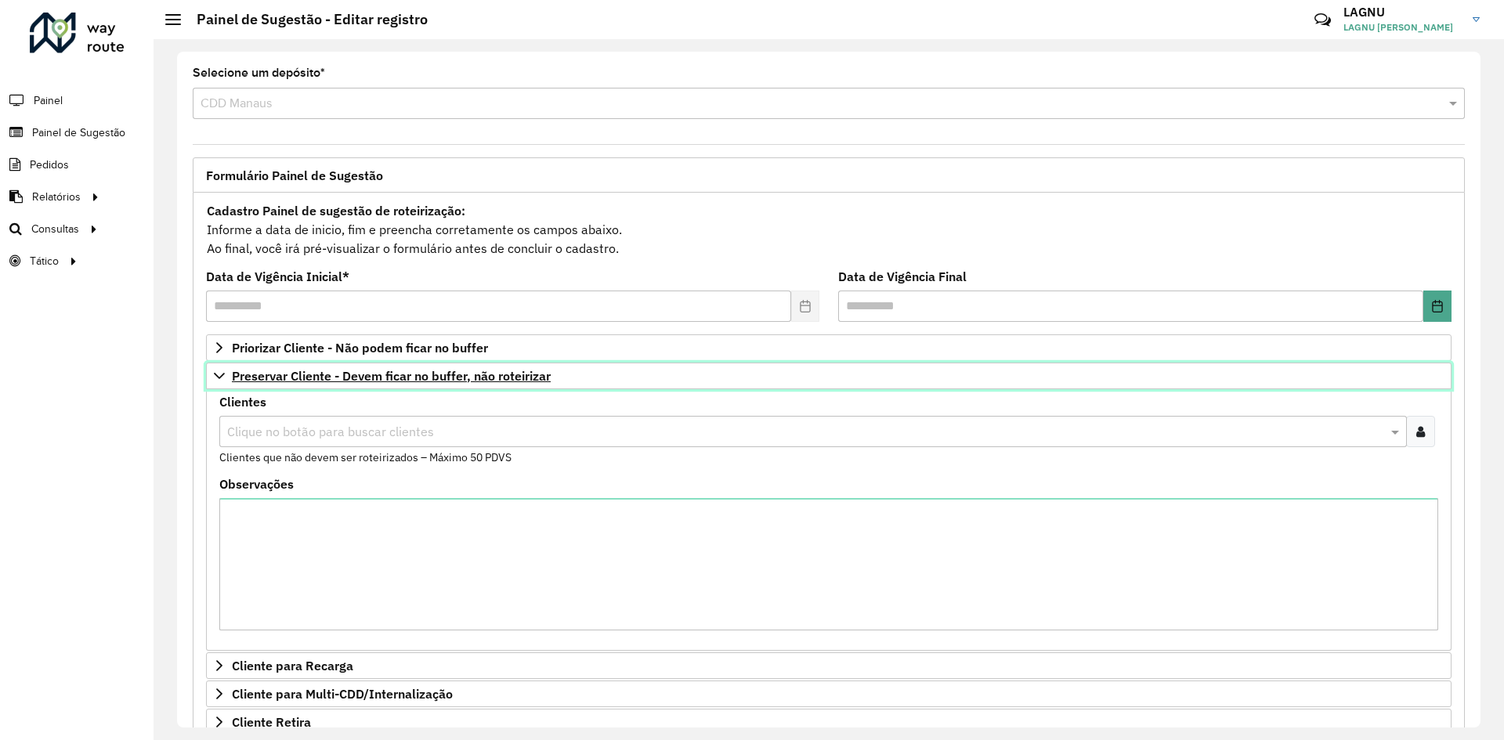
click at [313, 384] on link "Preservar Cliente - Devem ficar no buffer, não roteirizar" at bounding box center [828, 376] width 1245 height 27
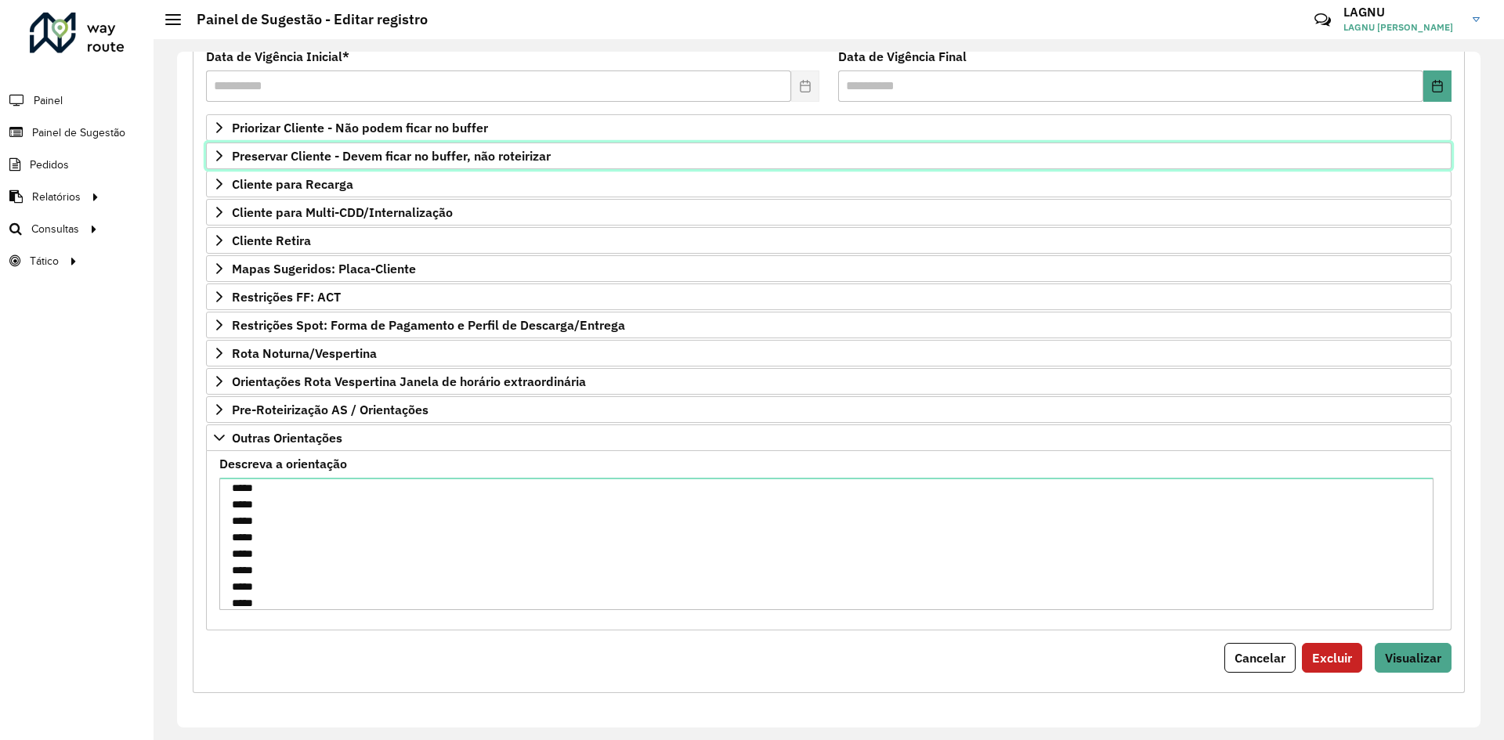
scroll to position [444, 0]
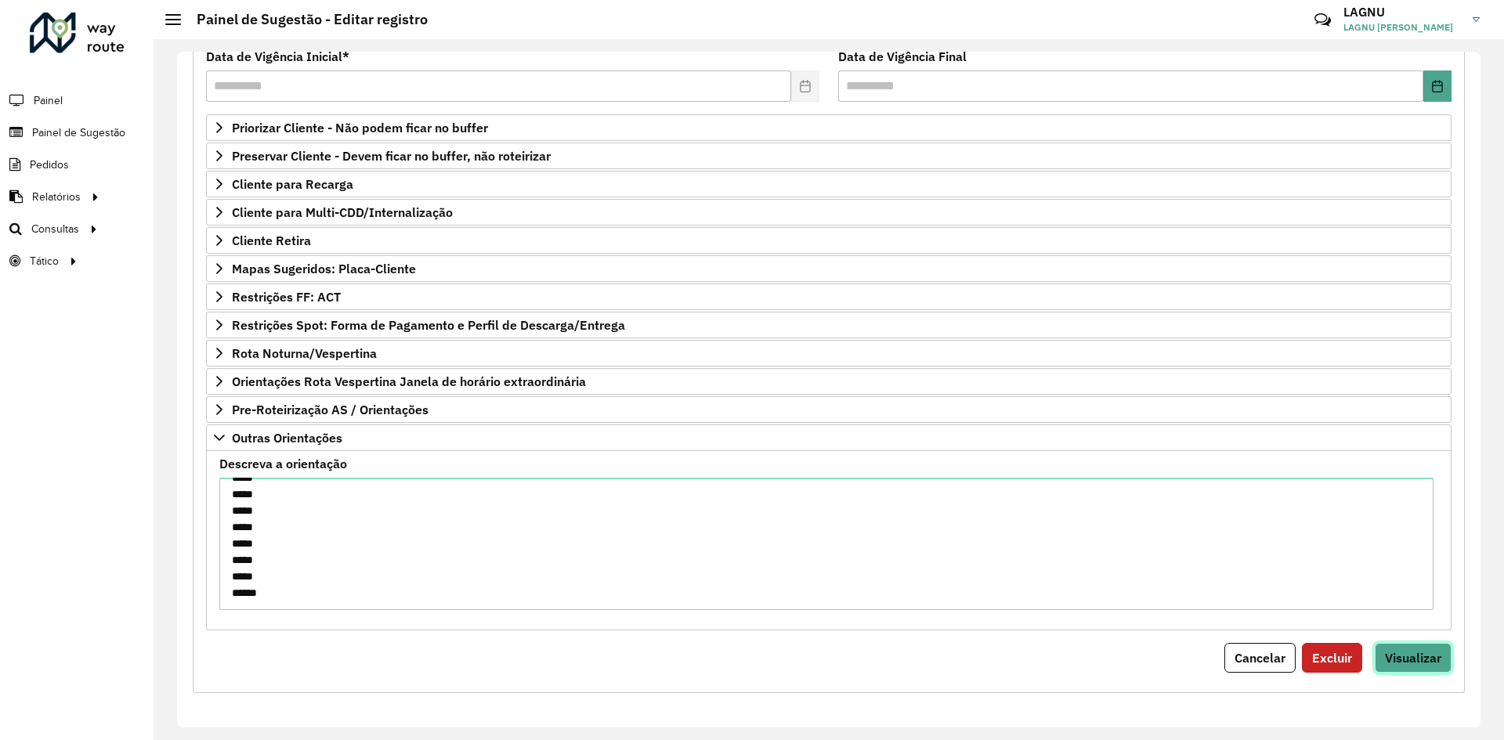
click at [1417, 667] on button "Visualizar" at bounding box center [1412, 658] width 77 height 30
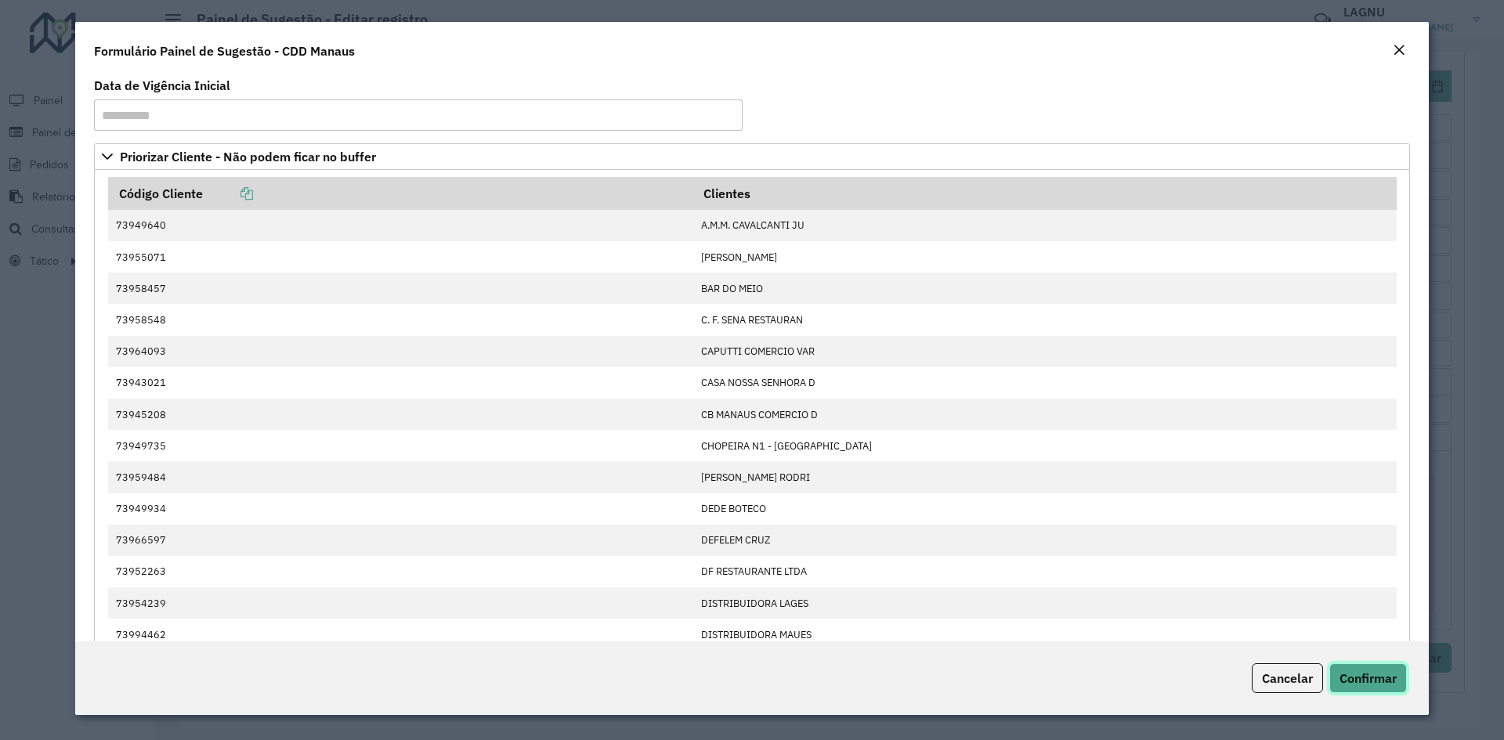
click at [1395, 674] on span "Confirmar" at bounding box center [1367, 678] width 57 height 16
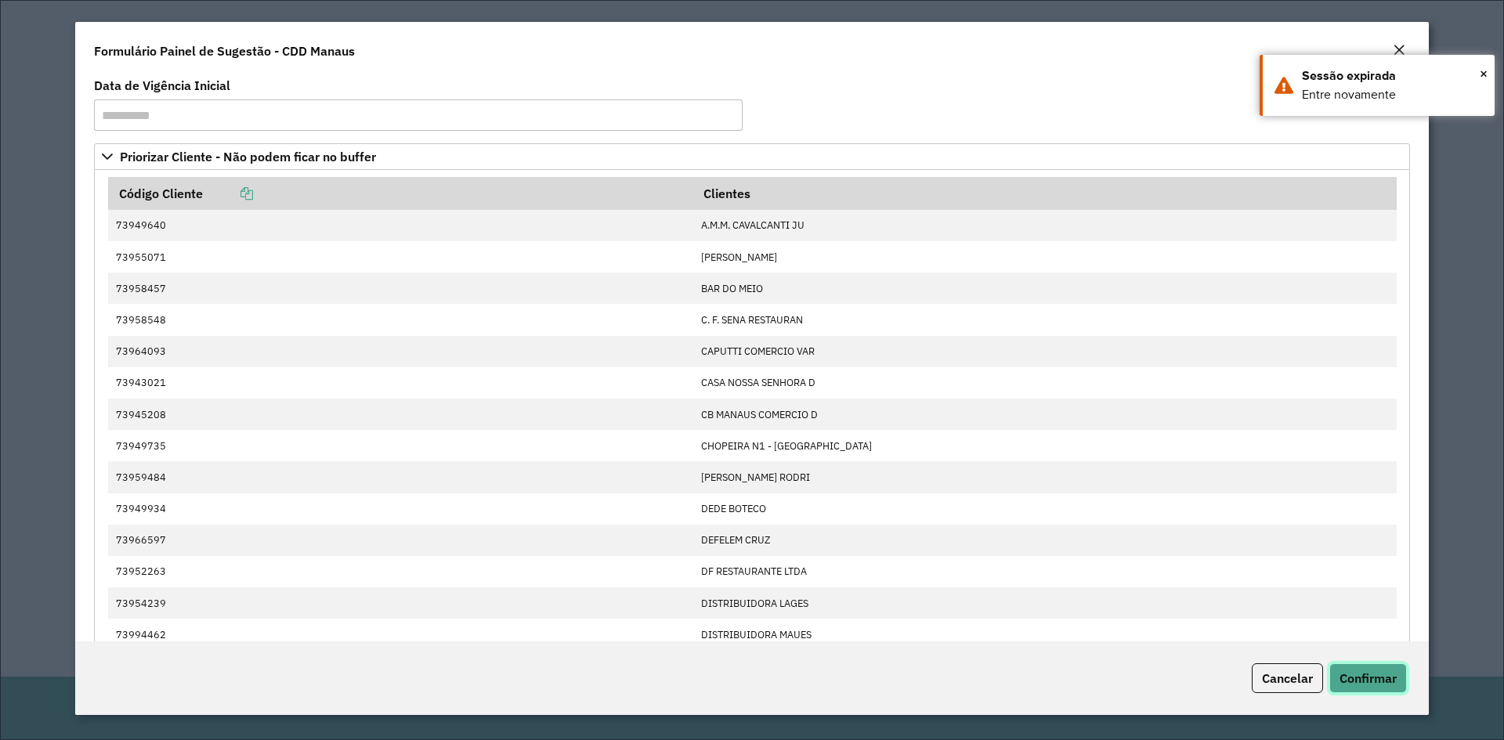
click at [1362, 672] on span "Confirmar" at bounding box center [1367, 678] width 57 height 16
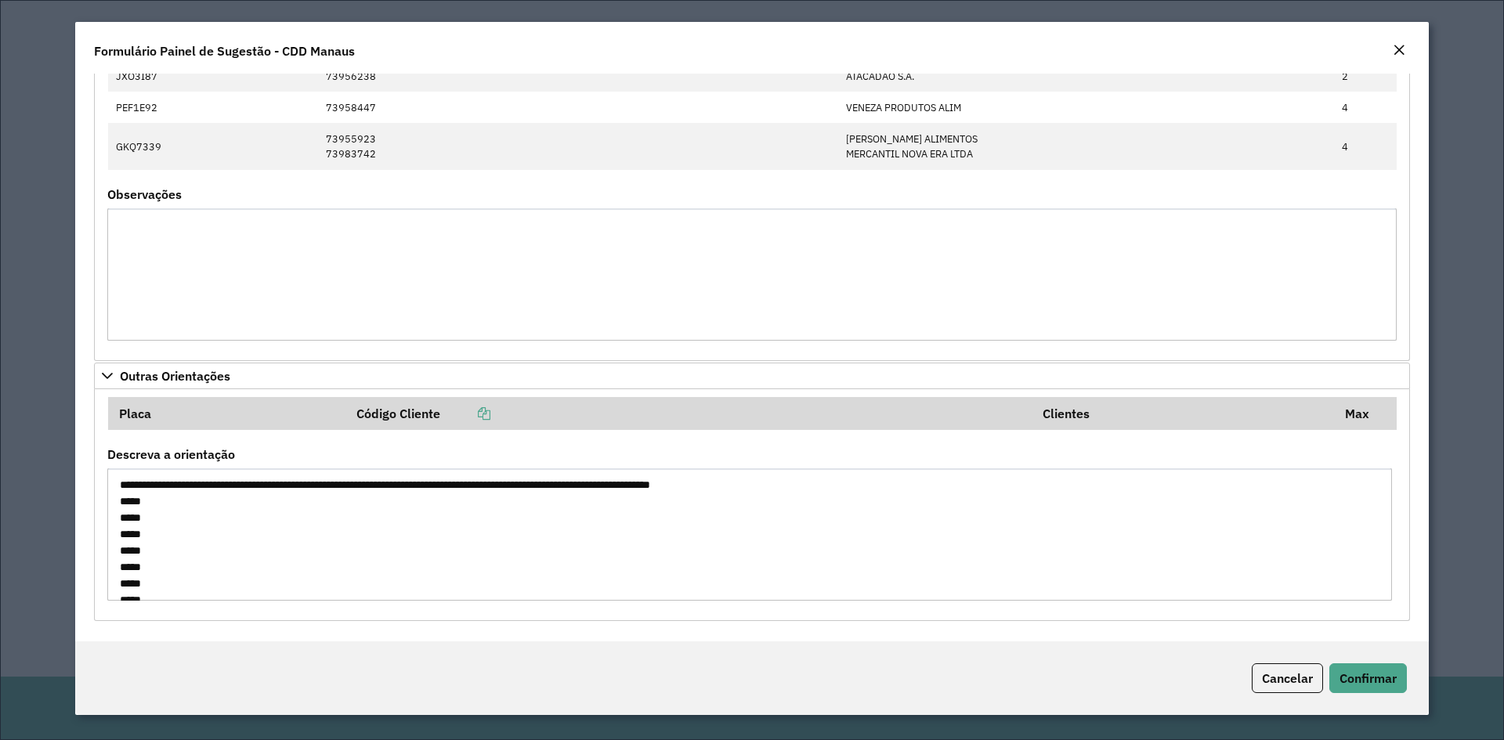
drag, startPoint x: 121, startPoint y: 490, endPoint x: 384, endPoint y: 442, distance: 267.6
click at [294, 468] on textarea "**********" at bounding box center [749, 534] width 1284 height 132
click at [440, 531] on textarea "**********" at bounding box center [749, 534] width 1284 height 132
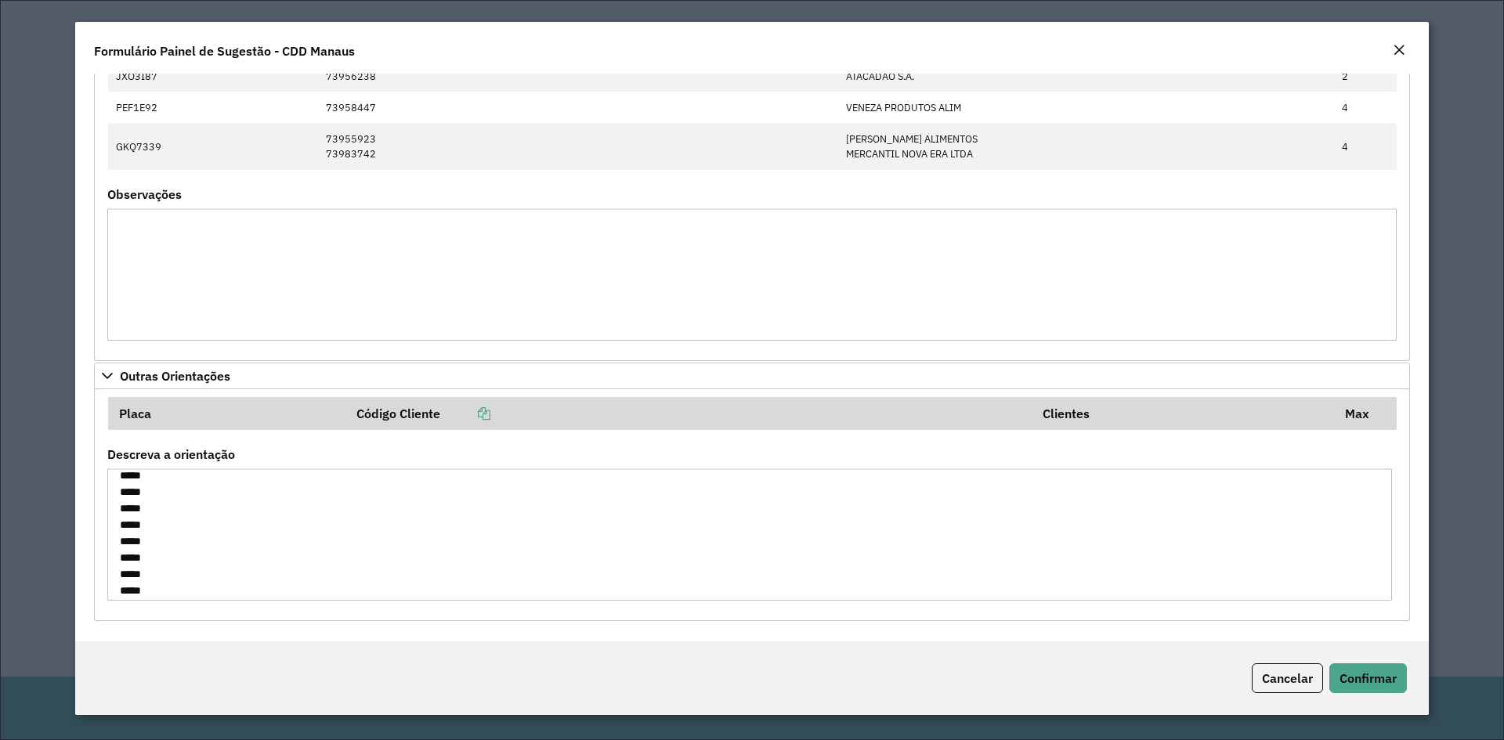
scroll to position [444, 0]
drag, startPoint x: 115, startPoint y: 486, endPoint x: 287, endPoint y: 654, distance: 240.9
click at [287, 654] on form "**********" at bounding box center [751, 368] width 1353 height 693
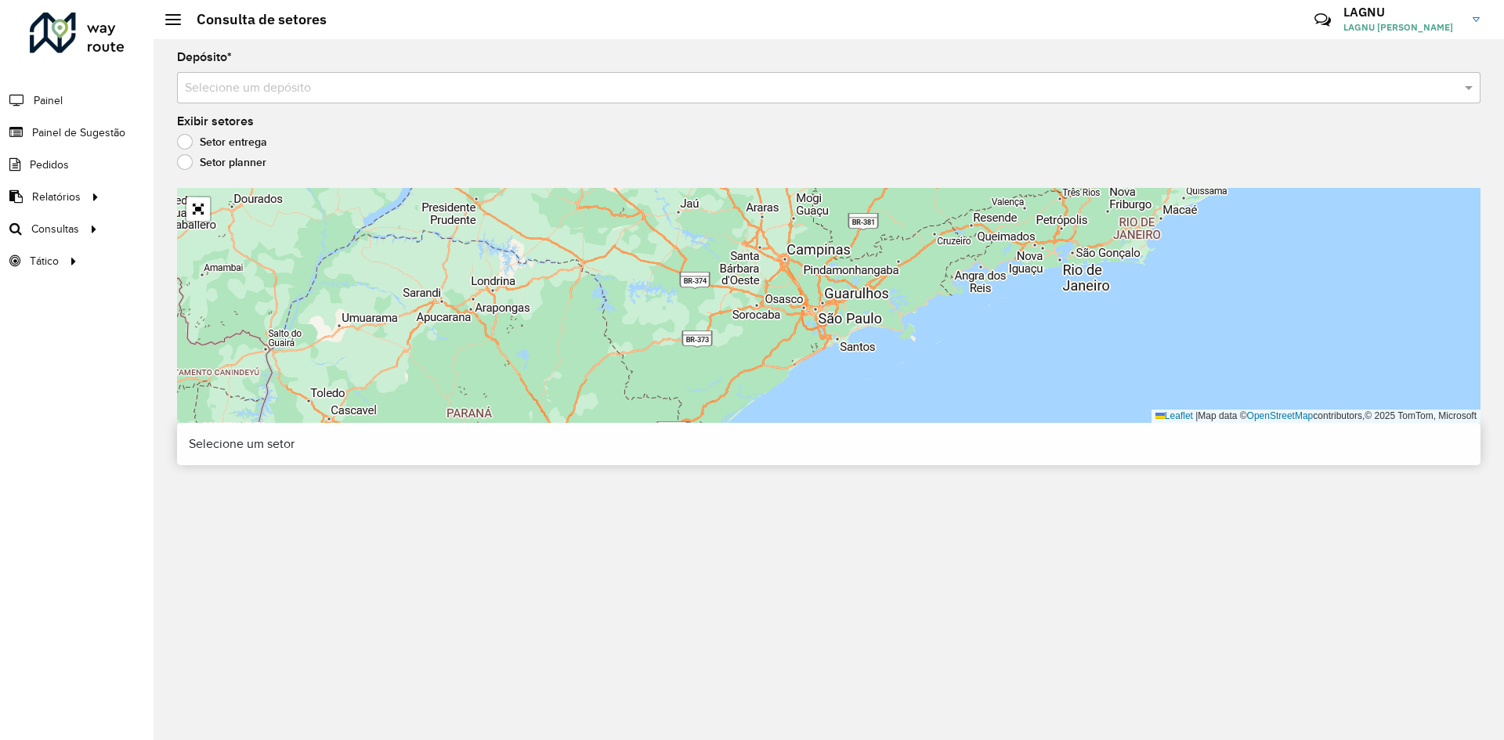
click at [370, 83] on input "text" at bounding box center [813, 88] width 1256 height 19
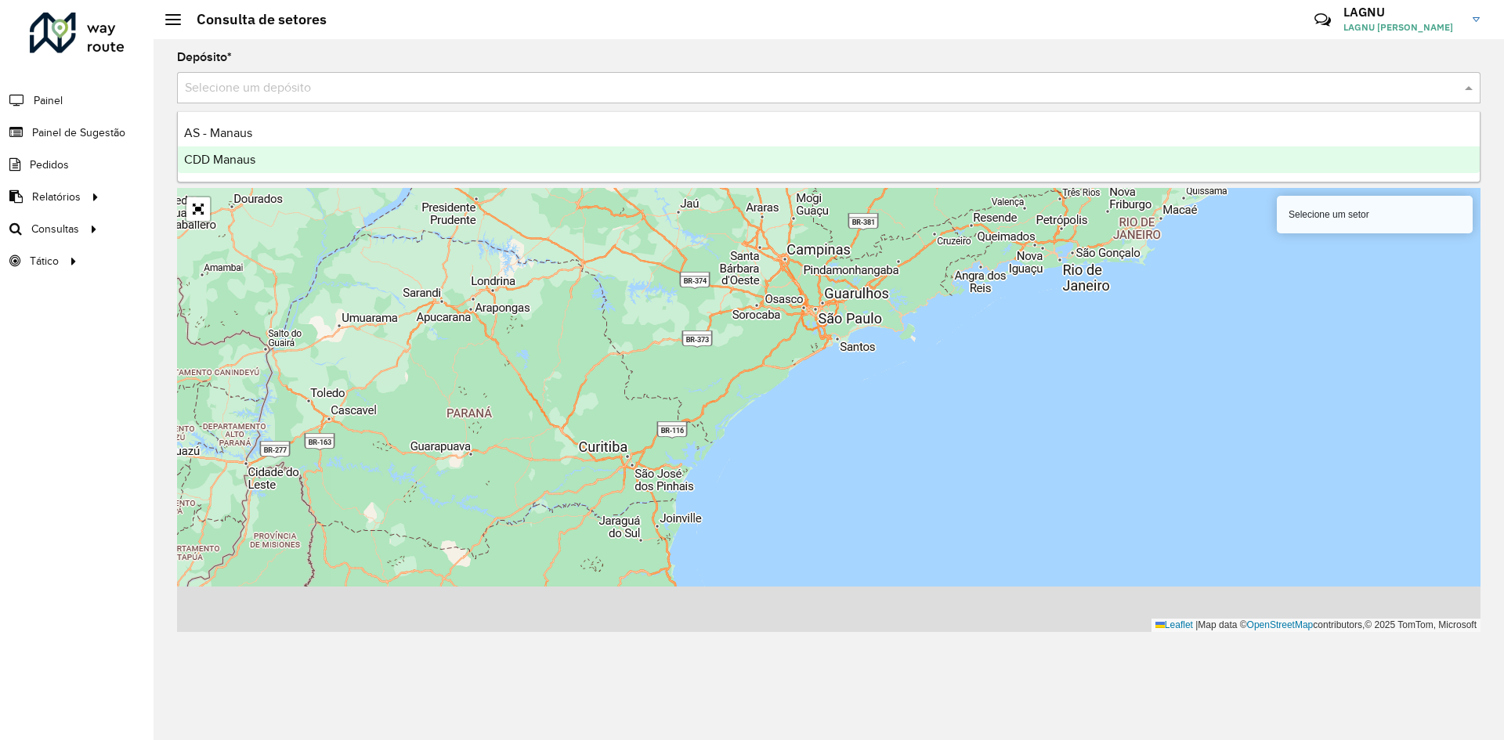
click at [314, 162] on div "CDD Manaus" at bounding box center [829, 159] width 1302 height 27
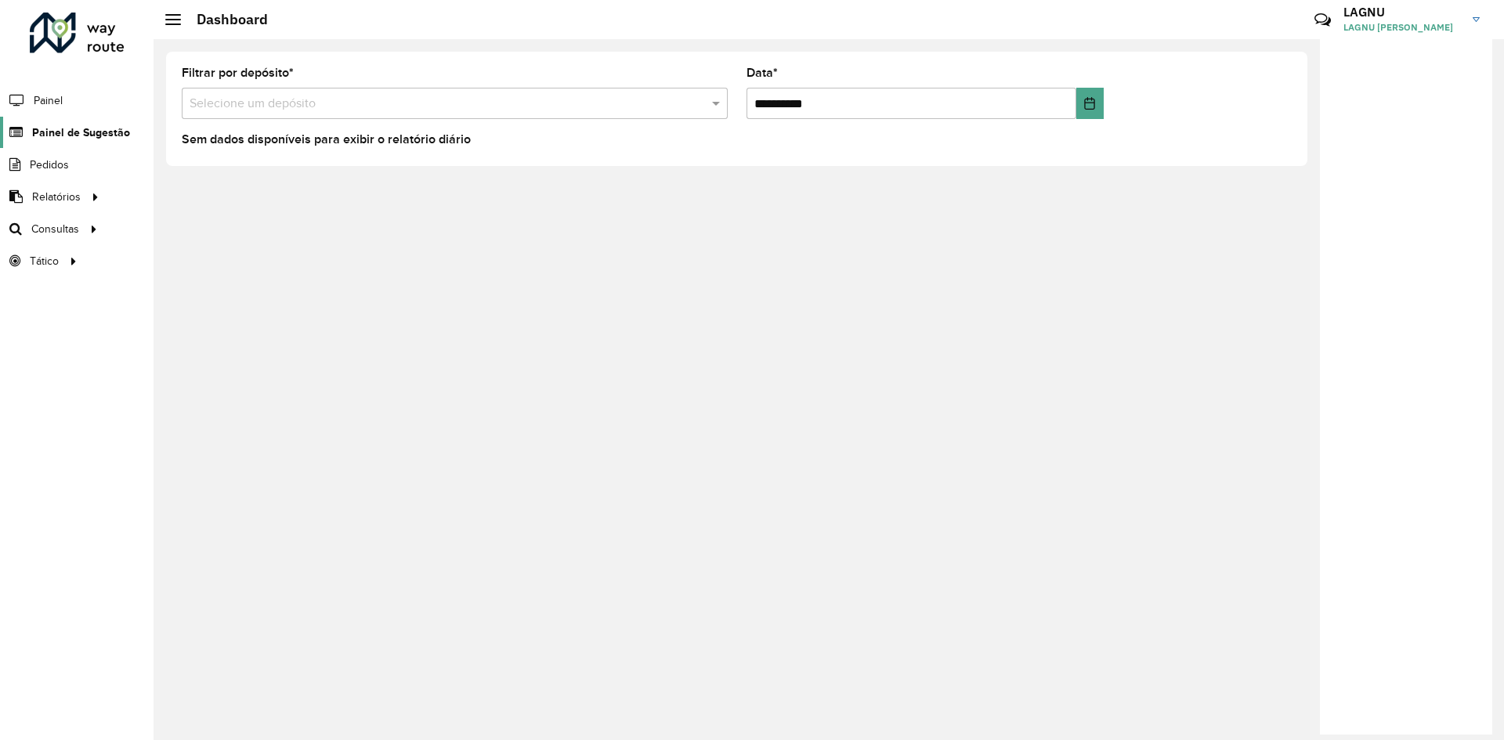
click at [78, 135] on span "Painel de Sugestão" at bounding box center [81, 133] width 98 height 16
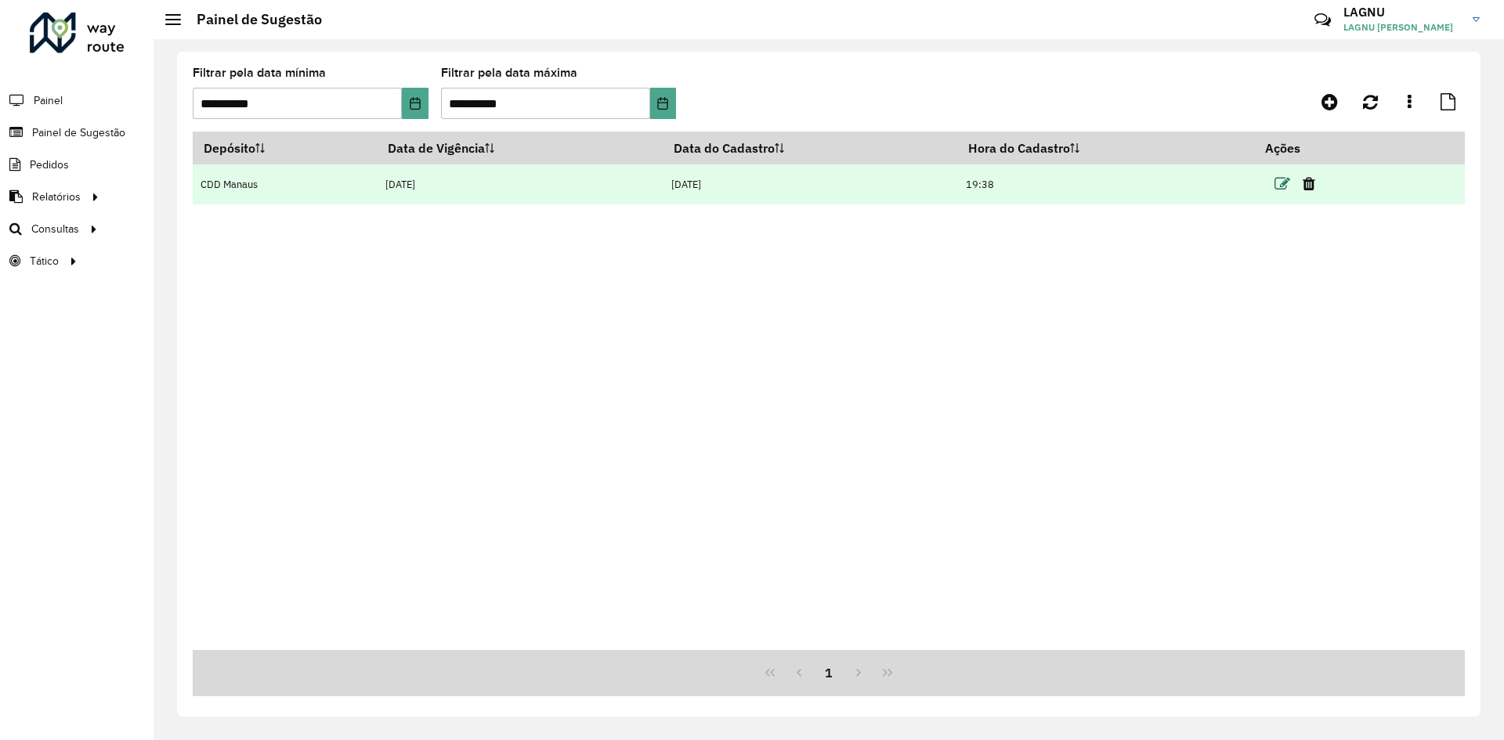
click at [1282, 183] on icon at bounding box center [1282, 184] width 16 height 16
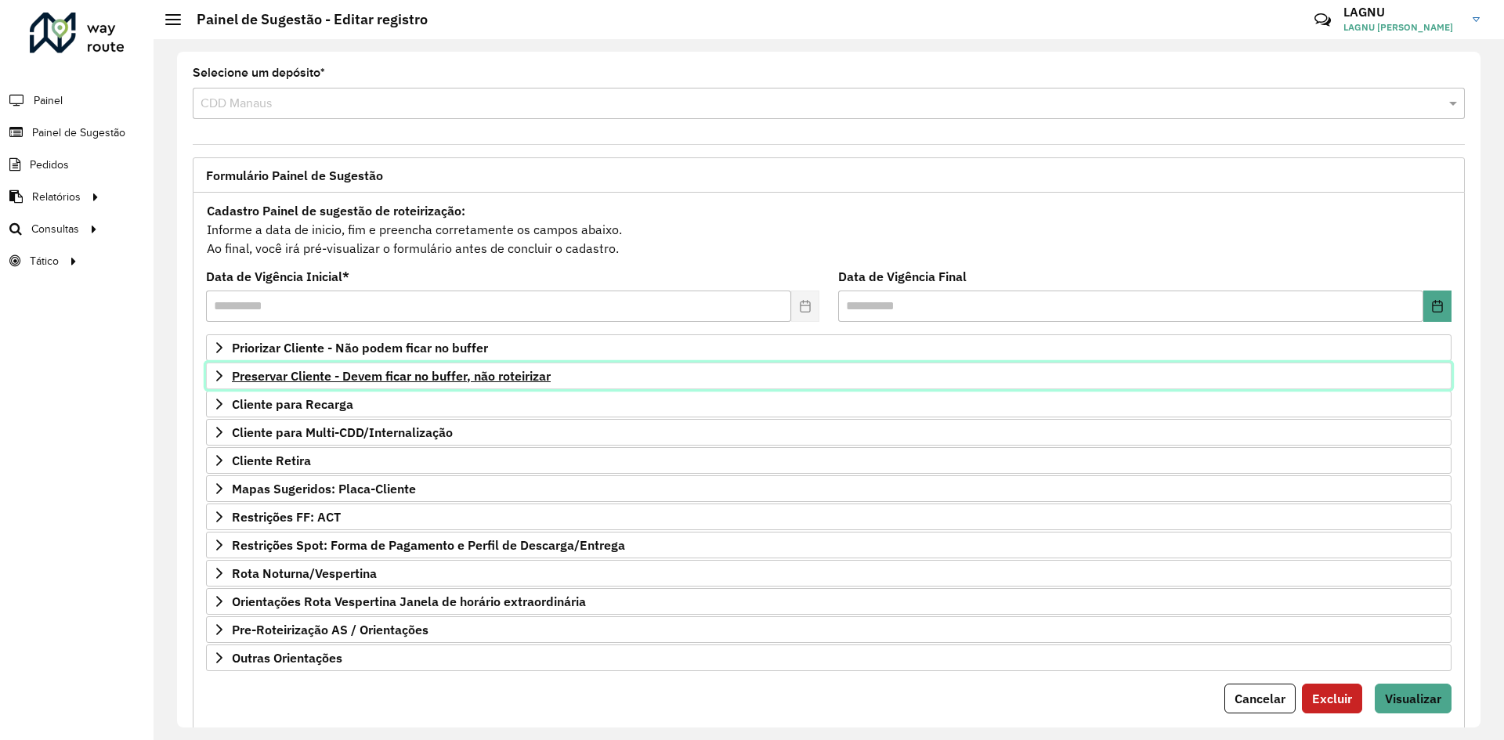
click at [388, 372] on span "Preservar Cliente - Devem ficar no buffer, não roteirizar" at bounding box center [391, 376] width 319 height 13
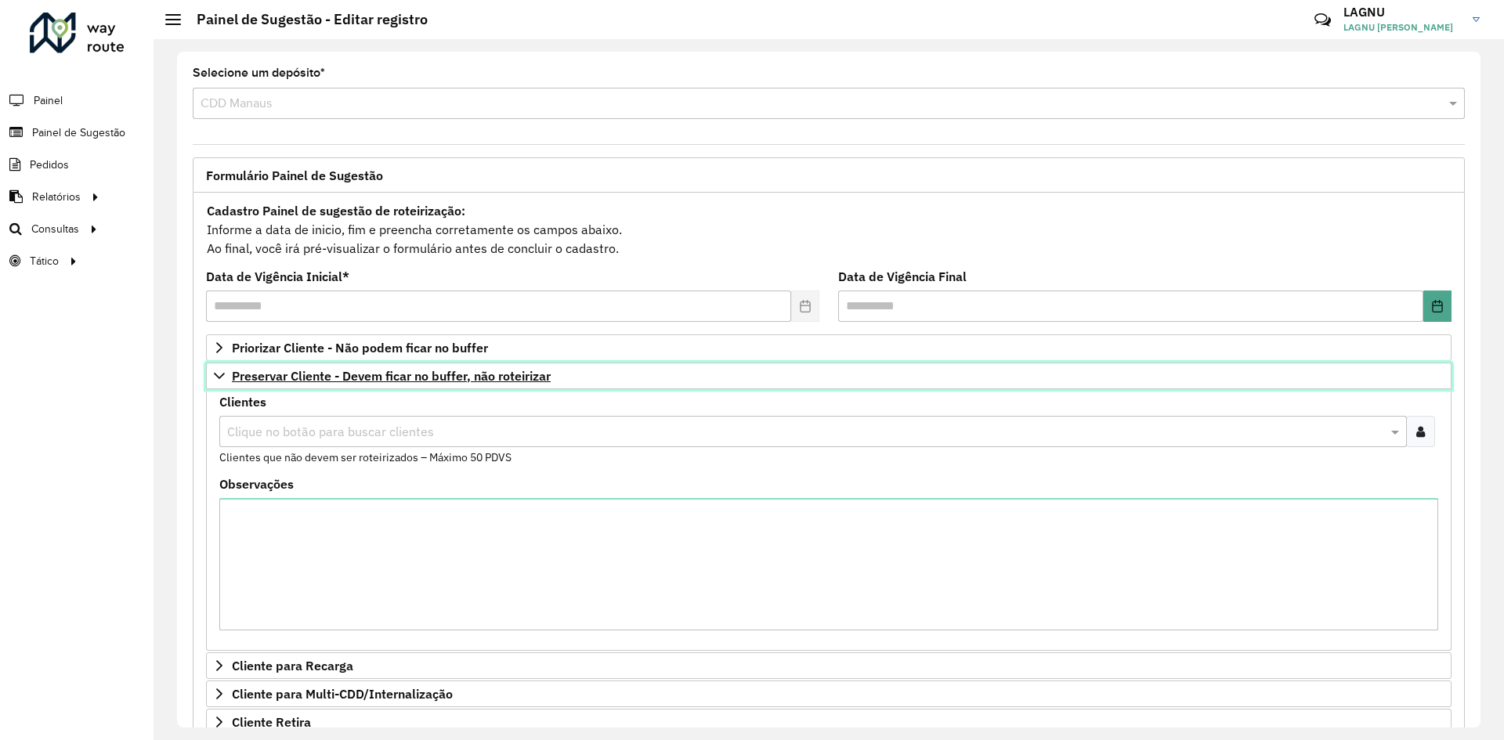
click at [388, 372] on span "Preservar Cliente - Devem ficar no buffer, não roteirizar" at bounding box center [391, 376] width 319 height 13
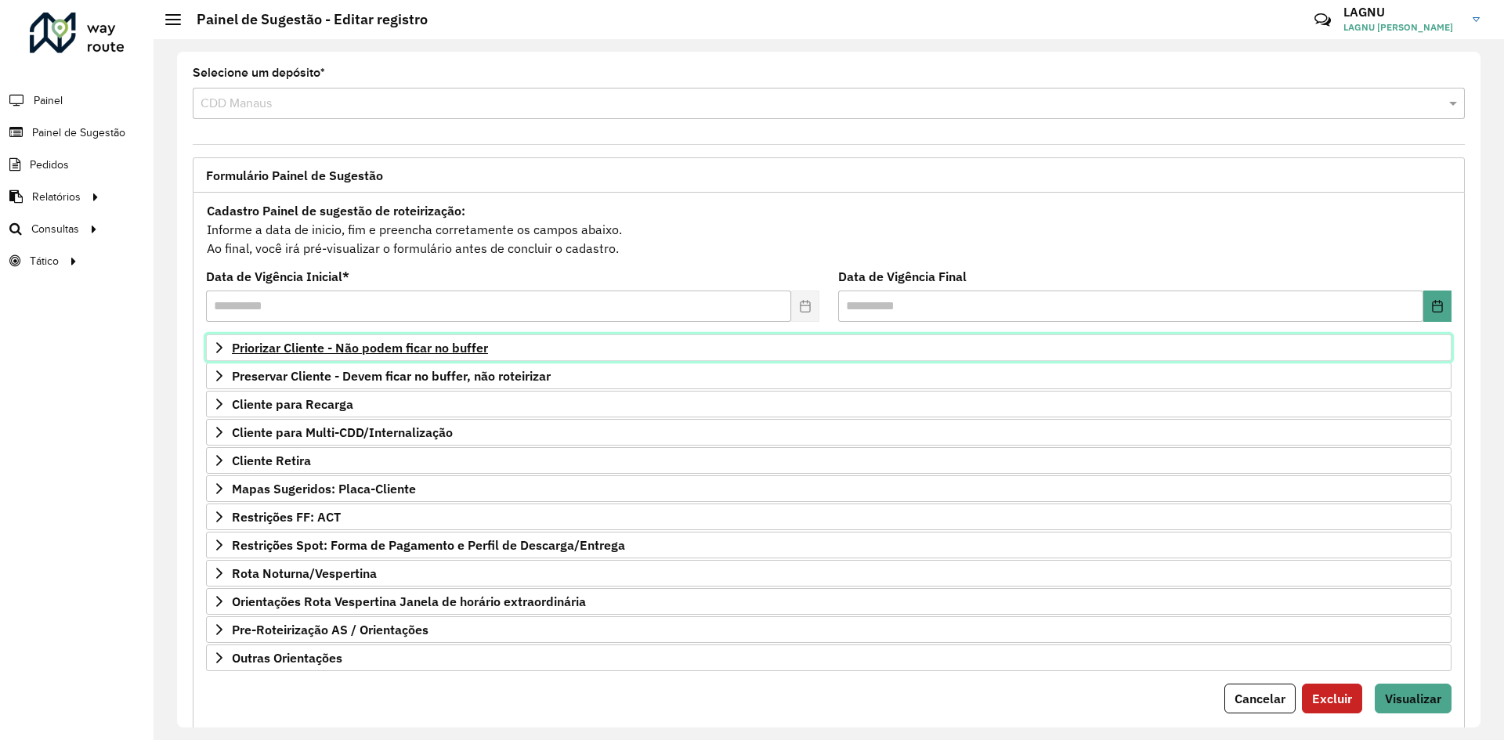
click at [379, 352] on span "Priorizar Cliente - Não podem ficar no buffer" at bounding box center [360, 347] width 256 height 13
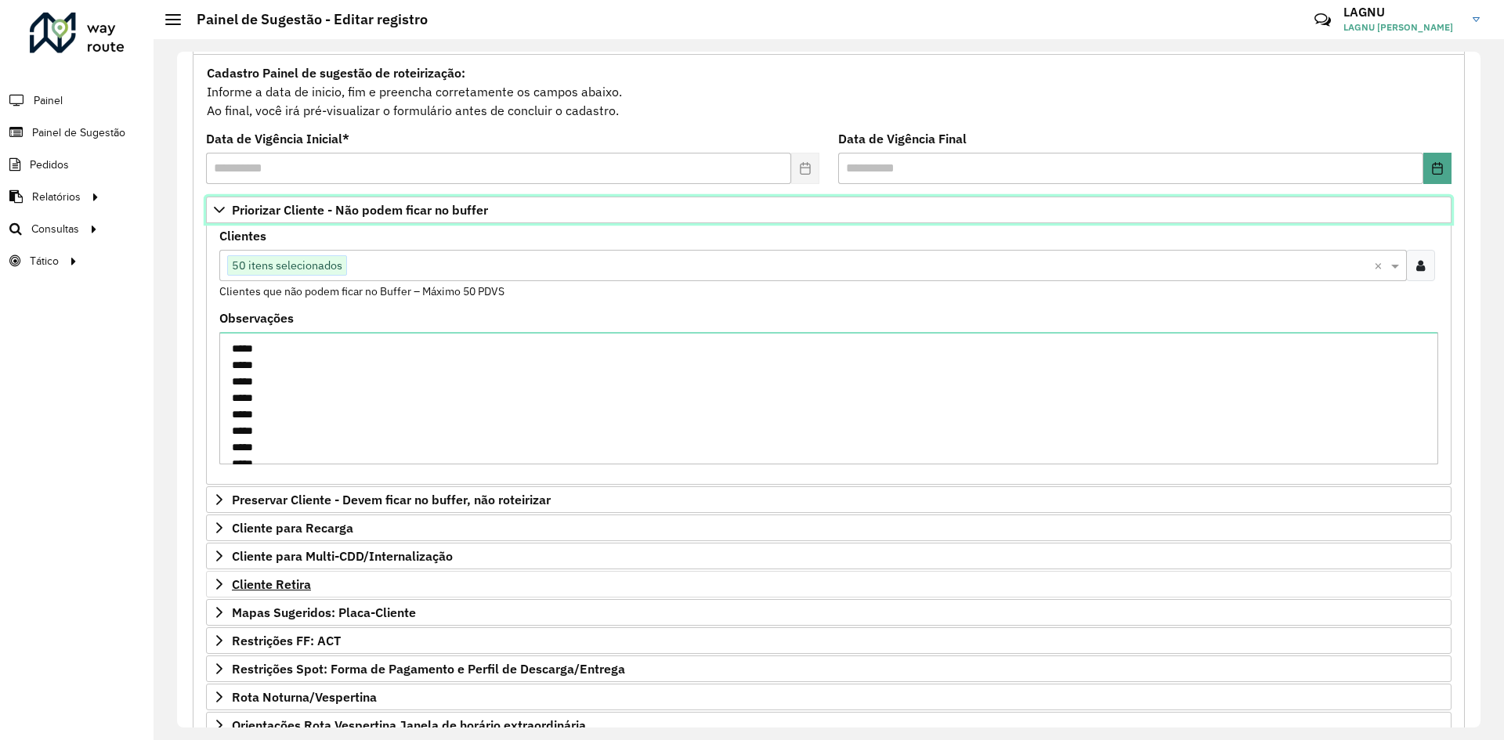
scroll to position [302, 0]
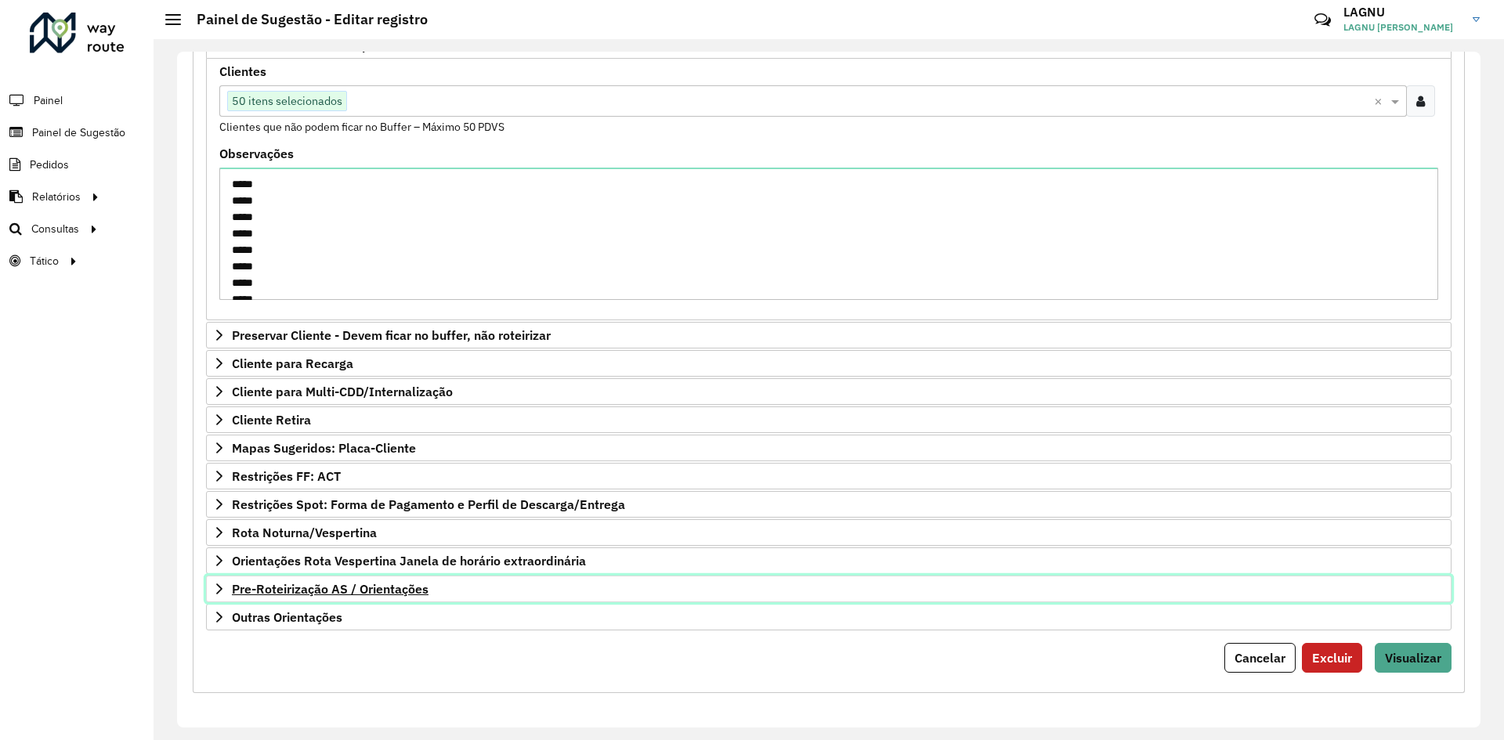
click at [416, 586] on span "Pre-Roteirização AS / Orientações" at bounding box center [330, 589] width 197 height 13
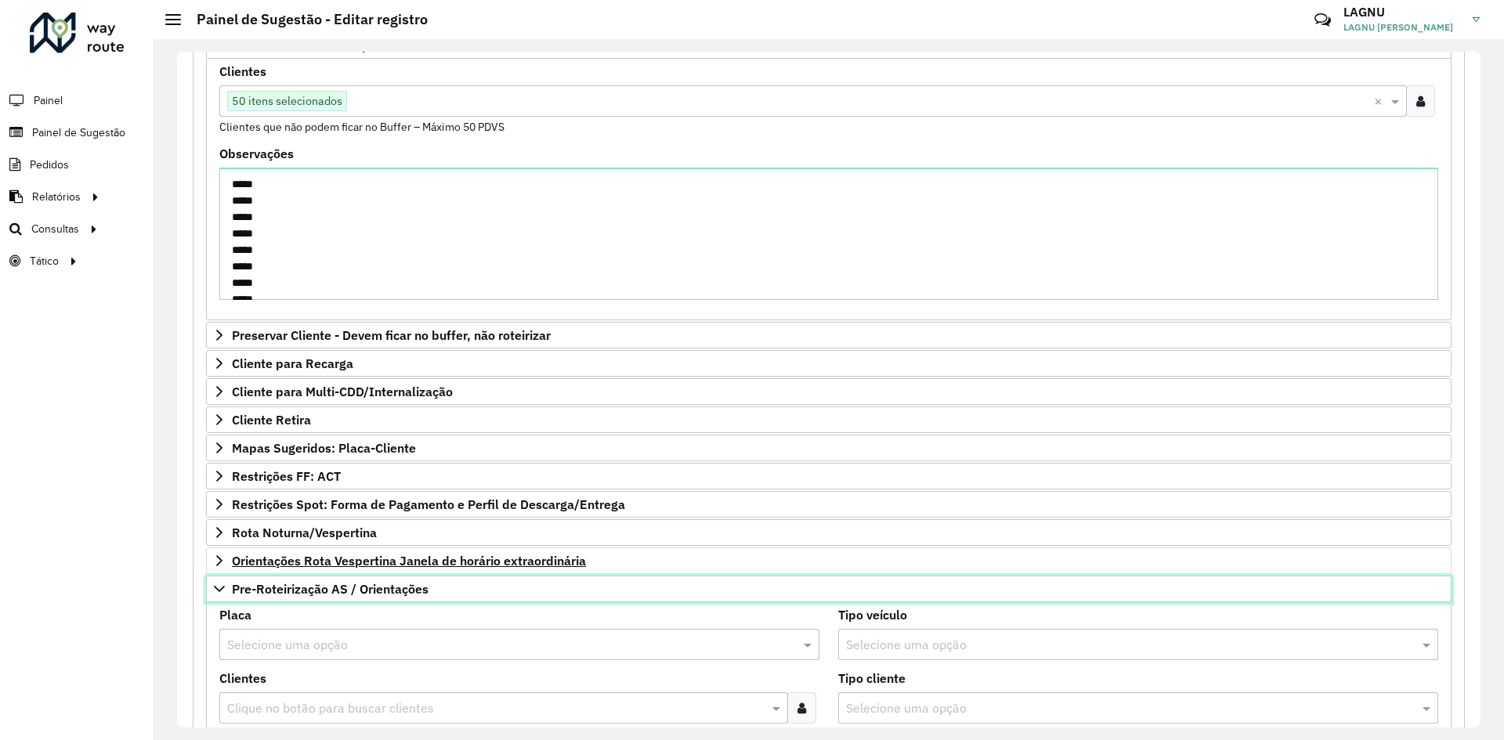
scroll to position [616, 0]
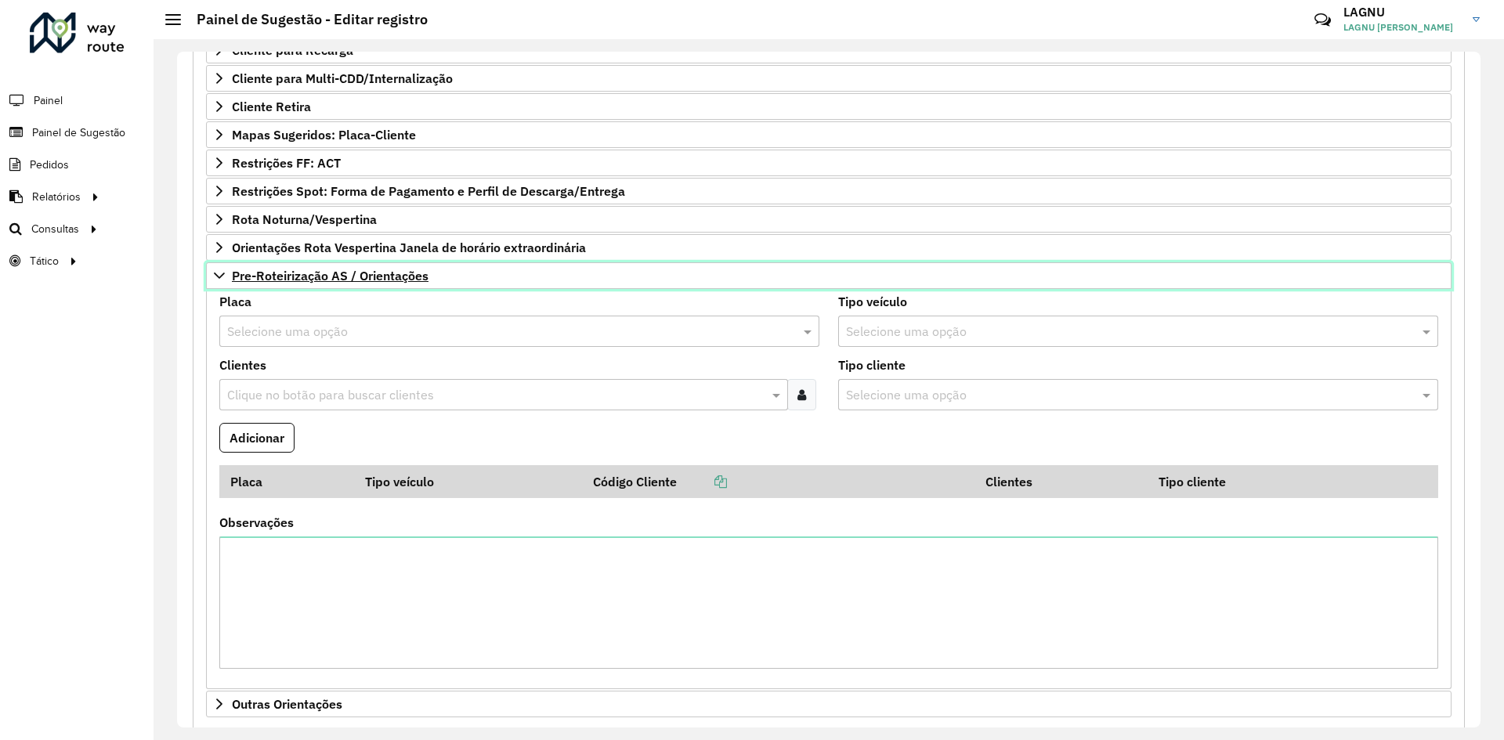
click at [351, 287] on link "Pre-Roteirização AS / Orientações" at bounding box center [828, 275] width 1245 height 27
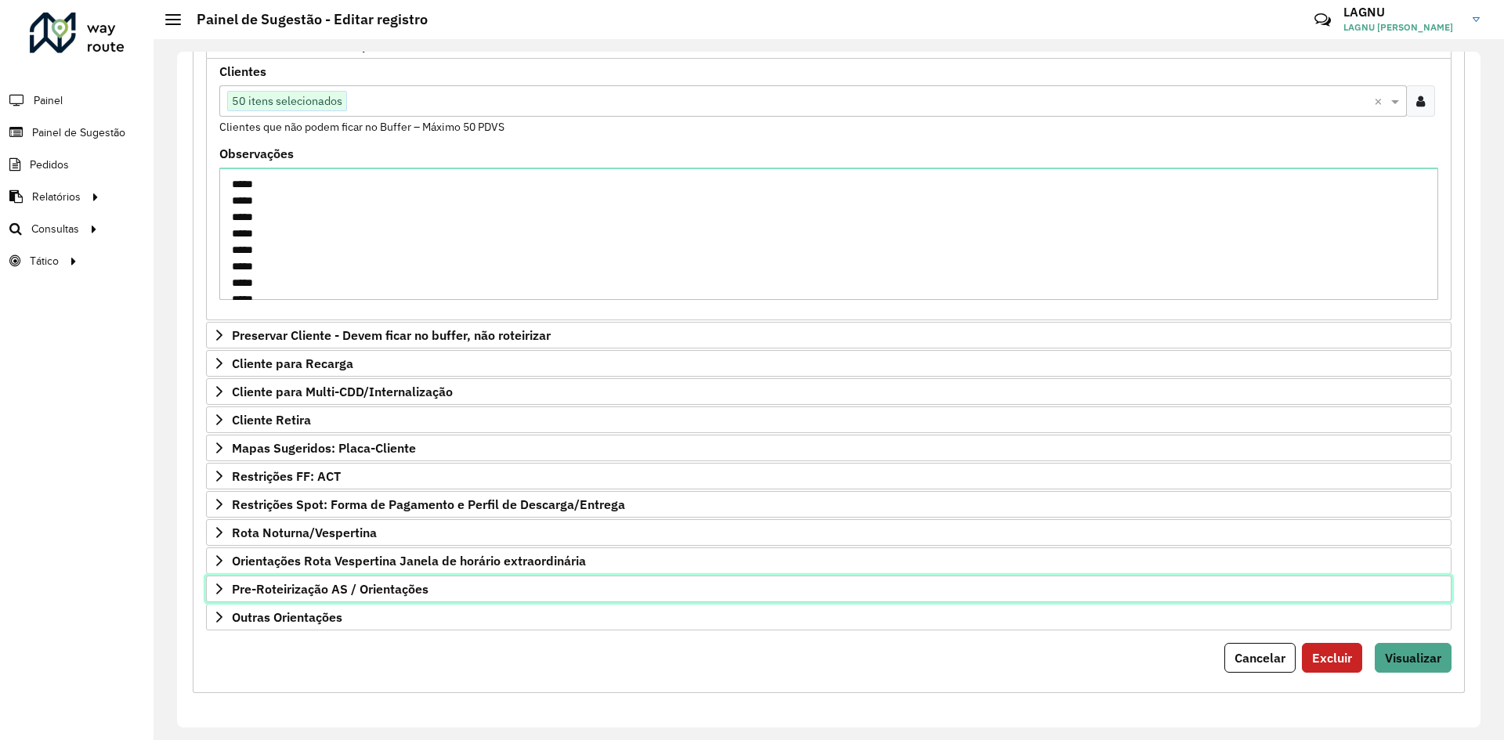
scroll to position [302, 0]
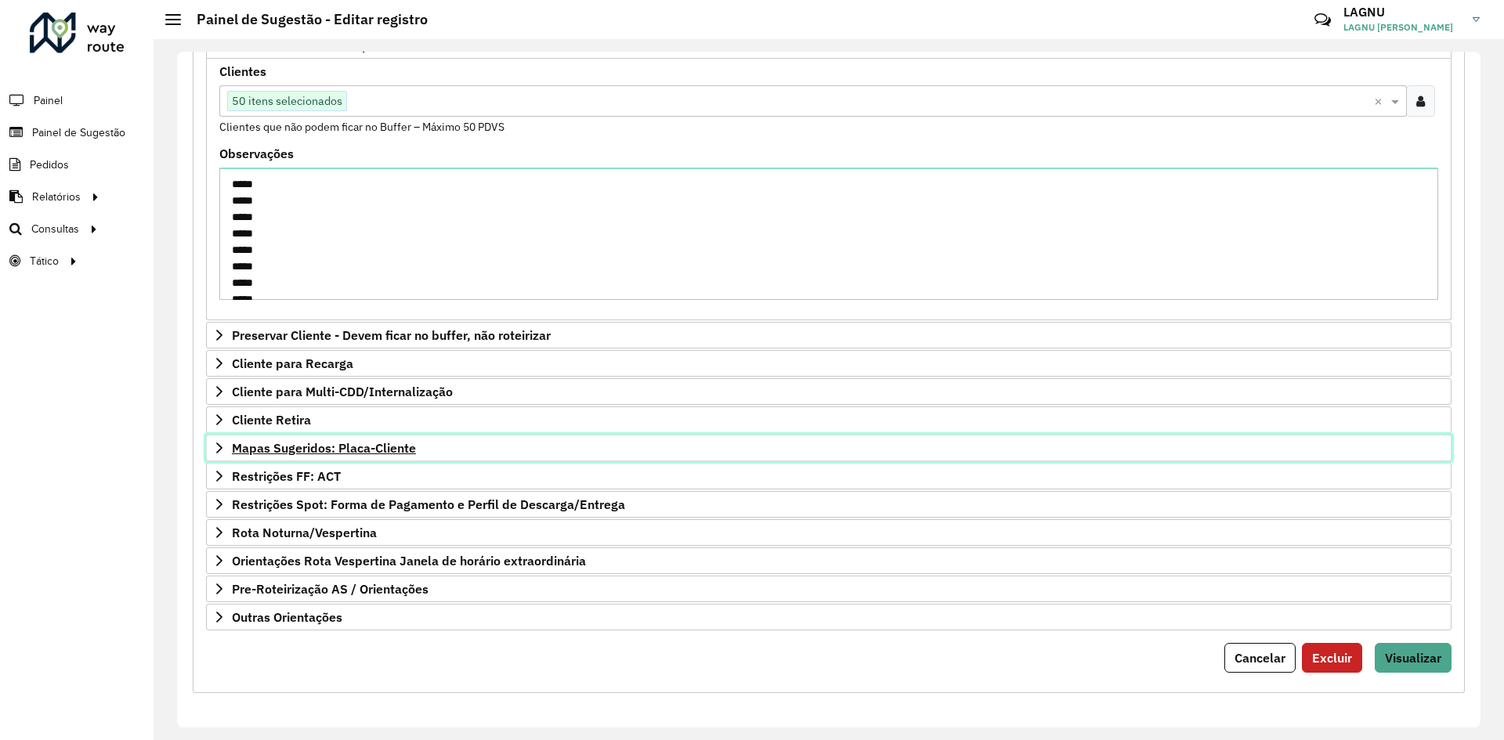
click at [368, 448] on span "Mapas Sugeridos: Placa-Cliente" at bounding box center [324, 448] width 184 height 13
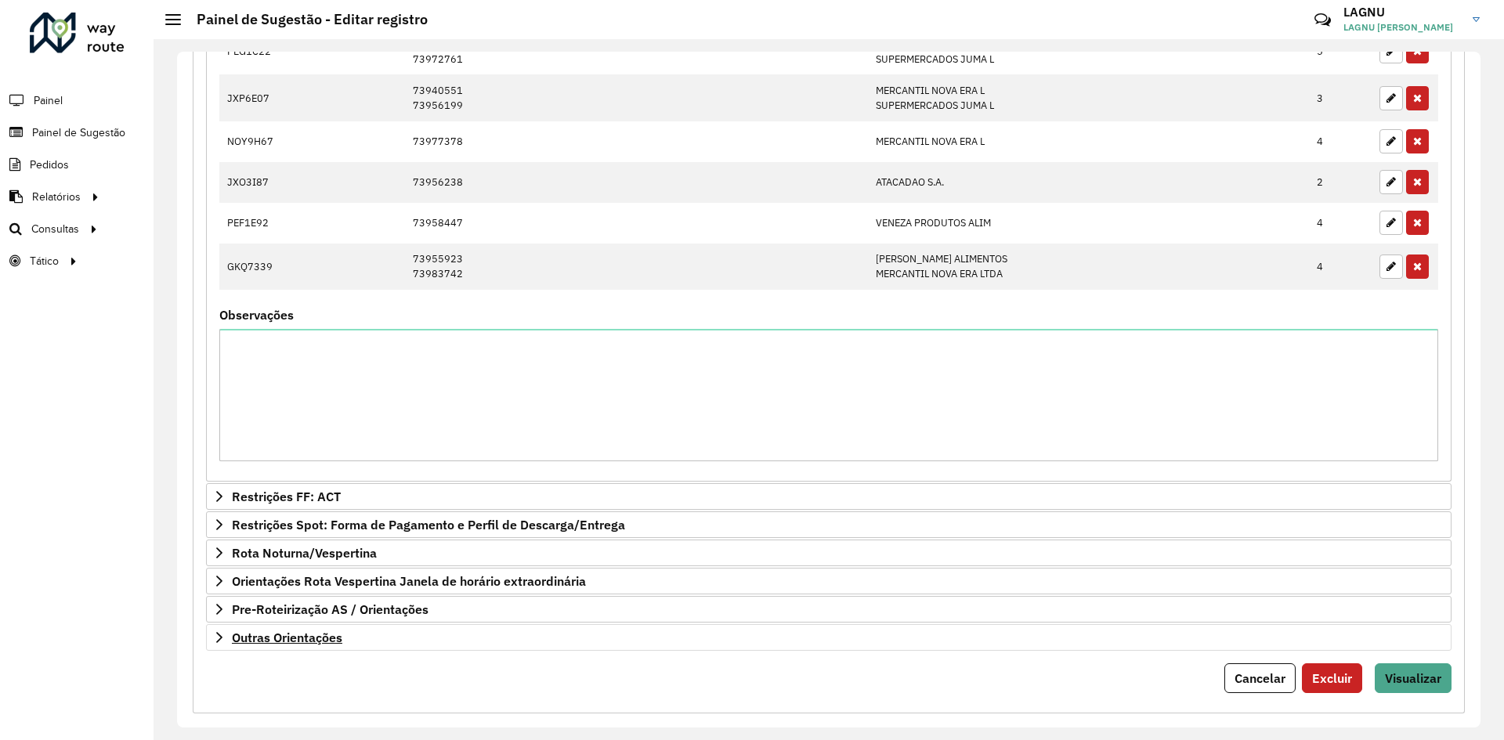
scroll to position [929, 0]
click at [1430, 666] on button "Visualizar" at bounding box center [1412, 677] width 77 height 30
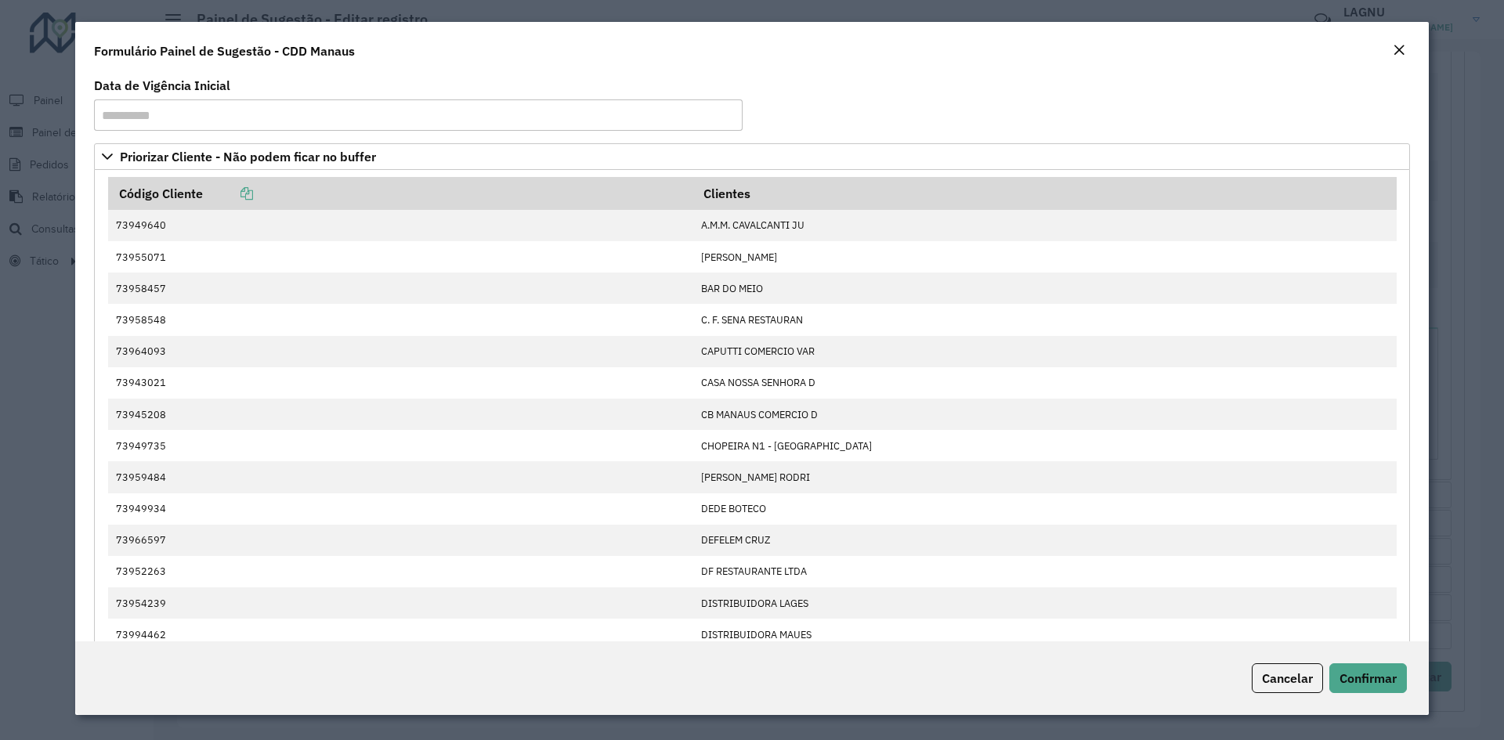
drag, startPoint x: 1393, startPoint y: 45, endPoint x: 1336, endPoint y: 94, distance: 75.5
click at [1394, 45] on em "Close" at bounding box center [1398, 50] width 13 height 13
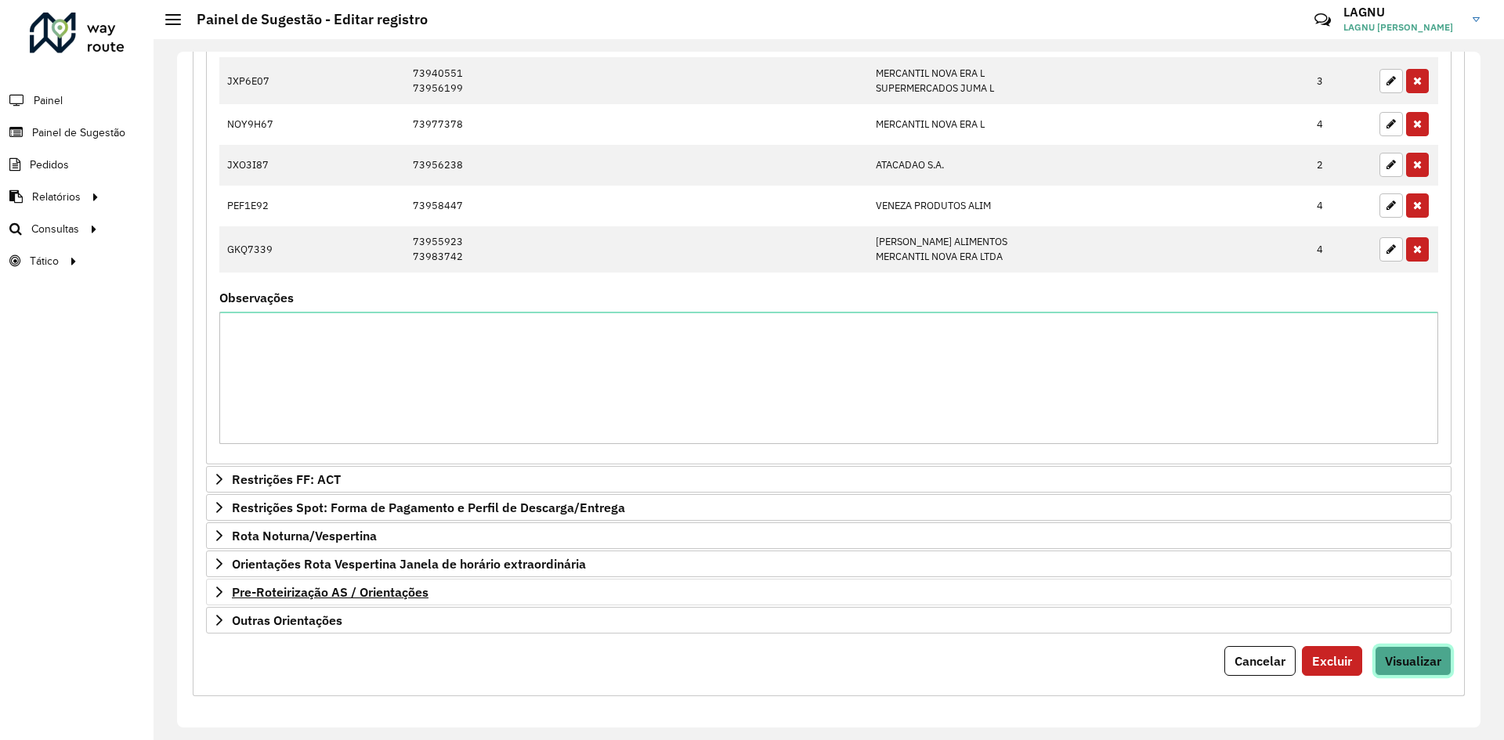
scroll to position [948, 0]
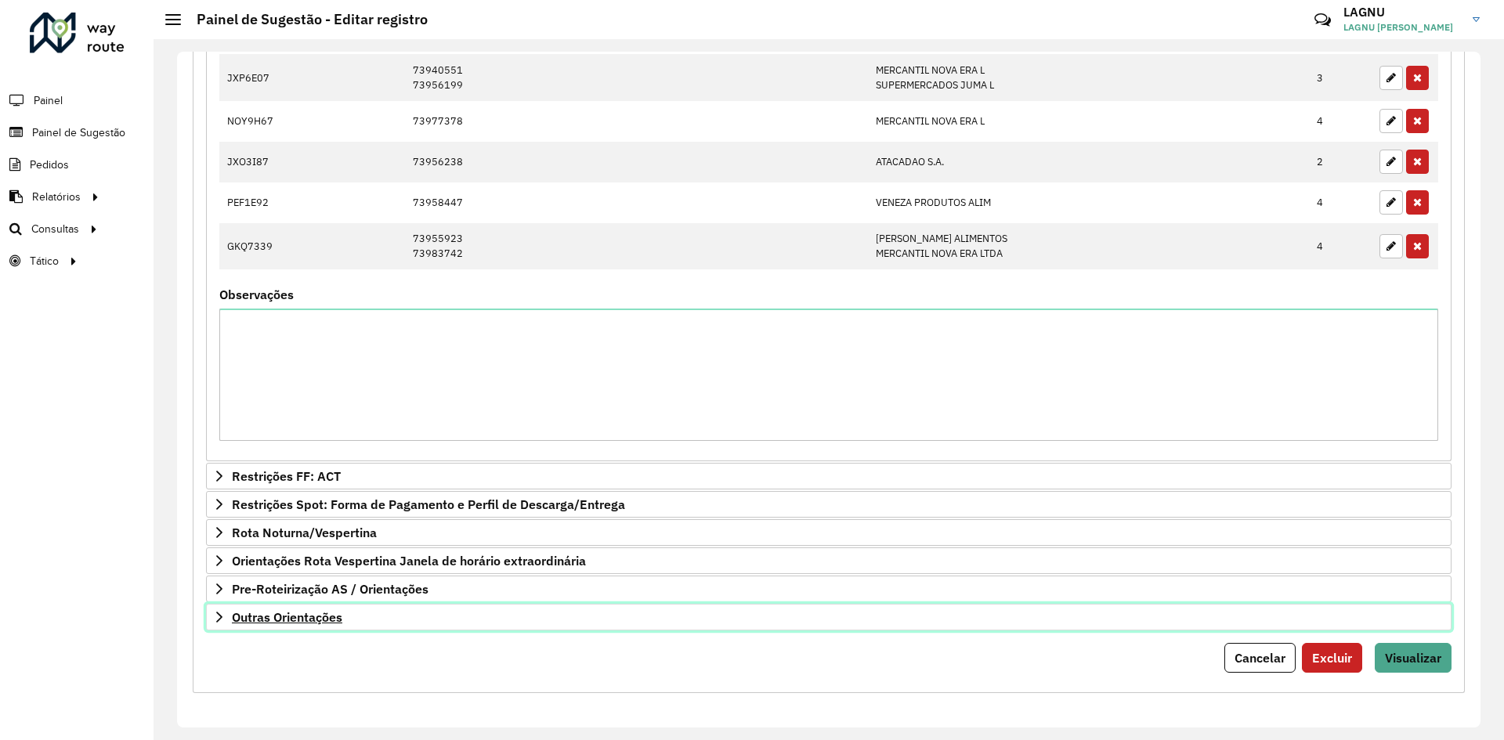
click at [379, 613] on link "Outras Orientações" at bounding box center [828, 617] width 1245 height 27
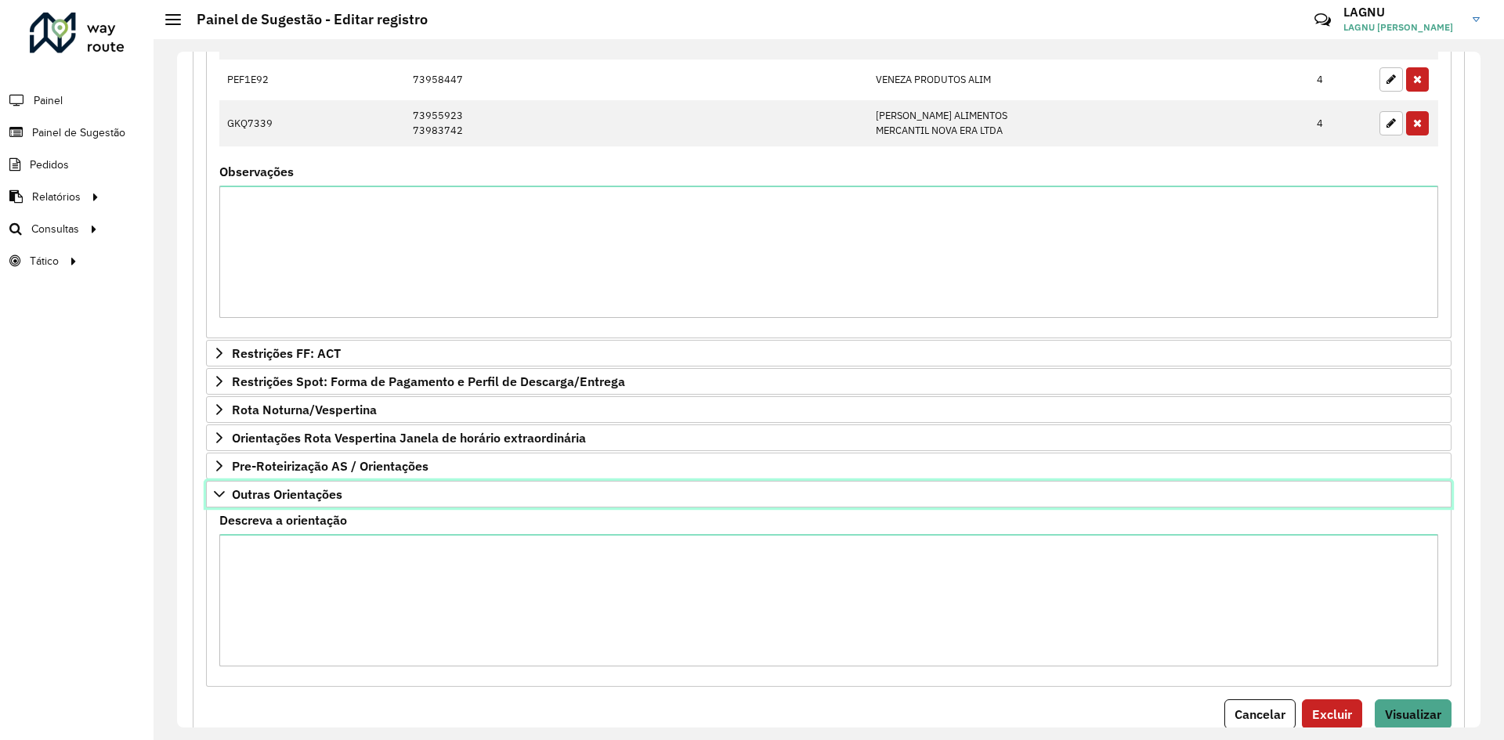
scroll to position [1127, 0]
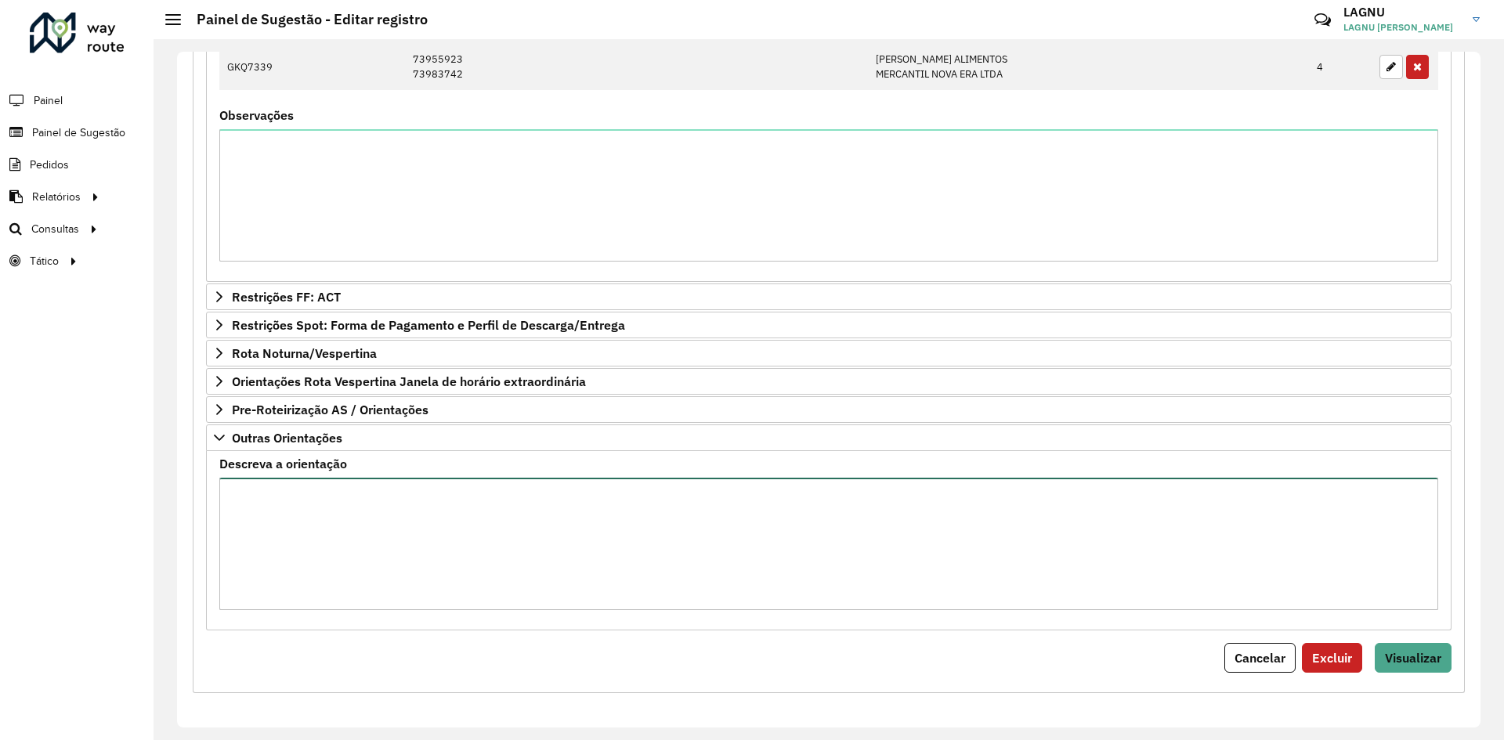
click at [439, 526] on textarea "Descreva a orientação" at bounding box center [828, 544] width 1218 height 132
paste textarea "**********"
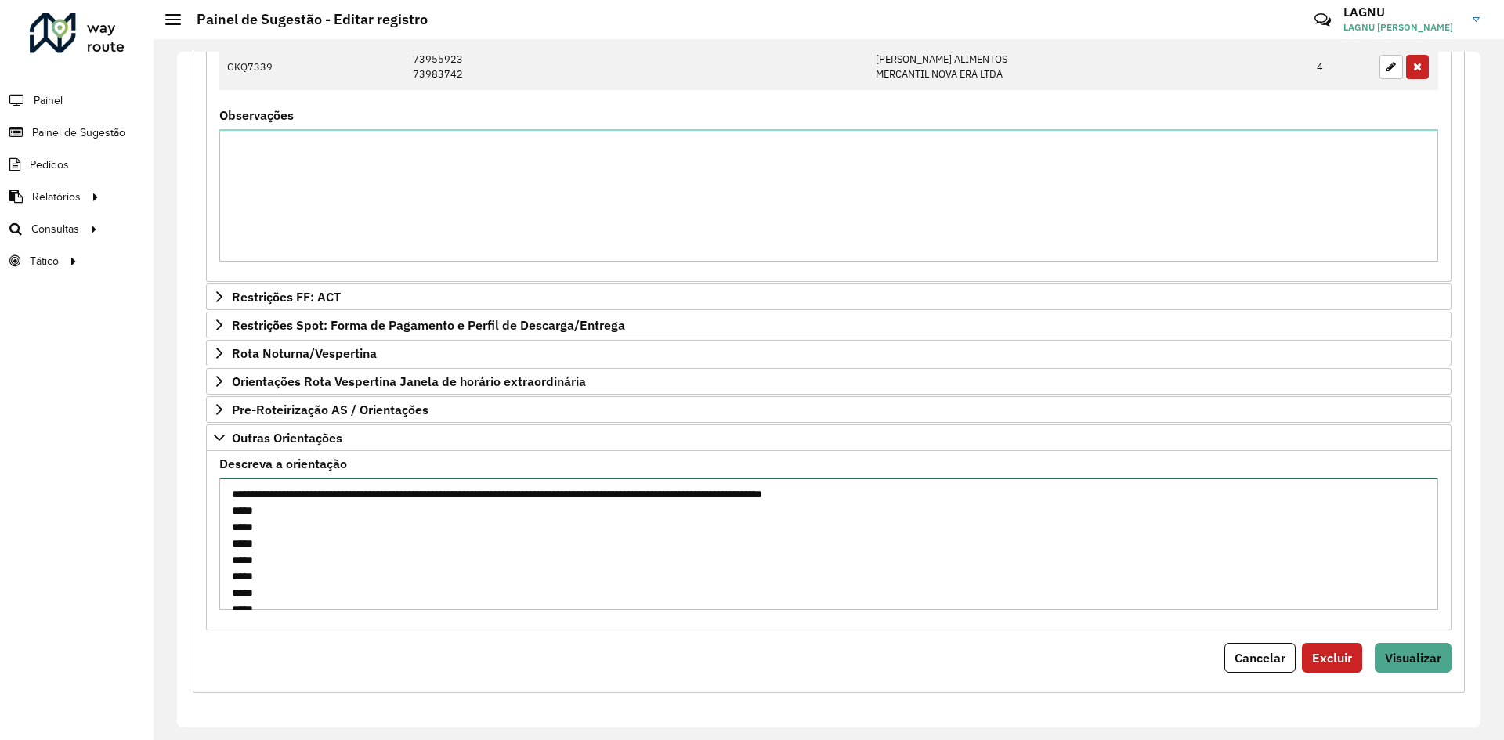
scroll to position [434, 0]
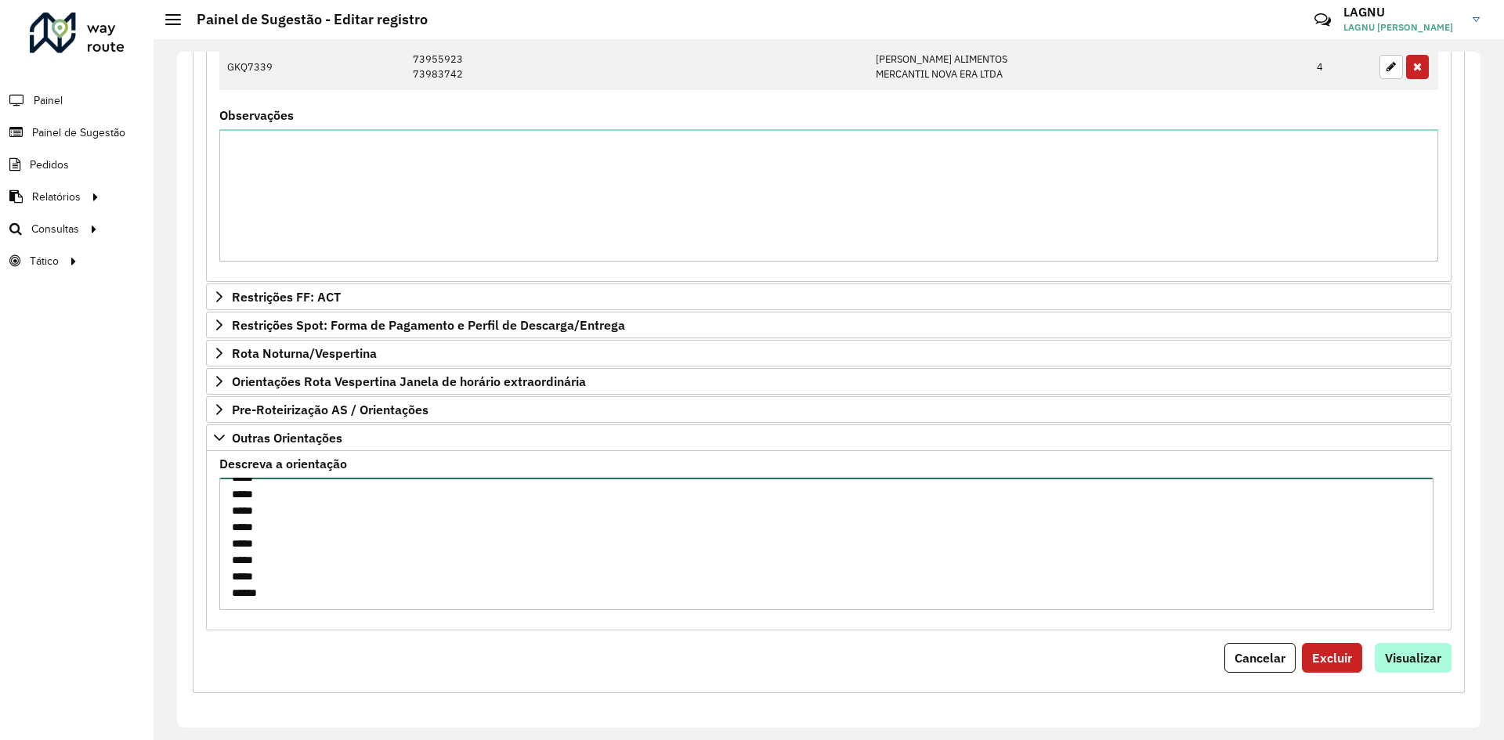
type textarea "**********"
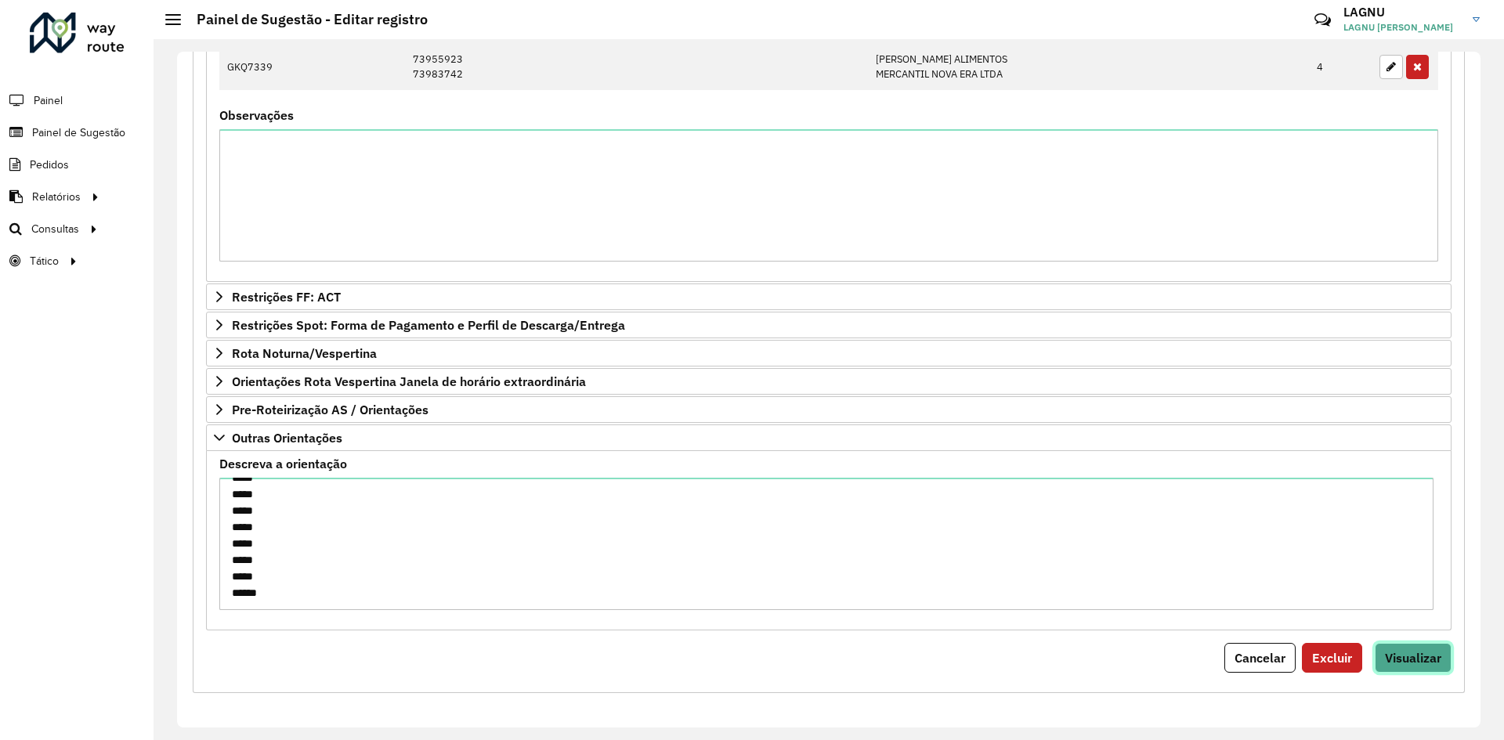
click at [1406, 659] on span "Visualizar" at bounding box center [1413, 658] width 56 height 16
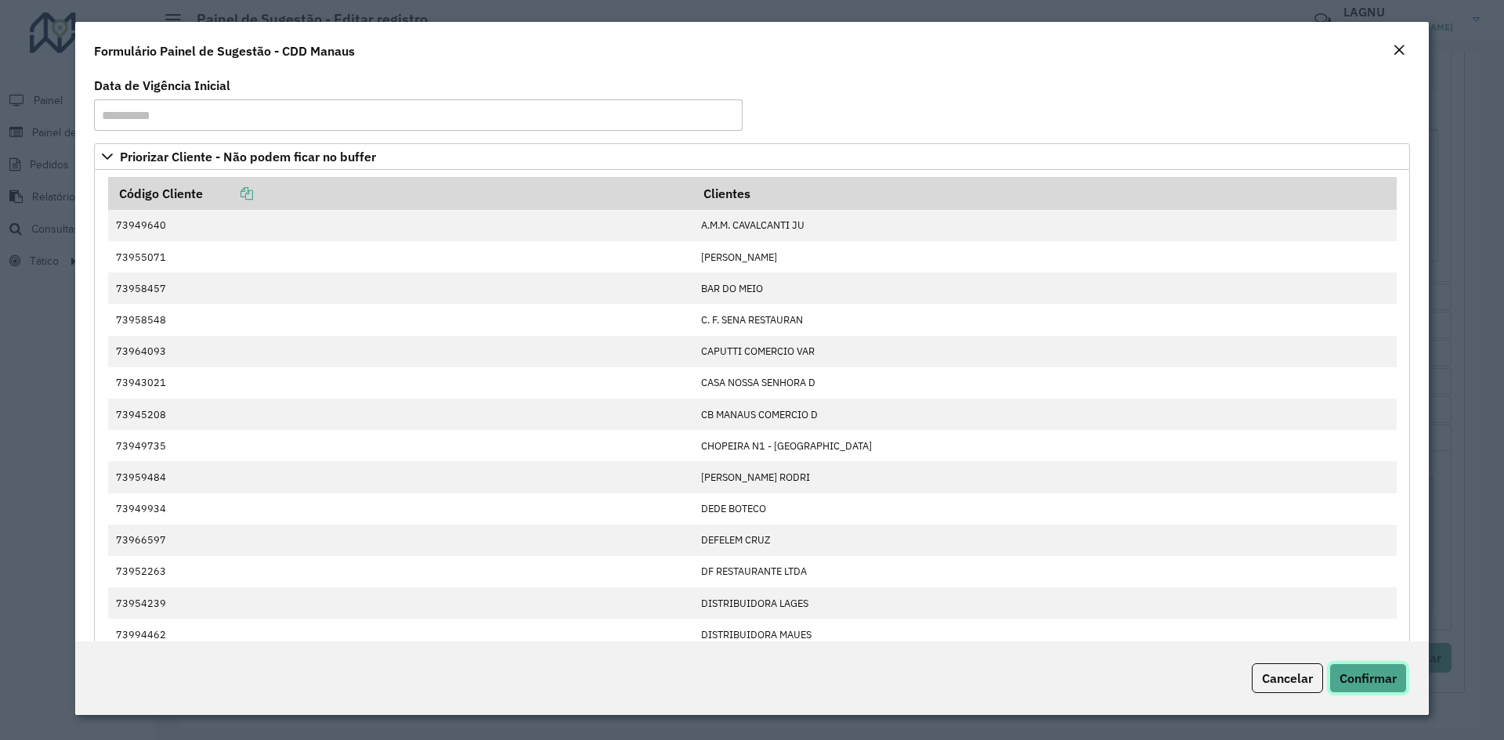
click at [1383, 679] on span "Confirmar" at bounding box center [1367, 678] width 57 height 16
